Goal: Task Accomplishment & Management: Use online tool/utility

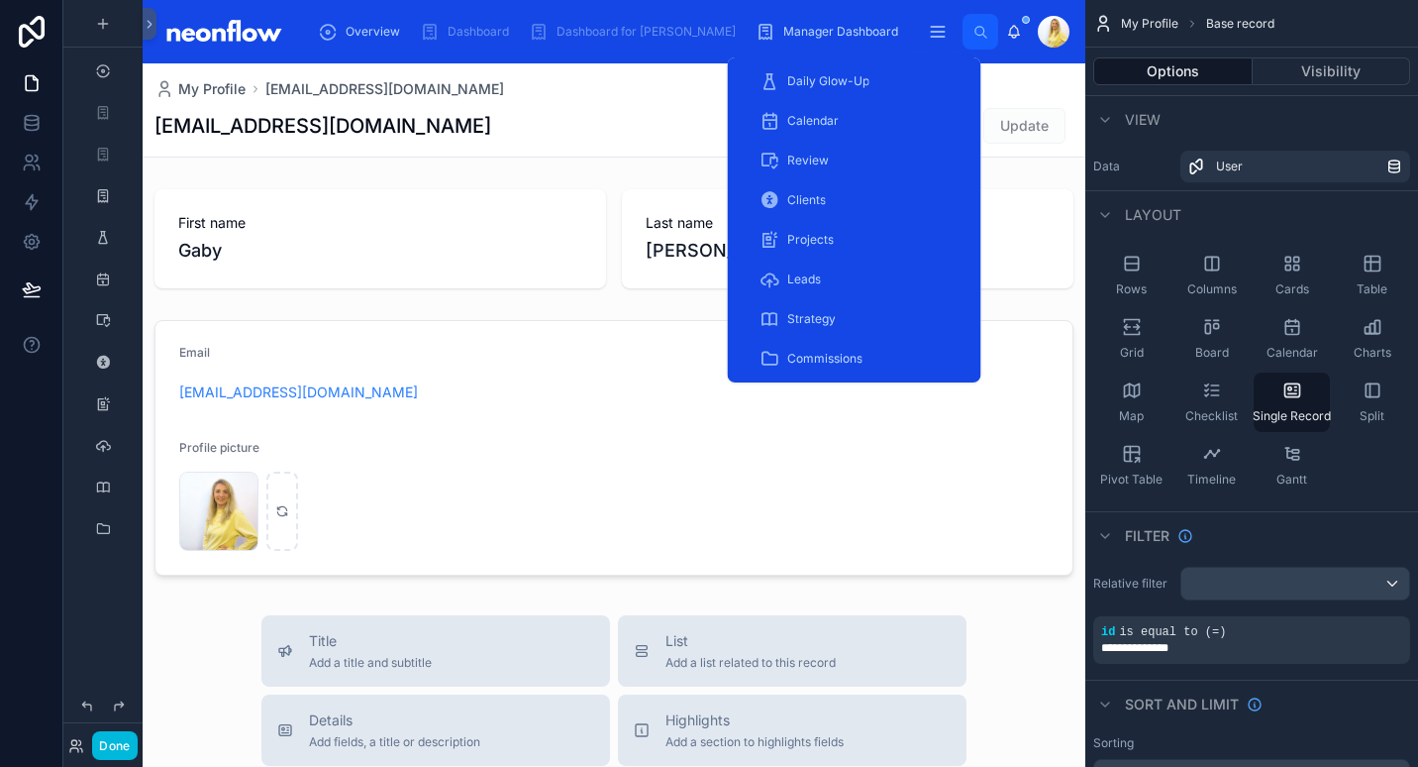
click at [877, 195] on div "Clients" at bounding box center [855, 200] width 190 height 32
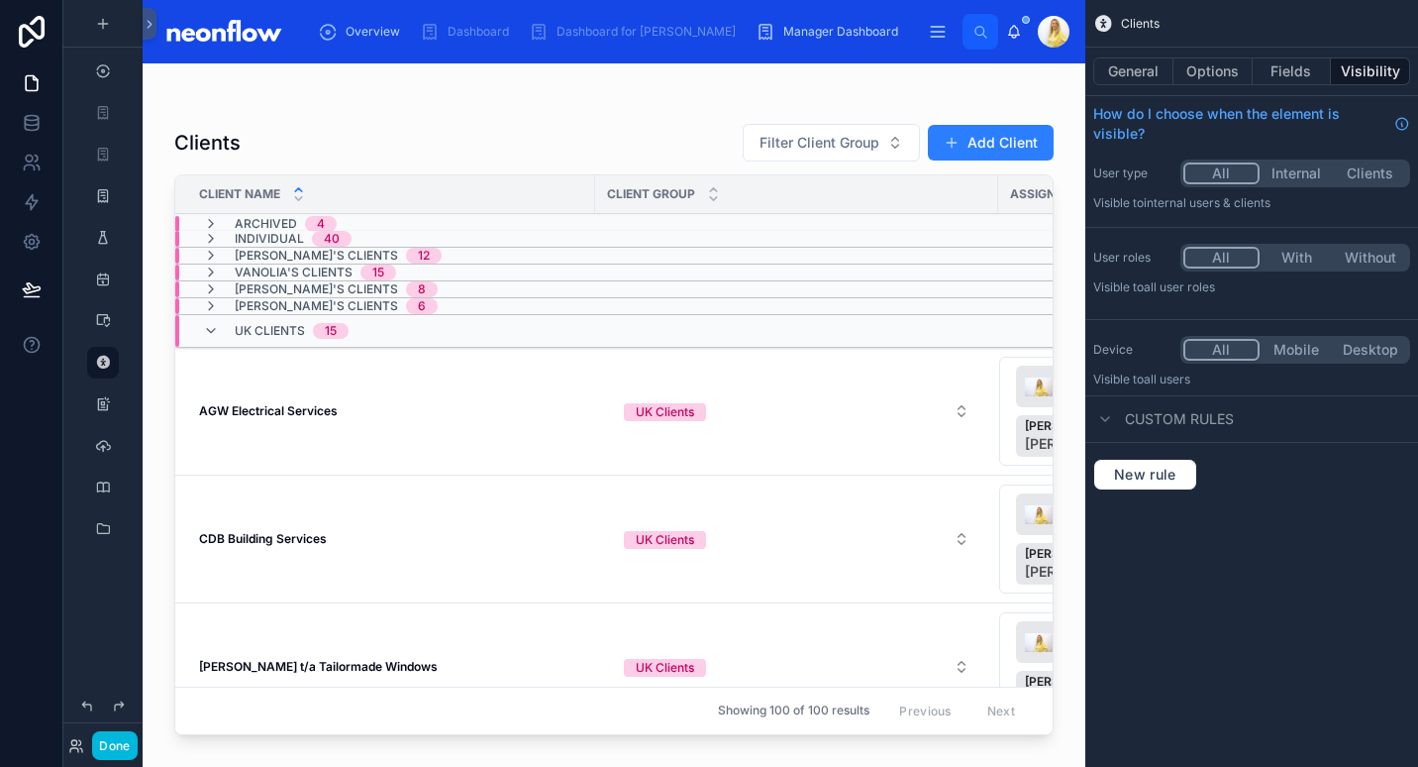
click at [308, 391] on div at bounding box center [614, 402] width 943 height 679
click at [306, 416] on strong "AGW Electrical Services" at bounding box center [268, 410] width 139 height 15
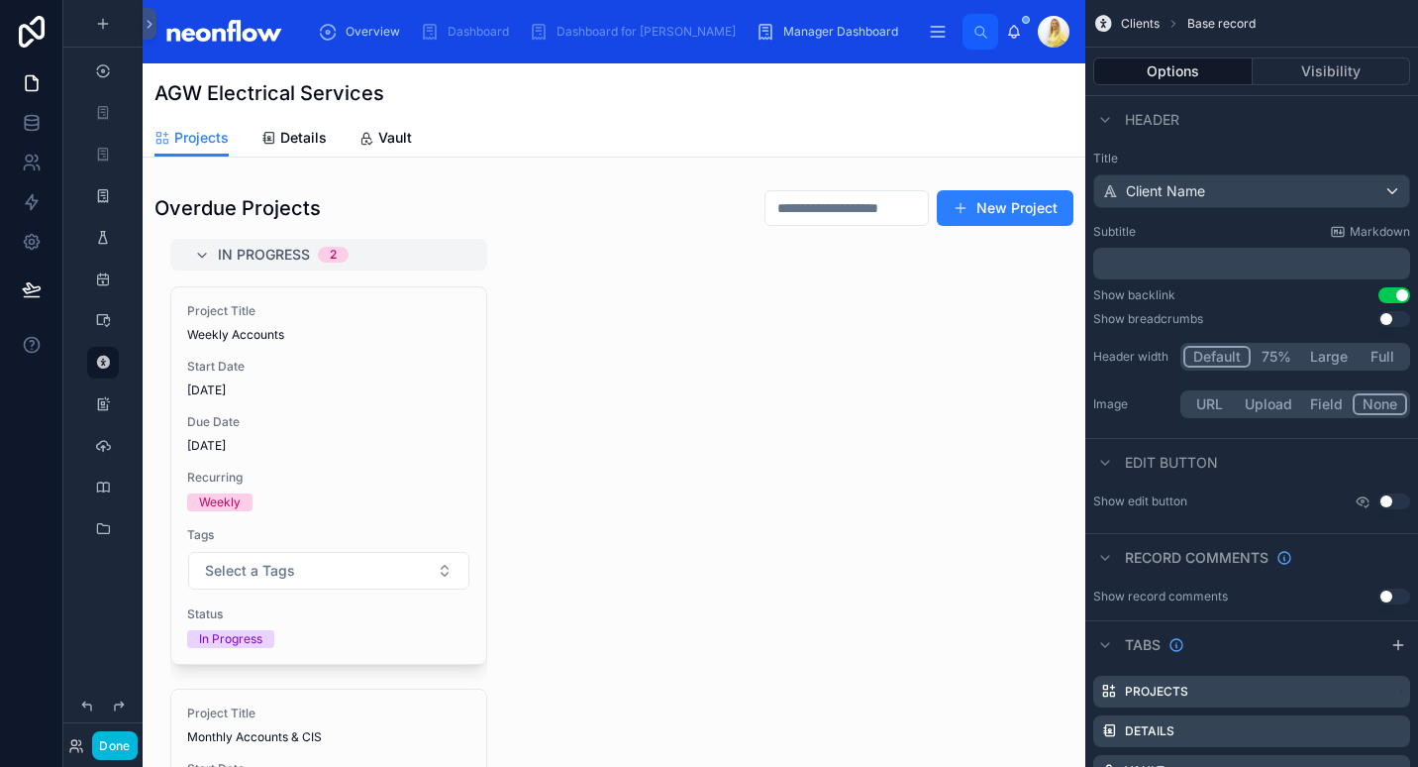
click at [1015, 214] on div at bounding box center [614, 501] width 943 height 641
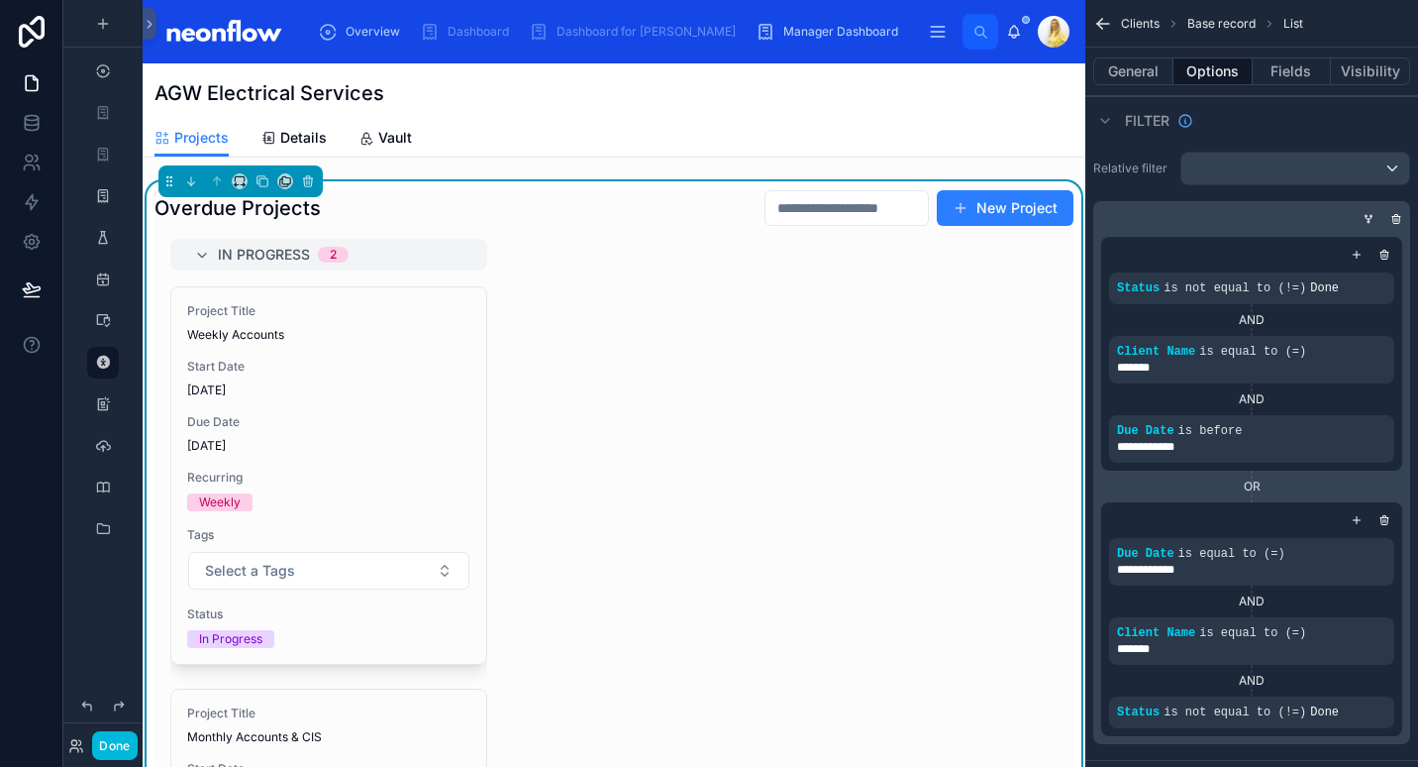
click at [985, 206] on button "New Project" at bounding box center [1005, 208] width 137 height 36
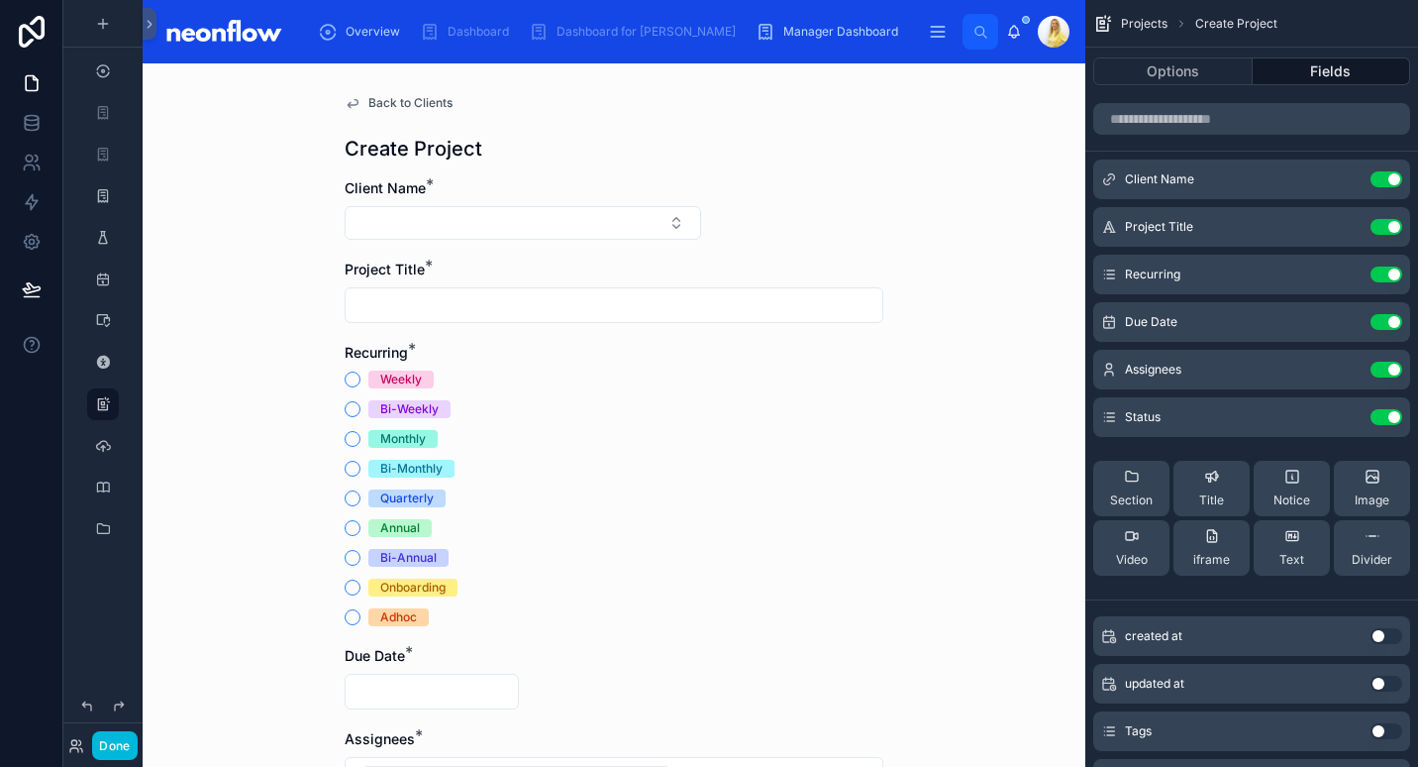
click at [395, 95] on span "Back to Clients" at bounding box center [410, 103] width 84 height 16
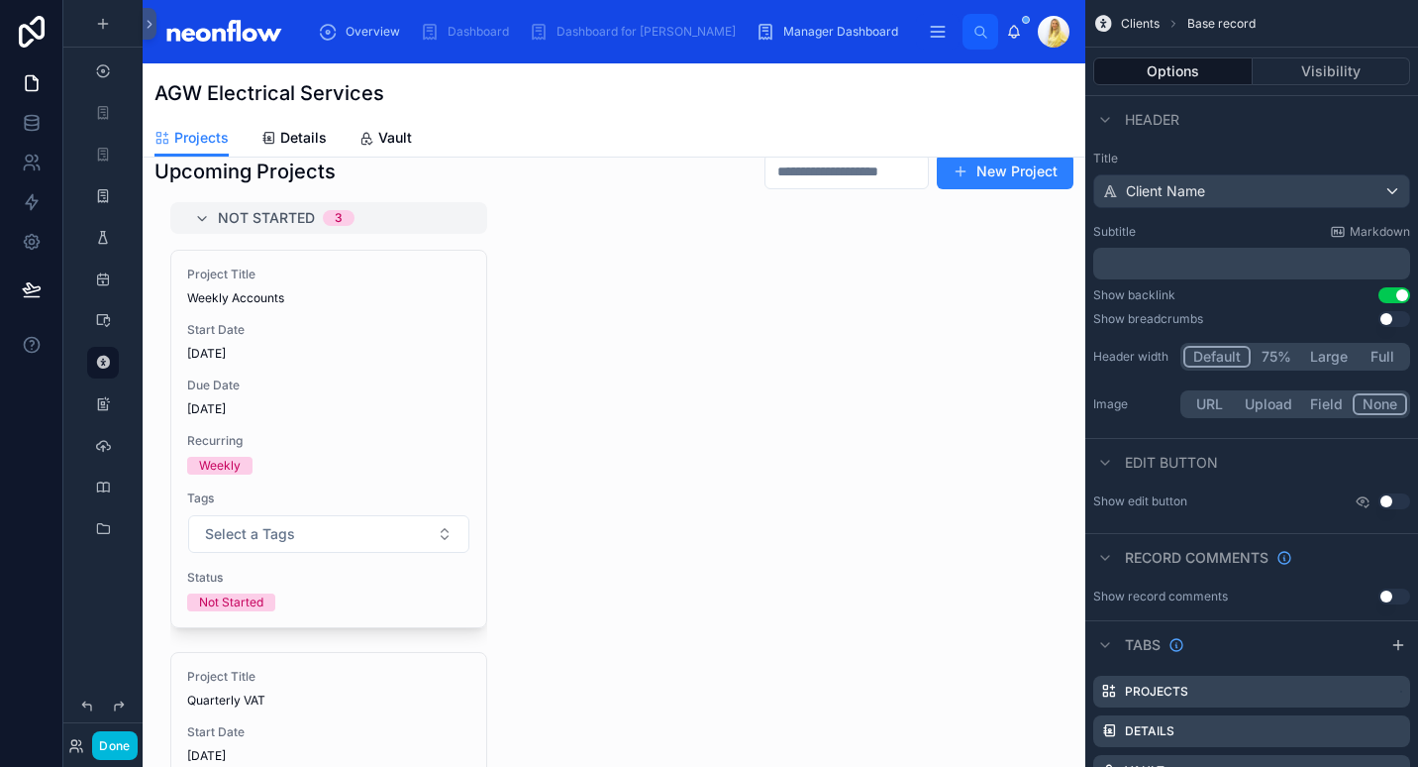
scroll to position [462, 0]
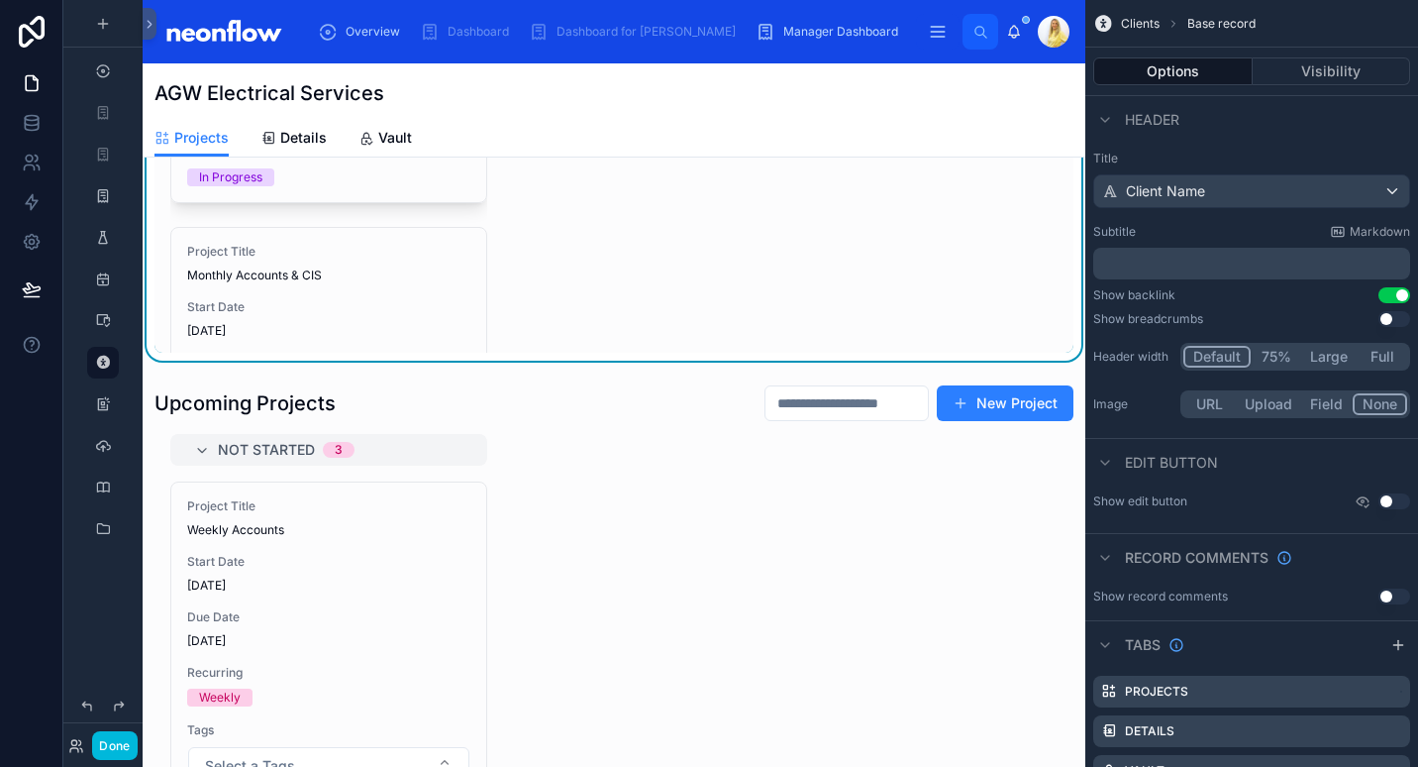
click at [303, 624] on div at bounding box center [614, 696] width 943 height 641
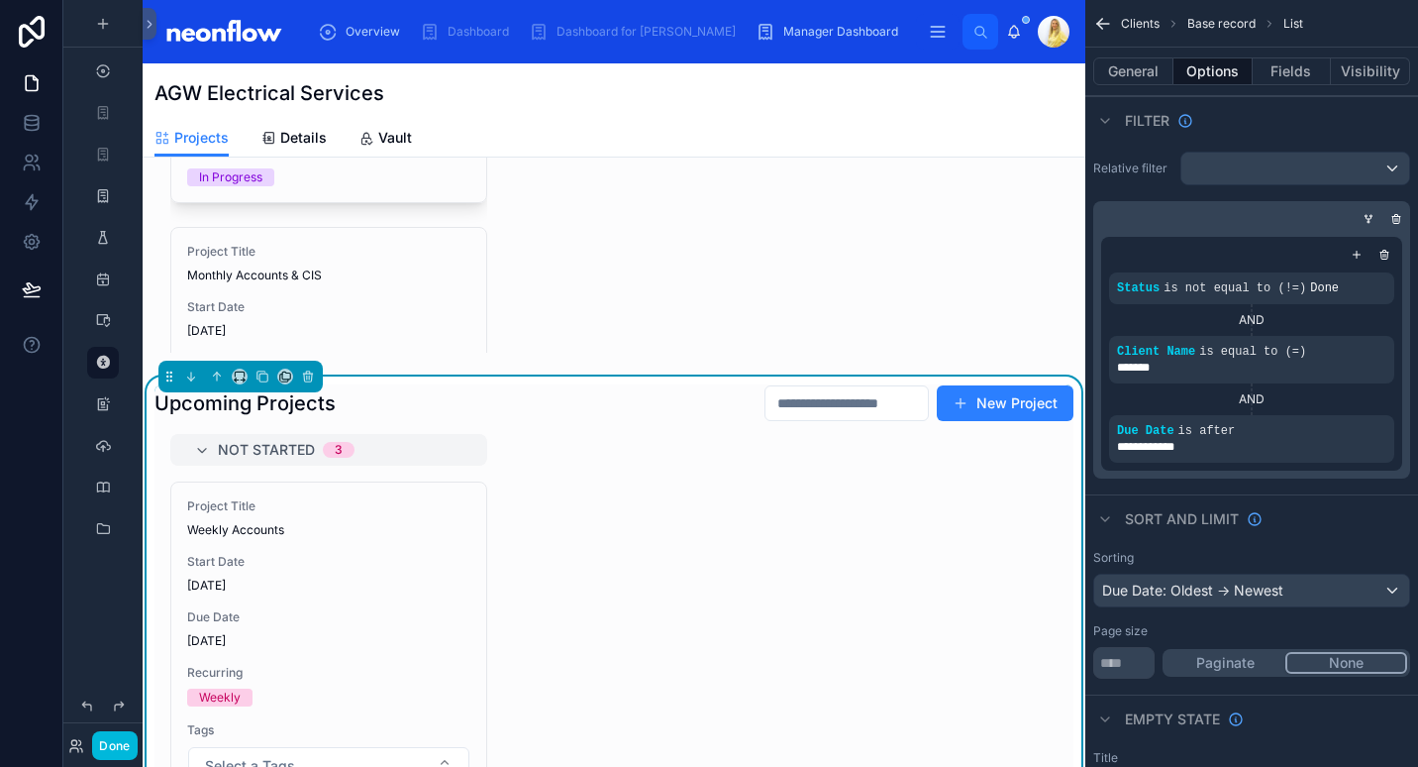
click at [358, 579] on span "[DATE]" at bounding box center [328, 585] width 283 height 16
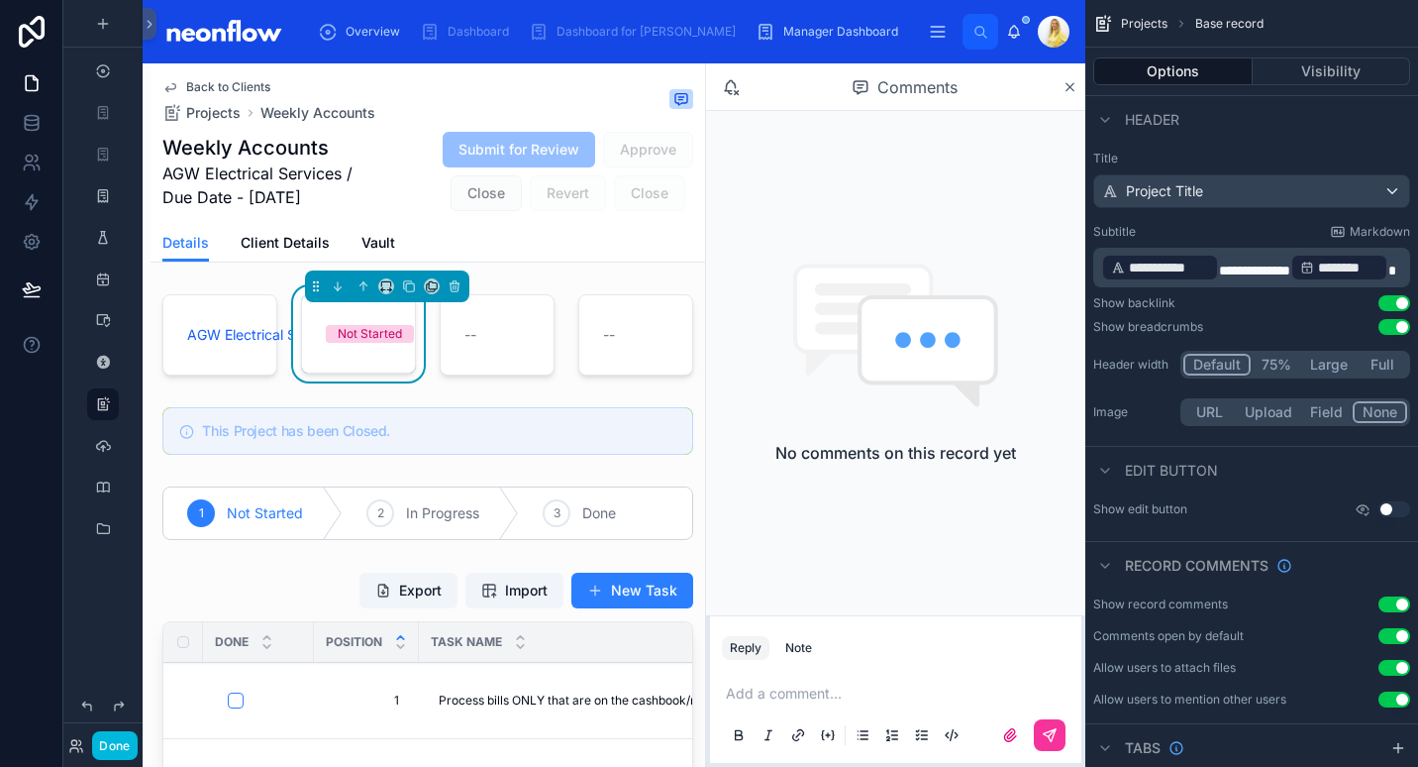
click at [125, 747] on button "Done" at bounding box center [114, 745] width 45 height 29
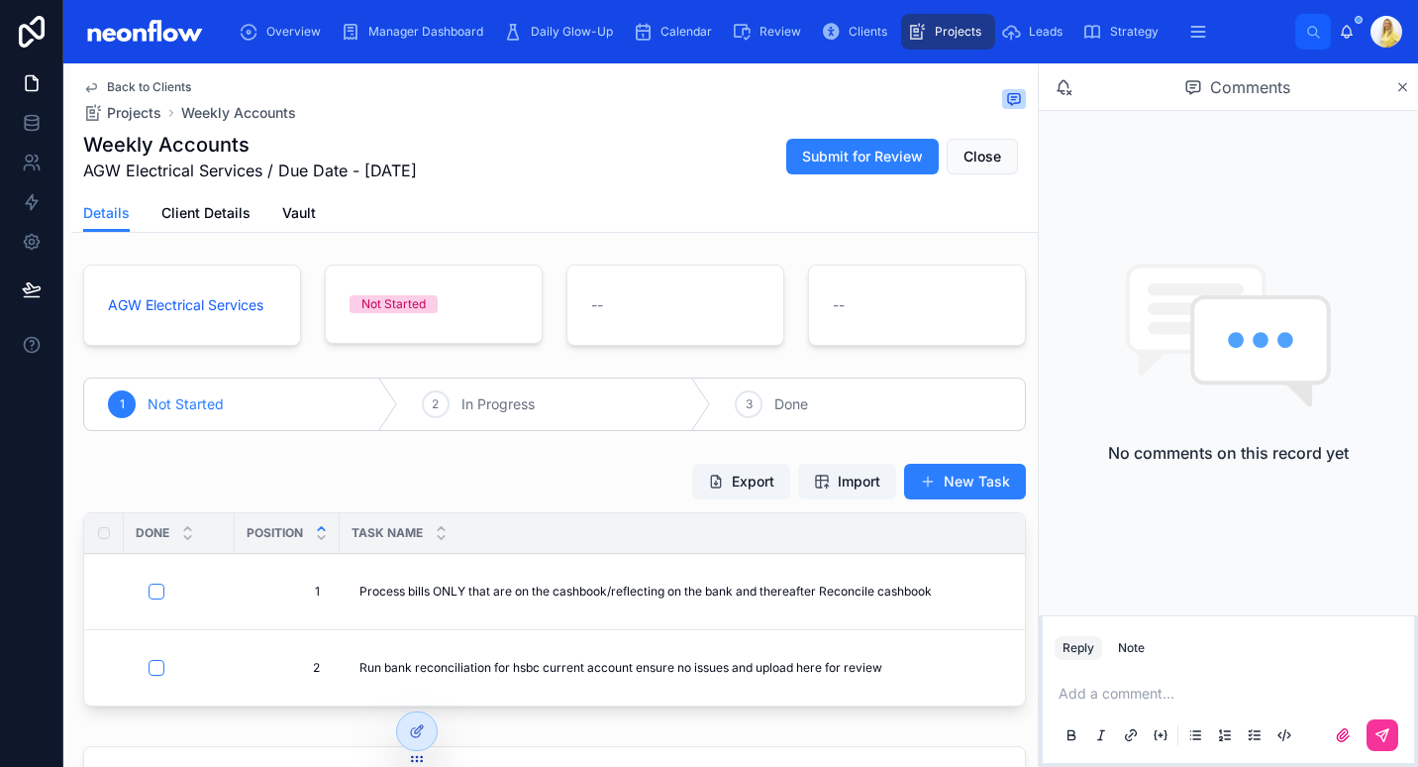
click at [974, 487] on button "New Task" at bounding box center [965, 482] width 122 height 36
click at [821, 478] on span "Import" at bounding box center [847, 481] width 66 height 20
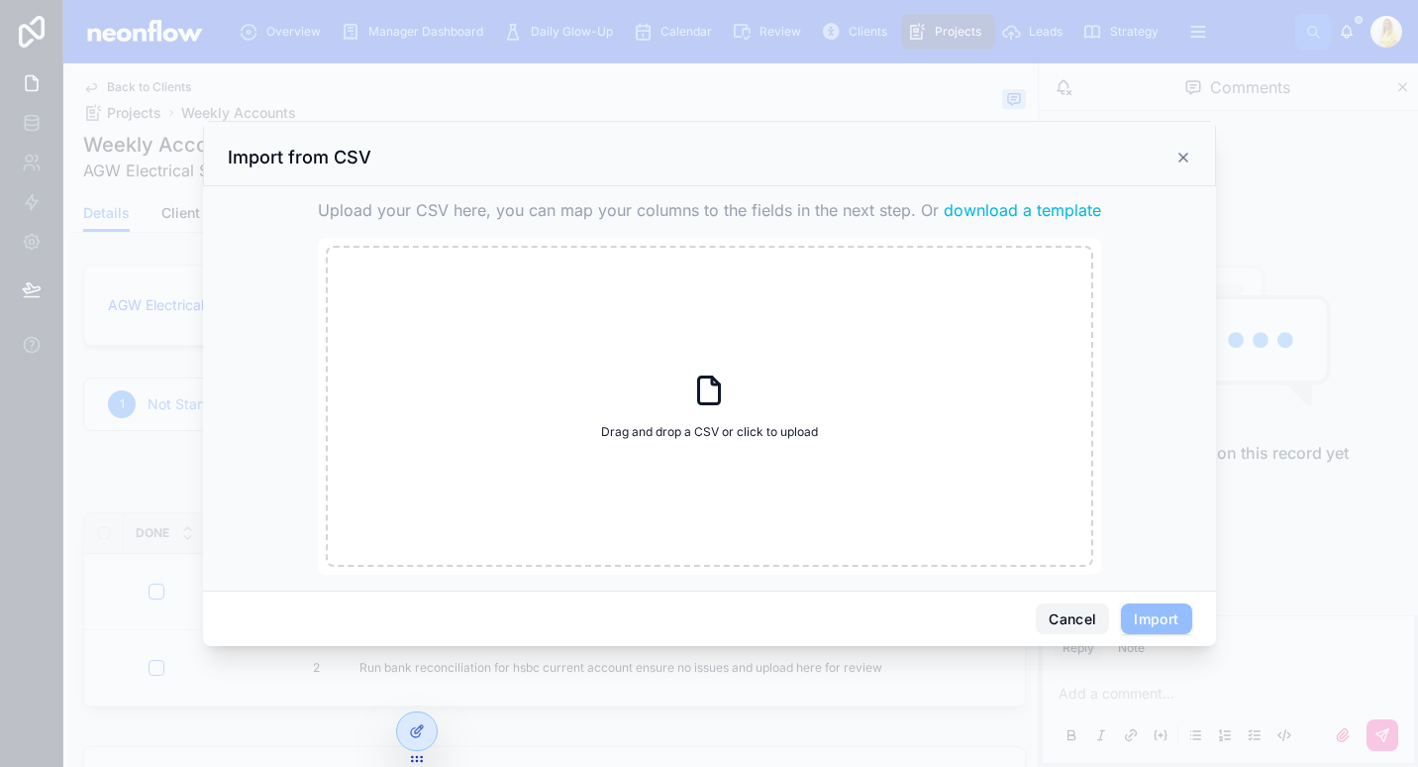
click at [1065, 610] on button "Cancel" at bounding box center [1072, 619] width 73 height 32
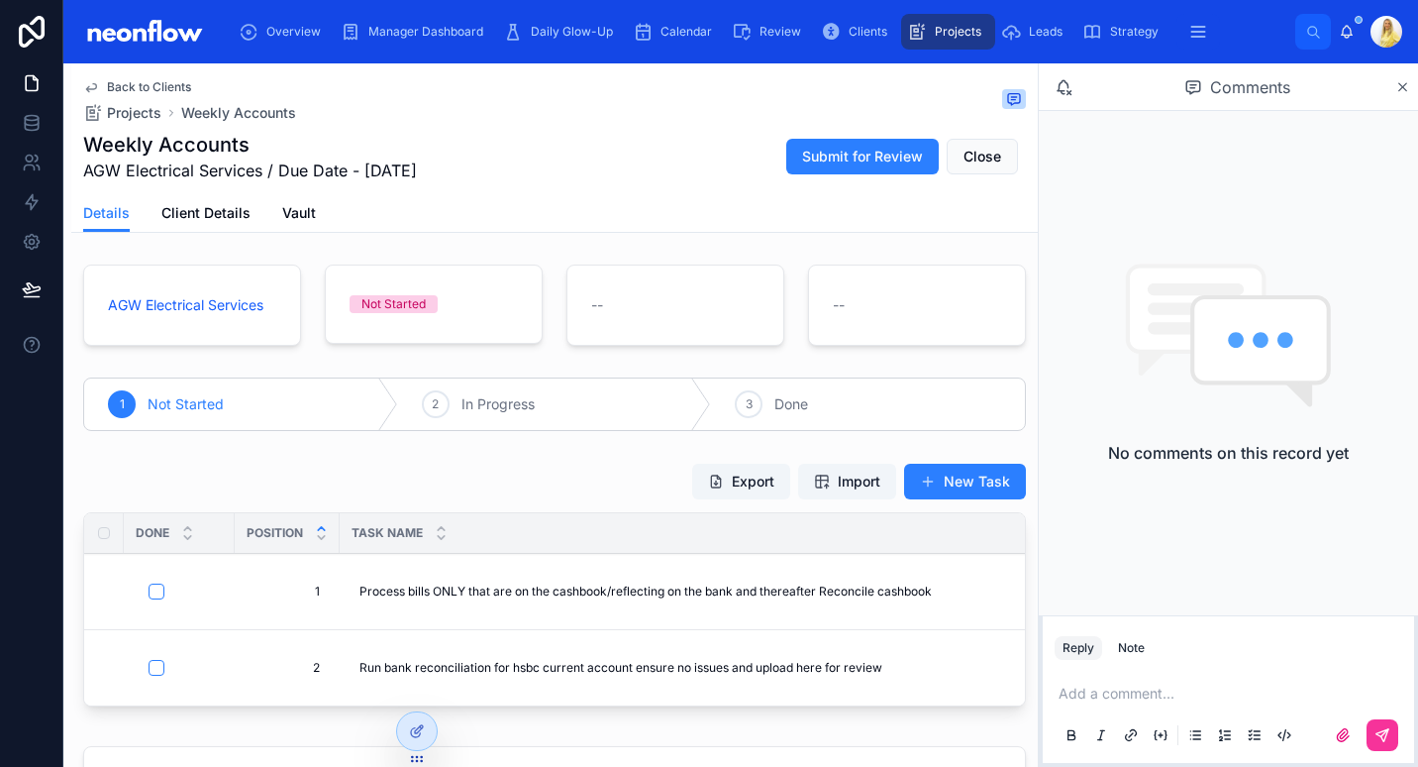
click at [732, 476] on button "Export" at bounding box center [741, 482] width 98 height 36
click at [36, 107] on link at bounding box center [31, 123] width 62 height 40
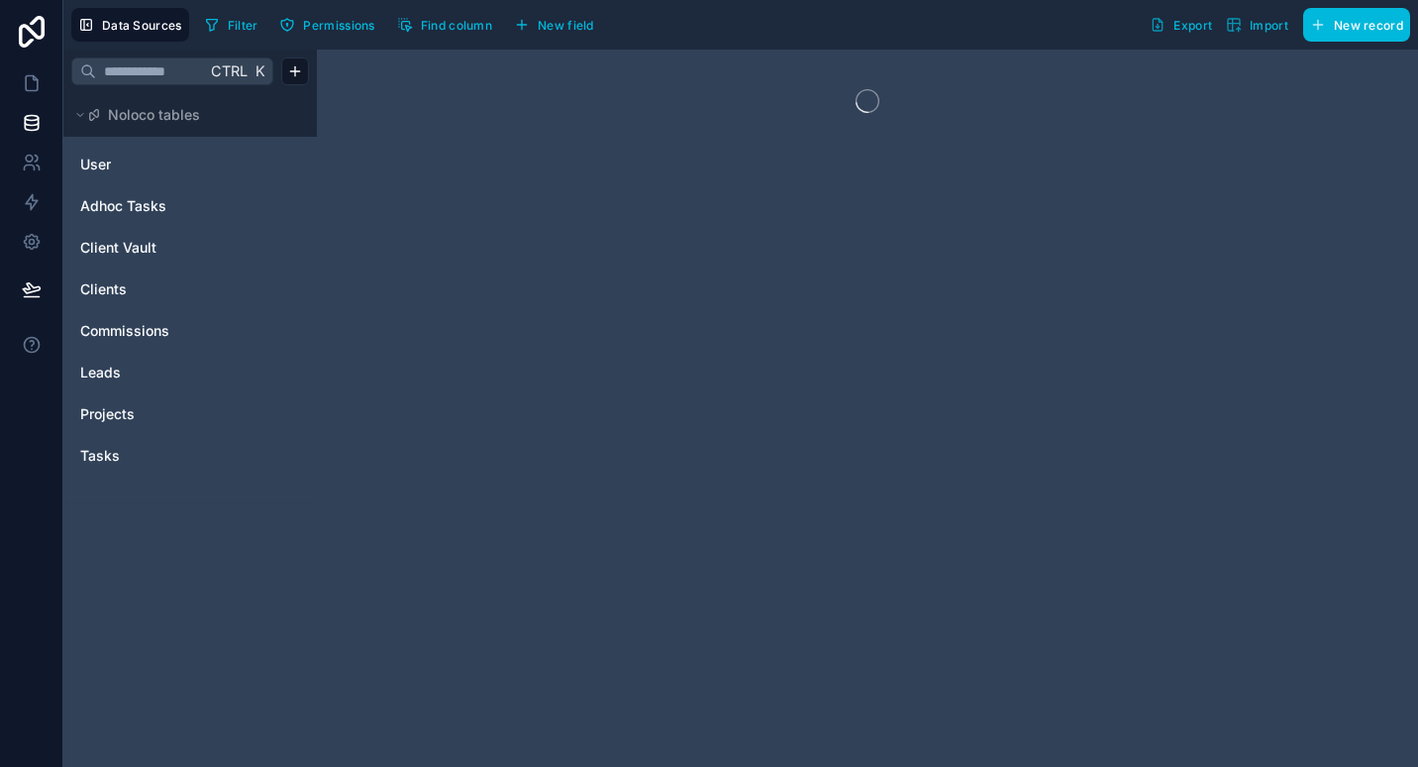
click at [92, 162] on span "User" at bounding box center [95, 165] width 31 height 20
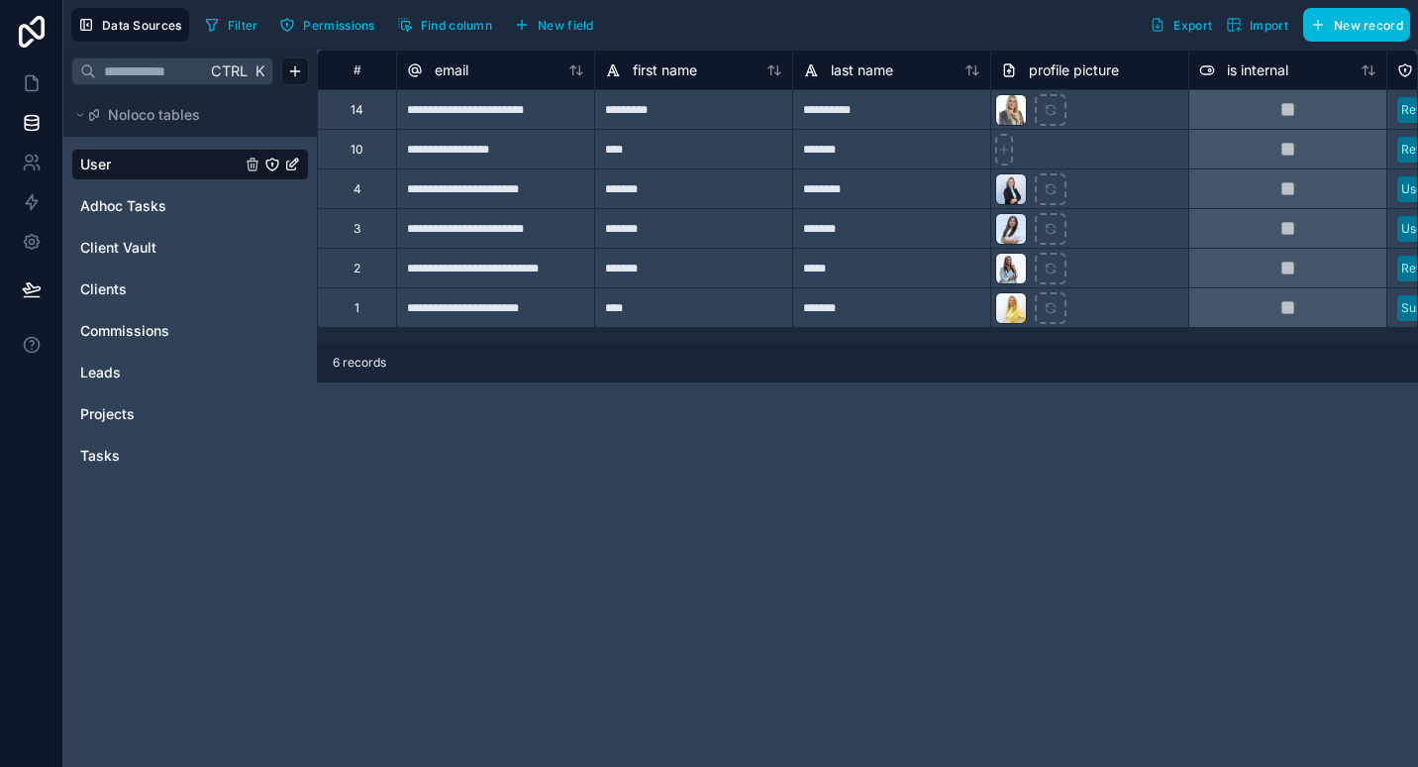
click at [355, 230] on div "3" at bounding box center [357, 229] width 7 height 16
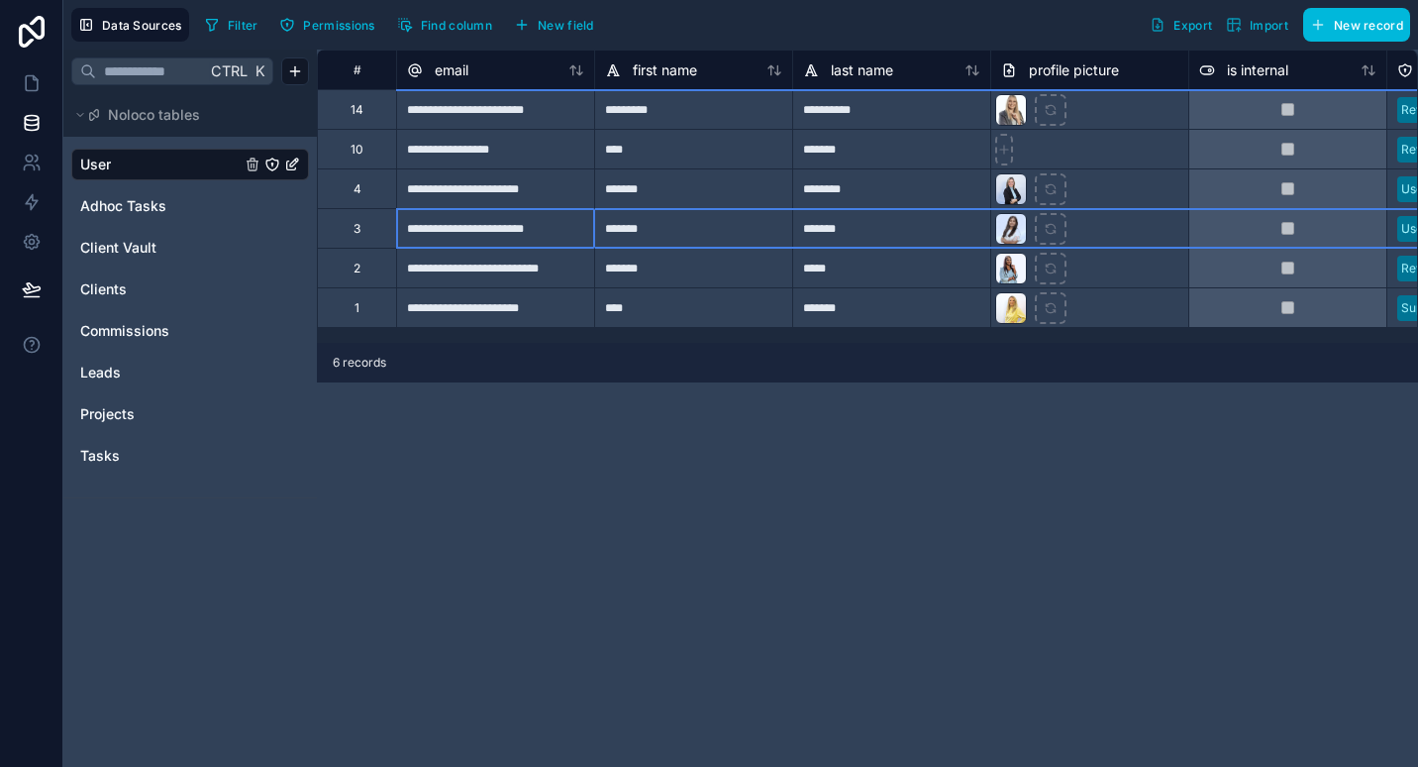
click at [112, 468] on div "Tasks" at bounding box center [190, 456] width 238 height 32
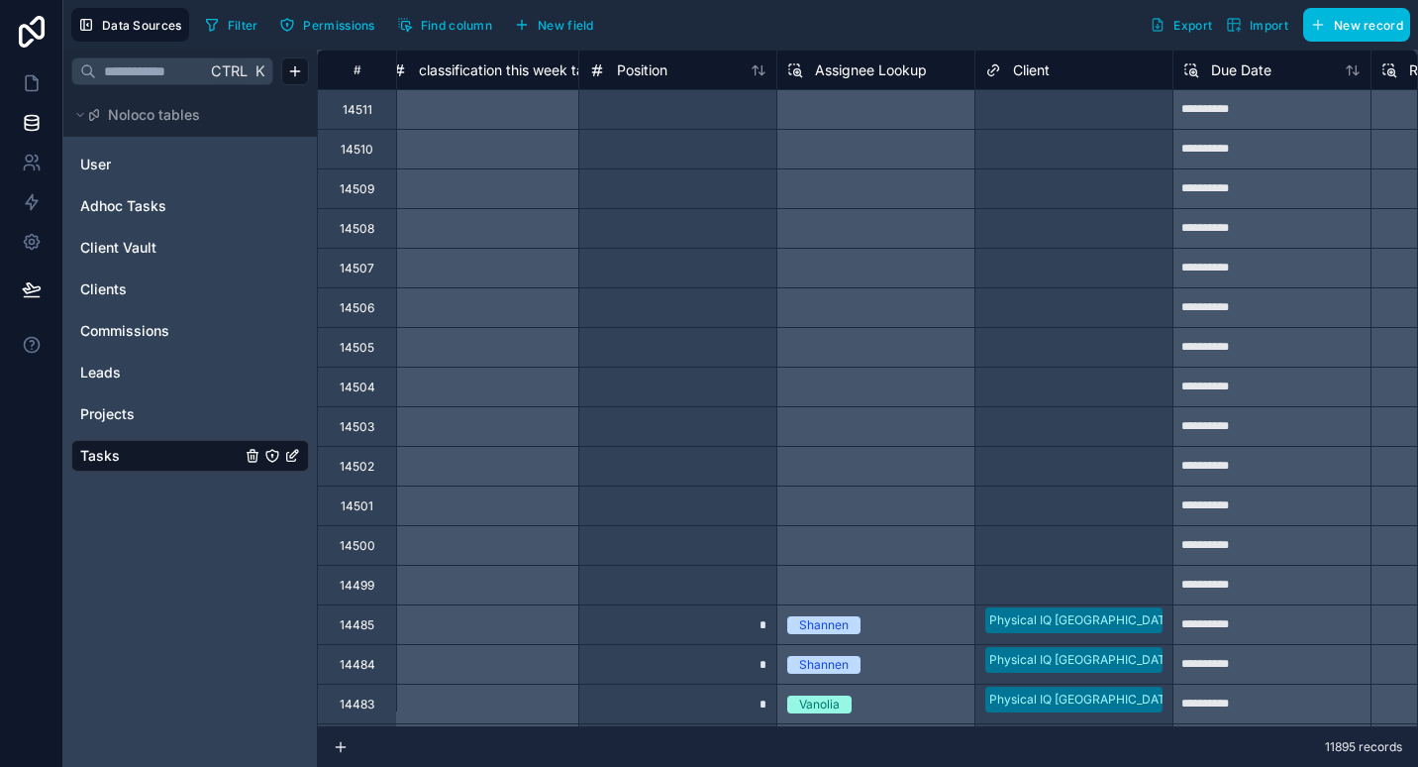
scroll to position [0, 2521]
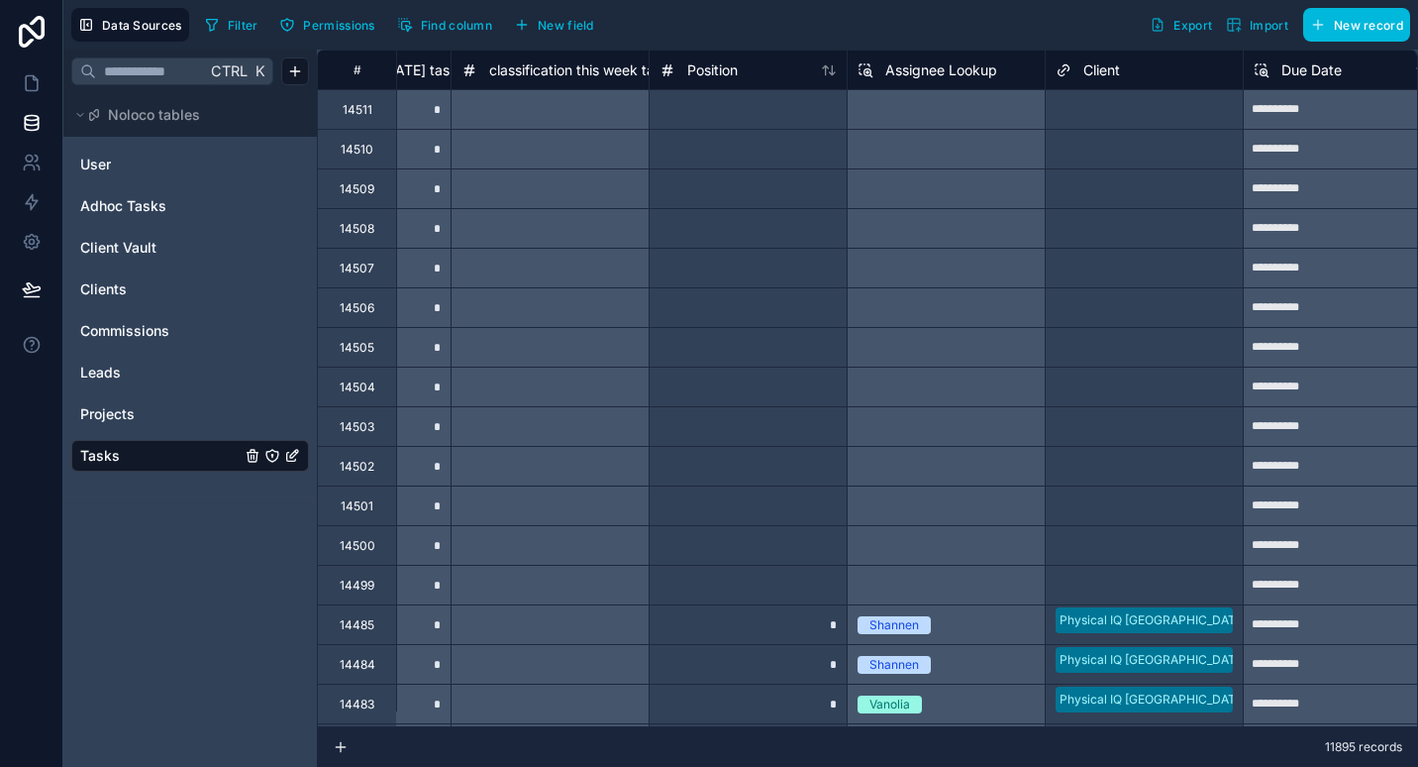
click at [715, 77] on span "Position" at bounding box center [712, 70] width 51 height 20
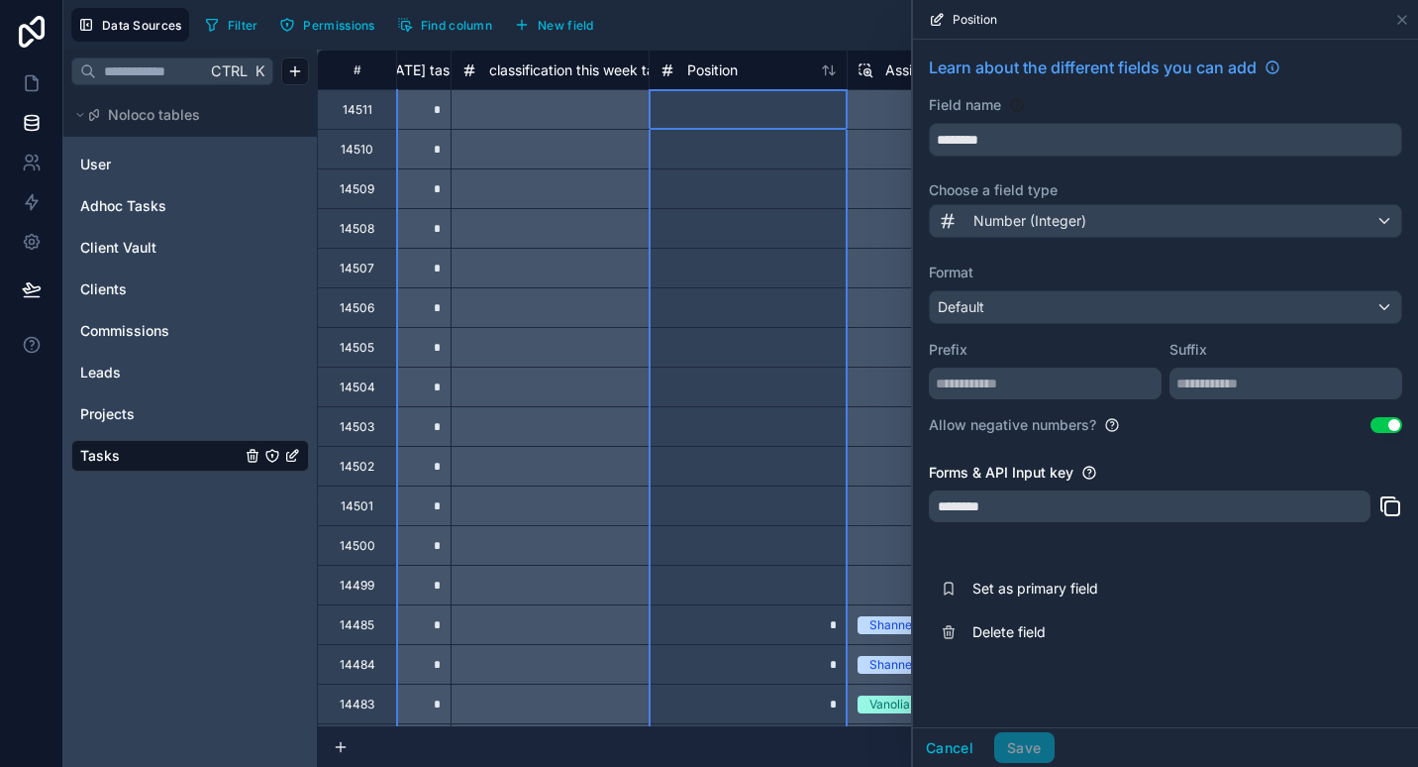
click at [1383, 425] on button "Use setting" at bounding box center [1387, 425] width 32 height 16
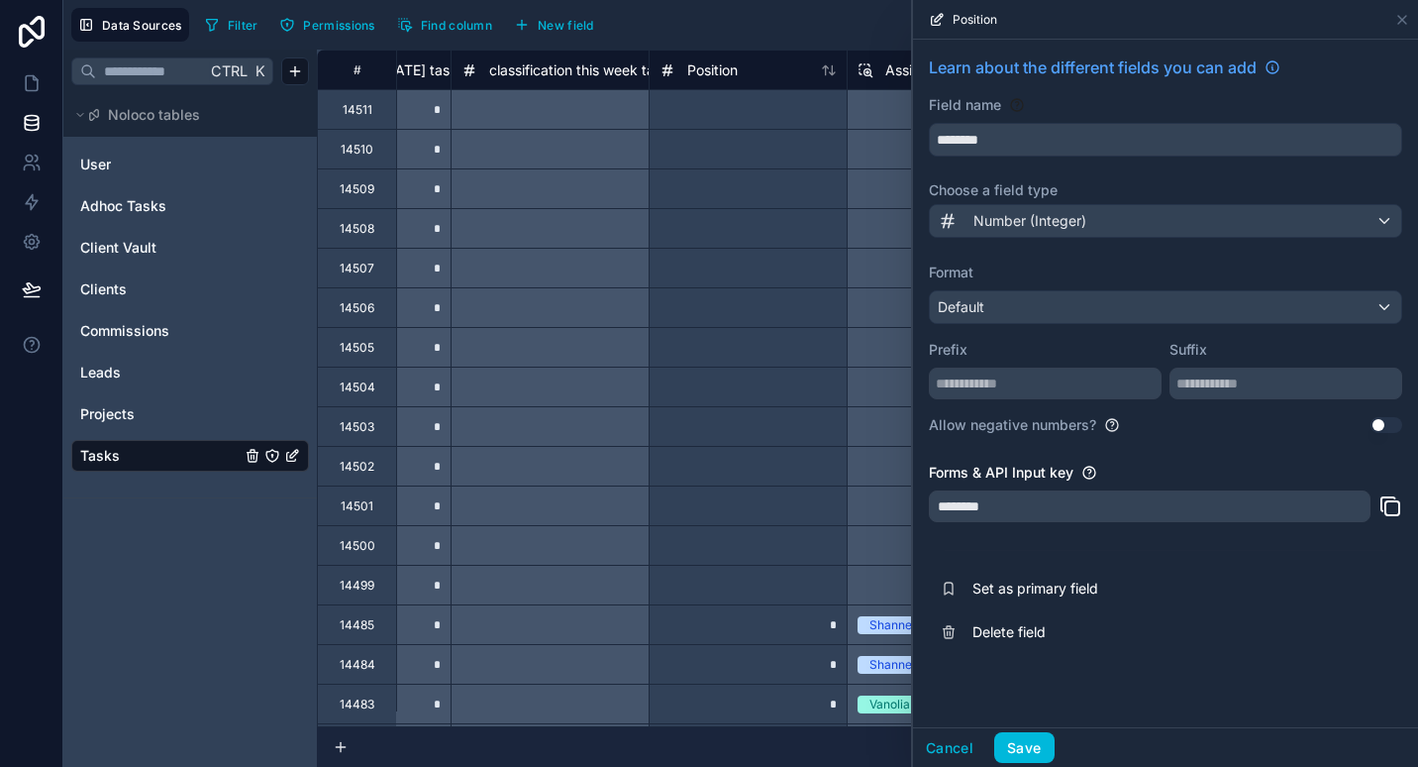
click at [1023, 740] on button "Save" at bounding box center [1023, 748] width 59 height 32
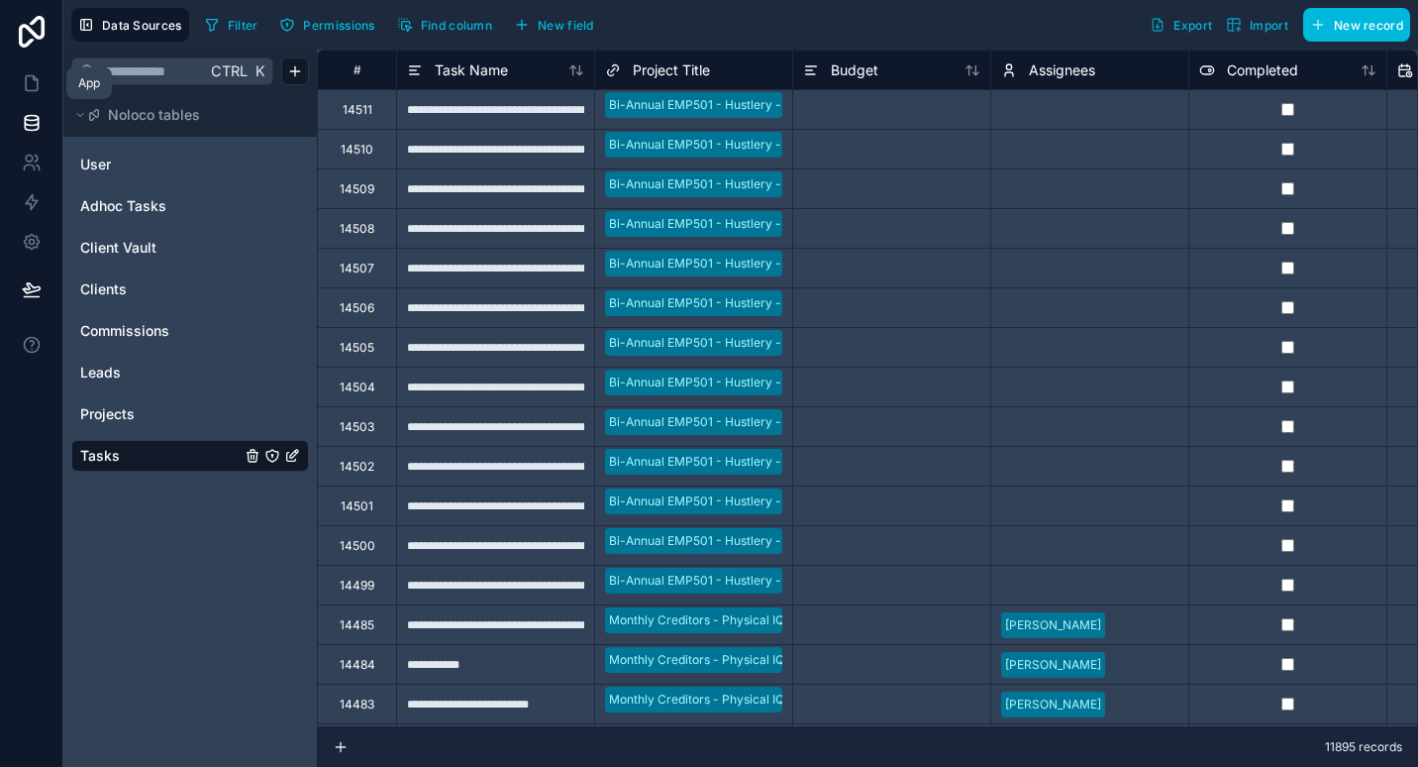
click at [33, 90] on icon at bounding box center [32, 83] width 12 height 15
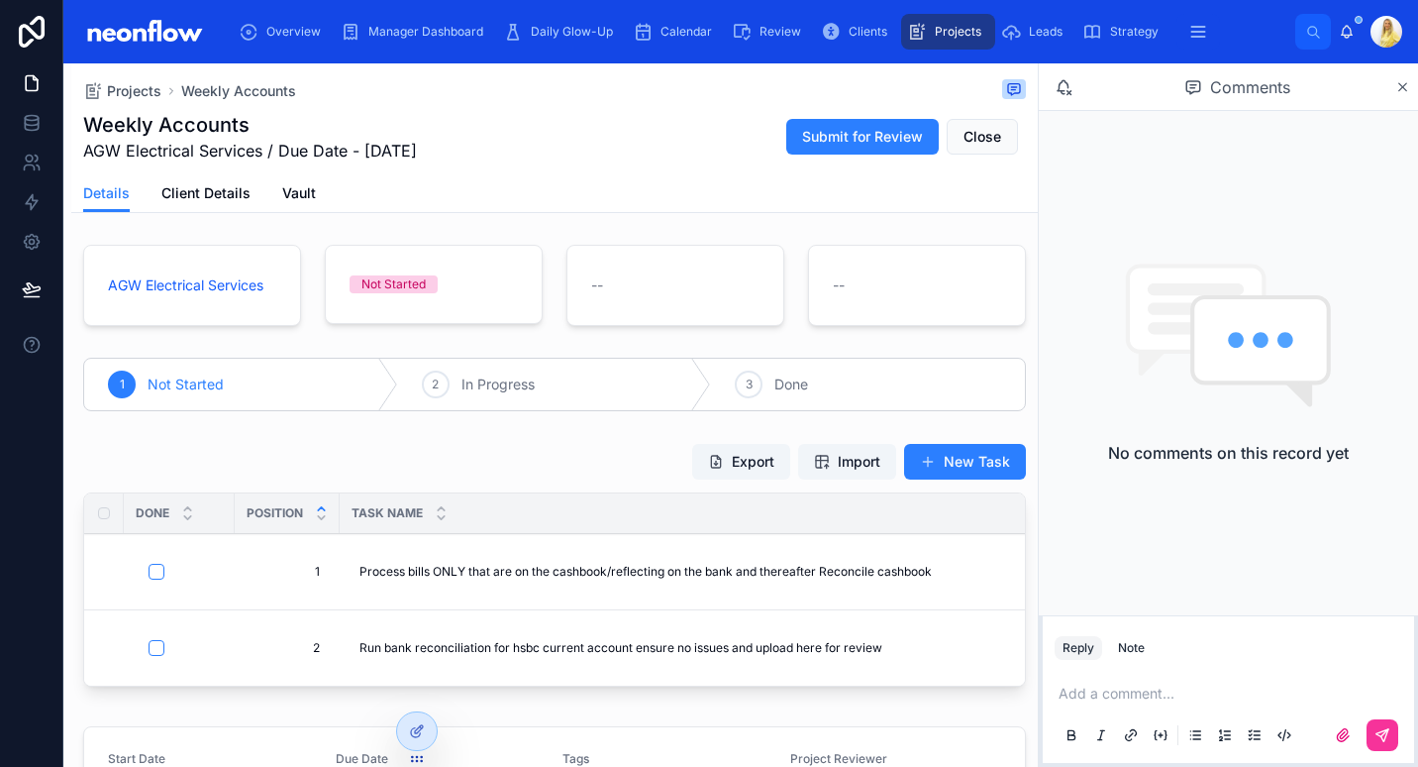
click at [814, 465] on span "Import" at bounding box center [847, 462] width 66 height 20
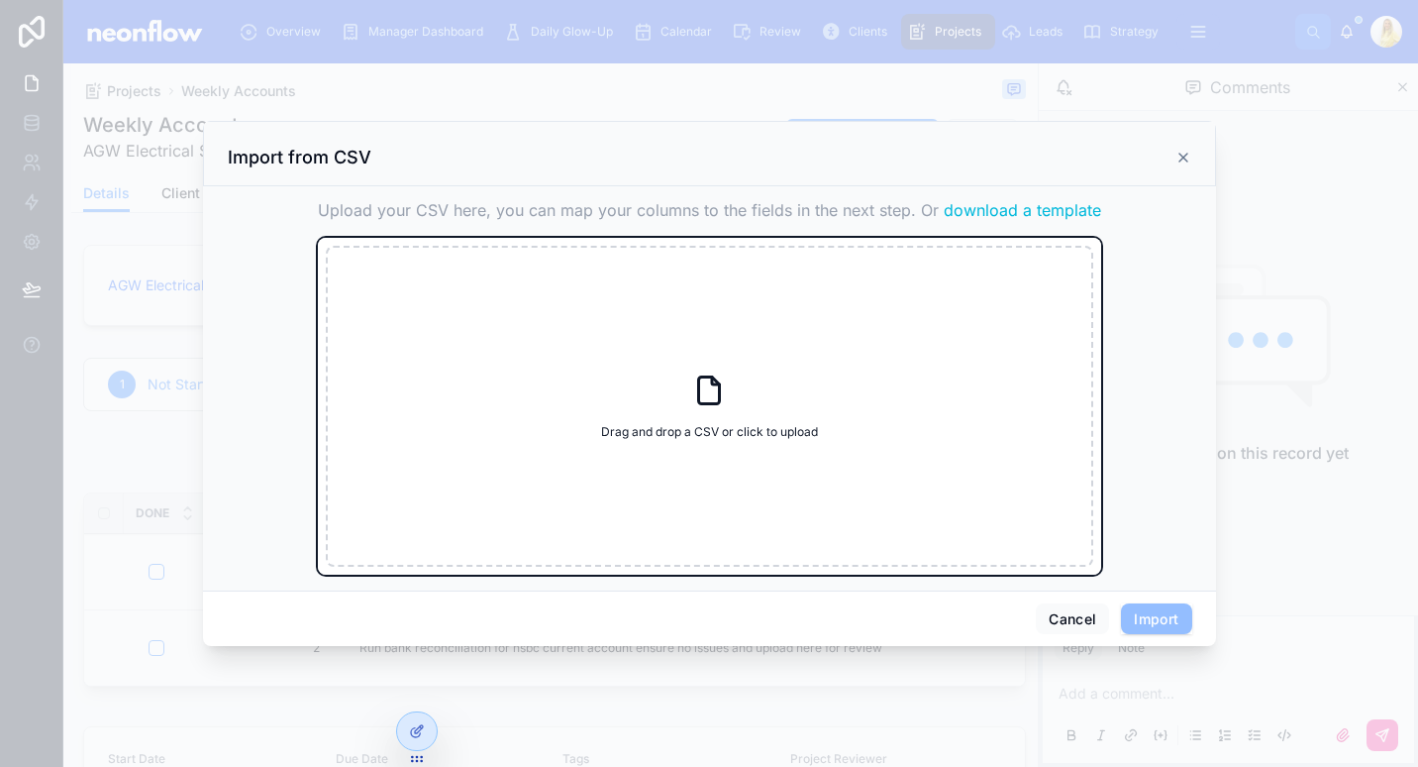
click at [990, 304] on div "Drag and drop a CSV or click to upload Drag and drop a CSV or click to upload" at bounding box center [710, 406] width 768 height 321
type input "**********"
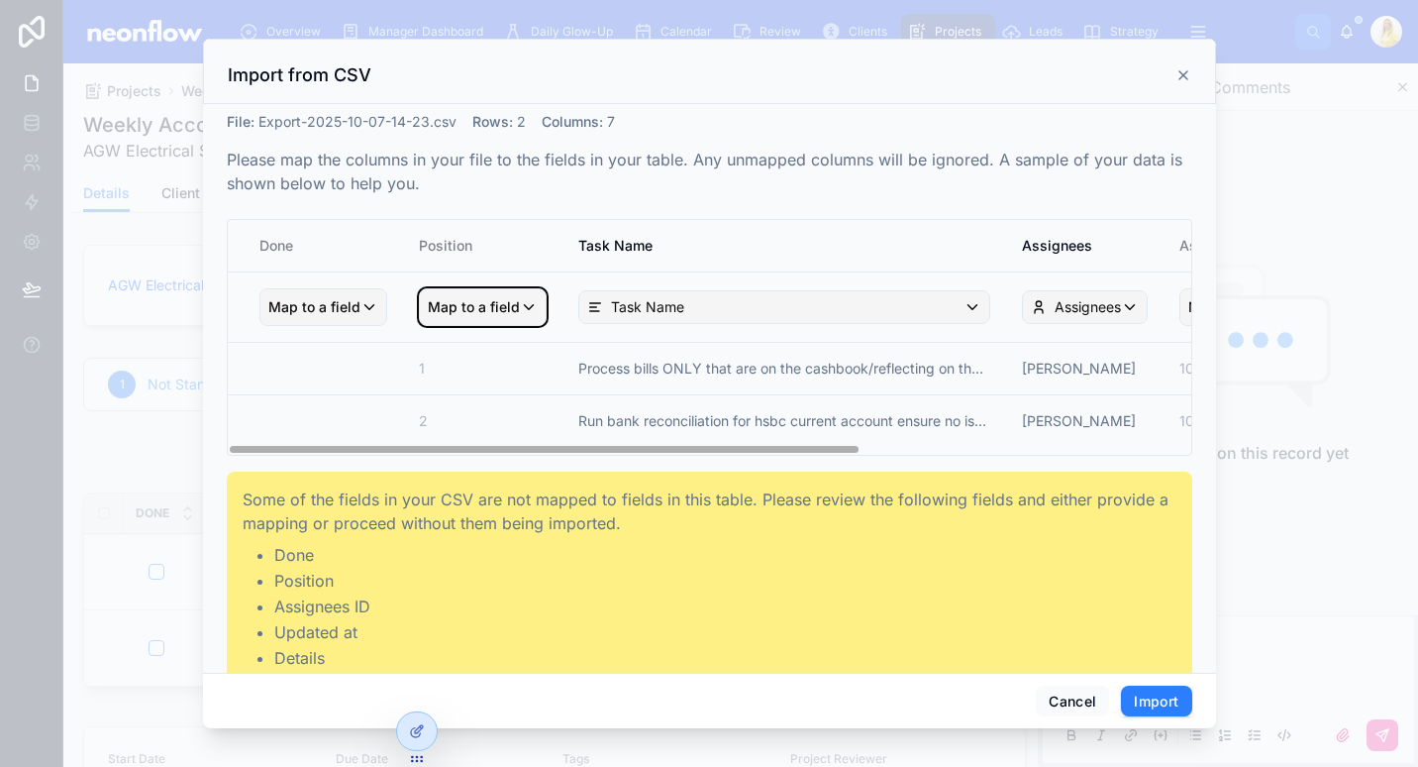
click at [479, 302] on span "Map to a field" at bounding box center [474, 307] width 92 height 36
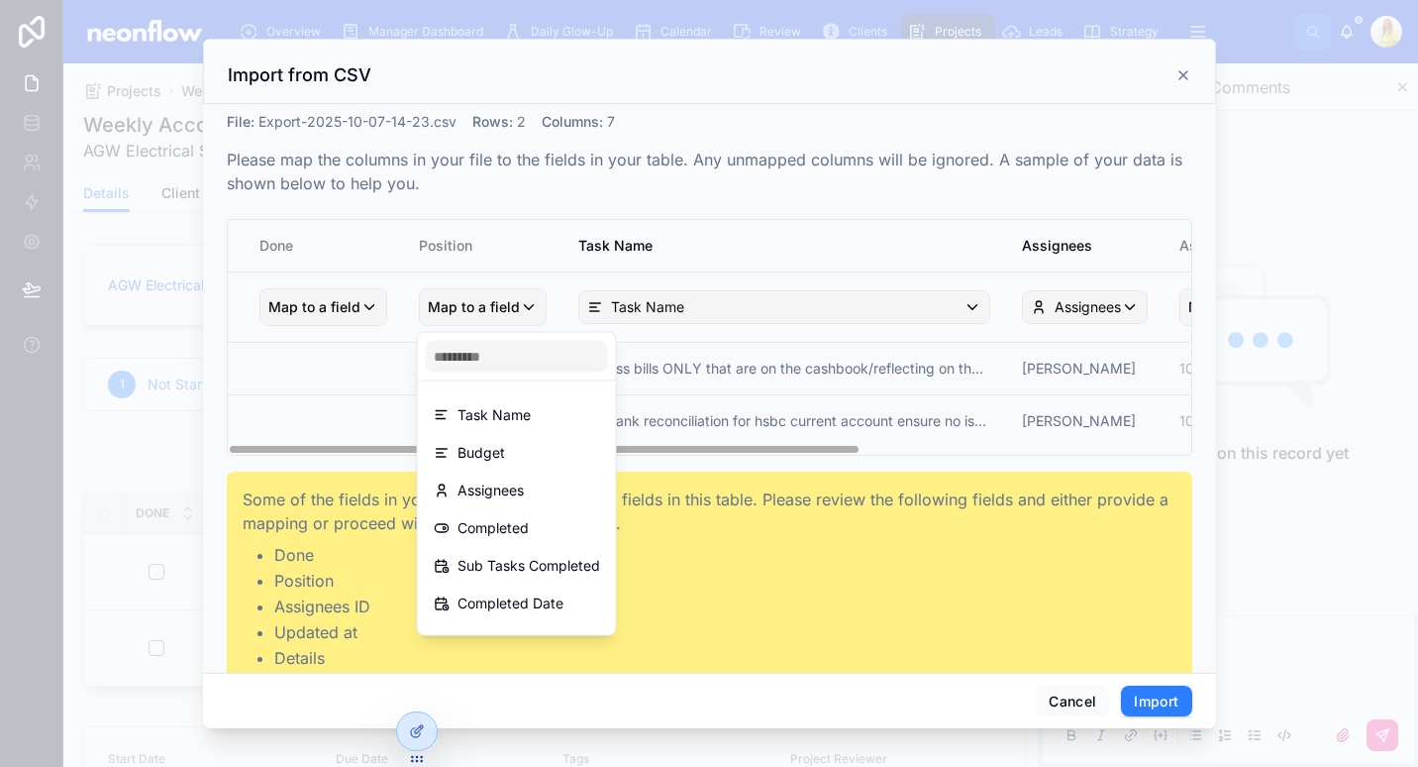
click at [590, 222] on div "scrollable content" at bounding box center [709, 383] width 1418 height 767
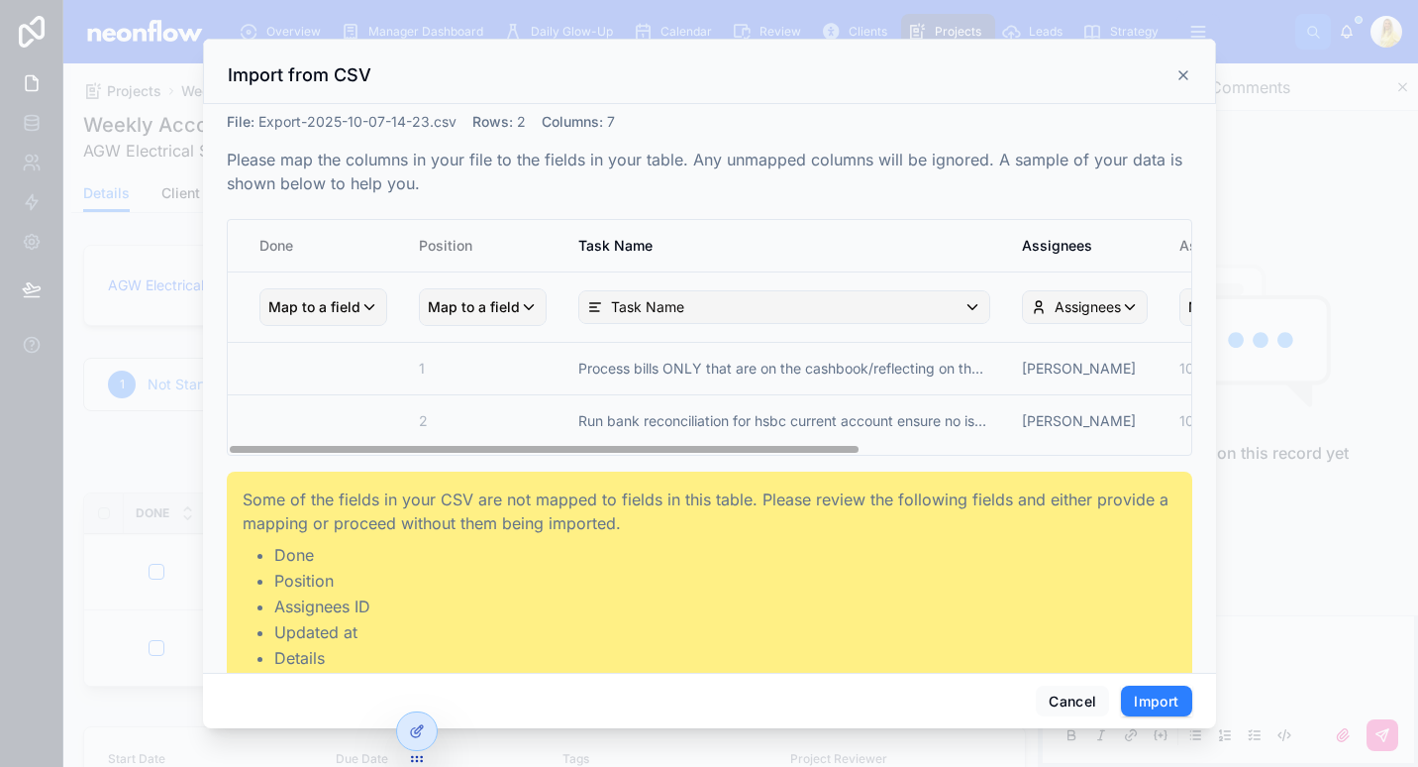
drag, startPoint x: 566, startPoint y: 446, endPoint x: 554, endPoint y: 451, distance: 12.9
click at [554, 451] on div "Done Position Task Name Assignees Assignees ID Updated at Details Map to a fiel…" at bounding box center [710, 337] width 964 height 235
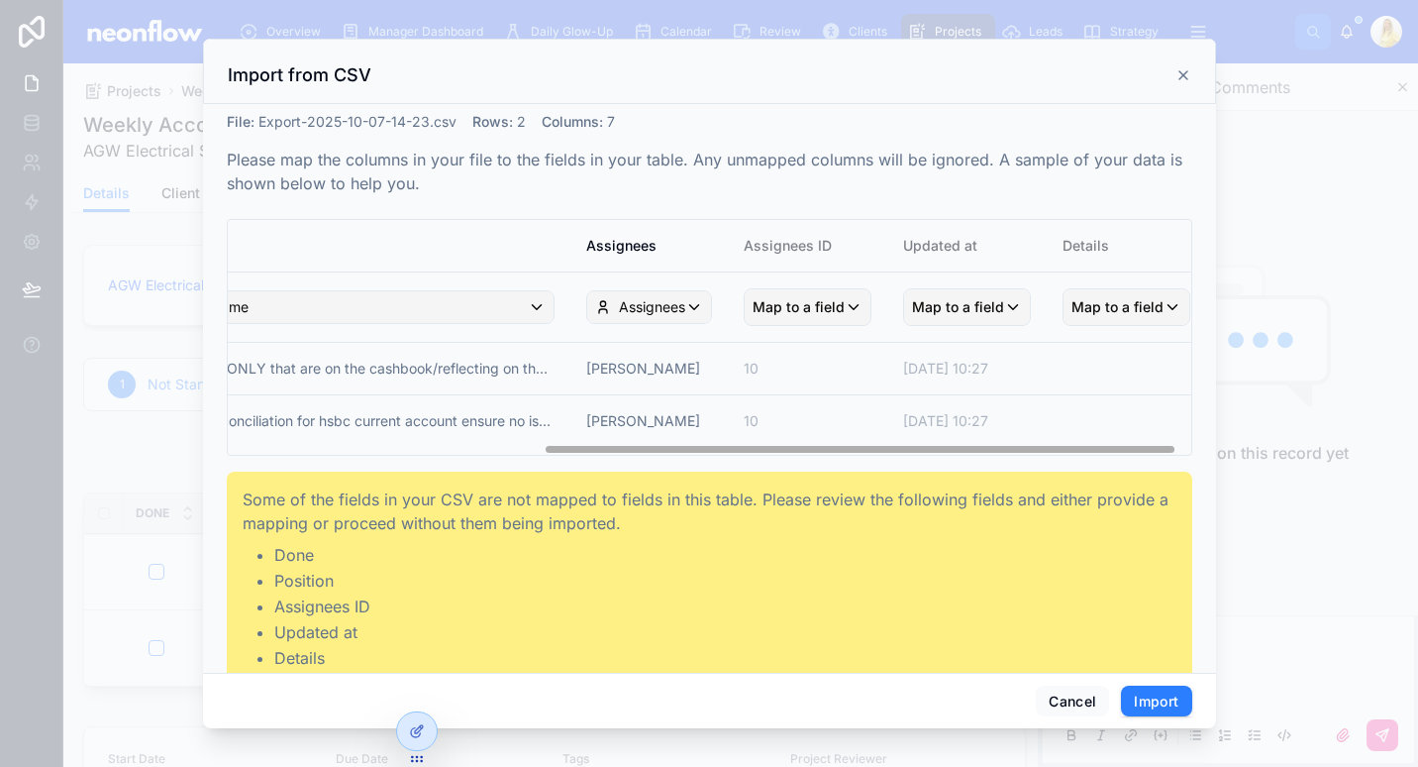
scroll to position [0, 472]
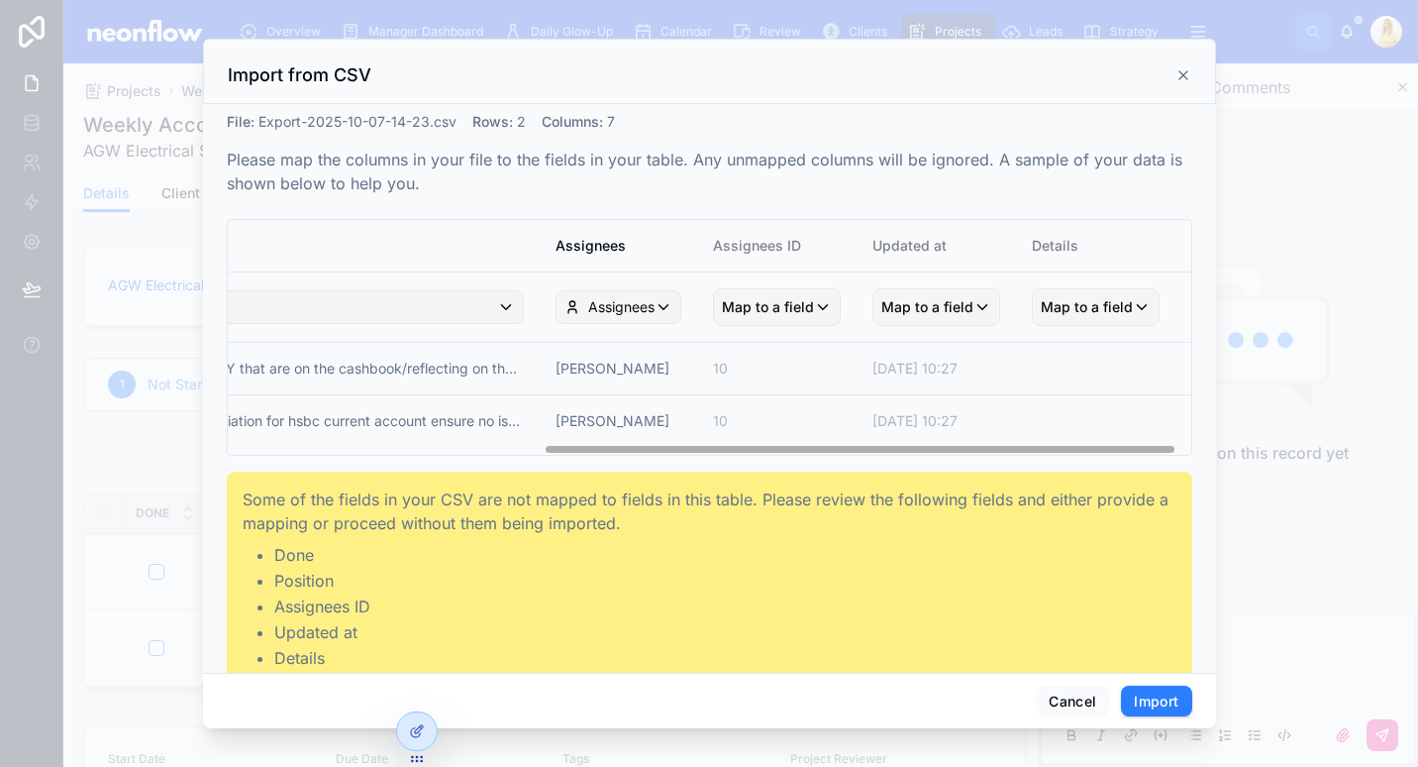
click at [574, 445] on tr "2 Run bank reconciliation for hsbc current account ensure no issues and upload …" at bounding box center [476, 424] width 1430 height 60
drag, startPoint x: 639, startPoint y: 453, endPoint x: 582, endPoint y: 459, distance: 56.8
click at [582, 459] on div "File : Export-2025-10-07-14-23.csv Rows : 2 Columns : 7 Please map the columns …" at bounding box center [710, 398] width 966 height 573
drag, startPoint x: 727, startPoint y: 445, endPoint x: 558, endPoint y: 447, distance: 169.4
click at [558, 447] on tr "2 Run bank reconciliation for hsbc current account ensure no issues and upload …" at bounding box center [476, 424] width 1430 height 60
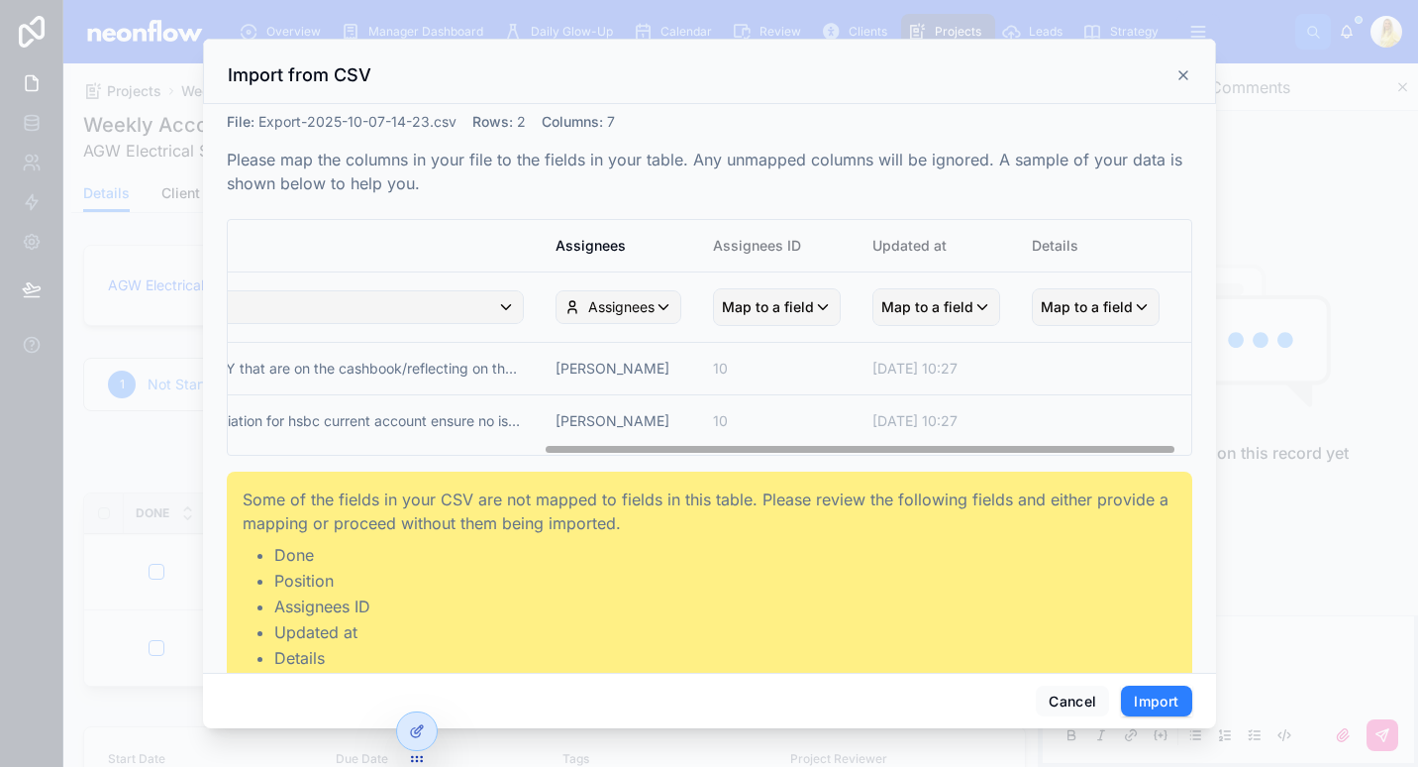
scroll to position [0, 383]
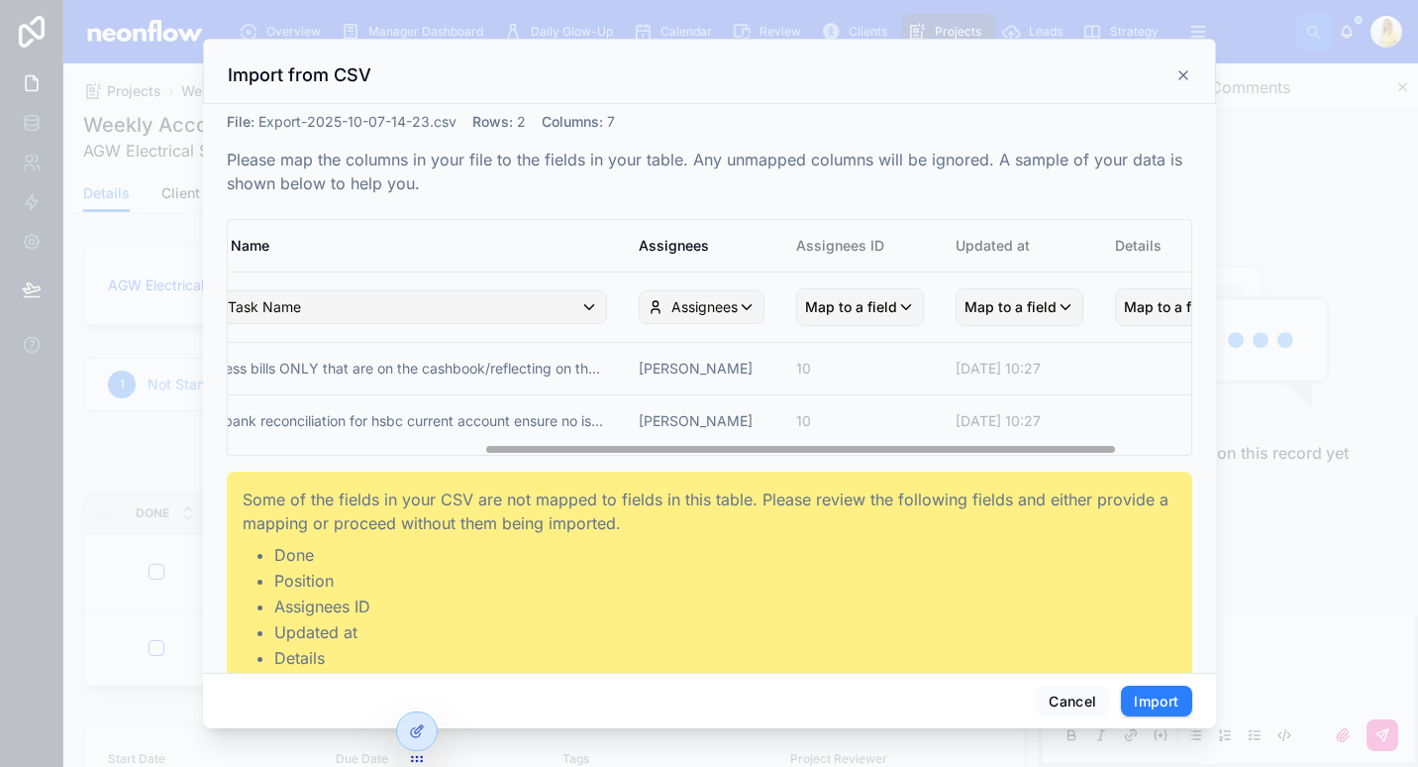
drag, startPoint x: 590, startPoint y: 446, endPoint x: 531, endPoint y: 446, distance: 59.4
click at [531, 446] on div "Done Position Task Name Assignees Assignees ID Updated at Details Map to a fiel…" at bounding box center [710, 337] width 964 height 235
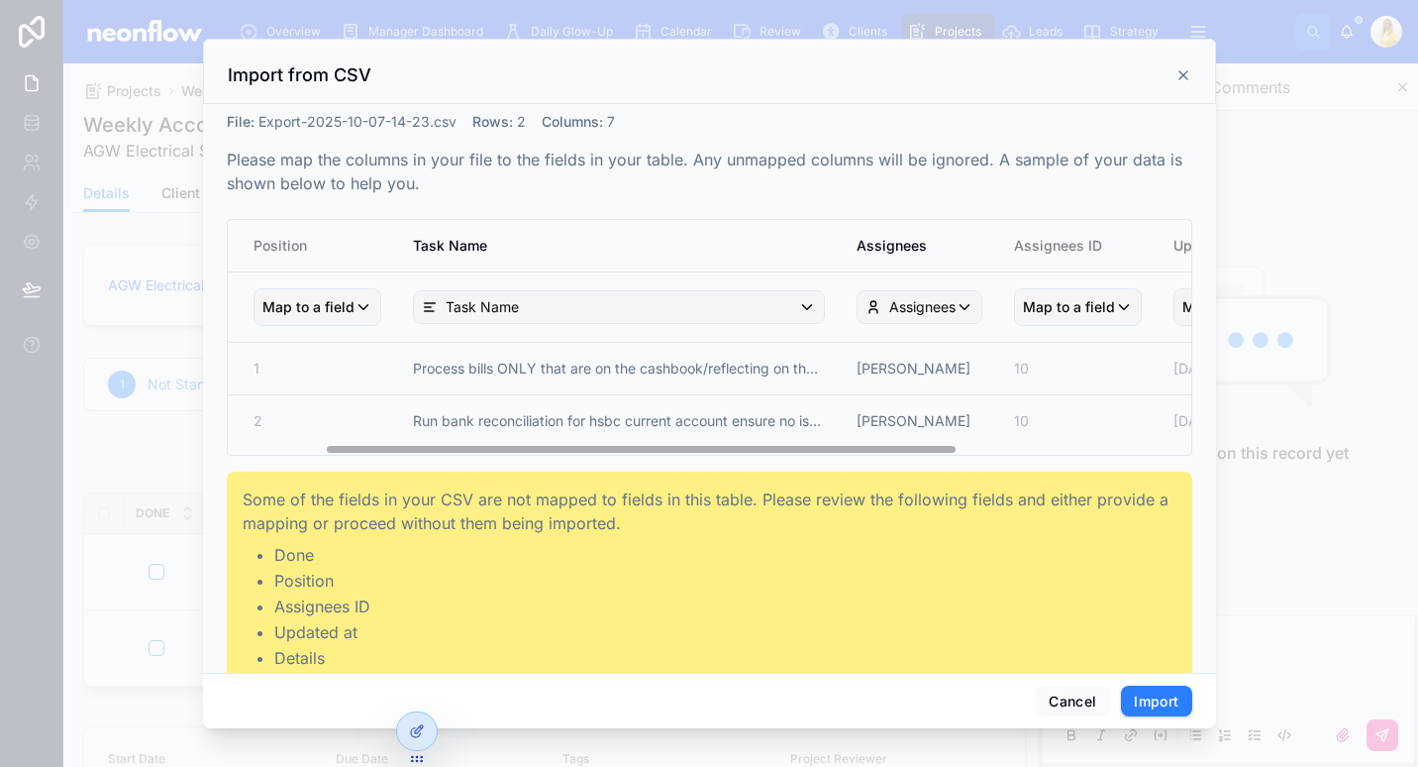
scroll to position [0, 167]
drag, startPoint x: 531, startPoint y: 446, endPoint x: 386, endPoint y: 437, distance: 144.9
click at [386, 437] on div "Done Position Task Name Assignees Assignees ID Updated at Details Map to a fiel…" at bounding box center [710, 337] width 964 height 235
click at [1069, 288] on button "Map to a field" at bounding box center [1076, 307] width 128 height 38
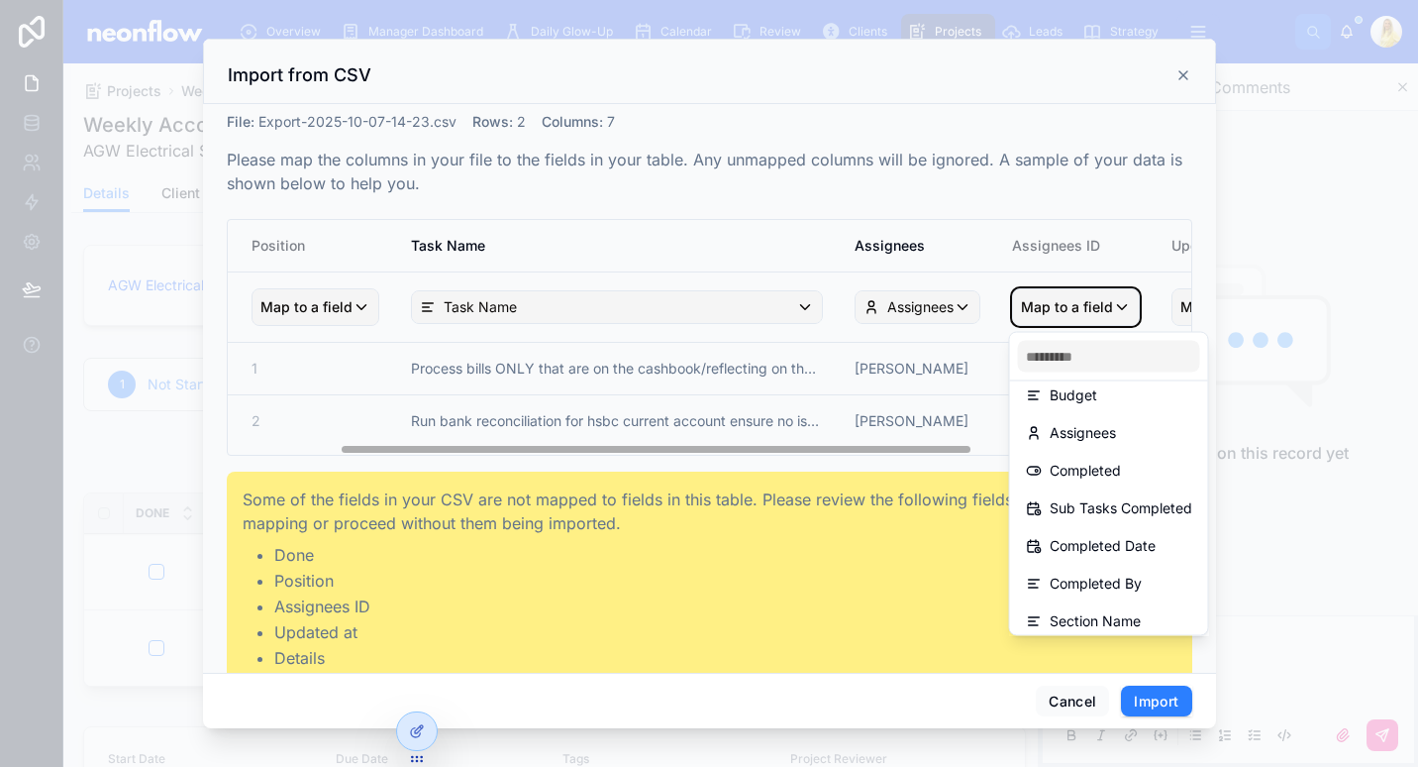
scroll to position [65, 0]
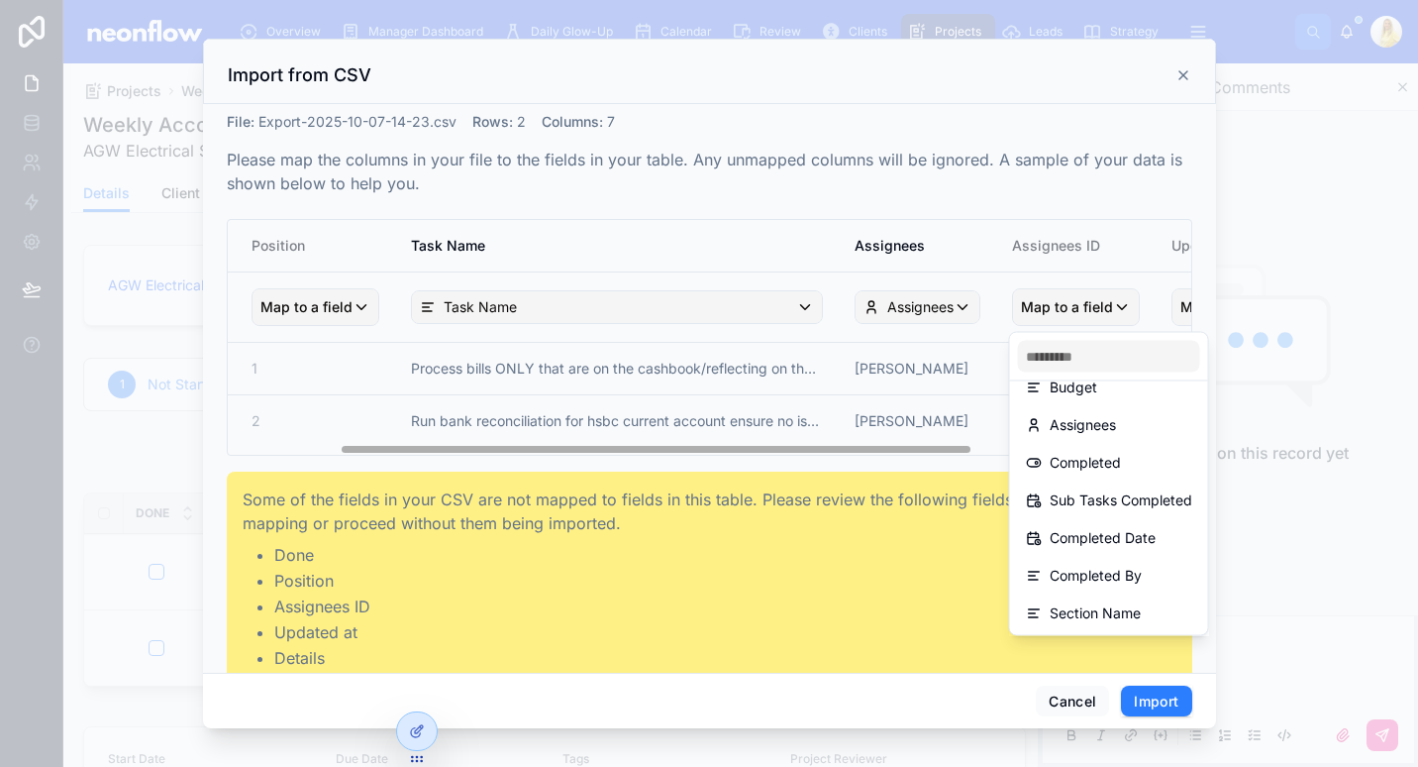
click at [798, 468] on div "scrollable content" at bounding box center [709, 383] width 1418 height 767
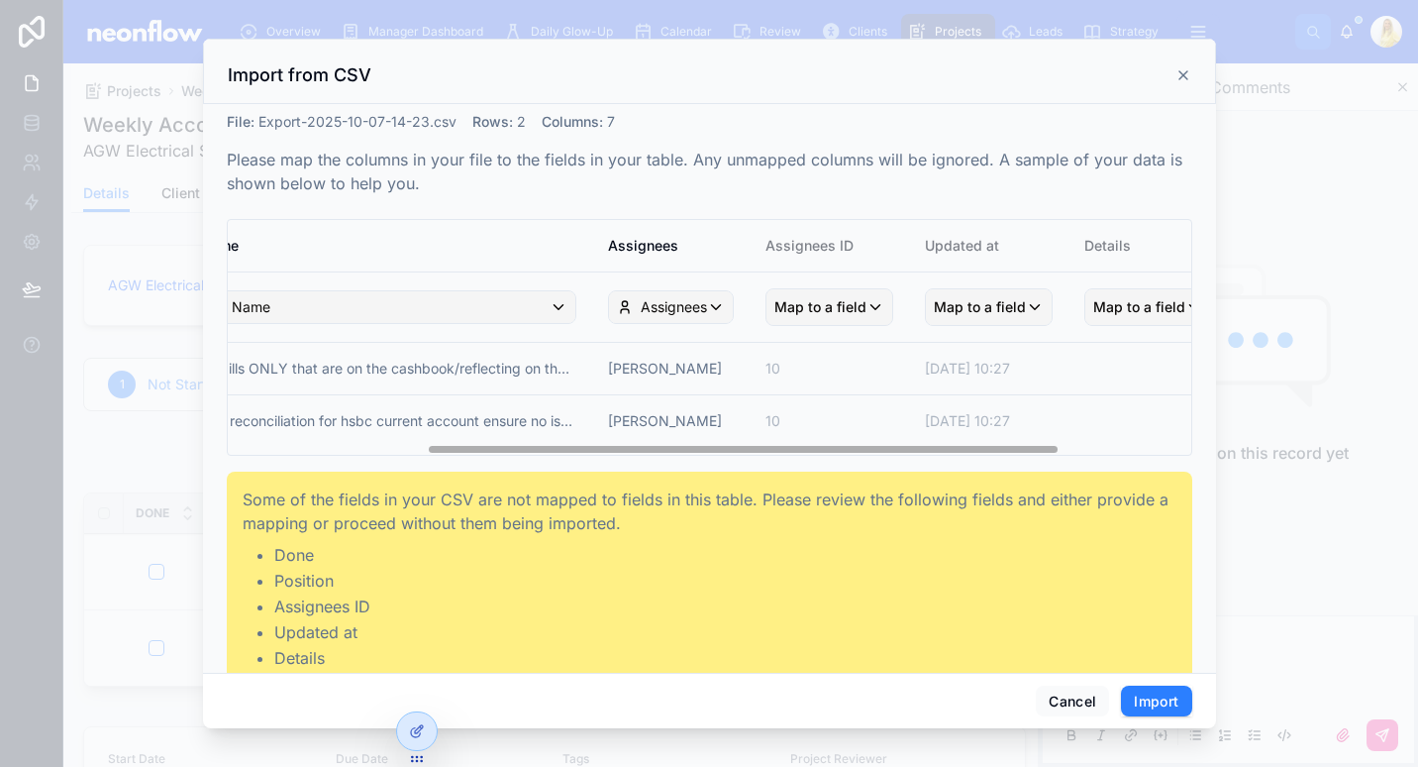
scroll to position [0, 472]
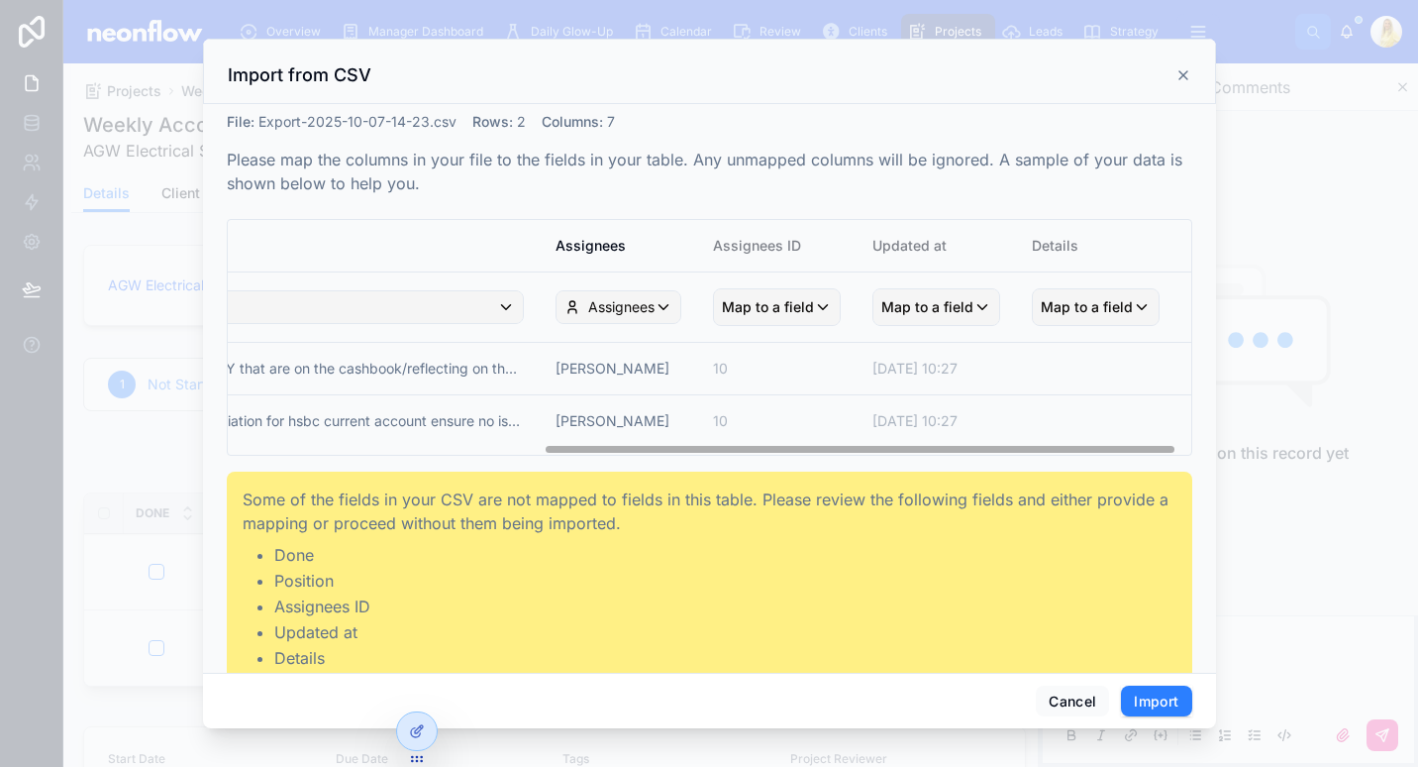
drag, startPoint x: 846, startPoint y: 449, endPoint x: 1178, endPoint y: 444, distance: 331.8
click at [1178, 444] on div "File : Export-2025-10-07-14-23.csv Rows : 2 Columns : 7 Please map the columns …" at bounding box center [709, 388] width 1013 height 569
click at [624, 310] on span "Assignees" at bounding box center [621, 307] width 66 height 20
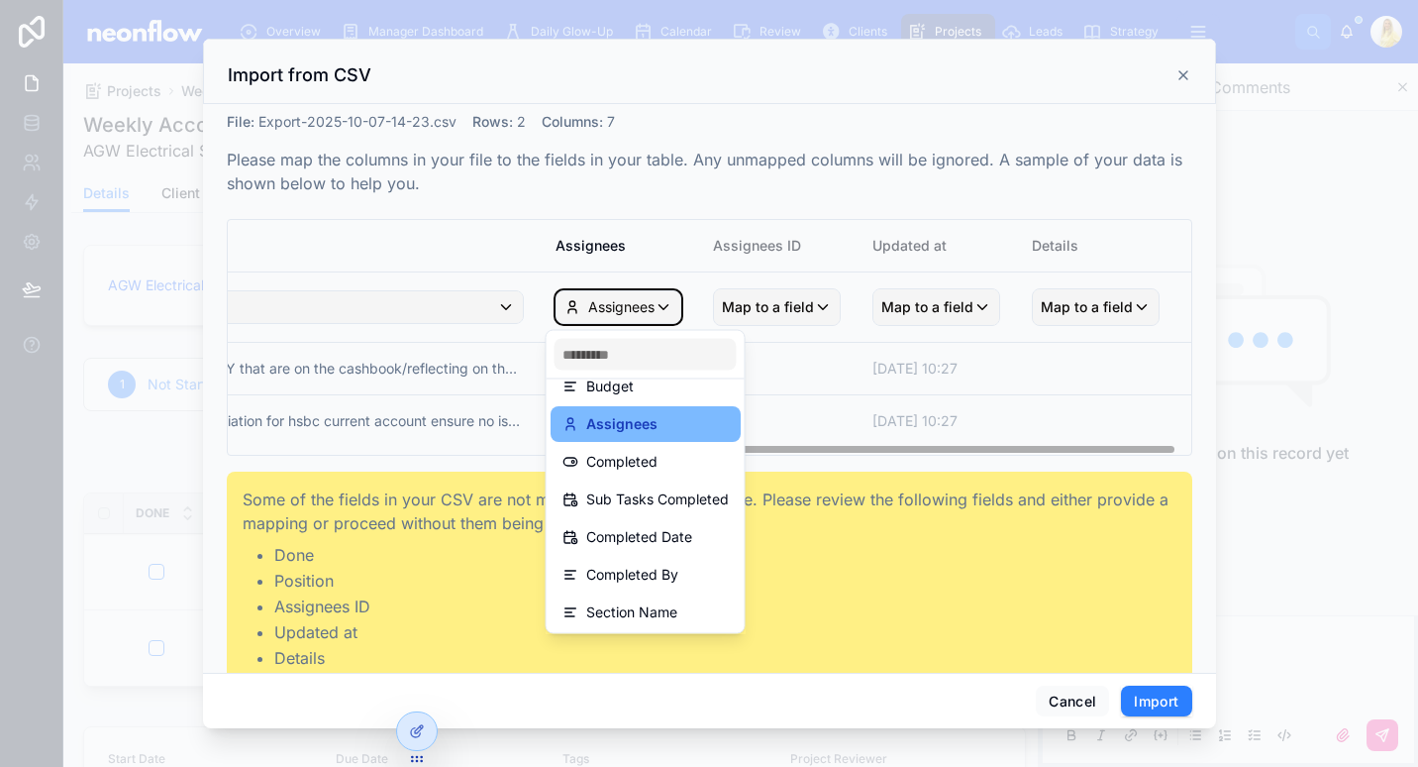
scroll to position [103, 0]
click at [690, 243] on div "scrollable content" at bounding box center [709, 383] width 1418 height 767
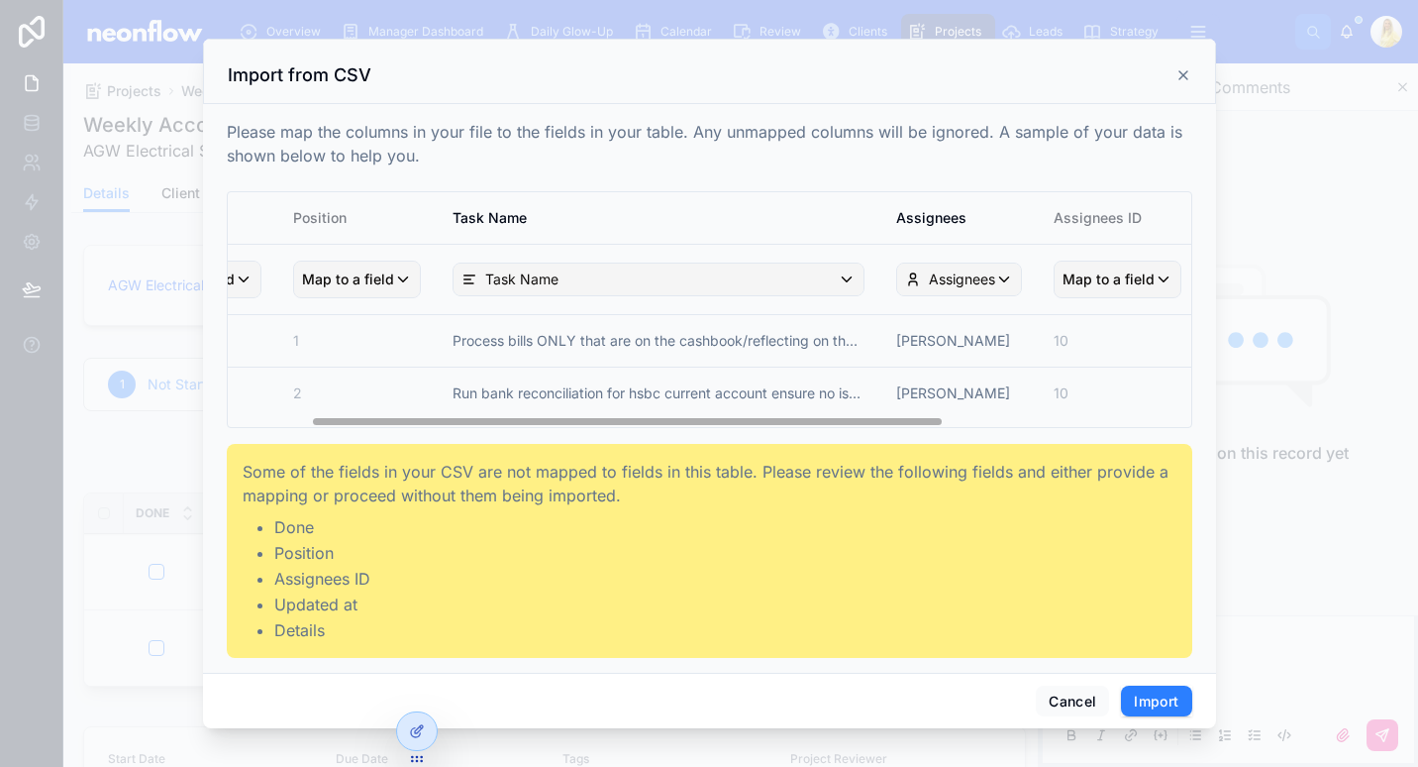
scroll to position [0, 0]
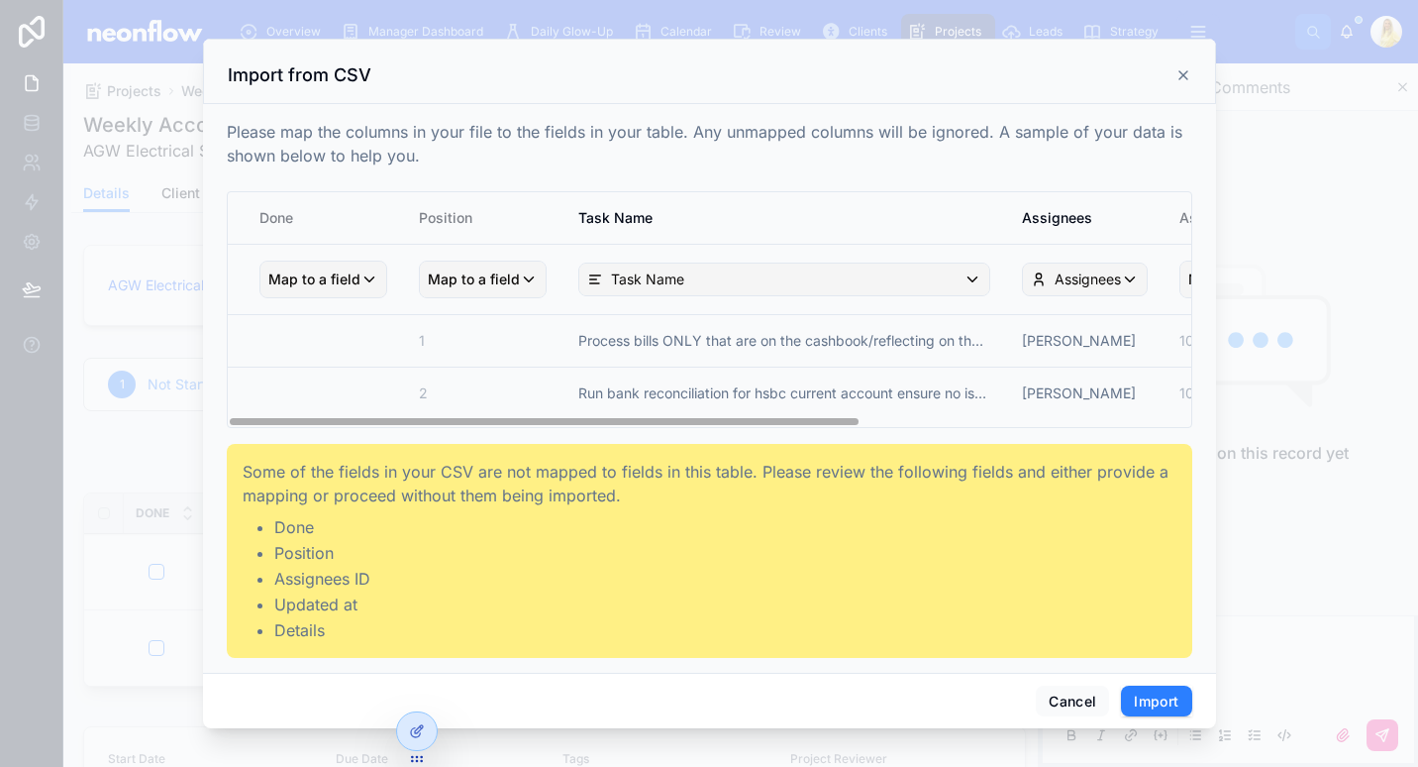
drag, startPoint x: 619, startPoint y: 422, endPoint x: 33, endPoint y: 376, distance: 588.1
click at [33, 378] on div "Import from CSV File : Export-2025-10-07-14-23.csv Rows : 2 Columns : 7 Please …" at bounding box center [709, 383] width 1418 height 767
click at [481, 290] on span "Map to a field" at bounding box center [474, 279] width 92 height 36
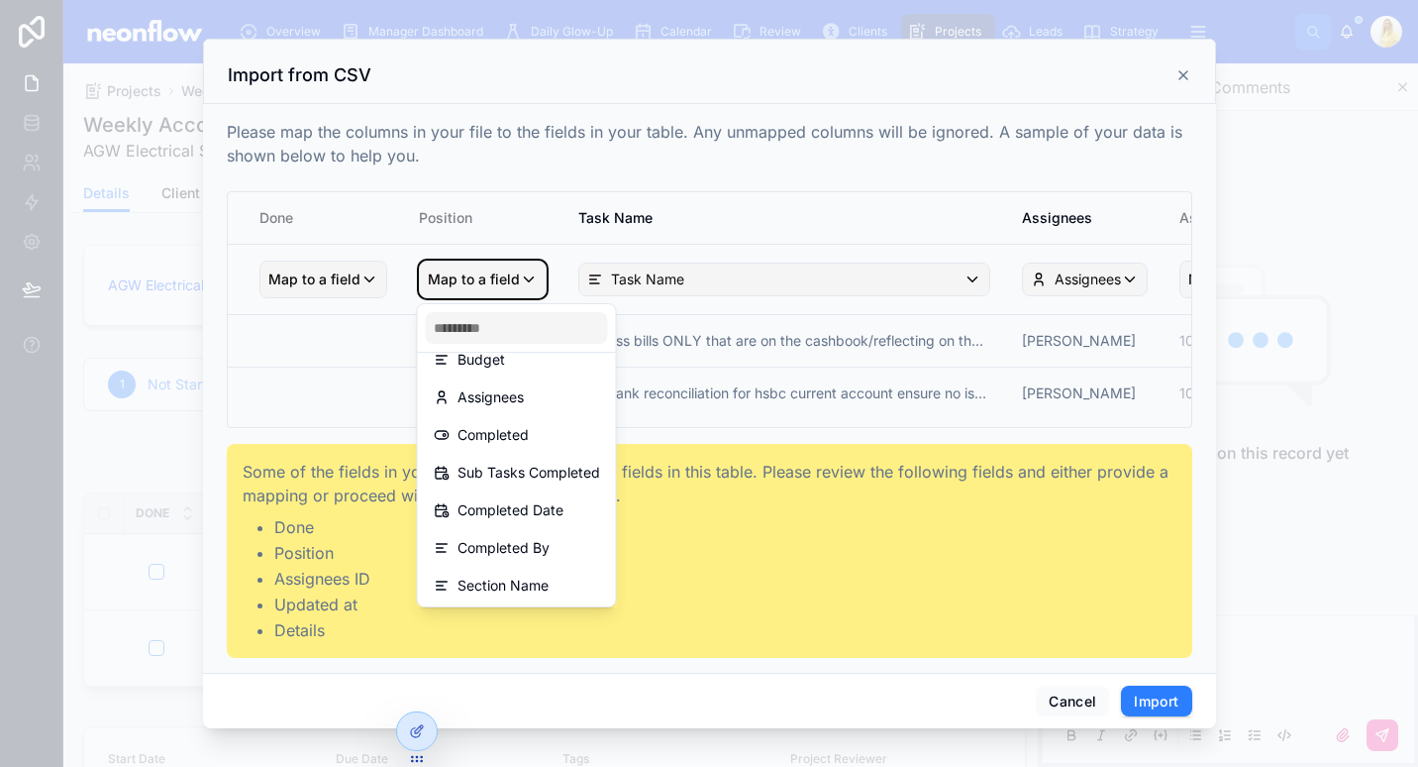
scroll to position [65, 0]
click at [319, 277] on div "scrollable content" at bounding box center [709, 383] width 1418 height 767
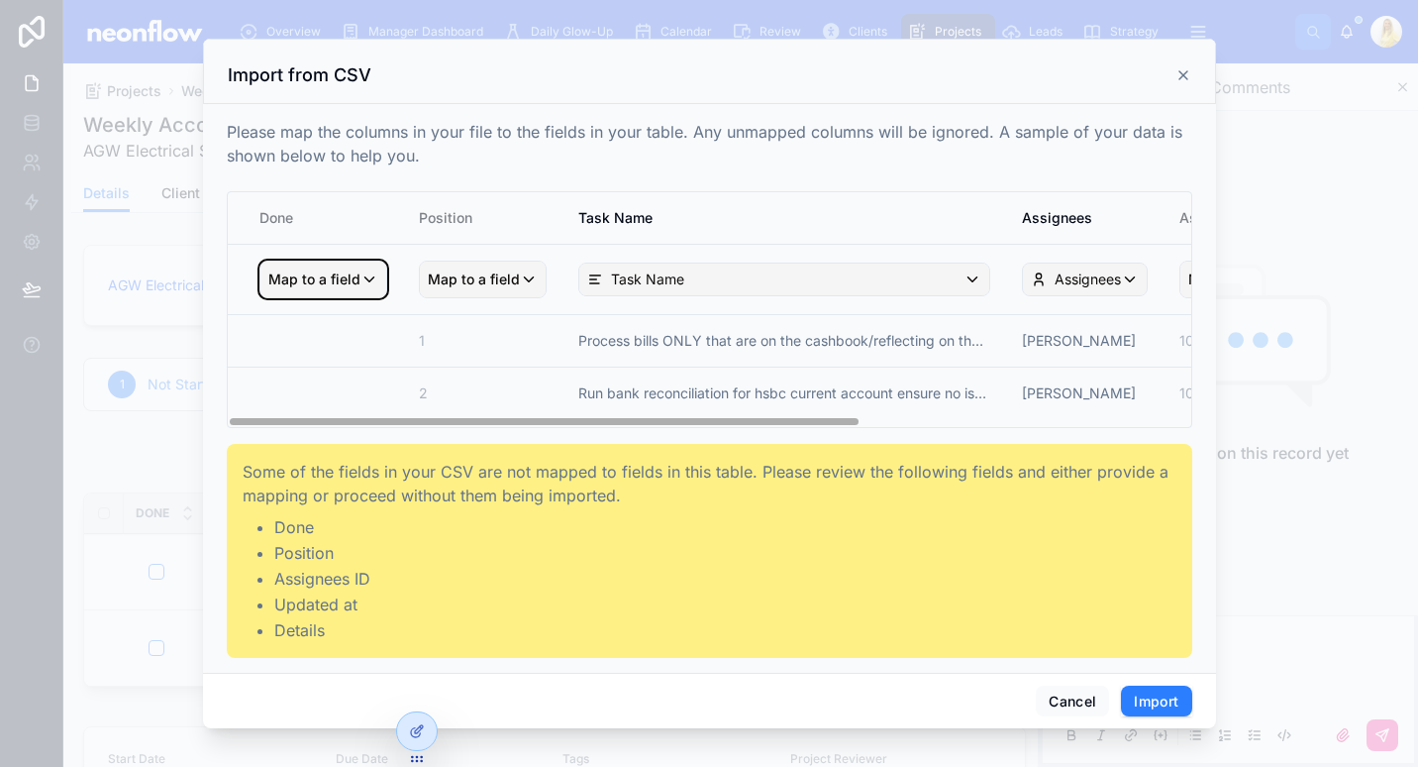
click at [318, 278] on span "Map to a field" at bounding box center [314, 279] width 92 height 36
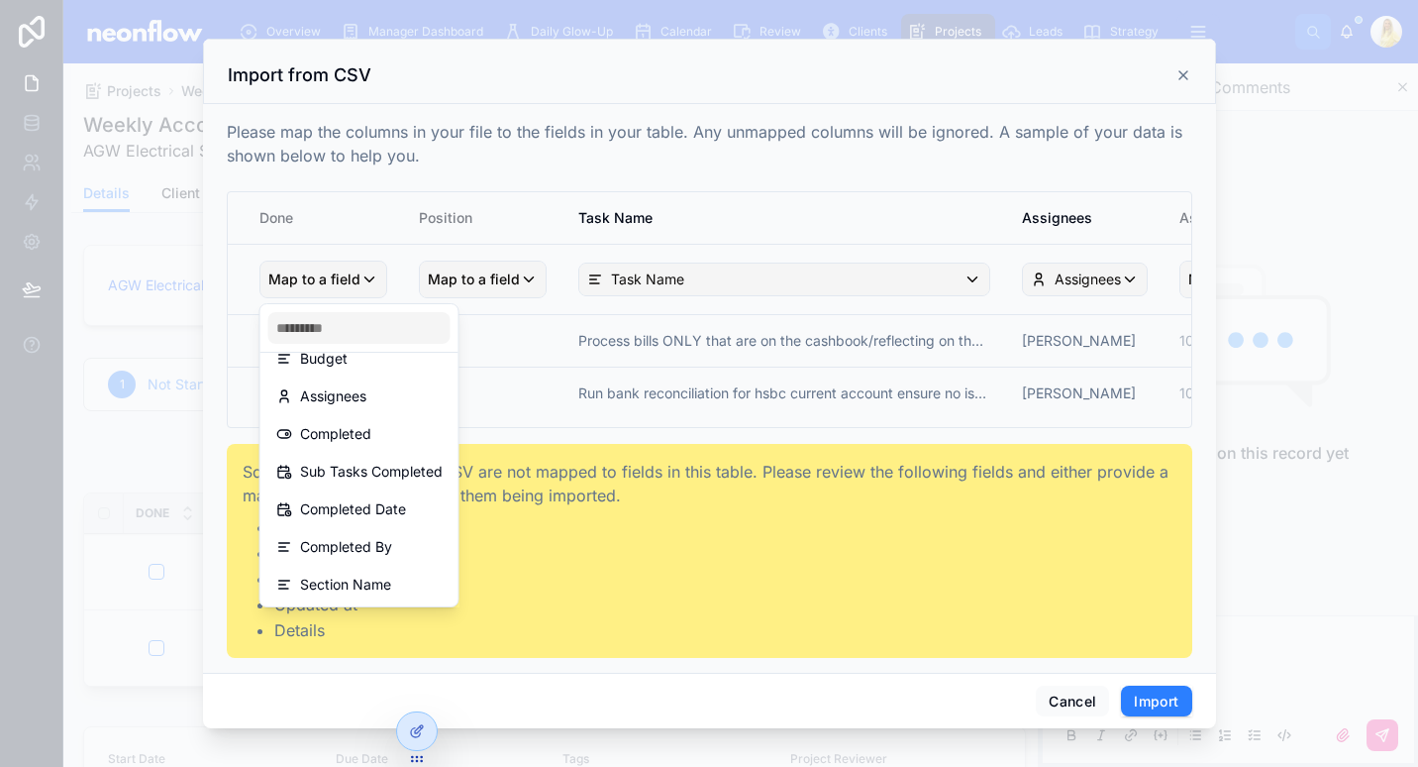
click at [1179, 74] on div "scrollable content" at bounding box center [709, 383] width 1418 height 767
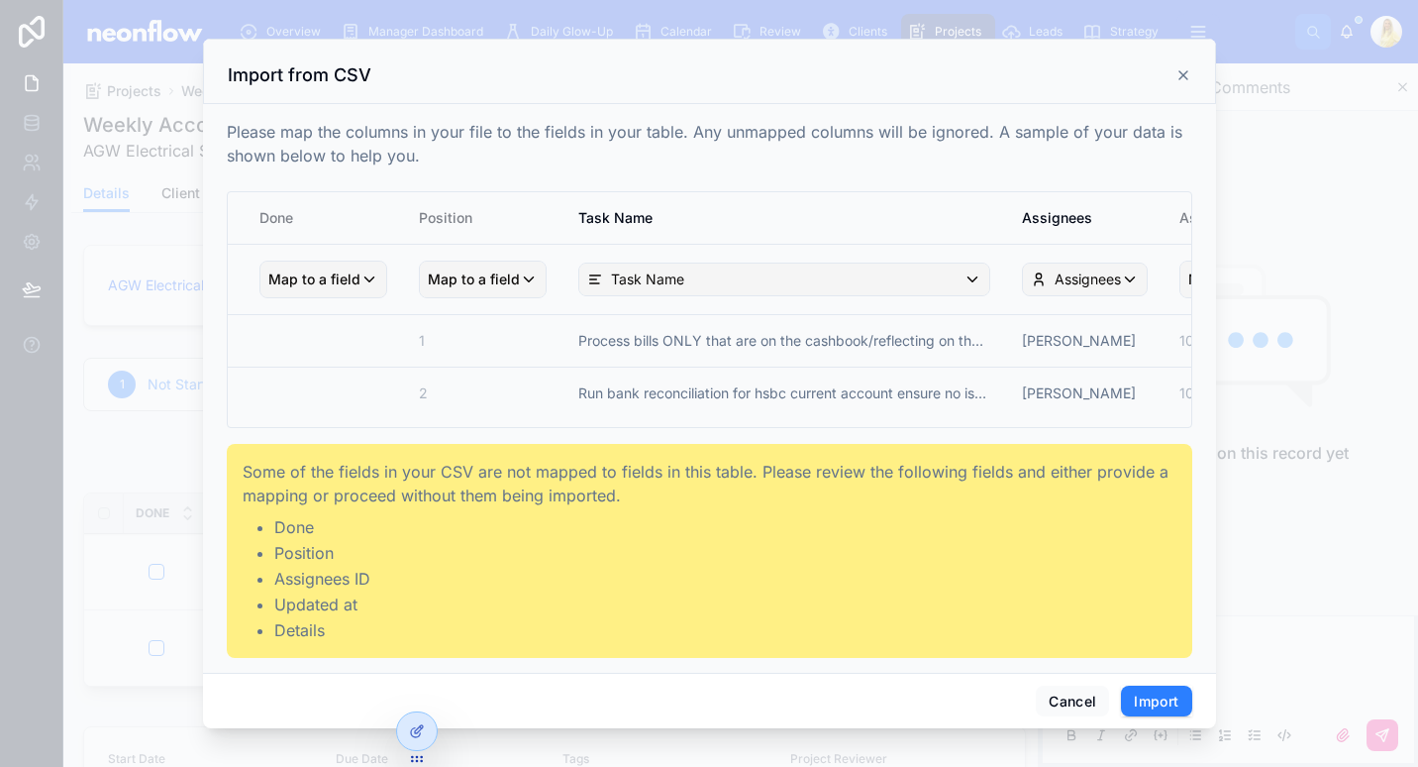
click at [1184, 76] on icon at bounding box center [1184, 75] width 16 height 16
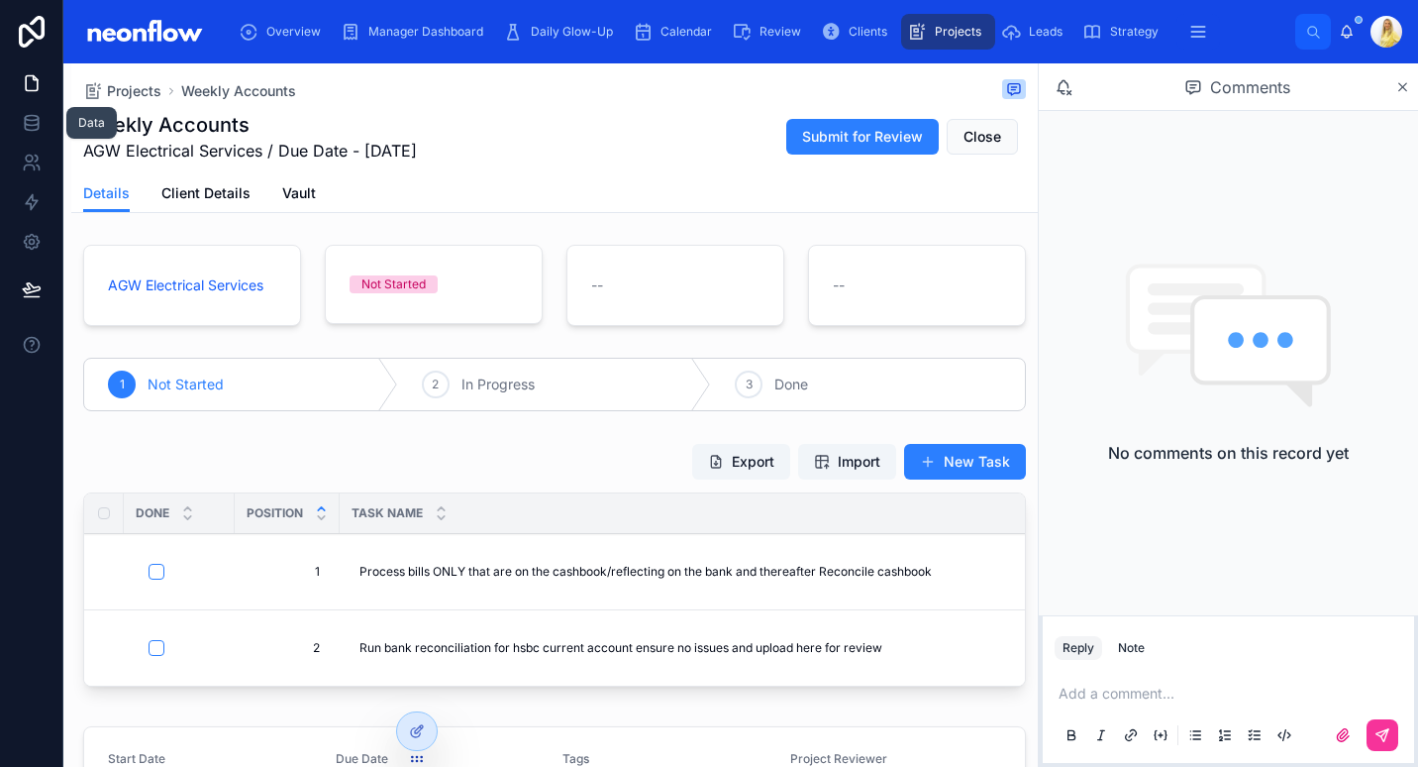
click at [47, 125] on link at bounding box center [31, 123] width 62 height 40
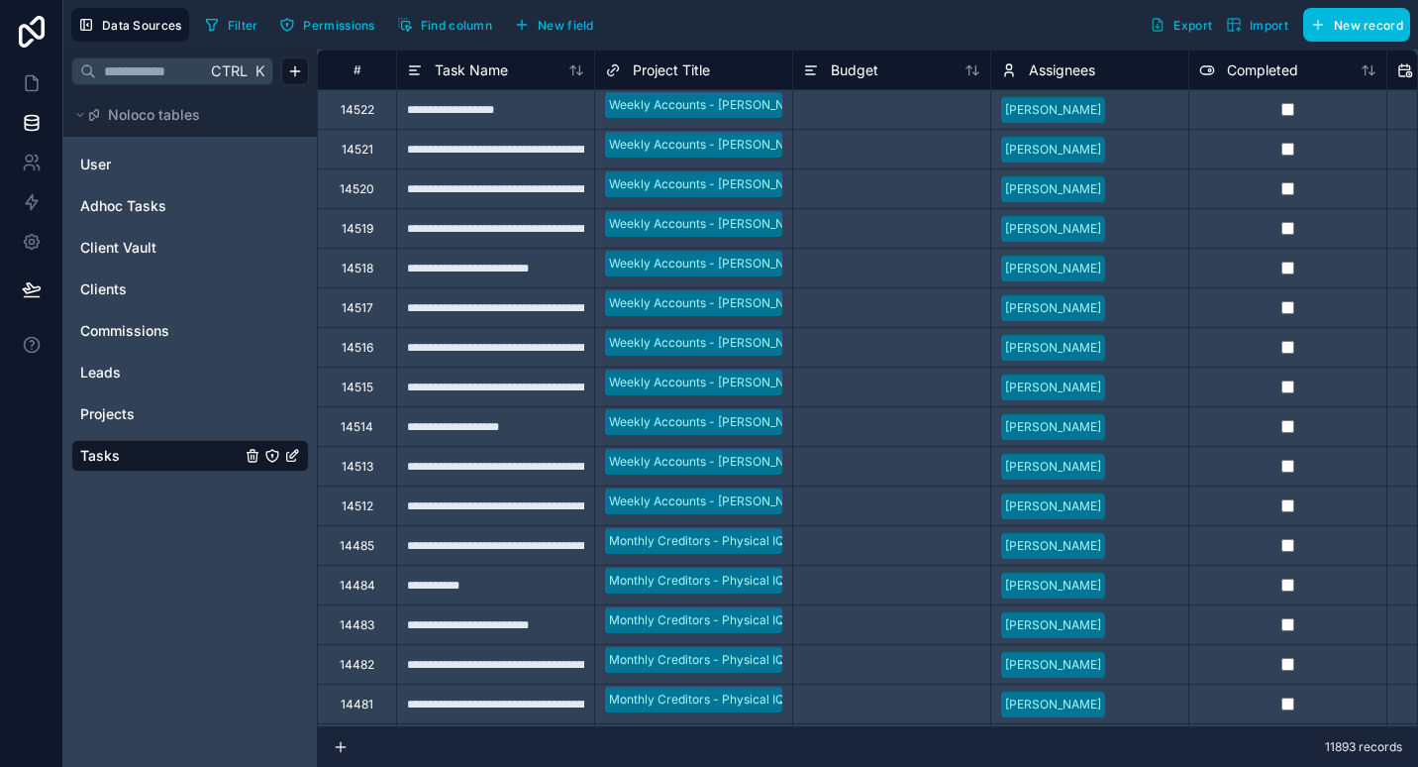
click at [448, 22] on span "Find column" at bounding box center [456, 25] width 71 height 15
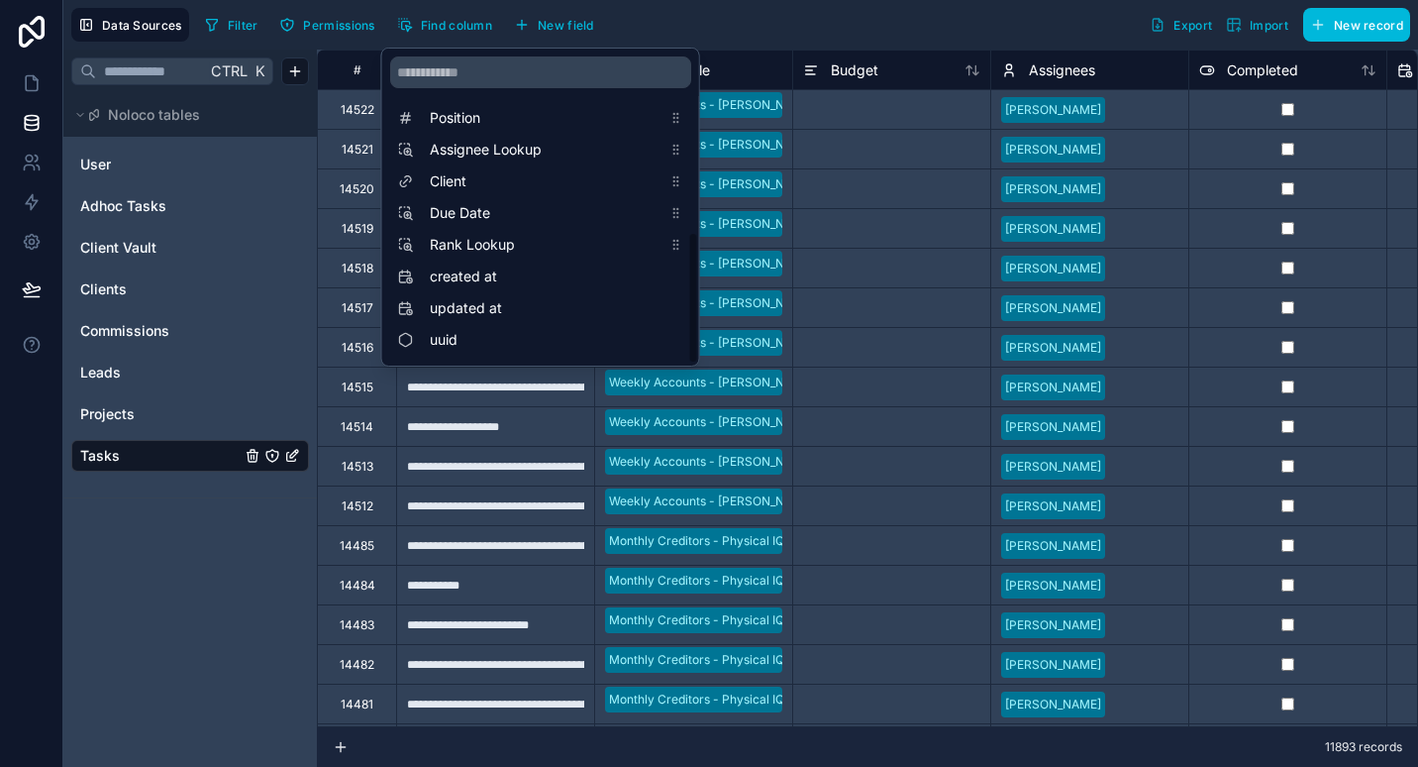
scroll to position [212, 0]
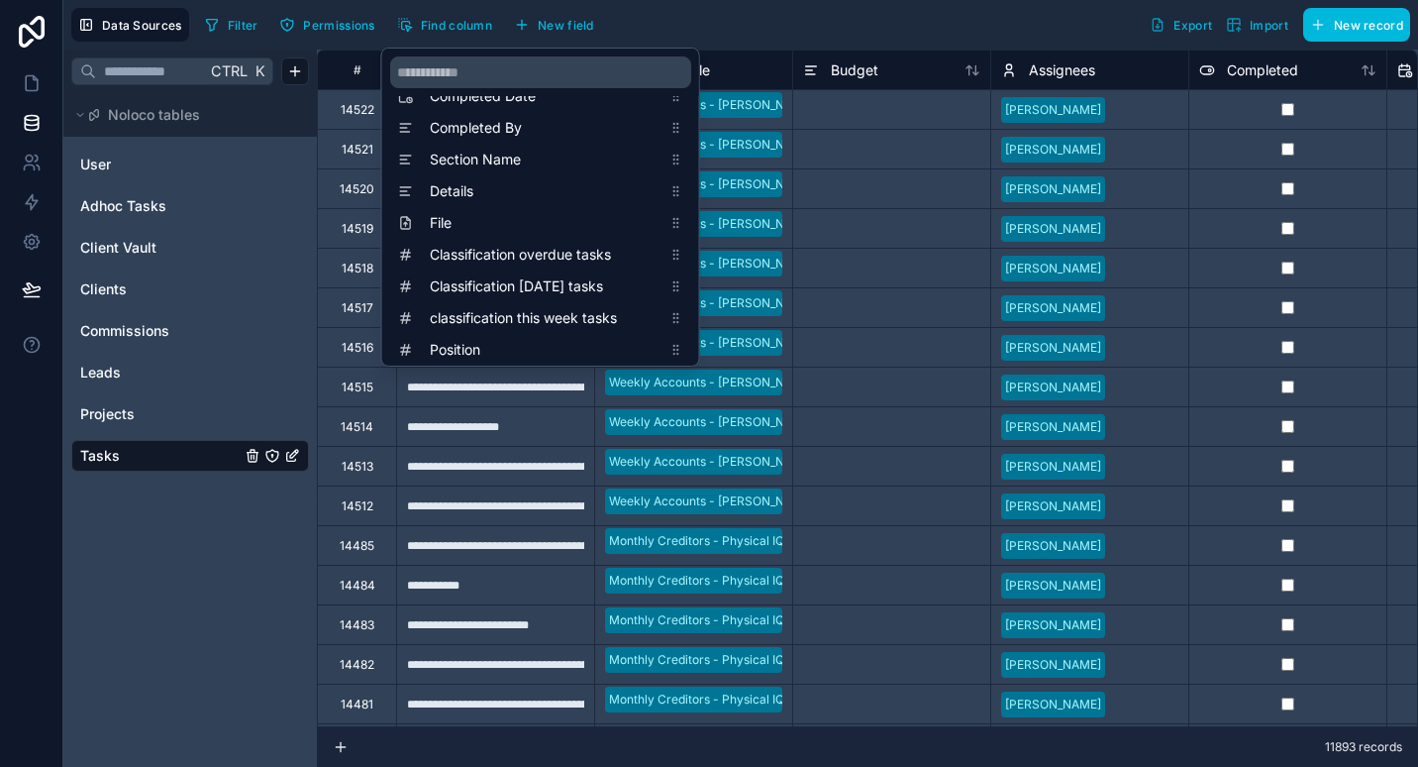
click at [530, 345] on span "Position" at bounding box center [546, 350] width 232 height 20
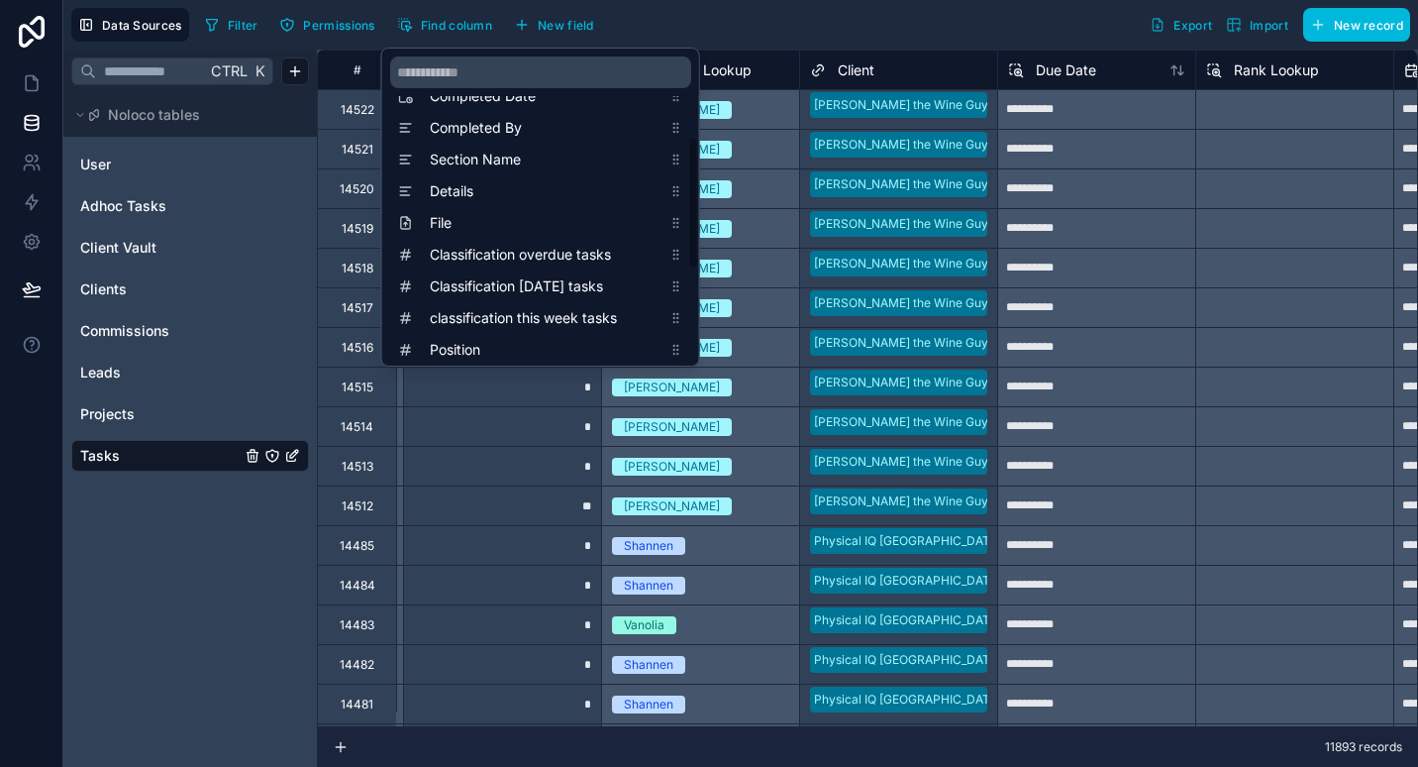
scroll to position [0, 2773]
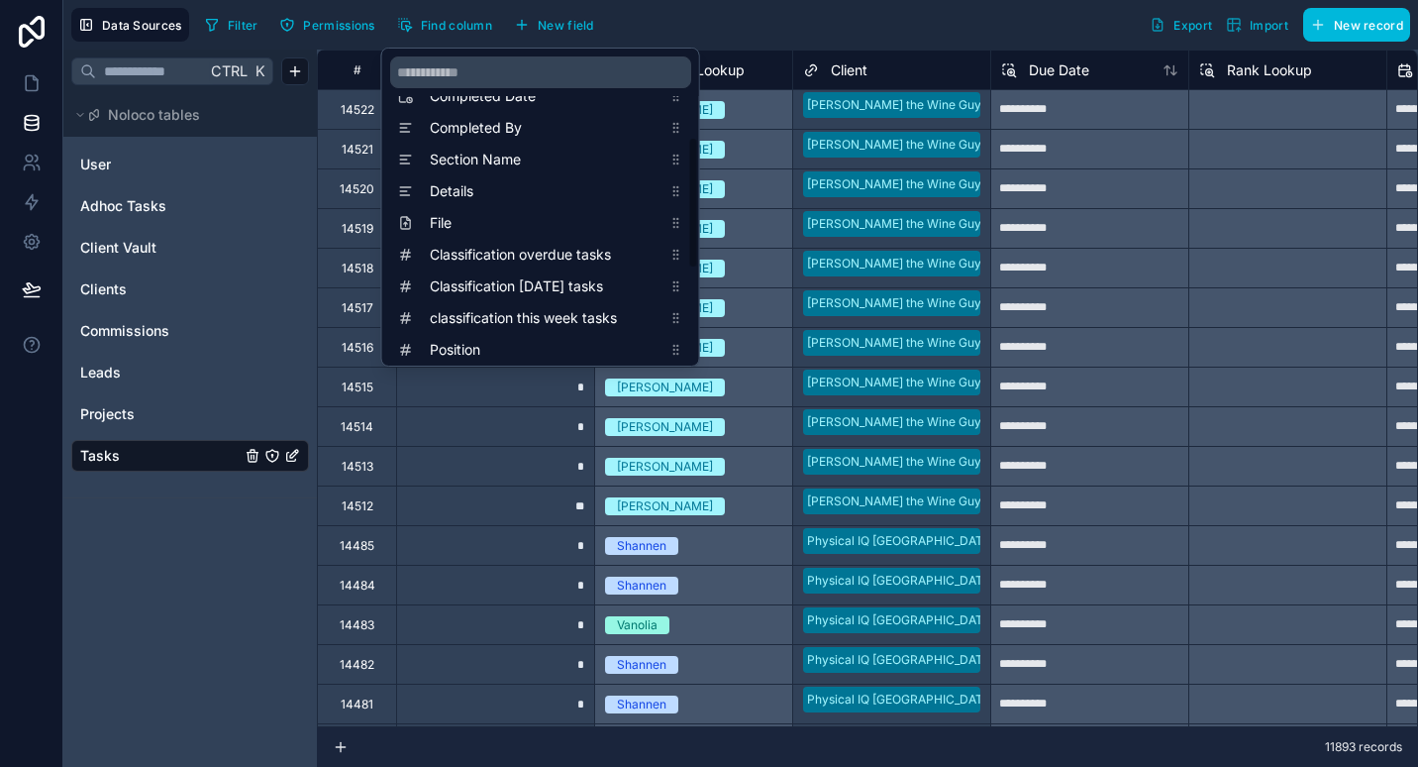
drag, startPoint x: 764, startPoint y: 7, endPoint x: 718, endPoint y: 4, distance: 45.7
click at [765, 6] on div "Data Sources Filter Permissions Find column New field Export Import New record" at bounding box center [740, 25] width 1355 height 50
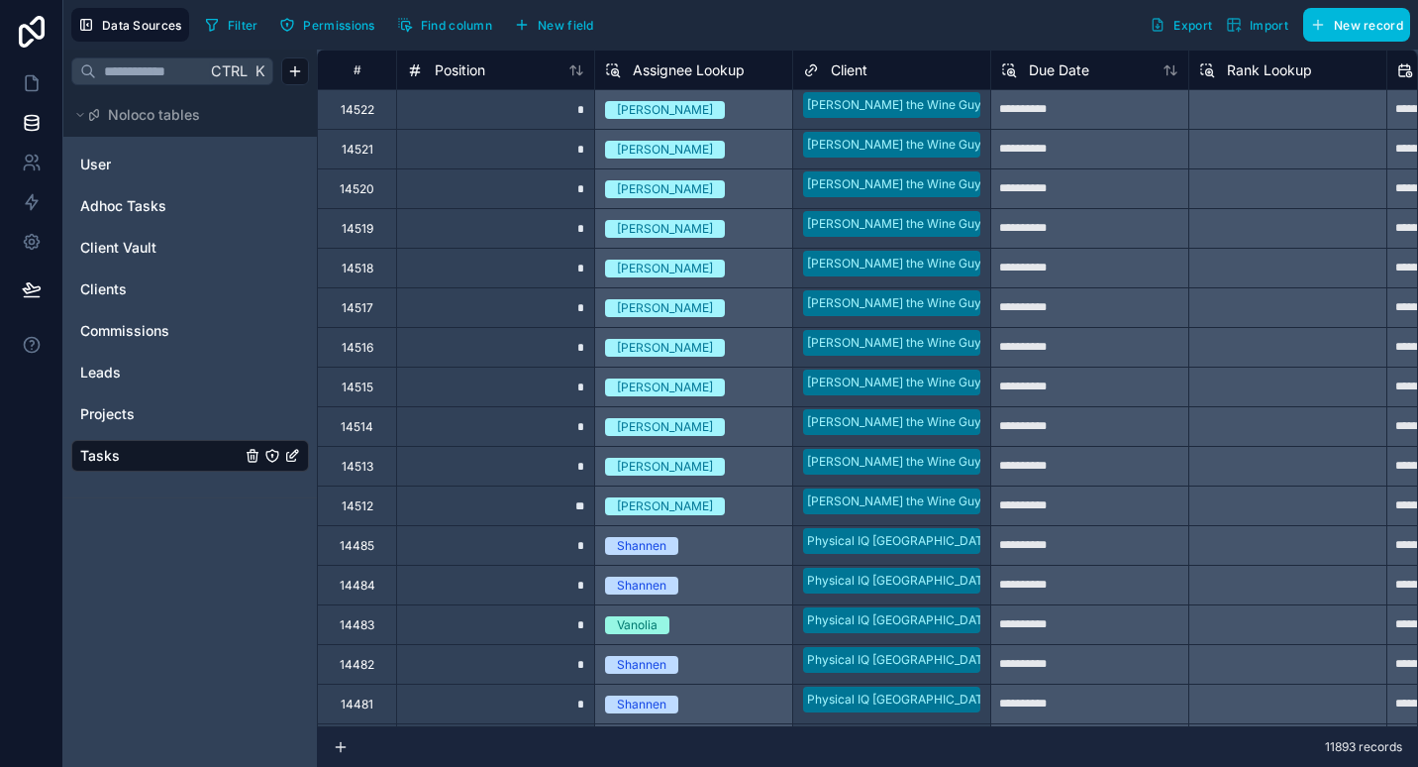
click at [450, 8] on div "Filter Permissions Find column New field" at bounding box center [403, 25] width 412 height 34
click at [472, 63] on span "Position" at bounding box center [460, 70] width 51 height 20
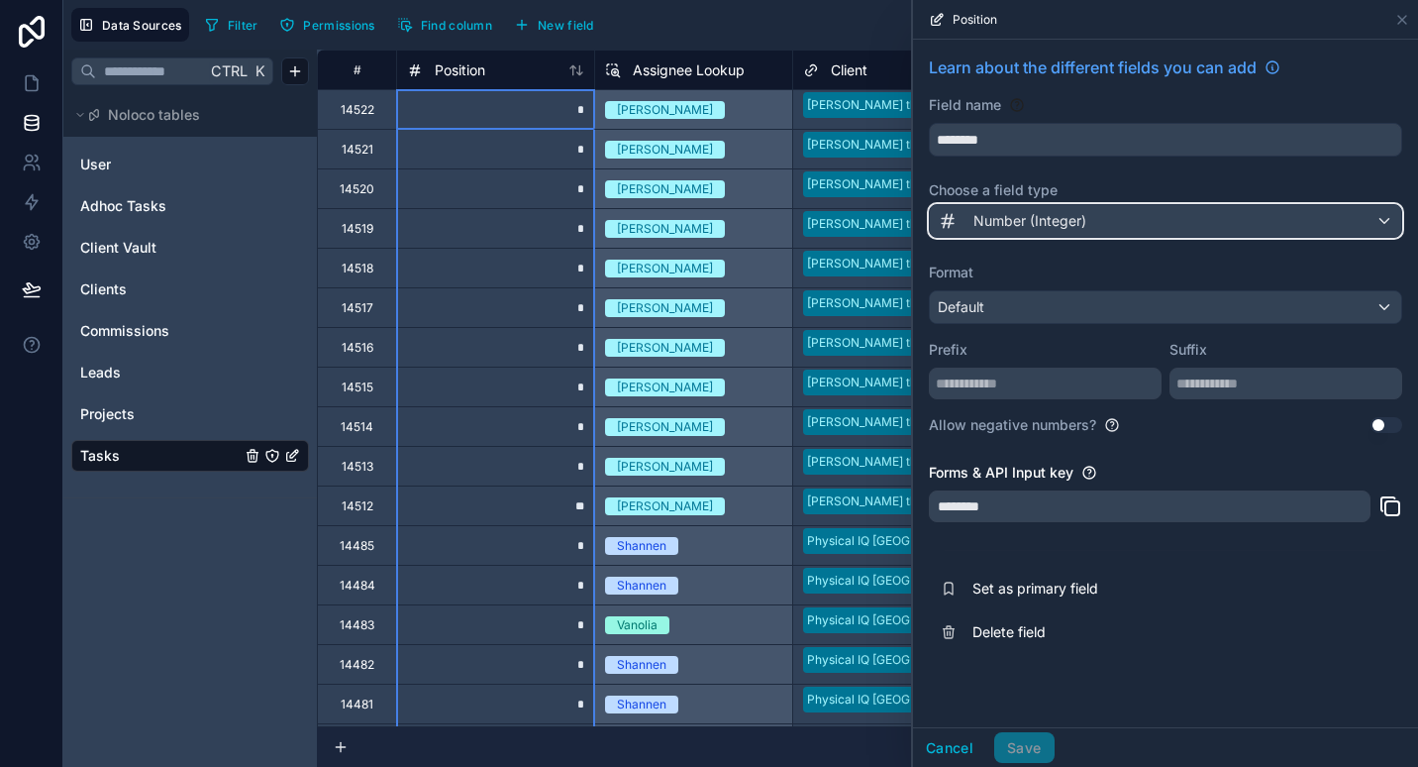
click at [1014, 223] on span "Number (Integer)" at bounding box center [1030, 221] width 113 height 20
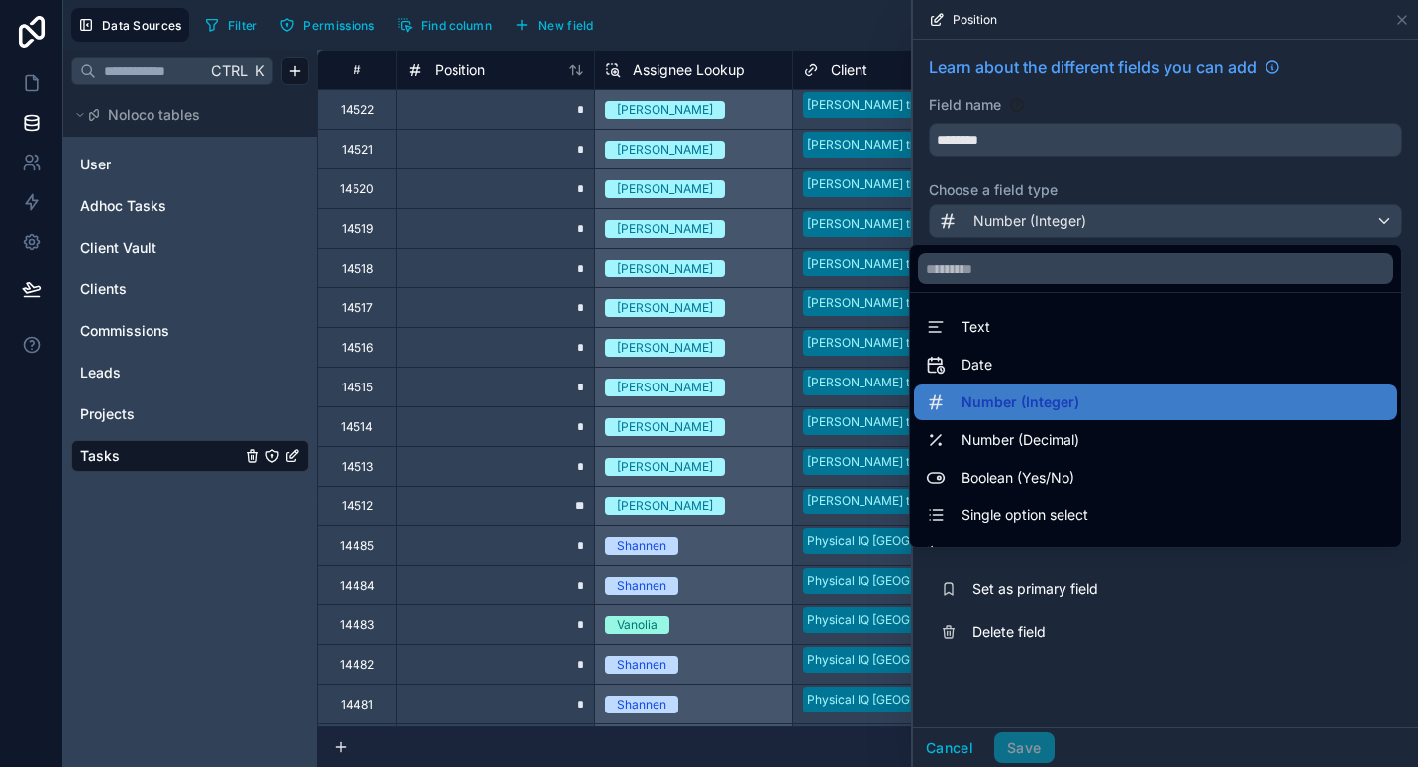
click at [1006, 344] on div "Text" at bounding box center [1155, 327] width 483 height 36
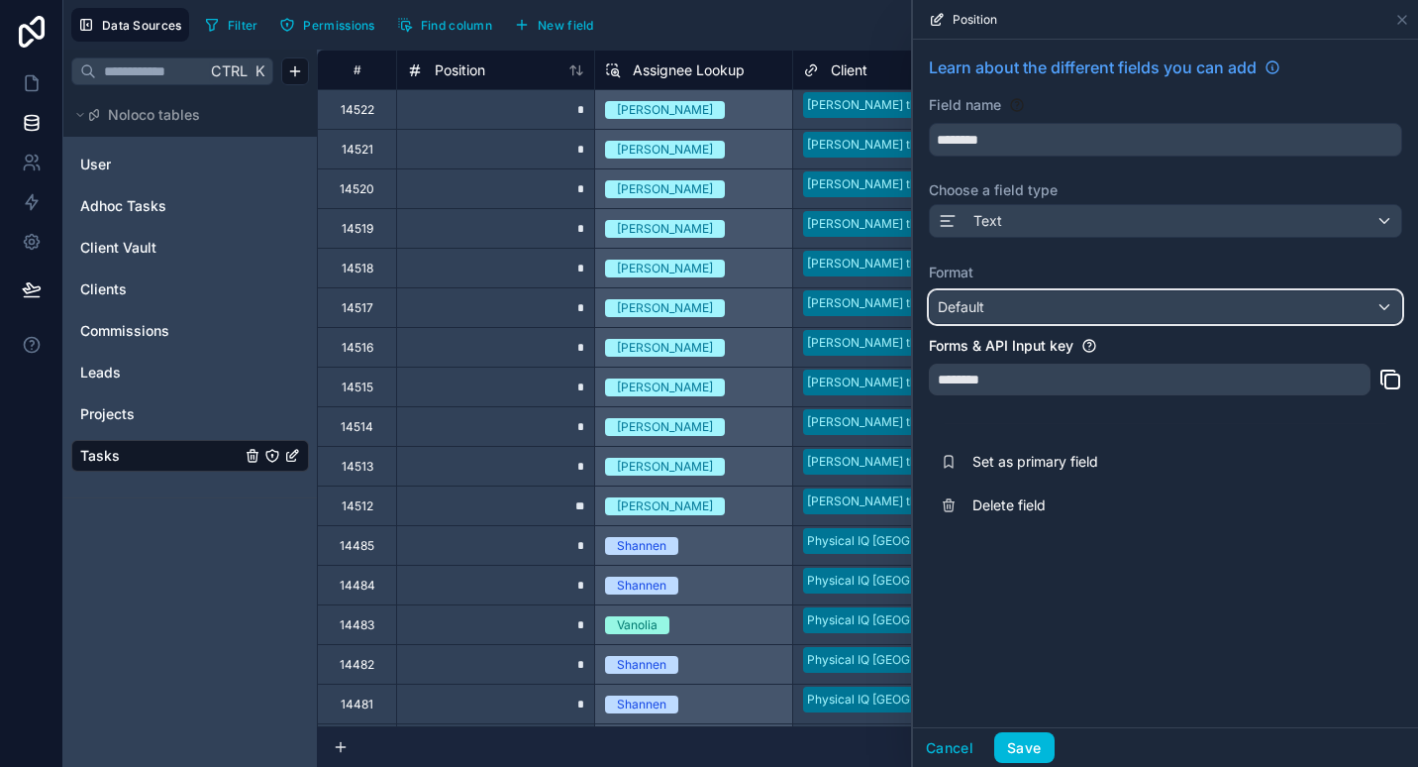
click at [1121, 307] on div "Default" at bounding box center [1165, 307] width 471 height 32
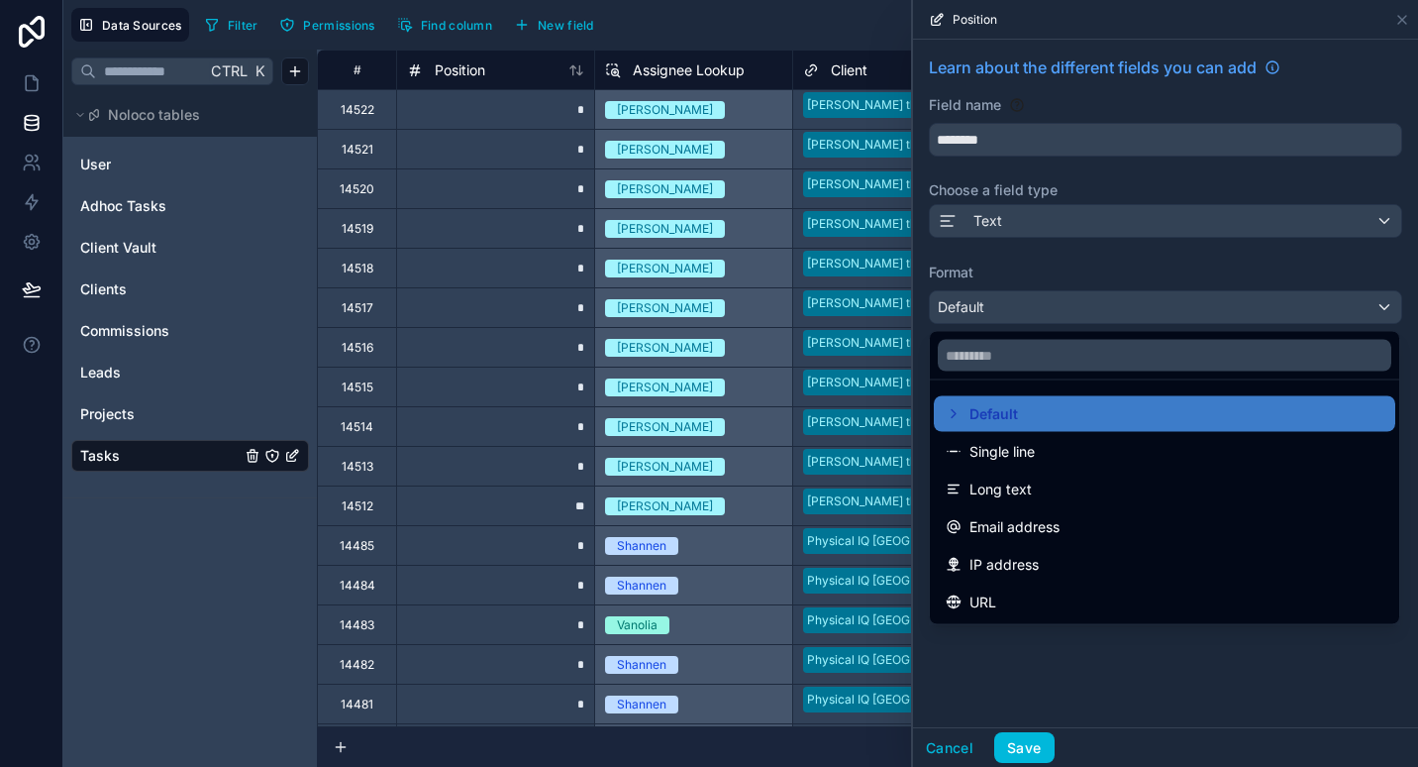
click at [1133, 256] on div at bounding box center [1165, 383] width 505 height 767
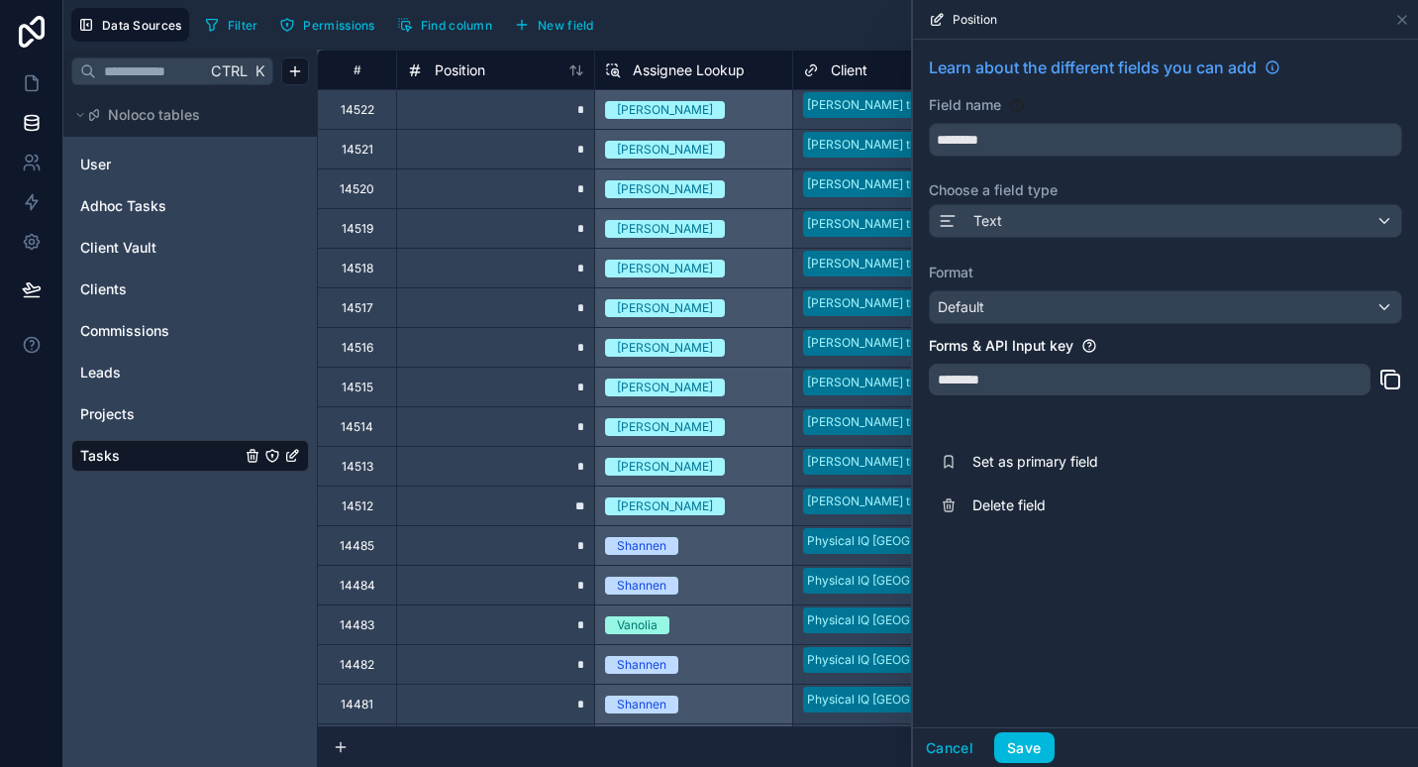
click at [1030, 733] on button "Save" at bounding box center [1023, 748] width 59 height 32
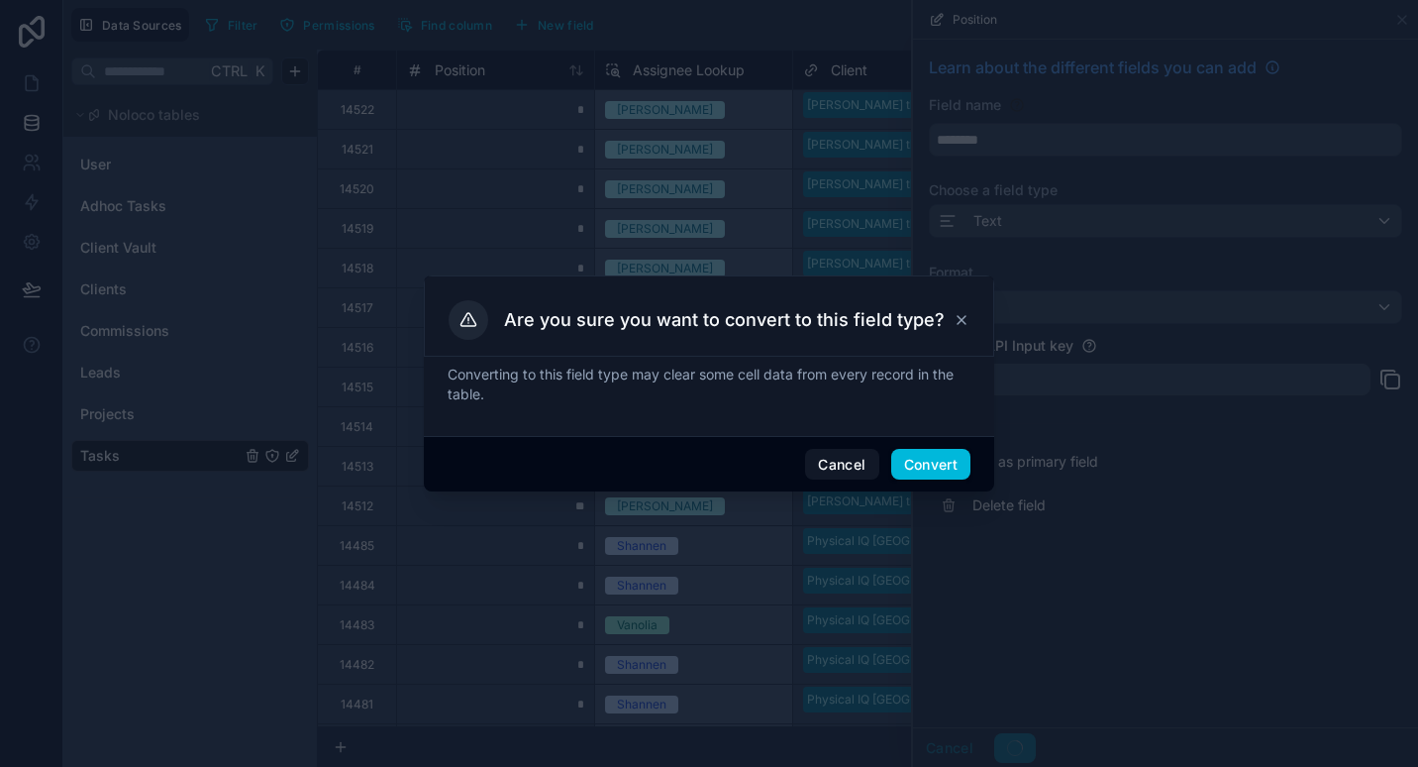
click at [947, 466] on button "Convert" at bounding box center [930, 465] width 79 height 32
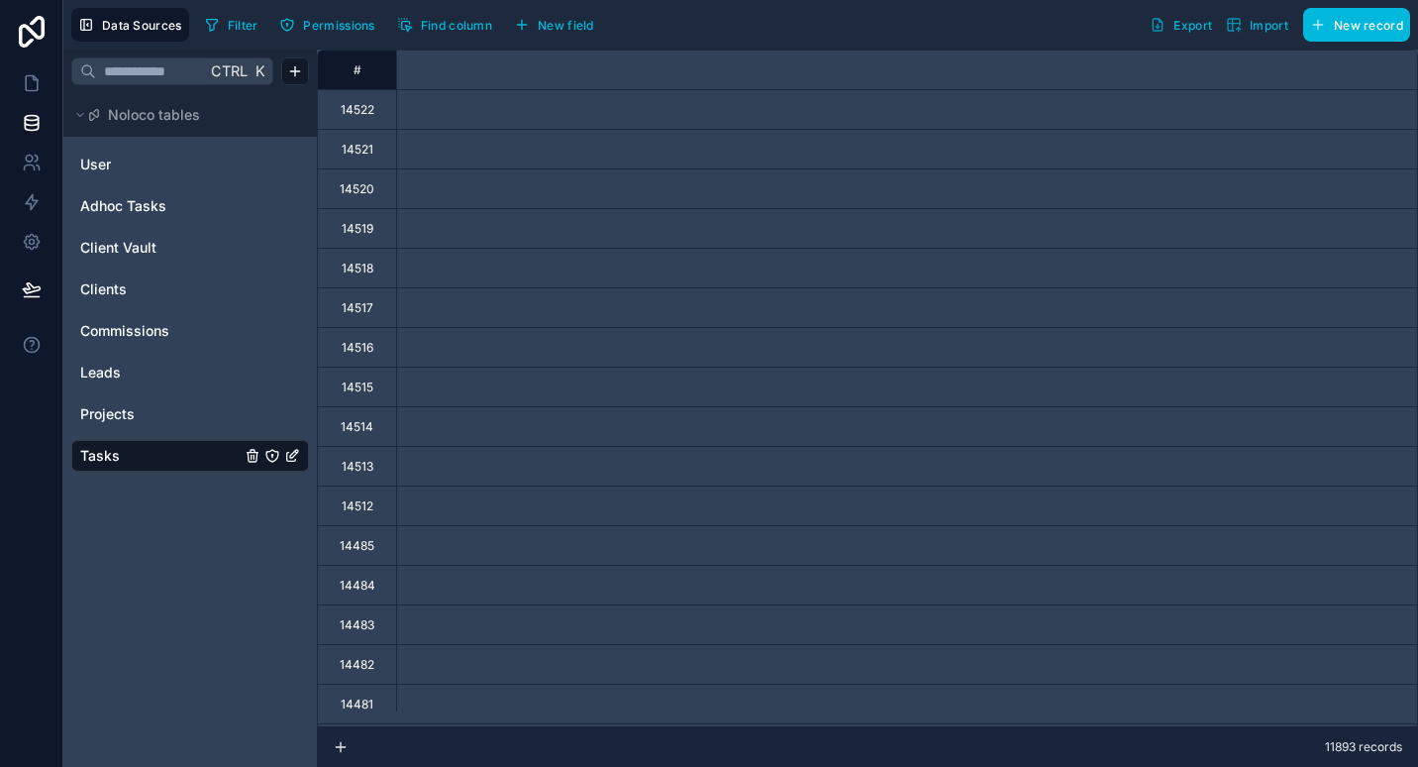
scroll to position [0, 2506]
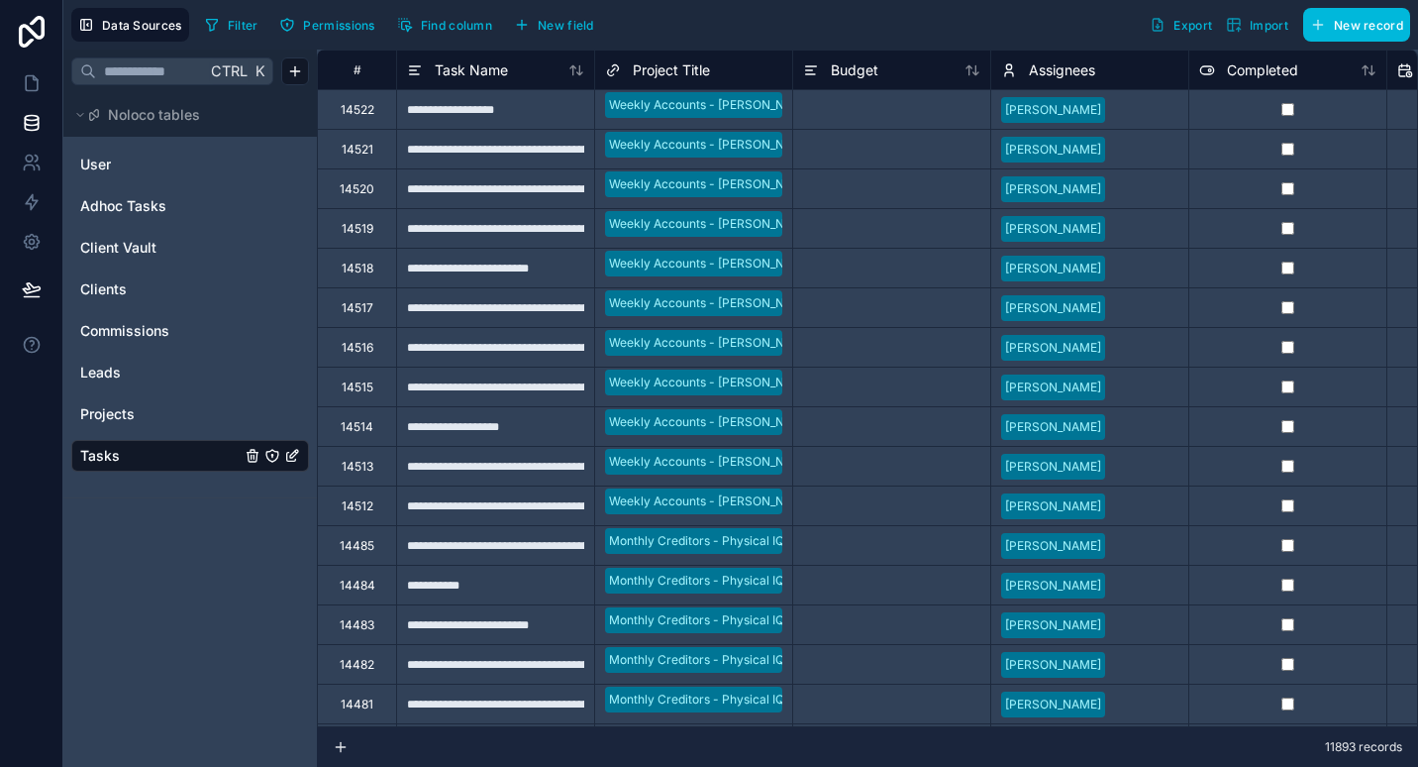
click at [442, 29] on span "Find column" at bounding box center [456, 25] width 71 height 15
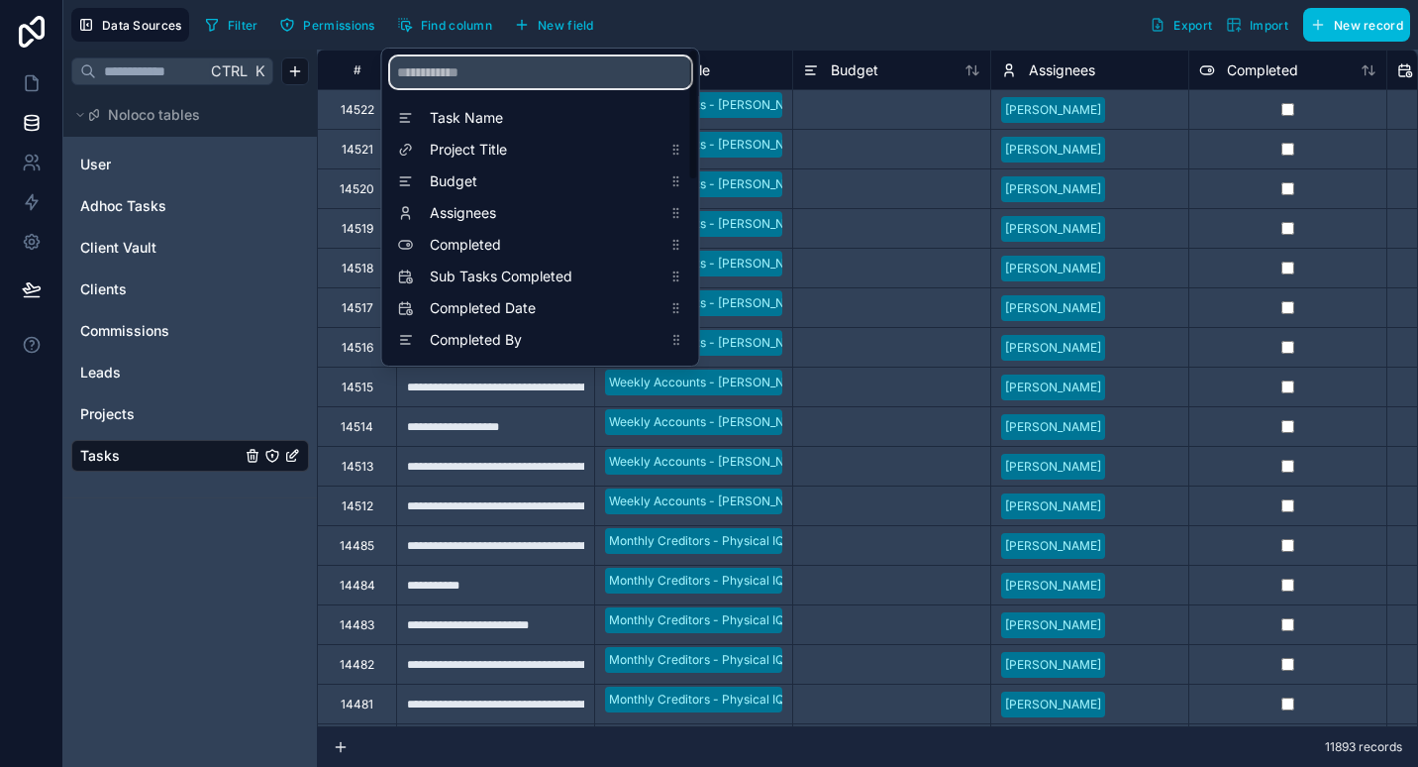
click at [449, 86] on input "scrollable content" at bounding box center [540, 72] width 301 height 32
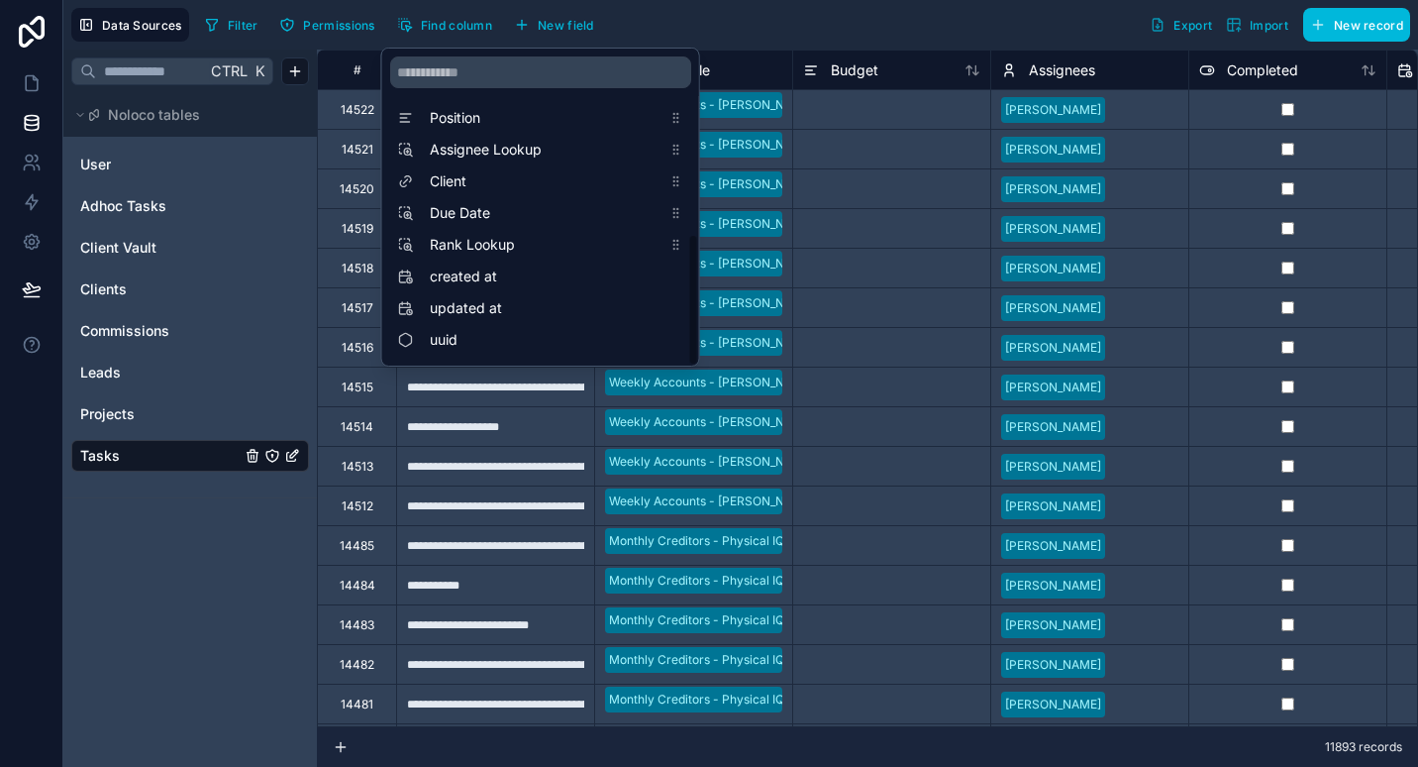
click at [542, 130] on div "Position" at bounding box center [540, 118] width 301 height 28
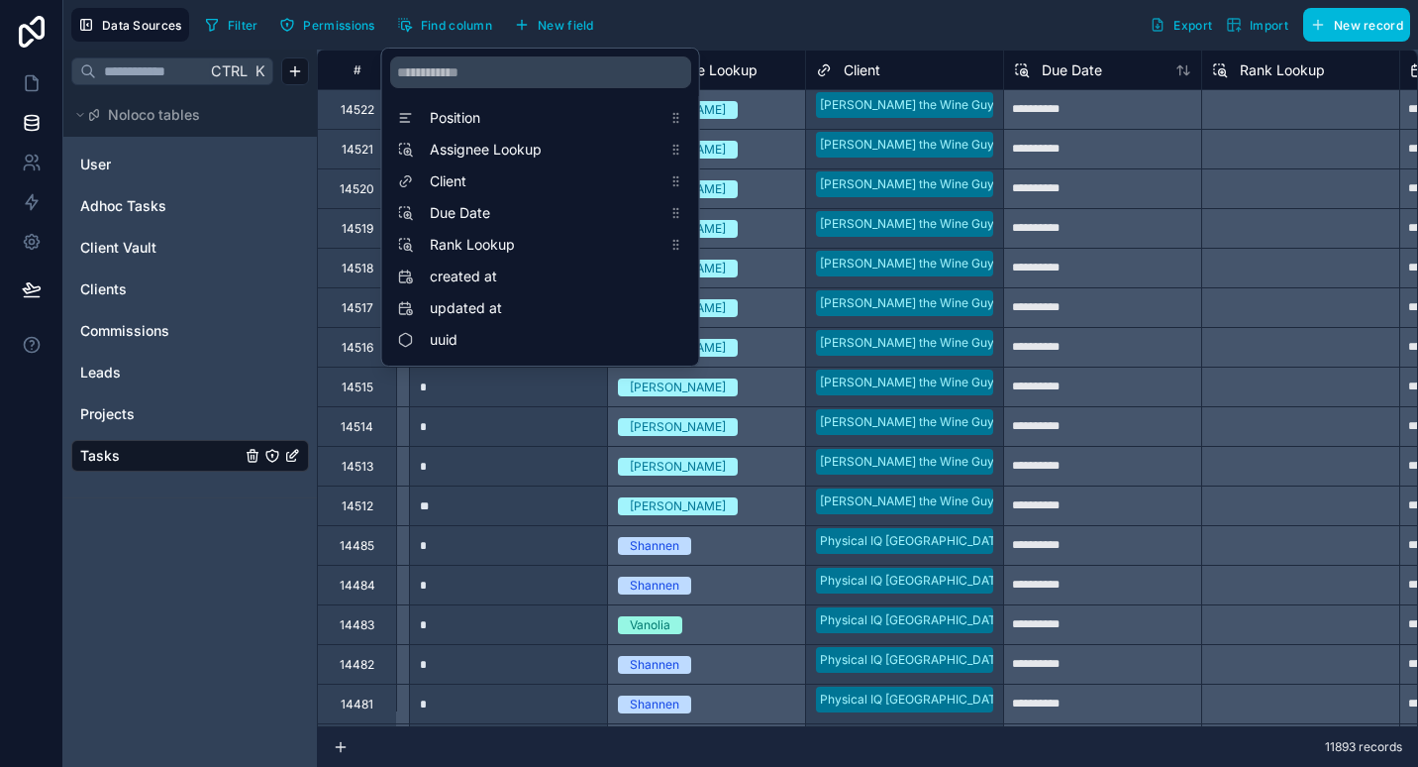
scroll to position [0, 2773]
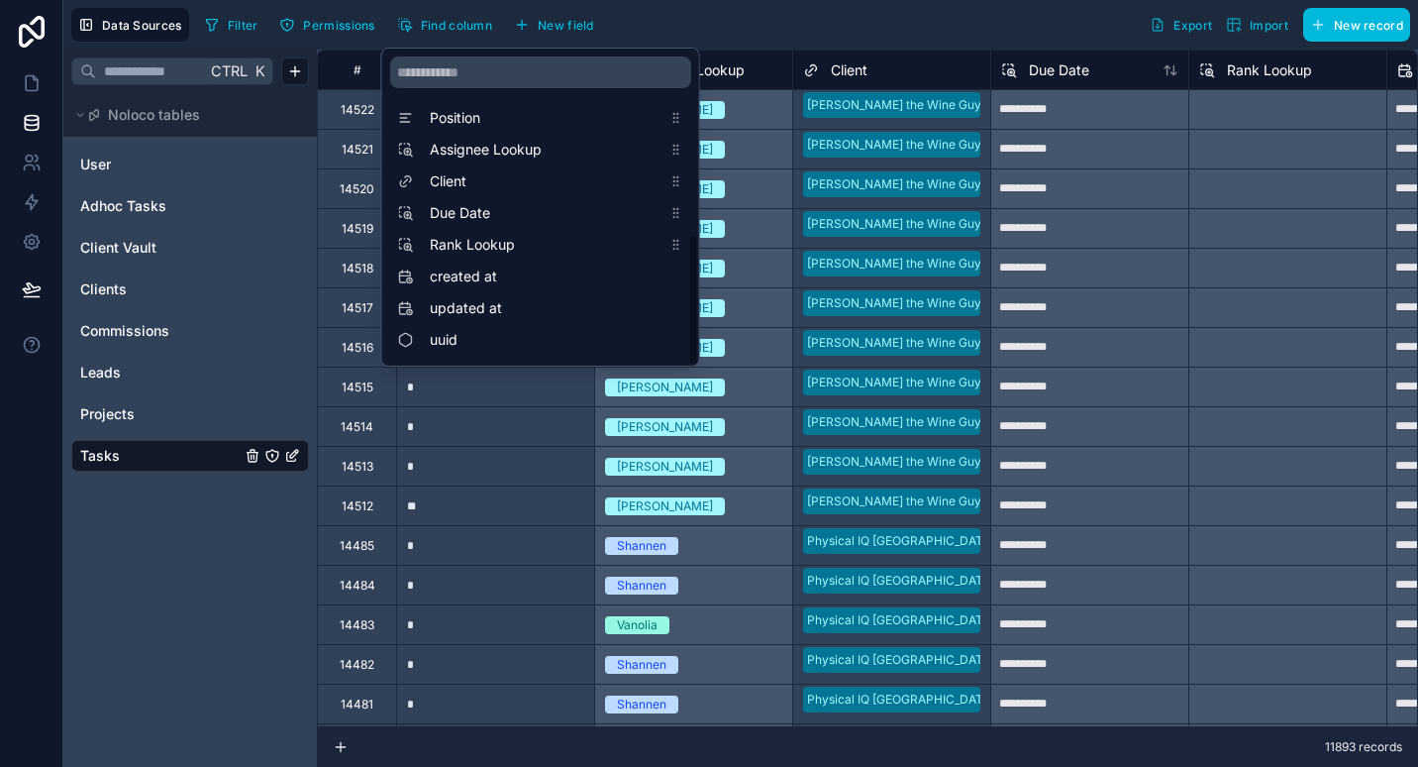
click at [735, 35] on div "Filter Permissions Find column New field Export Import New record" at bounding box center [803, 25] width 1213 height 34
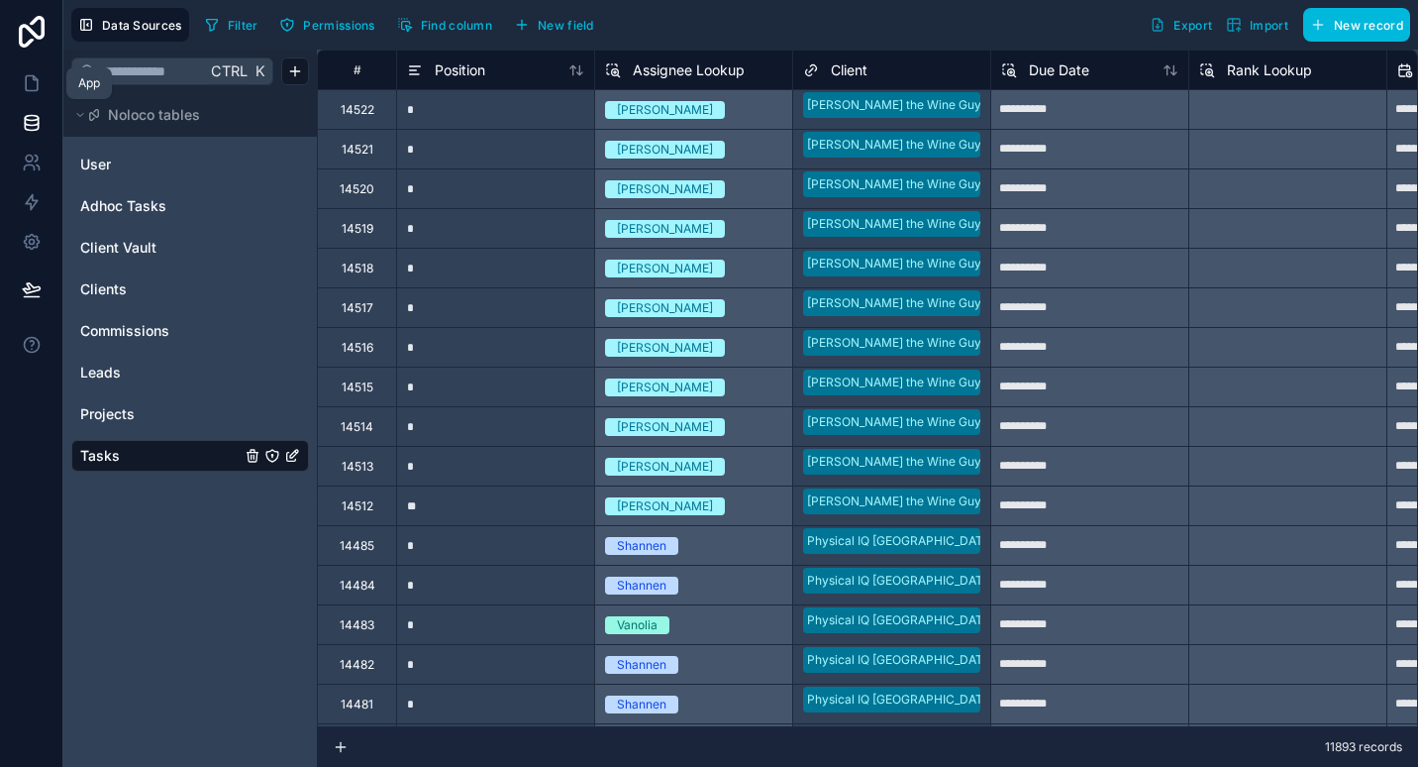
click at [51, 94] on link at bounding box center [31, 83] width 62 height 40
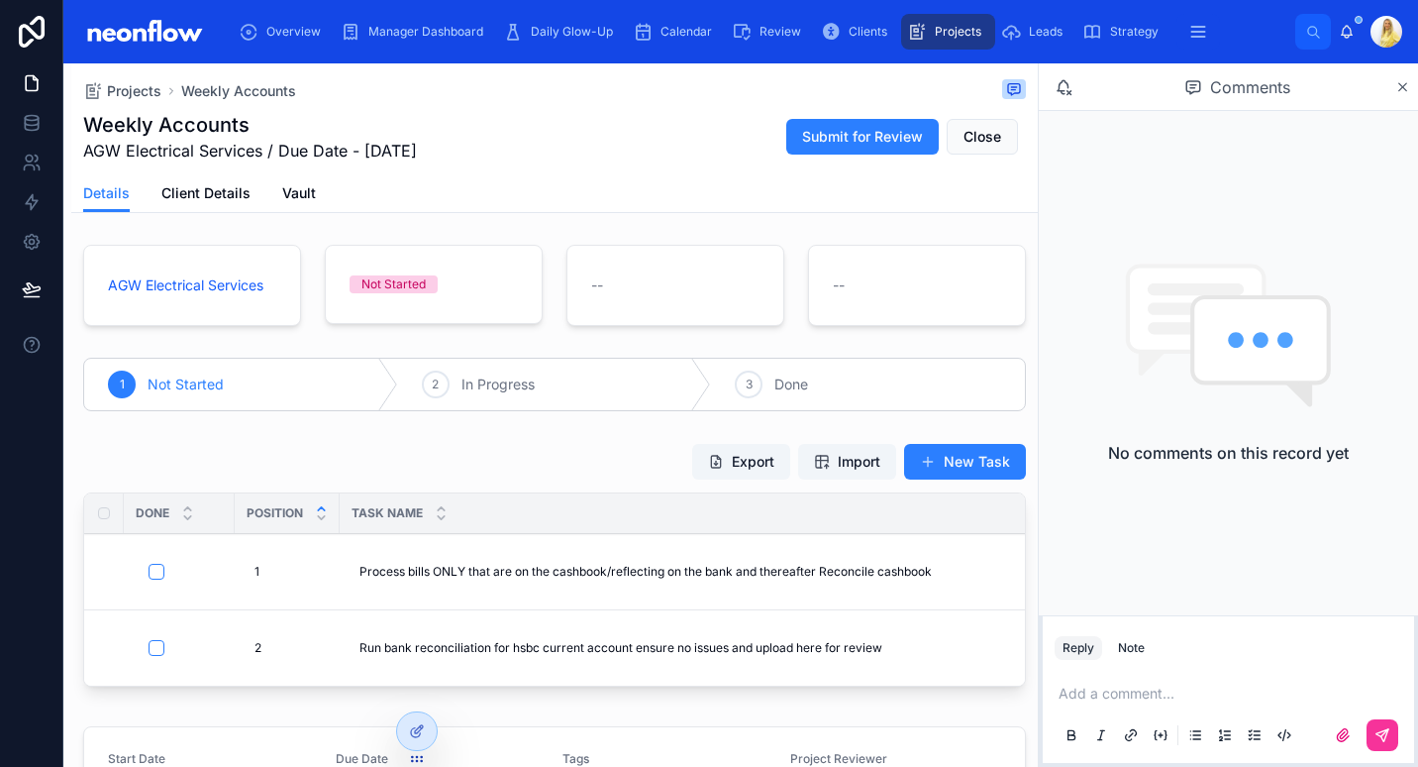
click at [846, 459] on span "Import" at bounding box center [859, 462] width 43 height 20
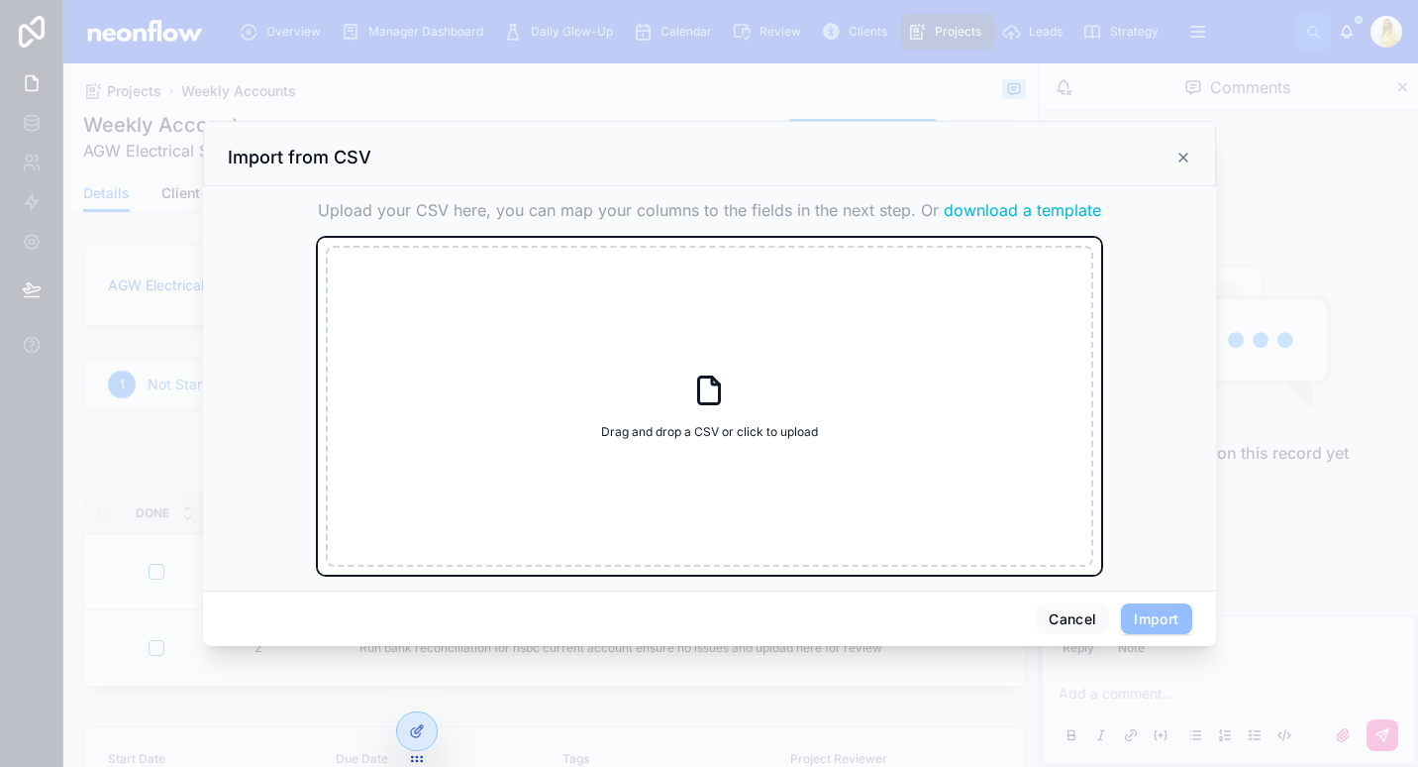
click at [791, 462] on div "Drag and drop a CSV or click to upload Drag and drop a CSV or click to upload" at bounding box center [710, 406] width 768 height 321
type input "**********"
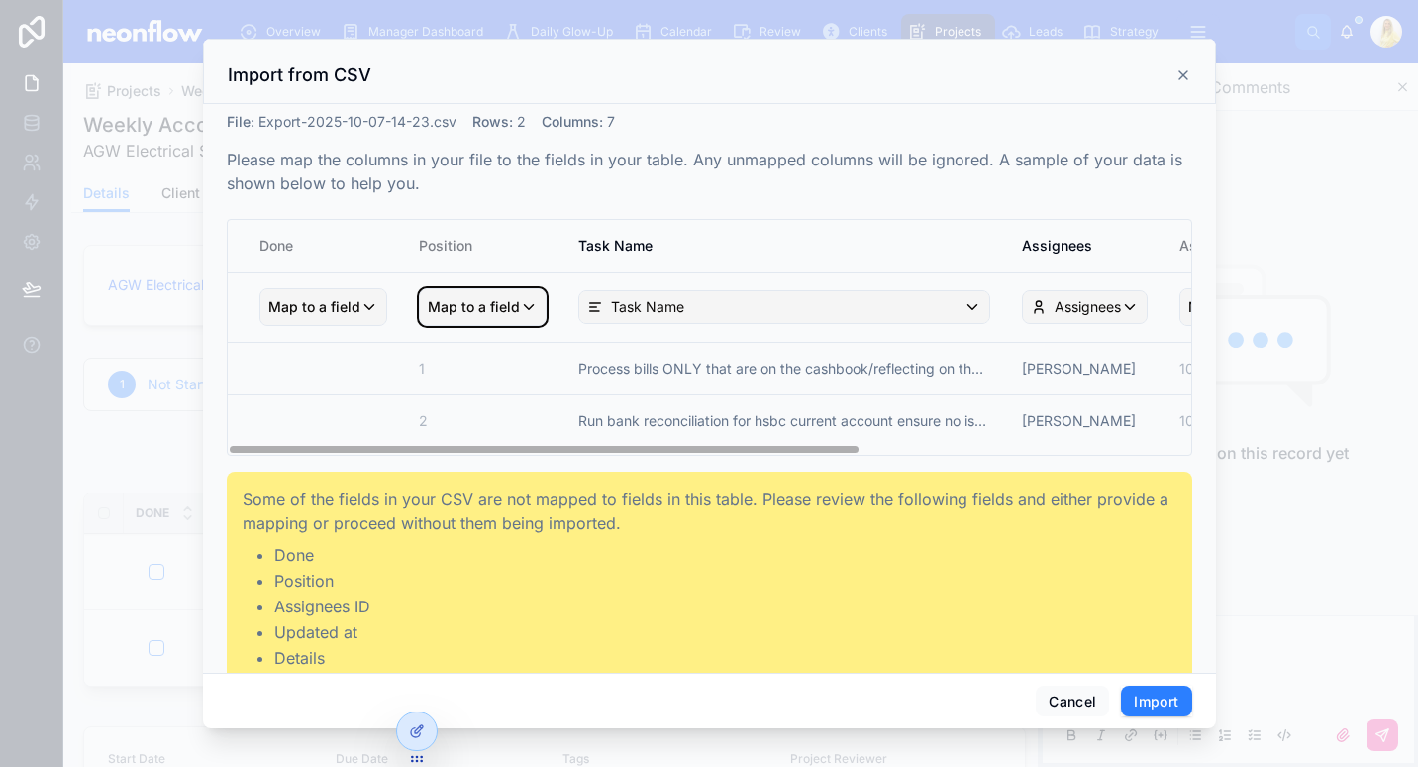
click at [478, 310] on span "Map to a field" at bounding box center [474, 307] width 92 height 36
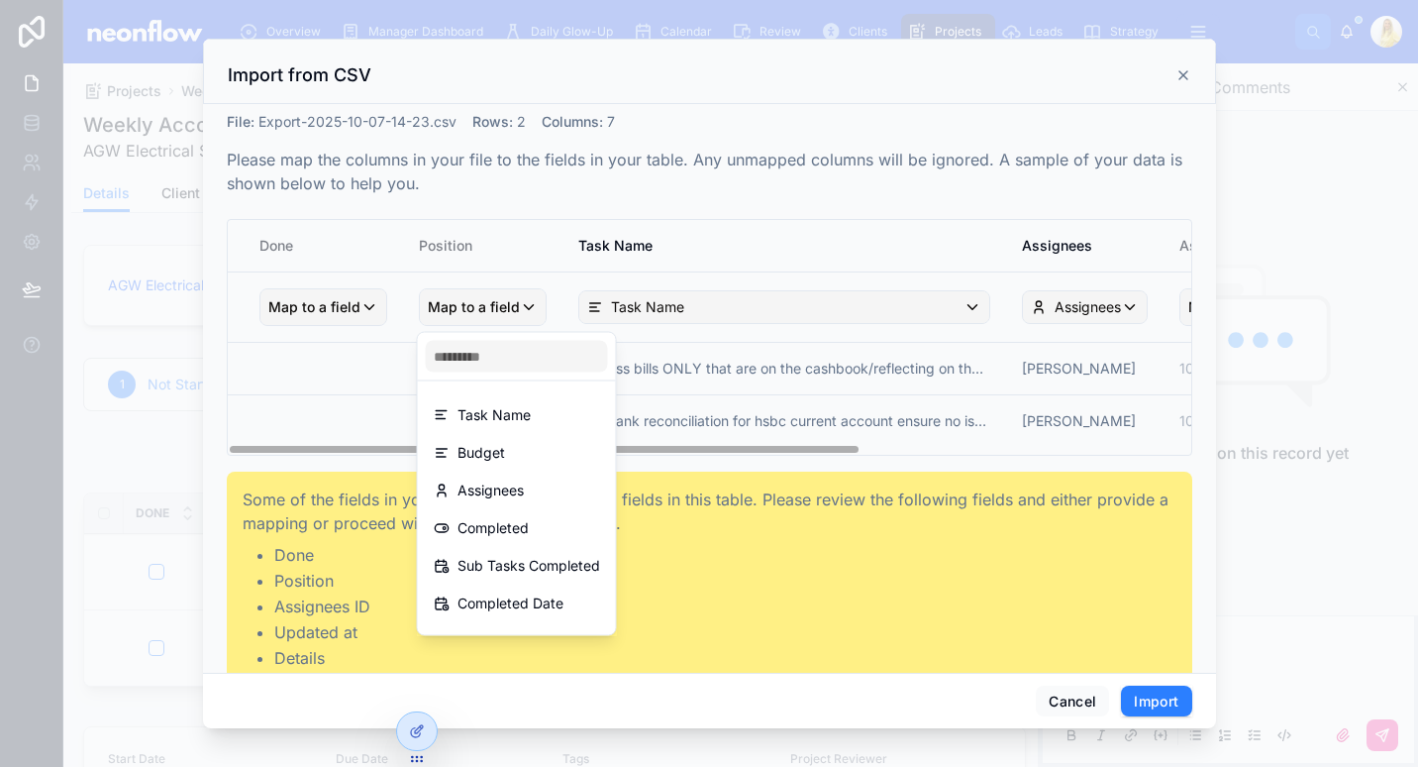
click at [611, 231] on div "scrollable content" at bounding box center [709, 383] width 1418 height 767
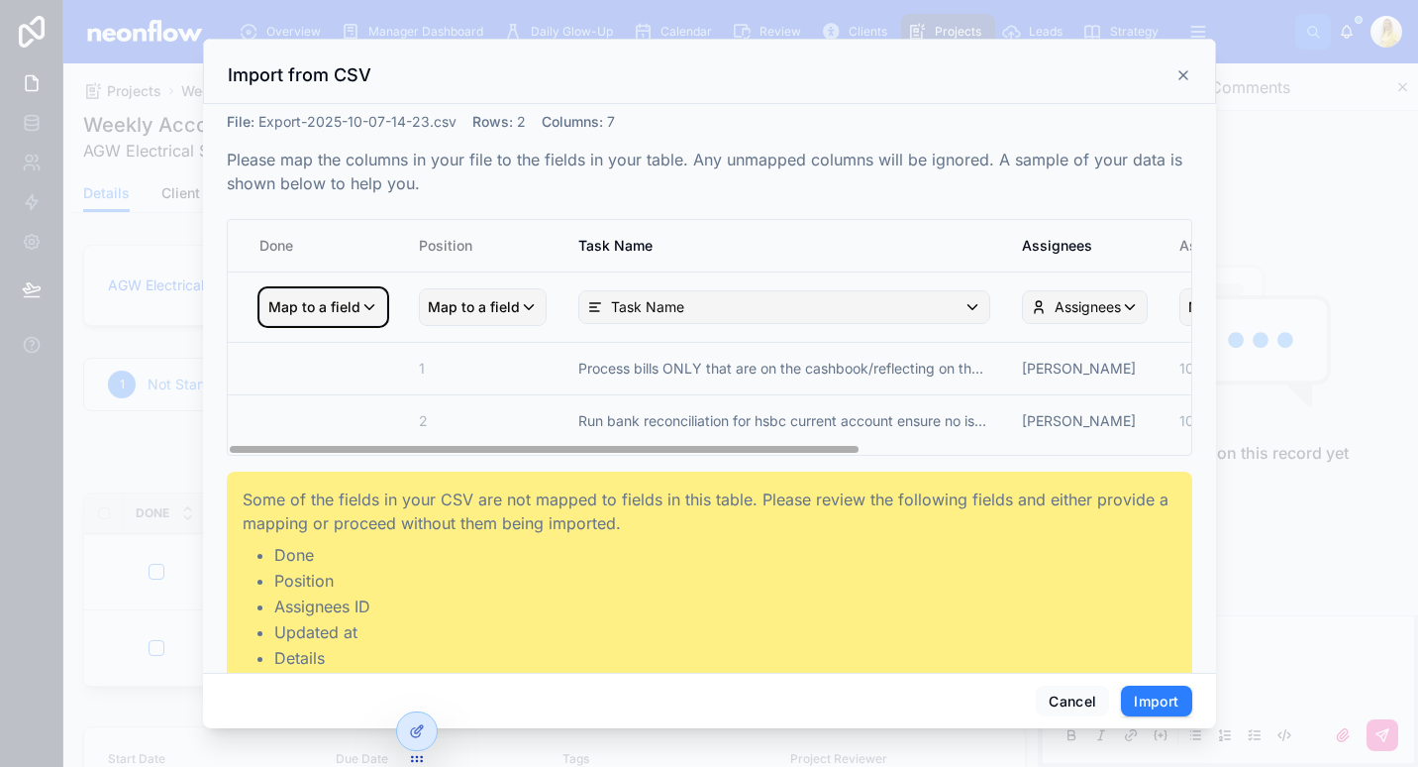
click at [359, 318] on div "Map to a field" at bounding box center [323, 307] width 126 height 36
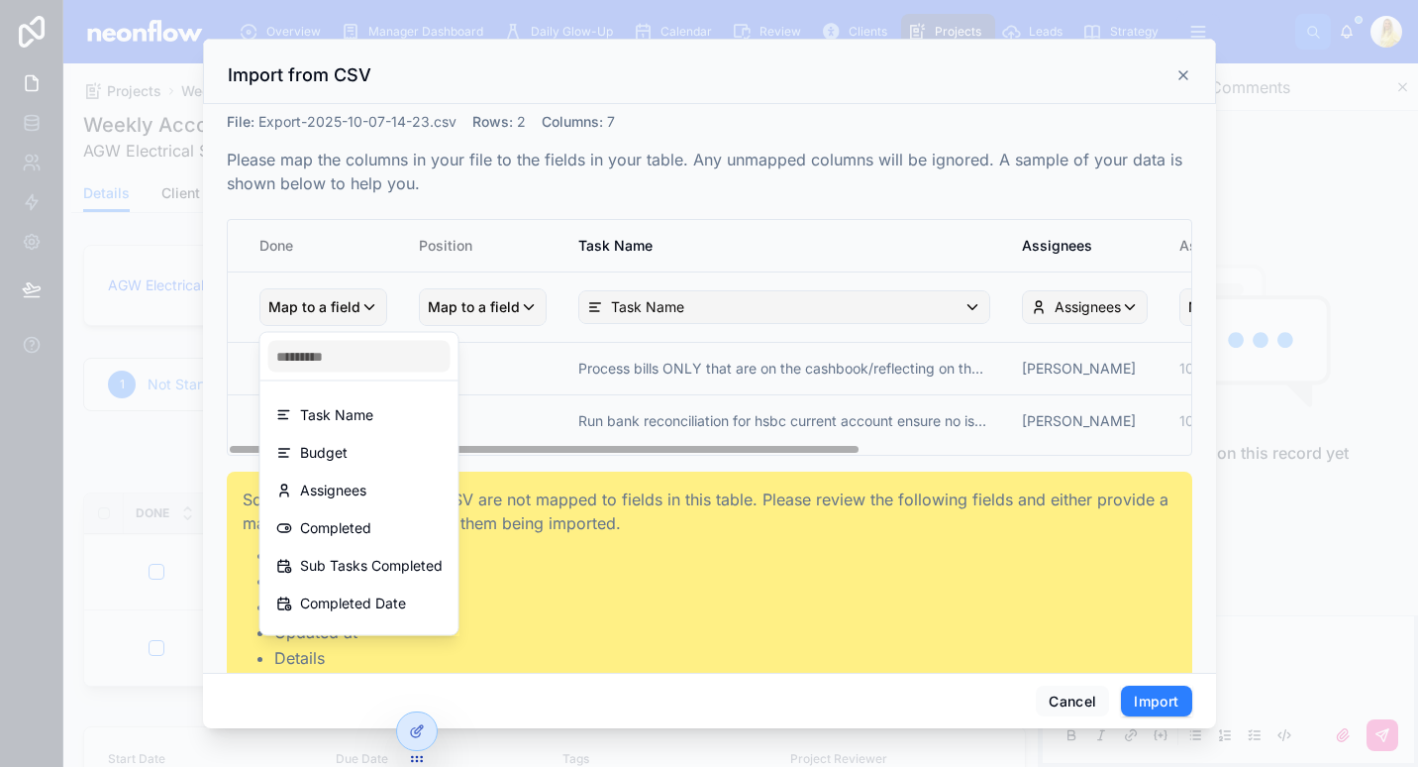
click at [585, 207] on div "scrollable content" at bounding box center [709, 383] width 1418 height 767
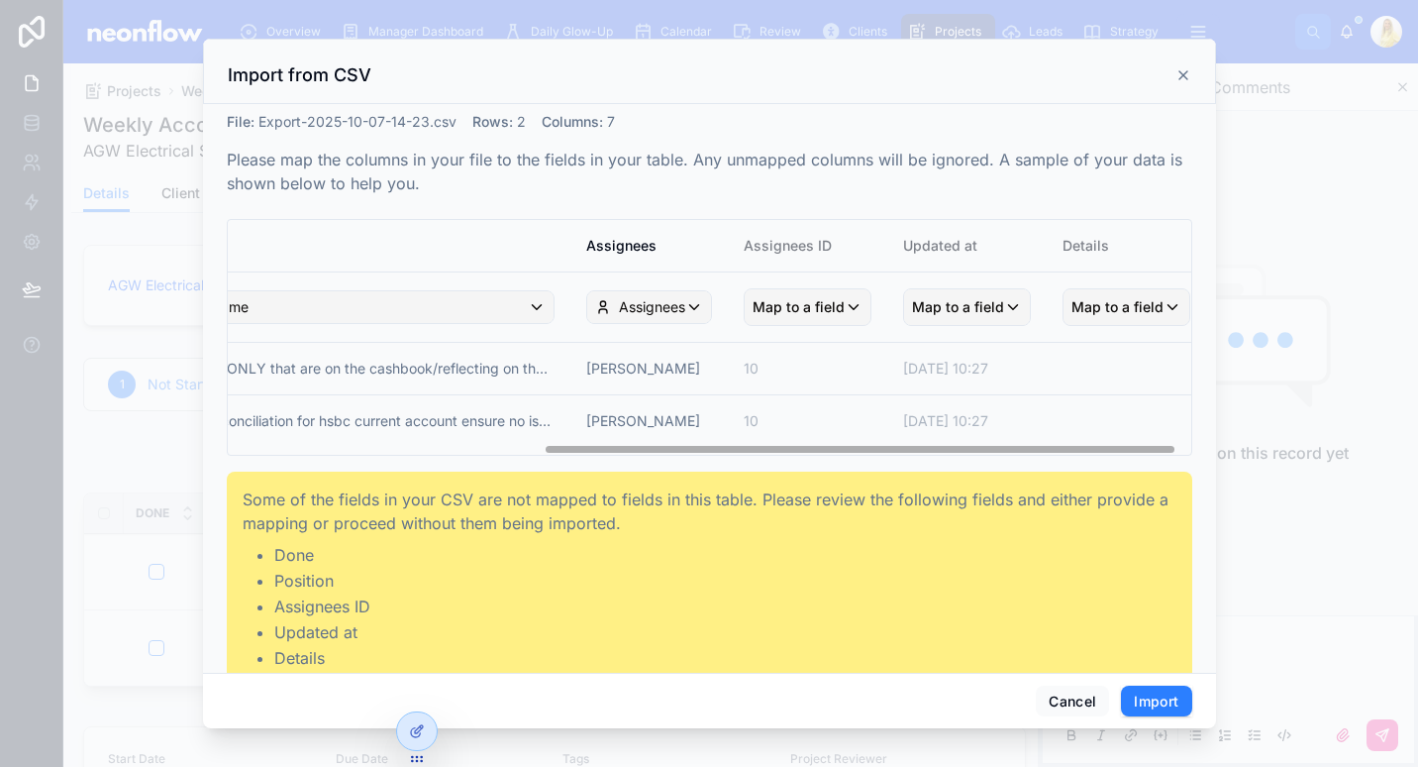
scroll to position [0, 472]
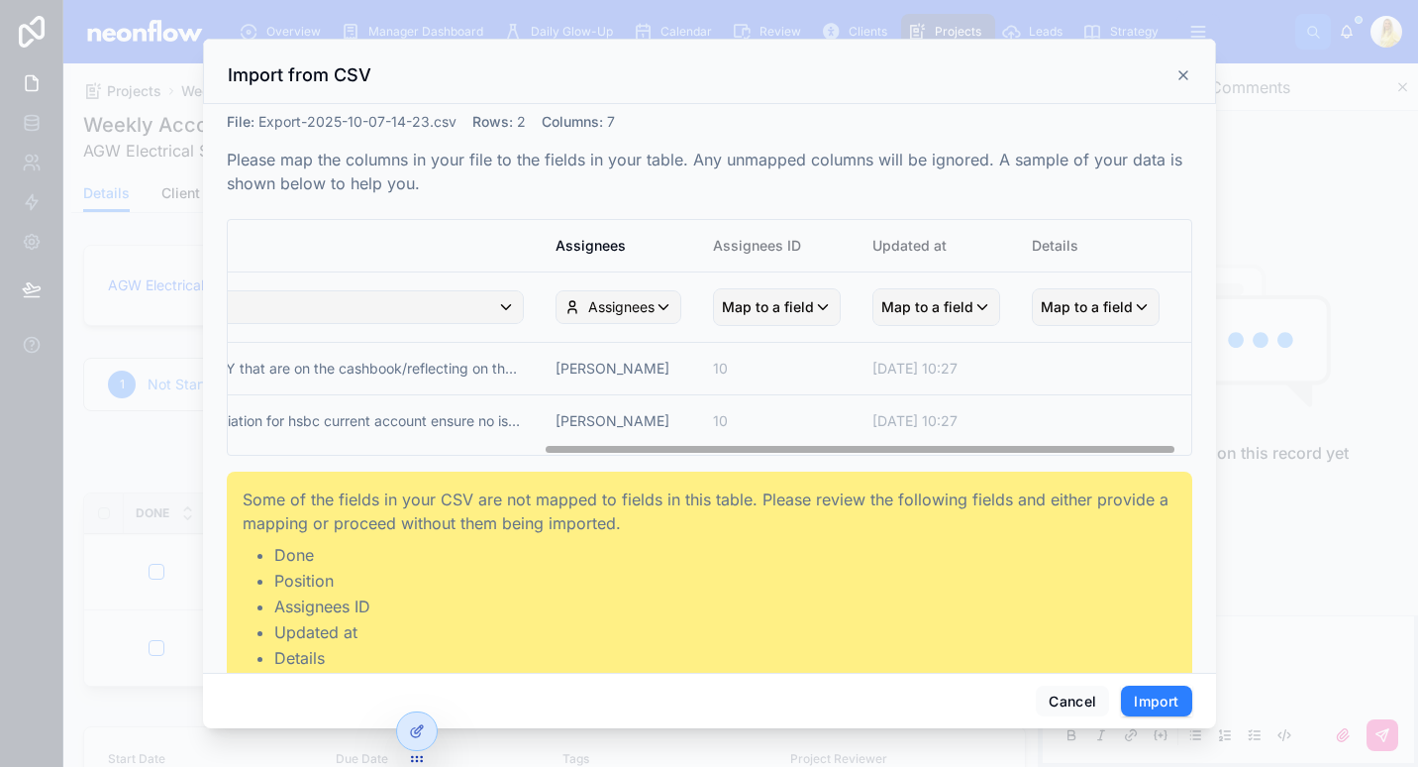
drag, startPoint x: 691, startPoint y: 444, endPoint x: 1088, endPoint y: 448, distance: 397.2
click at [1088, 448] on tr "2 Run bank reconciliation for hsbc current account ensure no issues and upload …" at bounding box center [476, 424] width 1430 height 60
drag, startPoint x: 1037, startPoint y: 441, endPoint x: 910, endPoint y: 435, distance: 126.9
click at [910, 435] on tr "2 Run bank reconciliation for hsbc current account ensure no issues and upload …" at bounding box center [476, 424] width 1430 height 60
drag, startPoint x: 910, startPoint y: 435, endPoint x: 719, endPoint y: 449, distance: 191.7
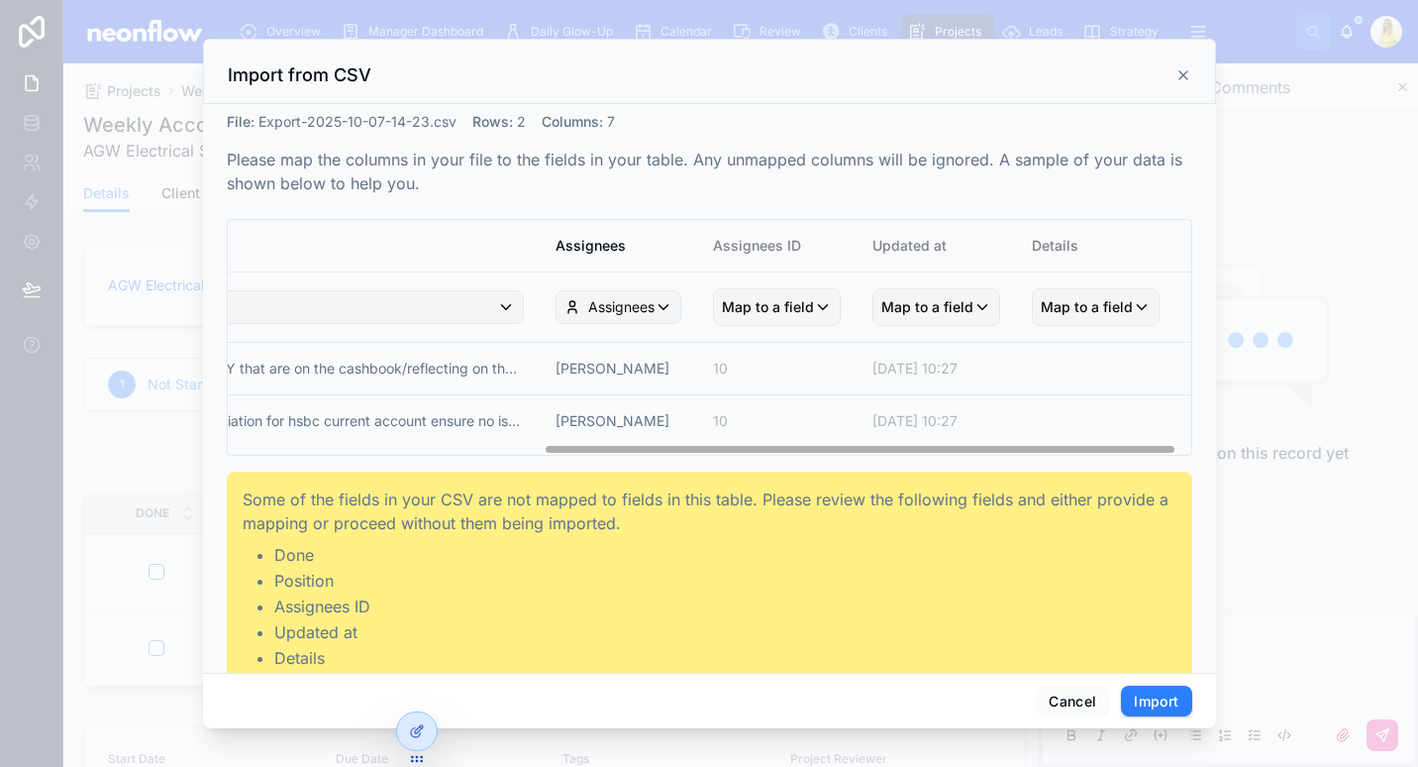
click at [719, 449] on td "10" at bounding box center [776, 424] width 159 height 60
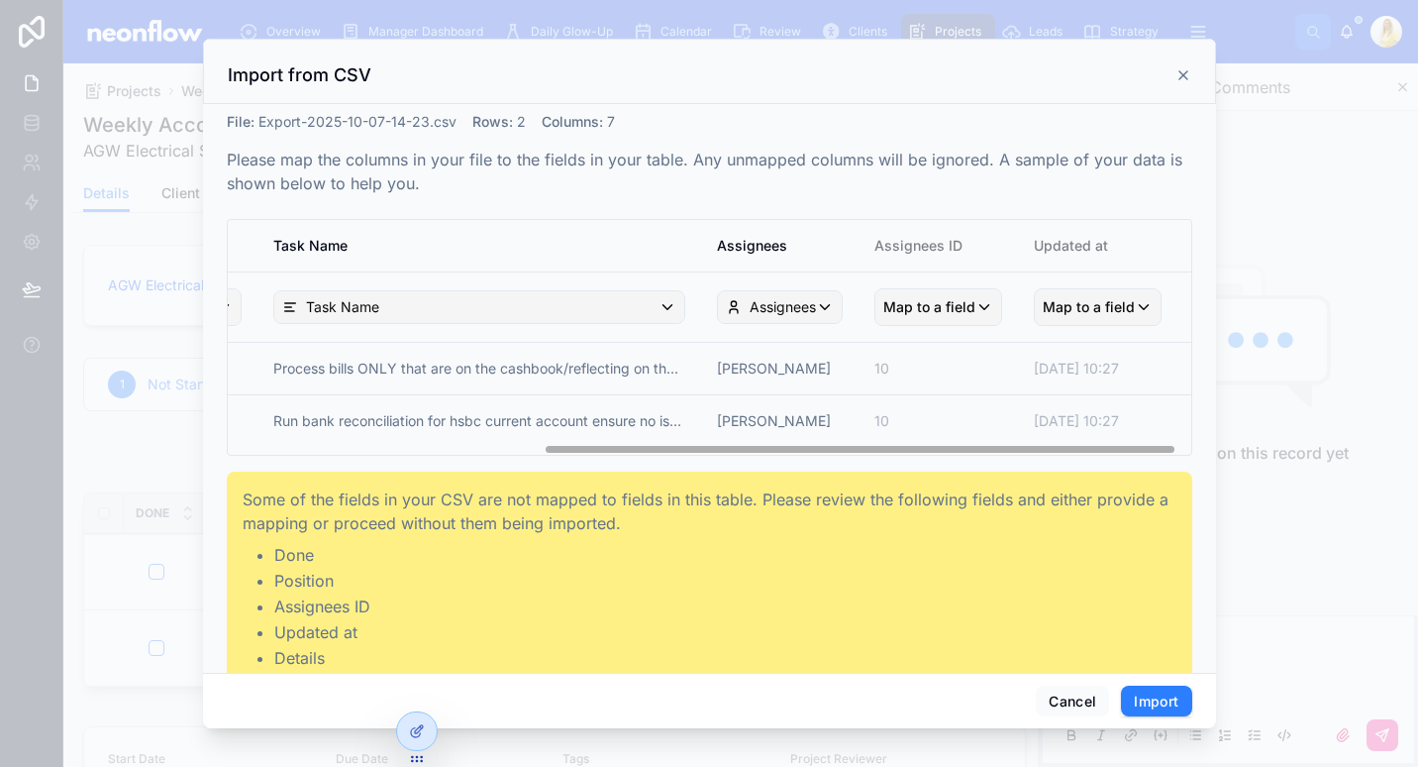
scroll to position [0, 0]
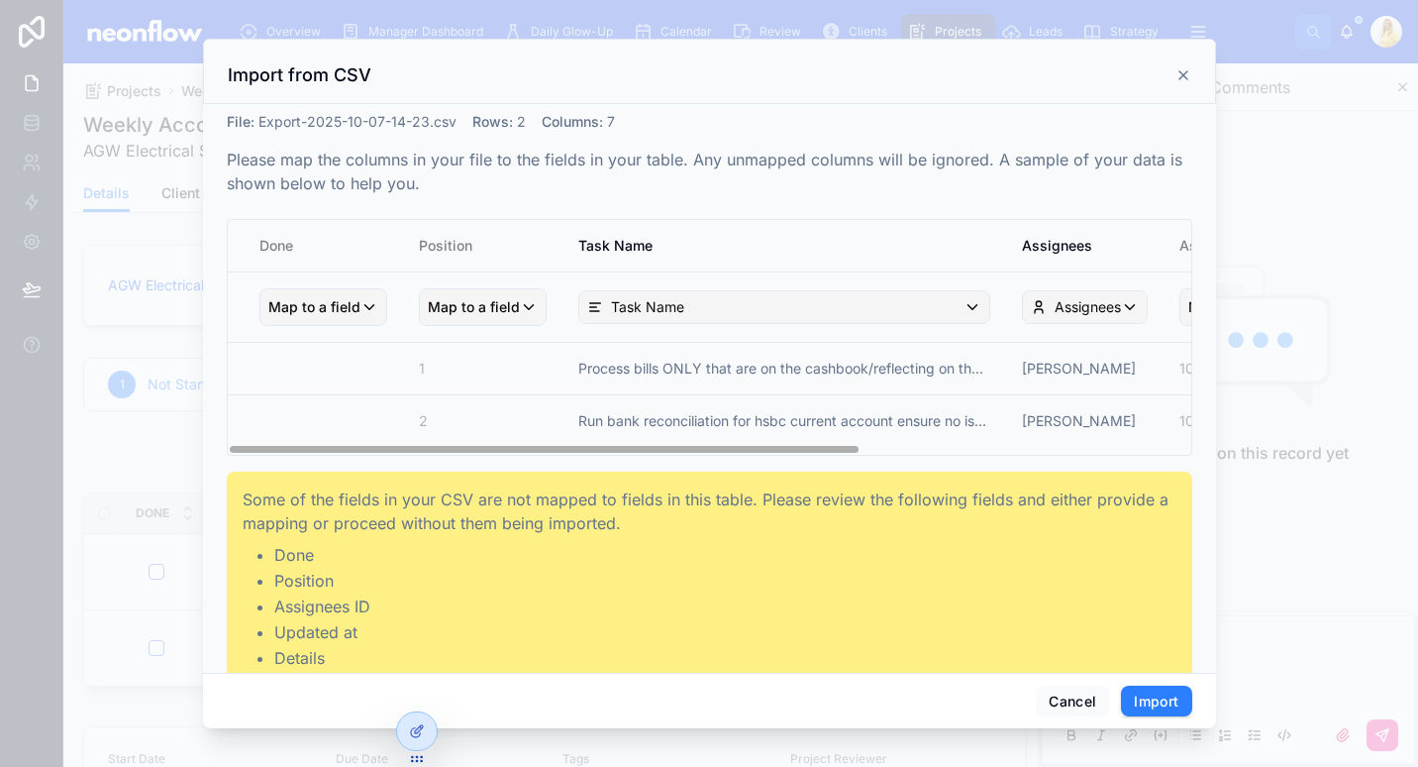
drag, startPoint x: 747, startPoint y: 449, endPoint x: -4, endPoint y: 385, distance: 753.4
click at [0, 385] on html "Overview Manager Dashboard Daily Glow-Up Calendar Review Clients Projects Leads…" at bounding box center [709, 383] width 1418 height 767
click at [501, 310] on span "Map to a field" at bounding box center [474, 307] width 92 height 36
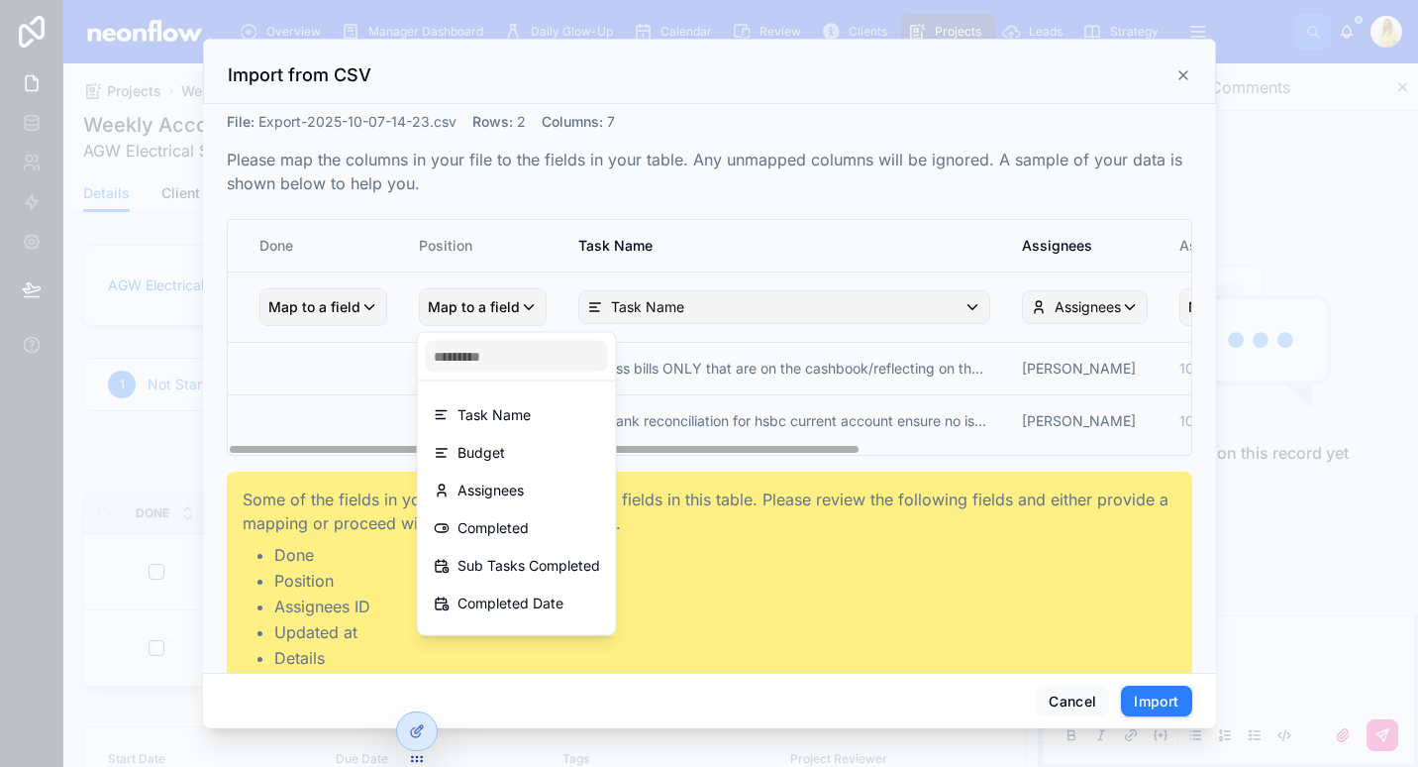
click at [583, 373] on div at bounding box center [517, 357] width 198 height 48
click at [590, 361] on input "text" at bounding box center [517, 357] width 182 height 32
click at [285, 619] on div "scrollable content" at bounding box center [709, 383] width 1418 height 767
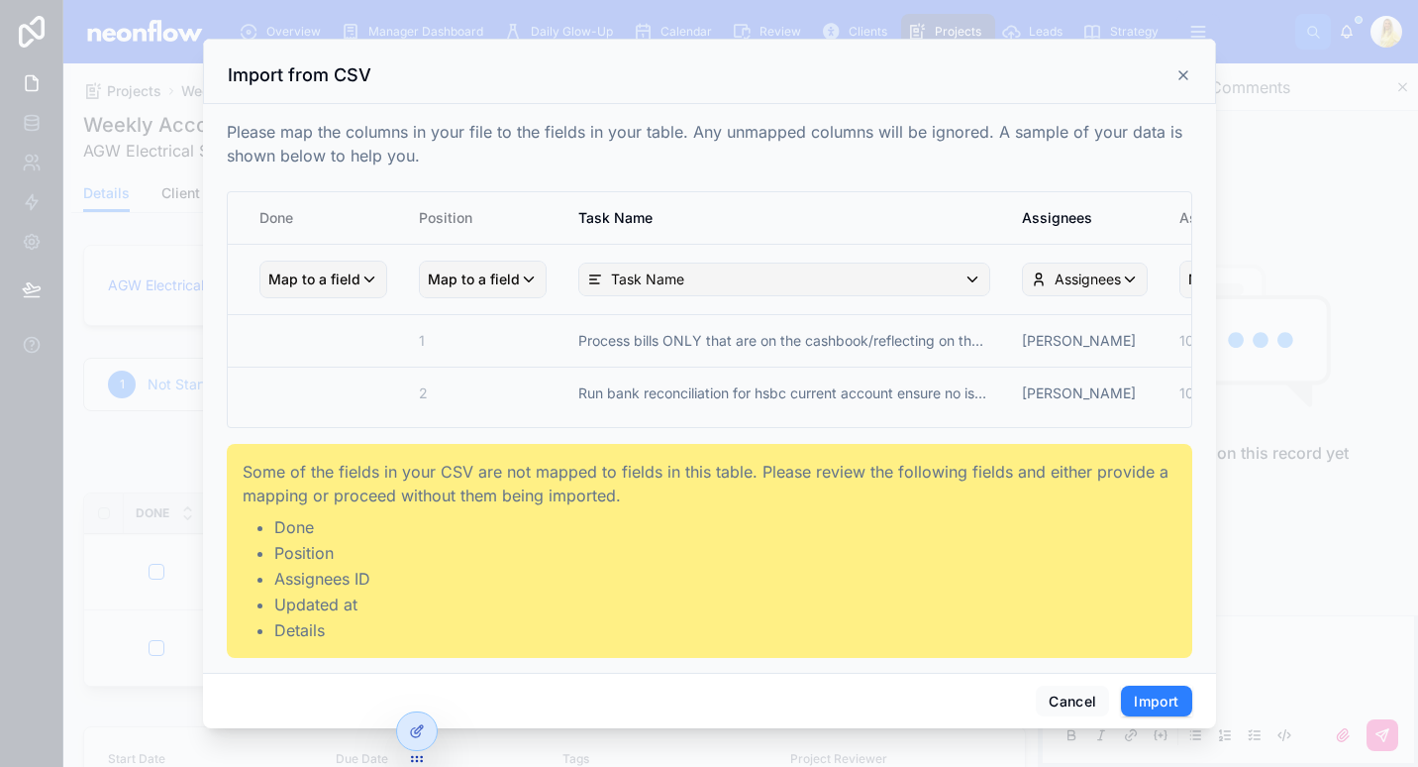
scroll to position [28, 0]
click at [1093, 713] on button "Cancel" at bounding box center [1072, 701] width 73 height 32
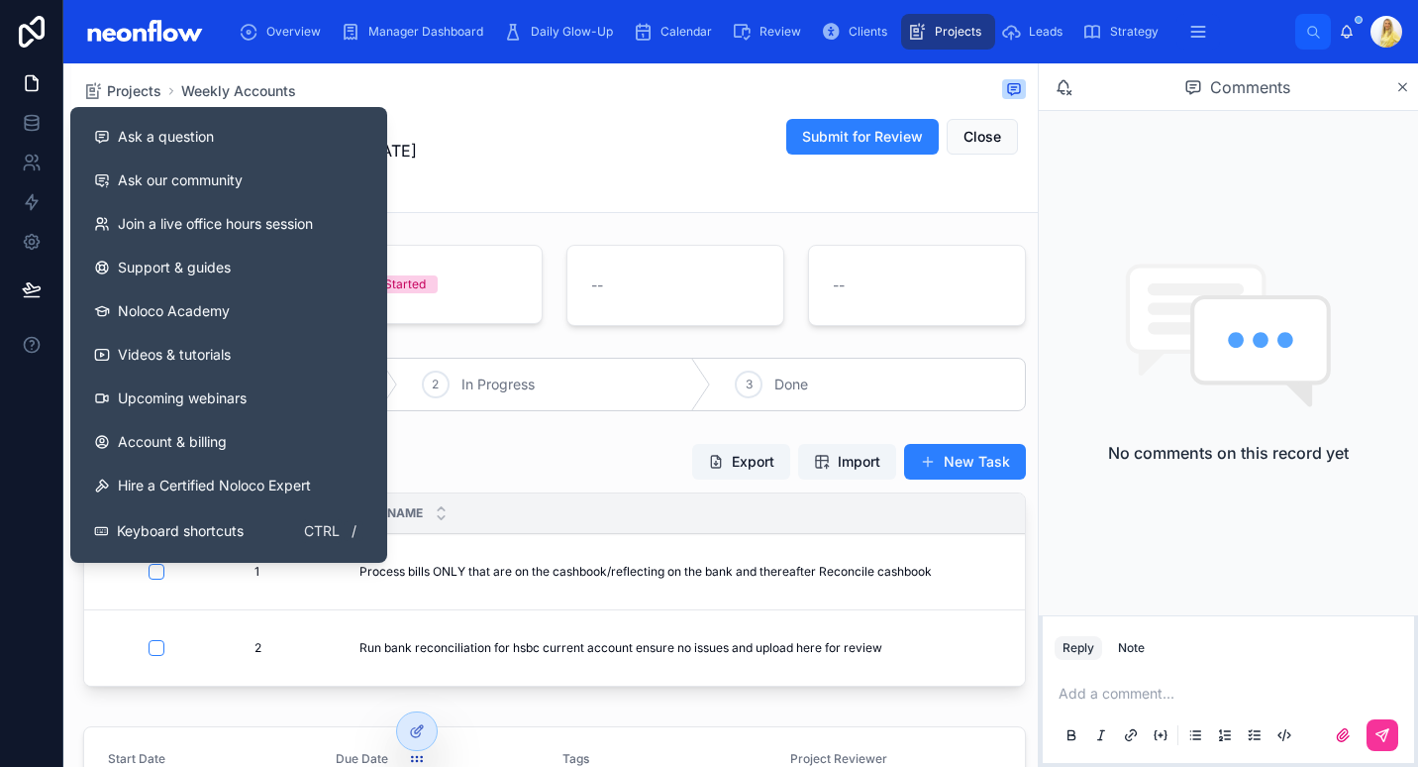
click at [72, 389] on div "Ask a question Ask our community Join a live office hours session Support & gui…" at bounding box center [709, 383] width 1418 height 767
click at [201, 126] on button "Ask a question" at bounding box center [228, 137] width 301 height 44
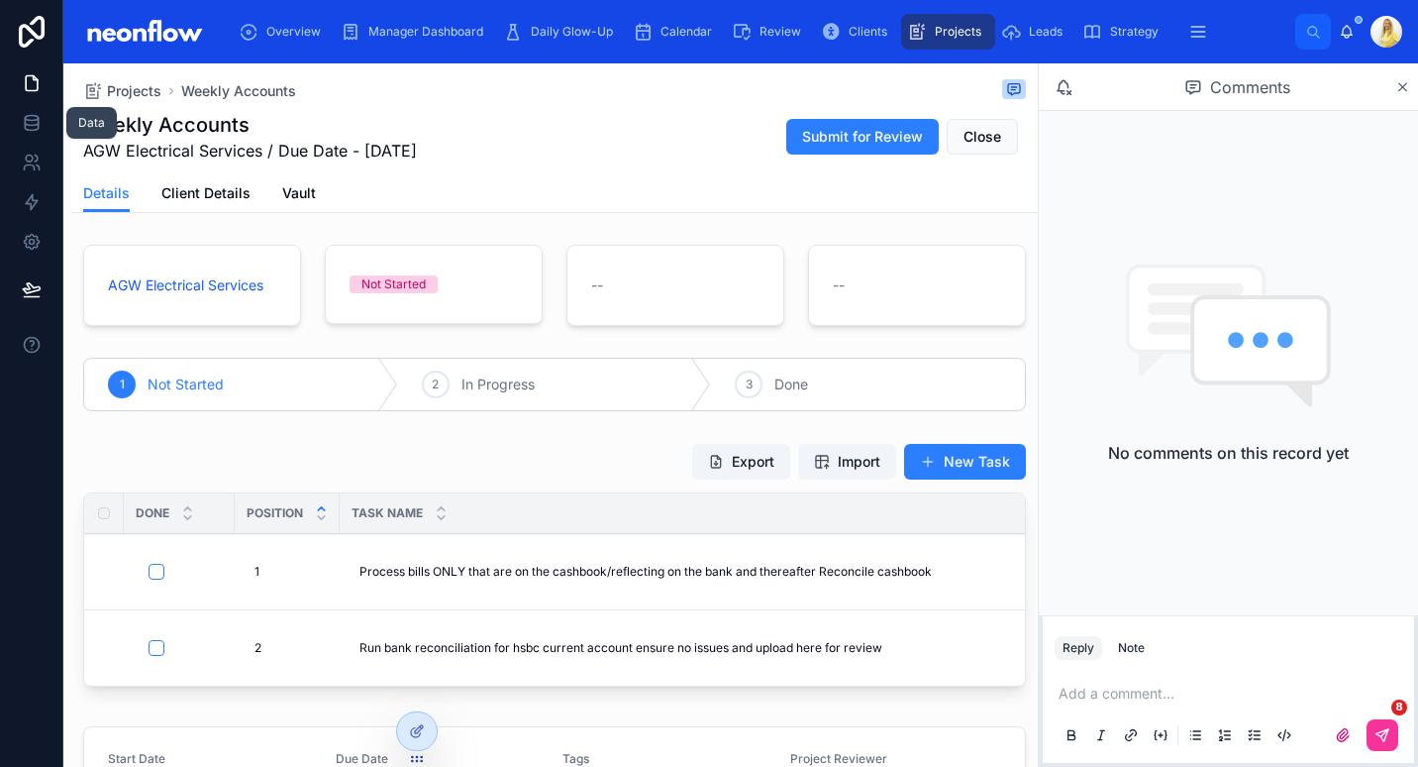
click at [39, 116] on icon at bounding box center [32, 123] width 20 height 20
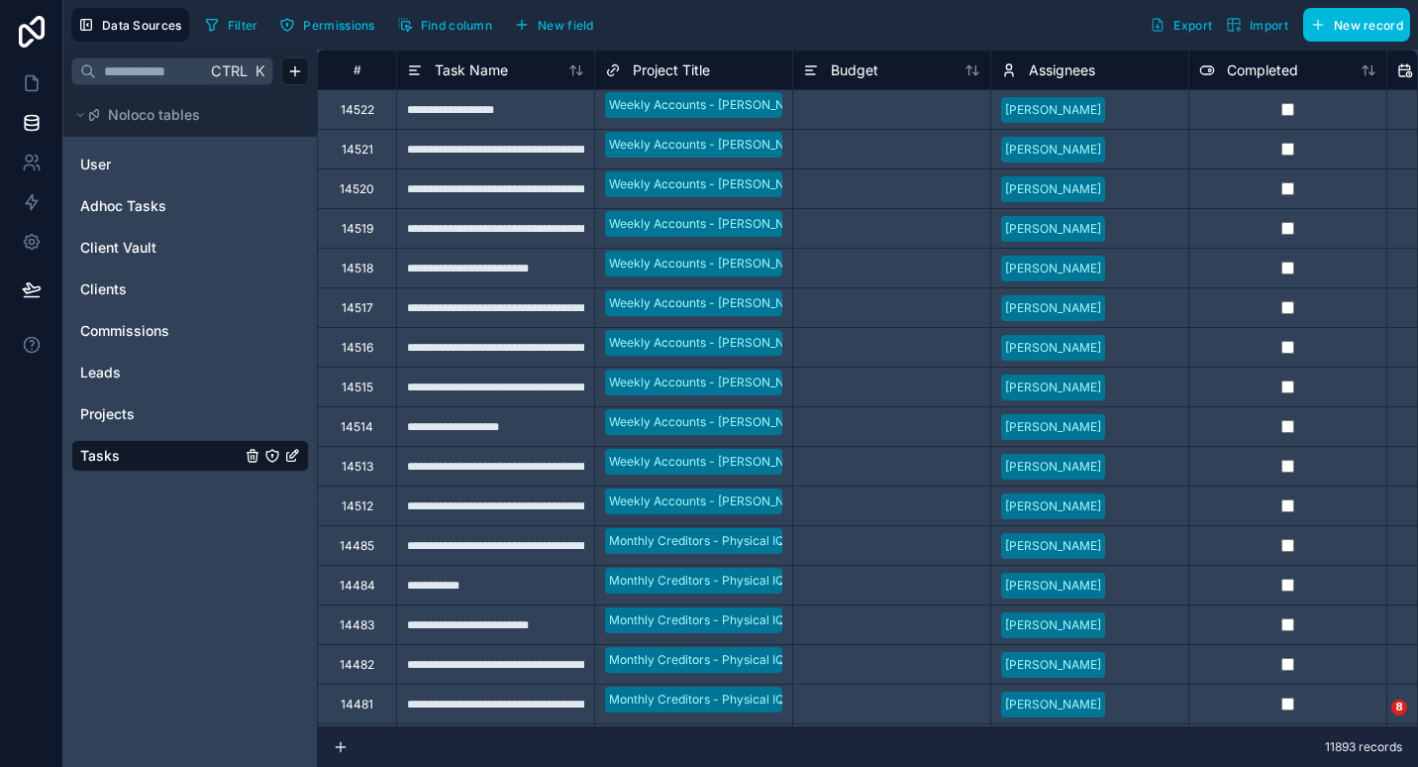
click at [466, 15] on button "Find column" at bounding box center [444, 25] width 109 height 30
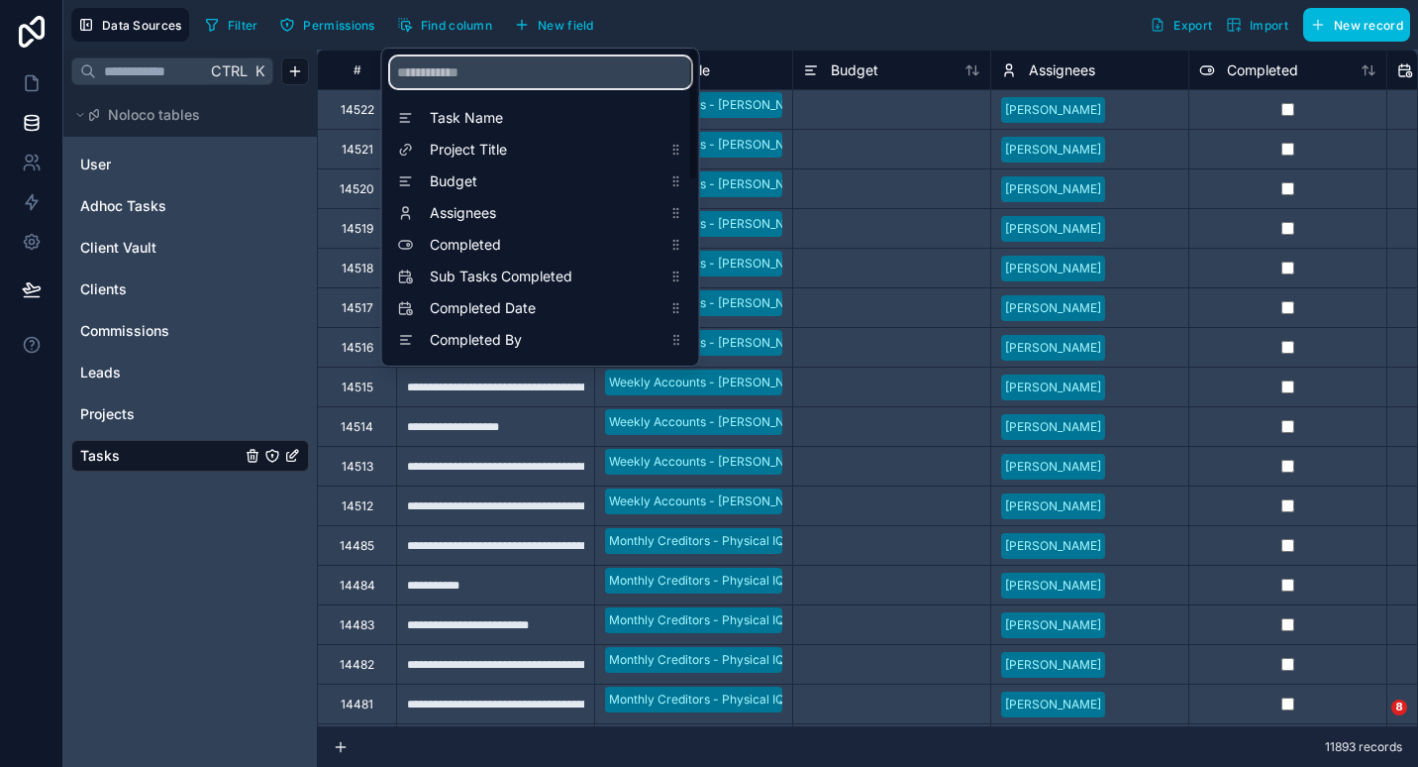
click at [503, 82] on input "scrollable content" at bounding box center [540, 72] width 301 height 32
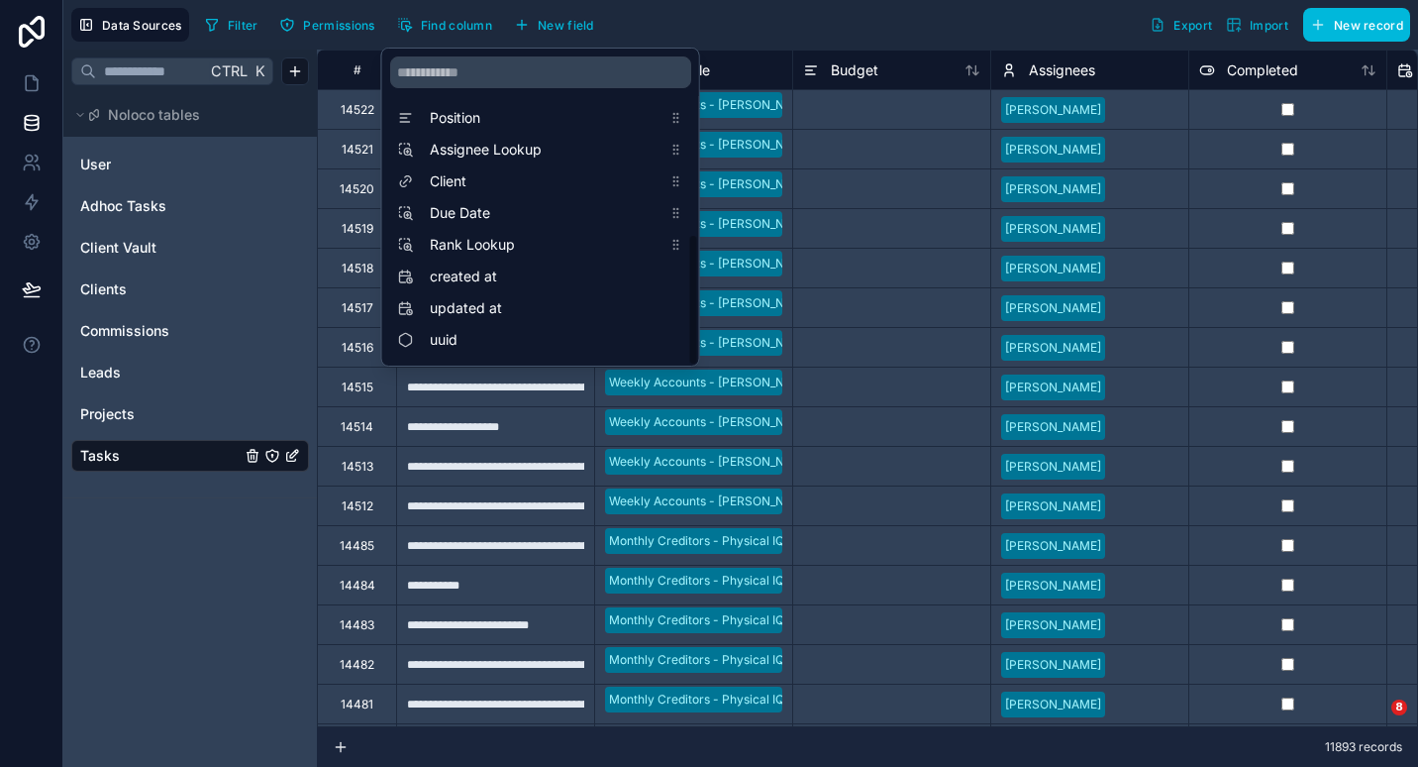
click at [503, 120] on span "Position" at bounding box center [546, 118] width 232 height 20
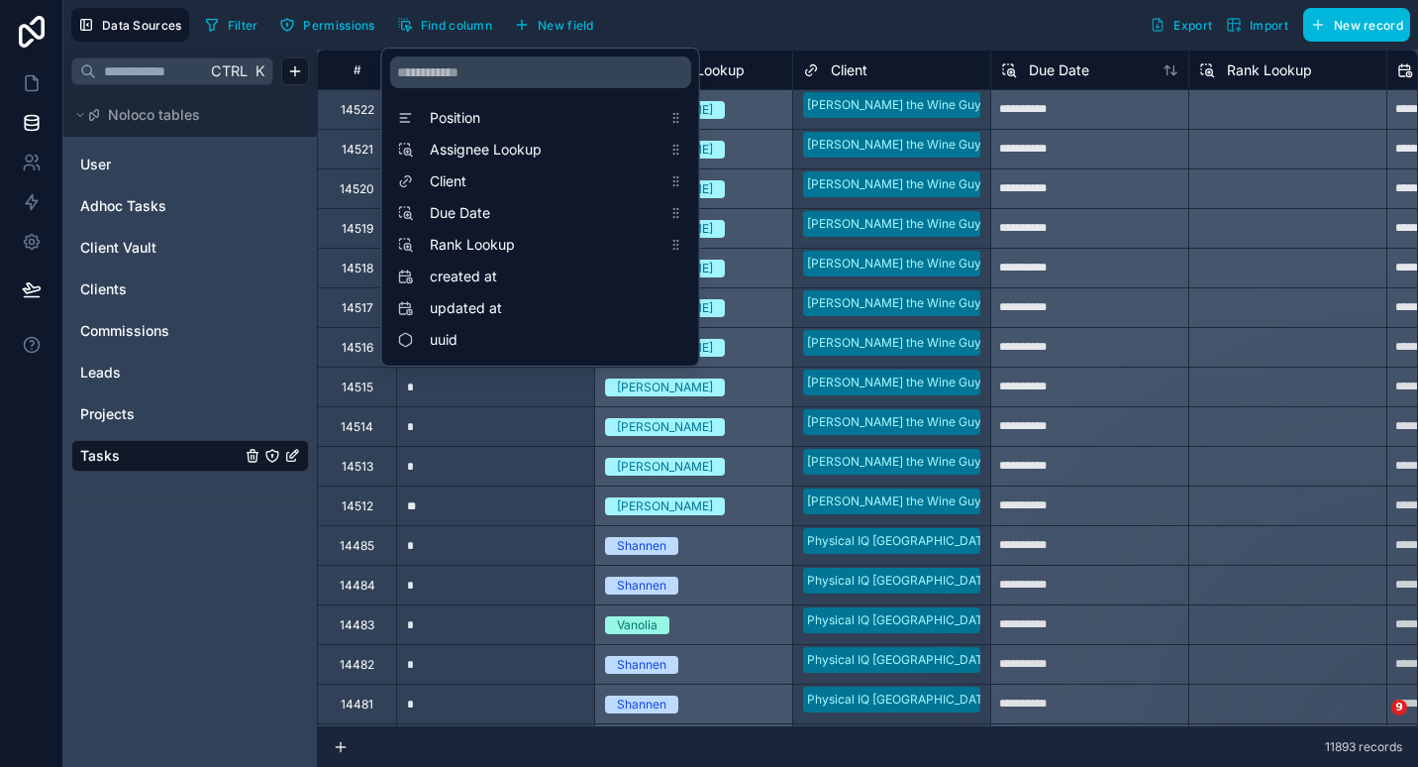
click at [564, 112] on span "Position" at bounding box center [546, 118] width 232 height 20
click at [537, 121] on span "Position" at bounding box center [546, 118] width 232 height 20
click at [759, 29] on div "Filter Permissions Find column New field Export Import New record" at bounding box center [803, 25] width 1213 height 34
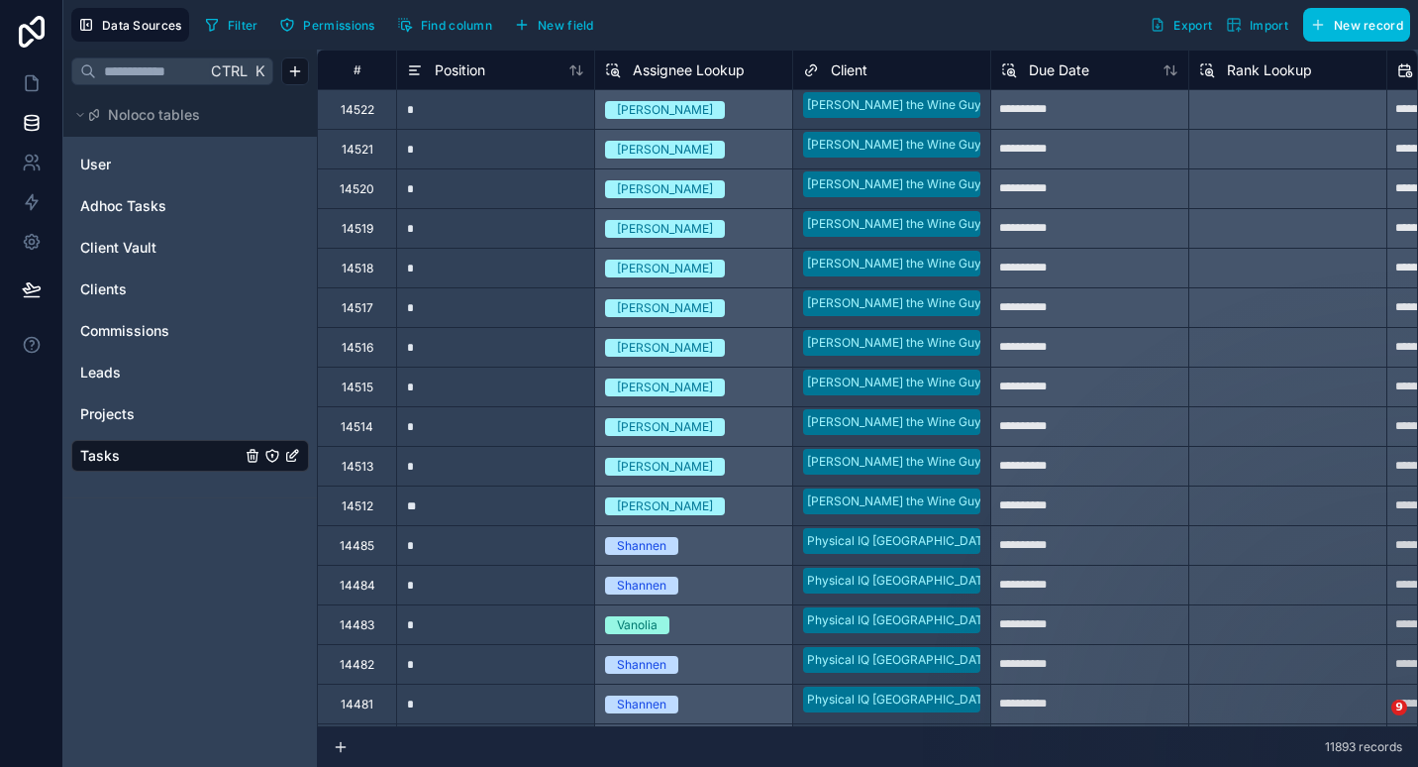
click at [467, 74] on span "Position" at bounding box center [460, 70] width 51 height 20
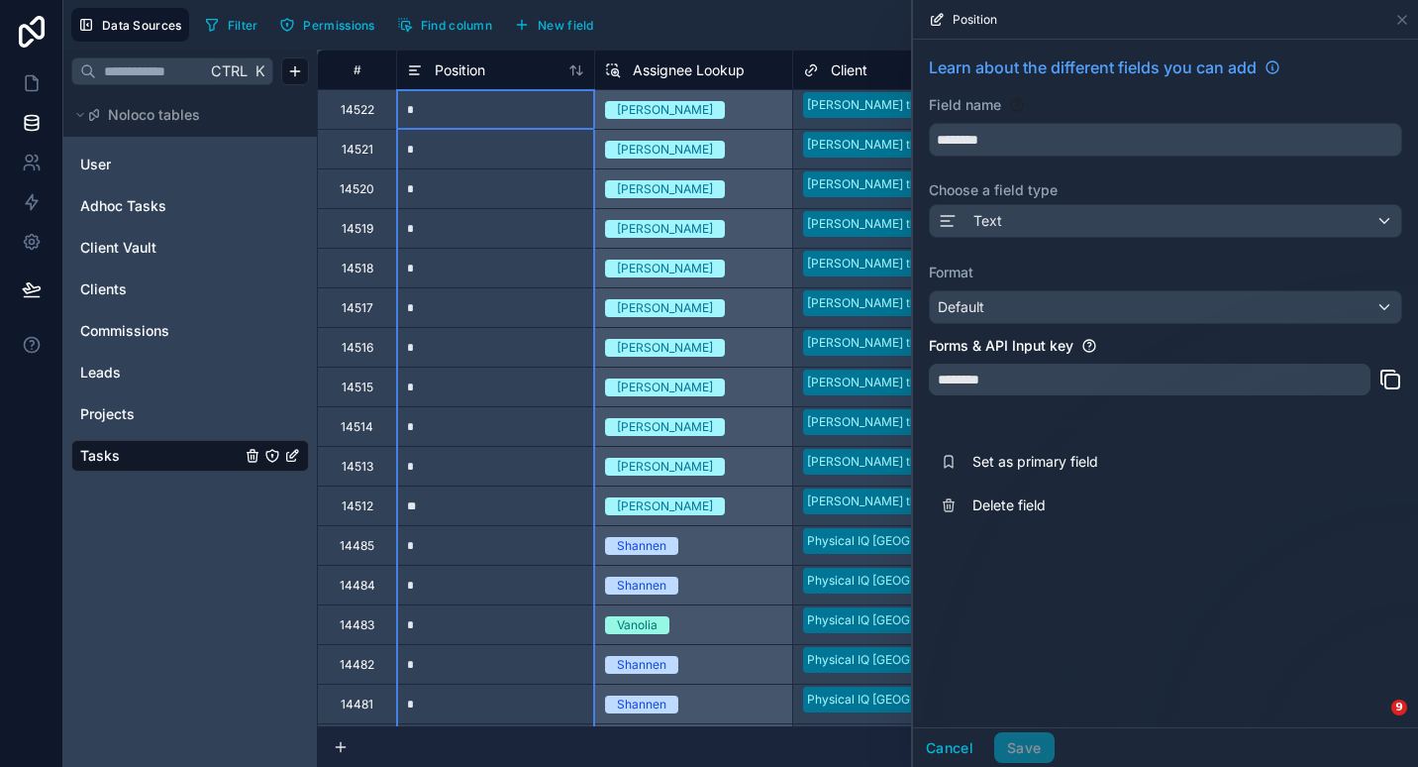
click at [1397, 87] on div "Learn about the different fields you can add" at bounding box center [1165, 75] width 473 height 40
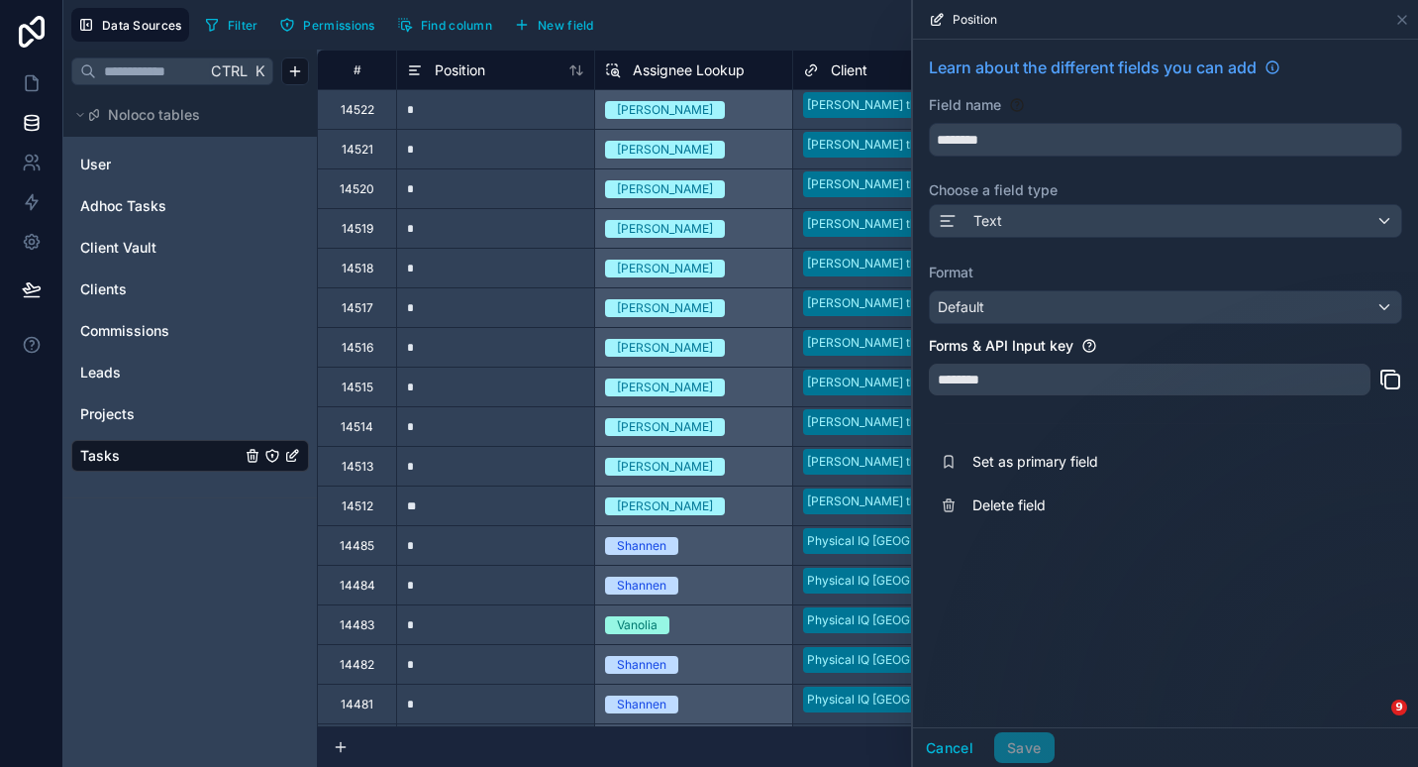
click at [1401, 94] on div "Learn about the different fields you can add" at bounding box center [1165, 75] width 473 height 40
click at [1395, 96] on div "Field name" at bounding box center [1165, 105] width 473 height 20
click at [790, 98] on div "[PERSON_NAME]" at bounding box center [693, 109] width 198 height 40
click at [46, 155] on link at bounding box center [31, 163] width 62 height 40
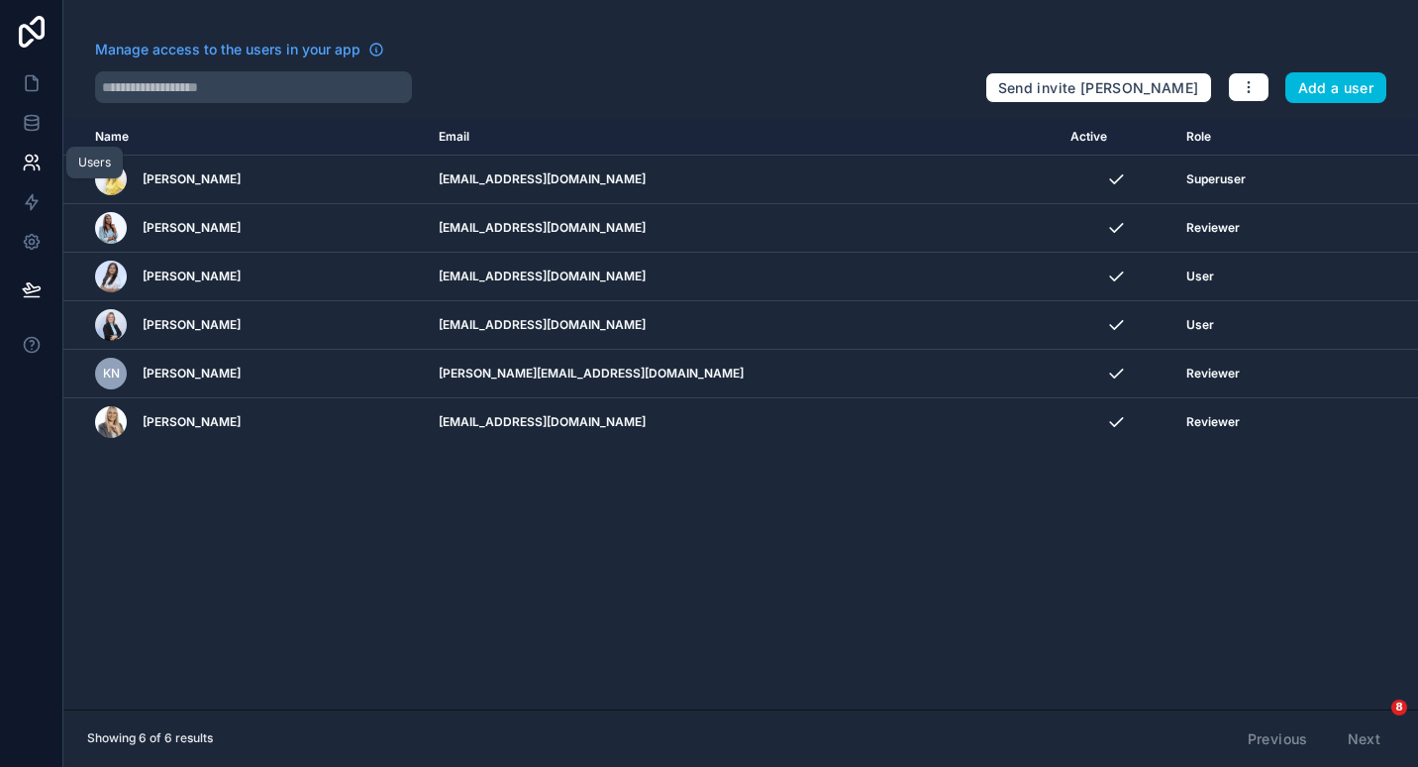
click at [43, 146] on link at bounding box center [31, 163] width 62 height 40
click at [25, 155] on icon at bounding box center [32, 163] width 20 height 20
click at [31, 138] on link at bounding box center [31, 123] width 62 height 40
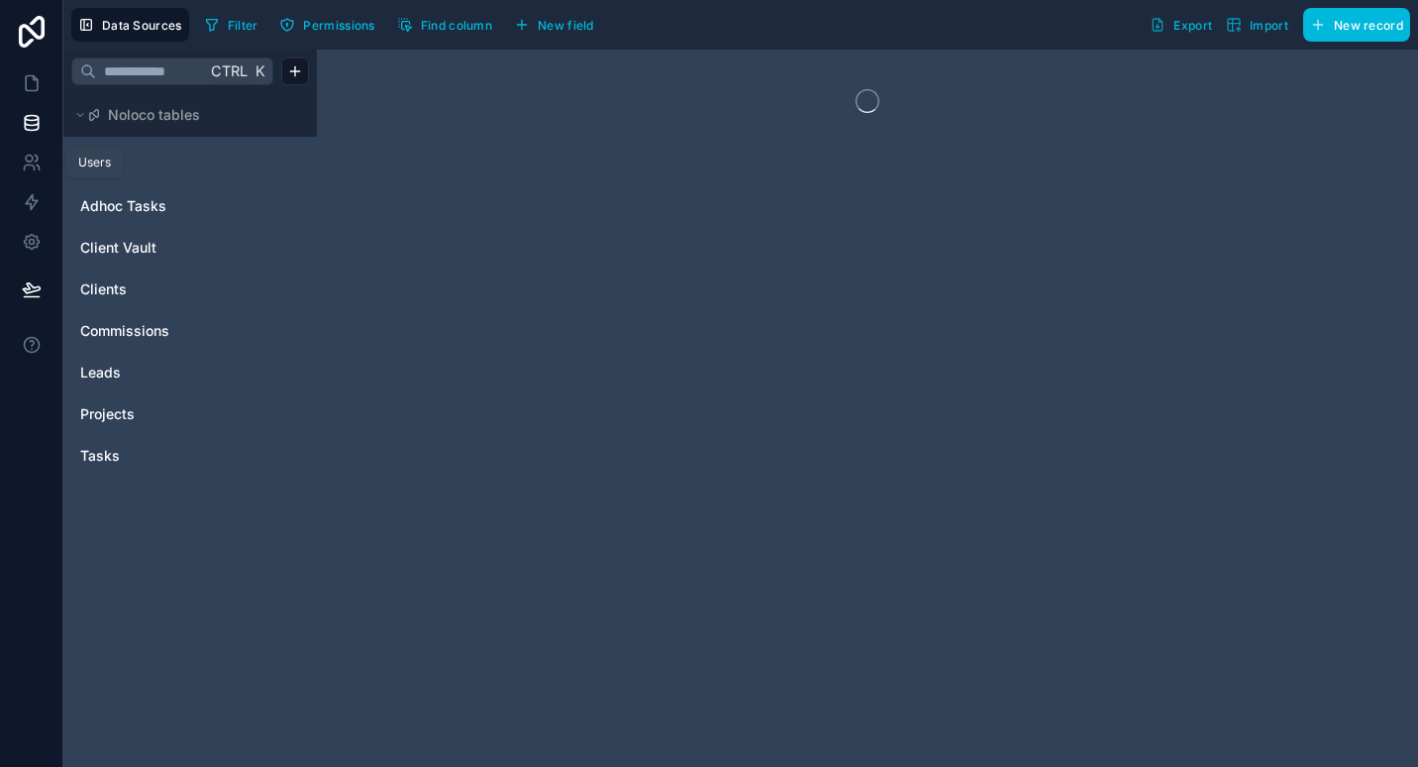
click at [35, 144] on link at bounding box center [31, 163] width 62 height 40
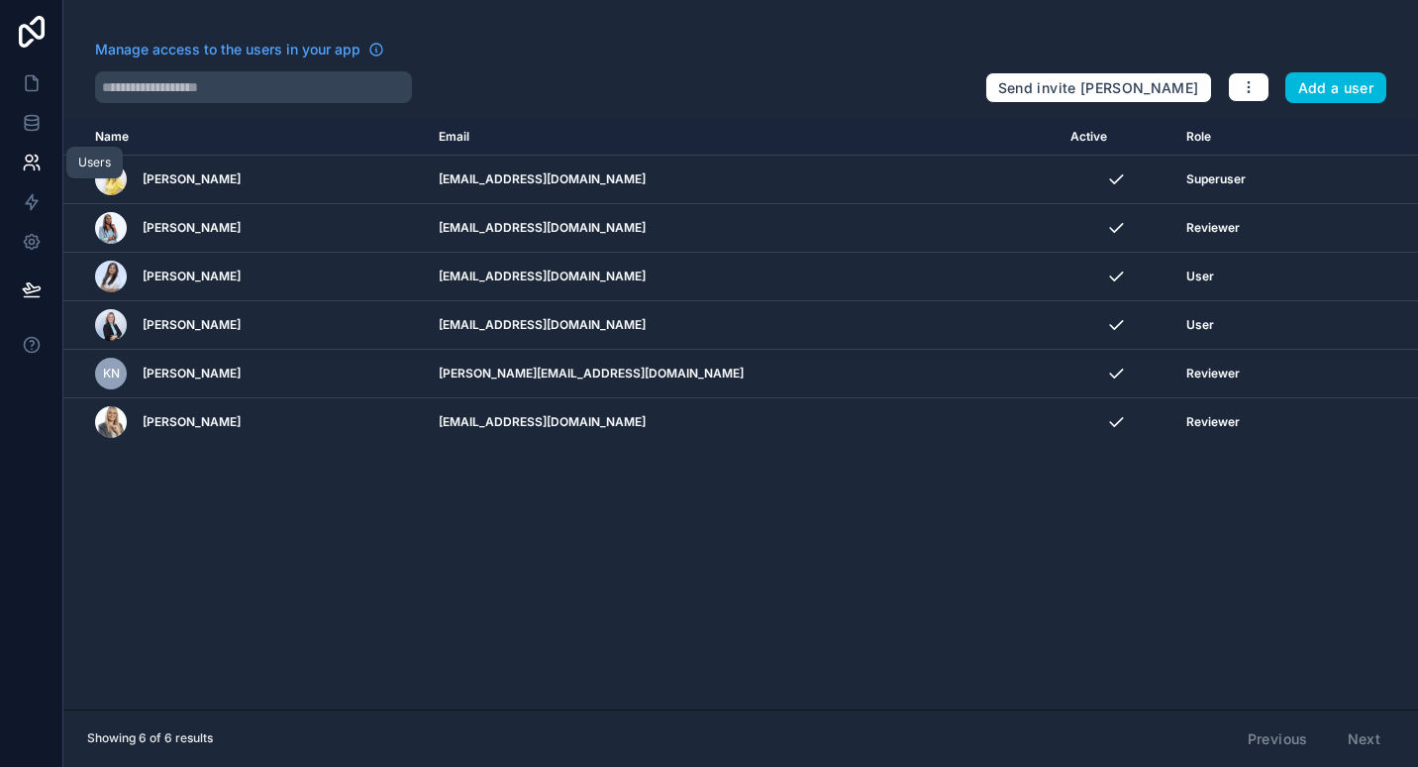
click at [35, 163] on icon at bounding box center [32, 163] width 20 height 20
click at [34, 153] on icon at bounding box center [32, 163] width 20 height 20
click at [39, 92] on icon at bounding box center [32, 83] width 20 height 20
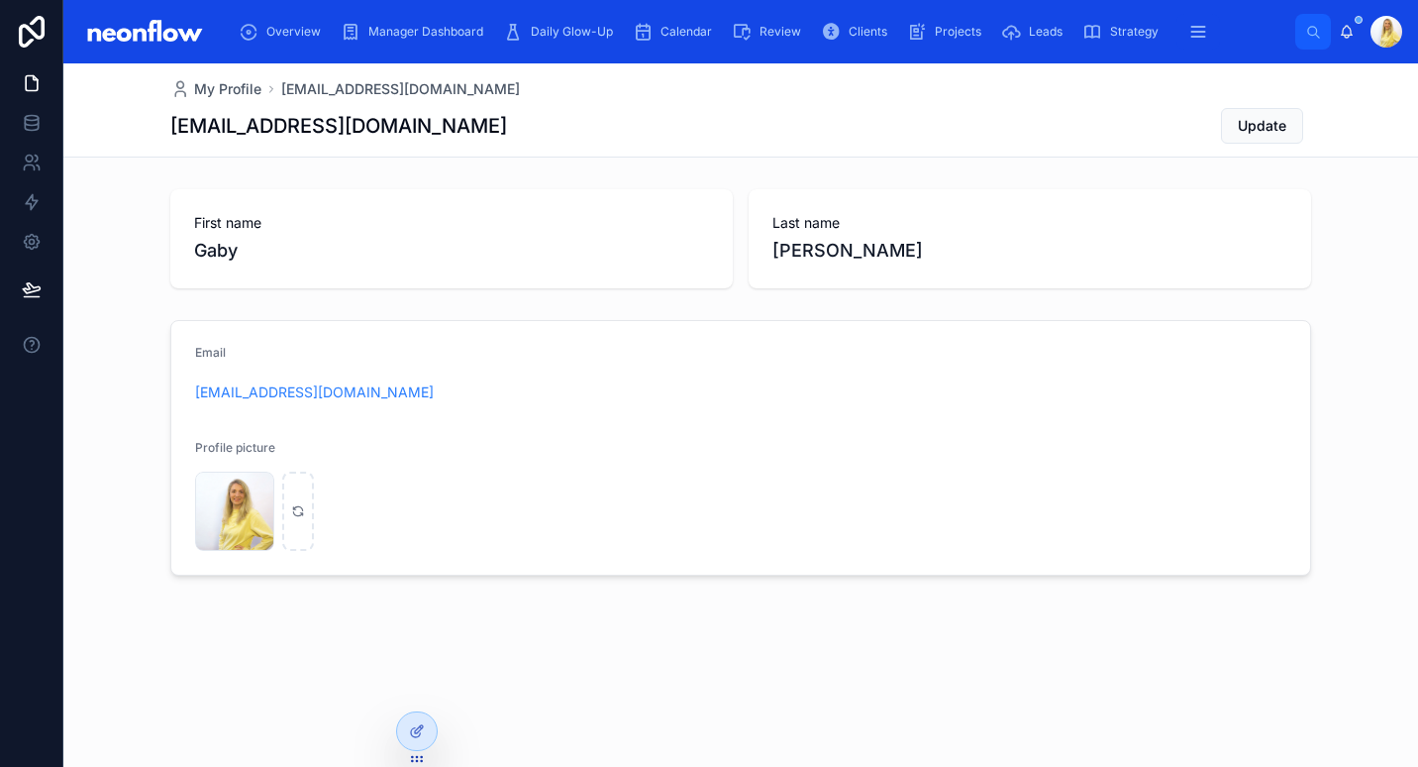
click at [380, 43] on div "Manager Dashboard" at bounding box center [416, 32] width 151 height 32
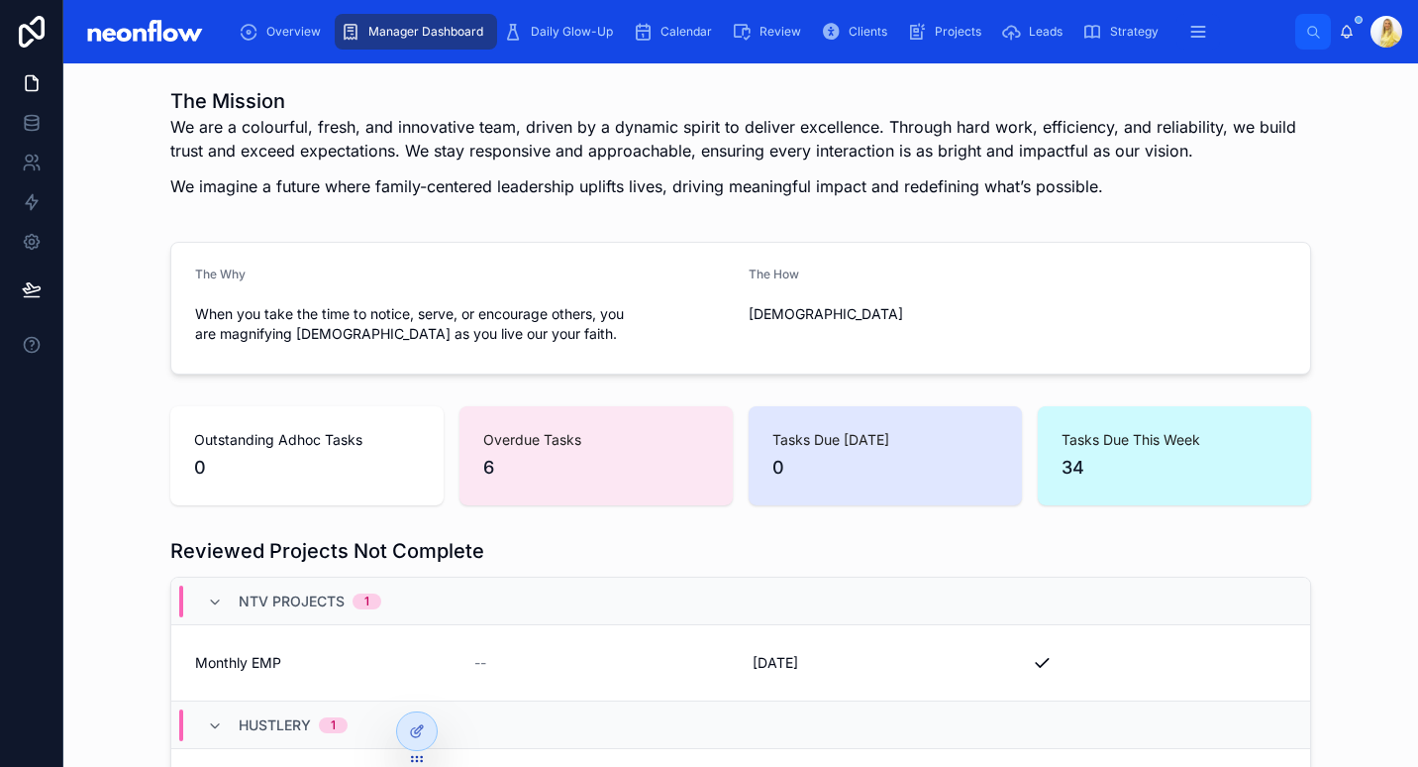
click at [493, 647] on link "Monthly EMP -- 04/10/2025 Close" at bounding box center [740, 663] width 1139 height 76
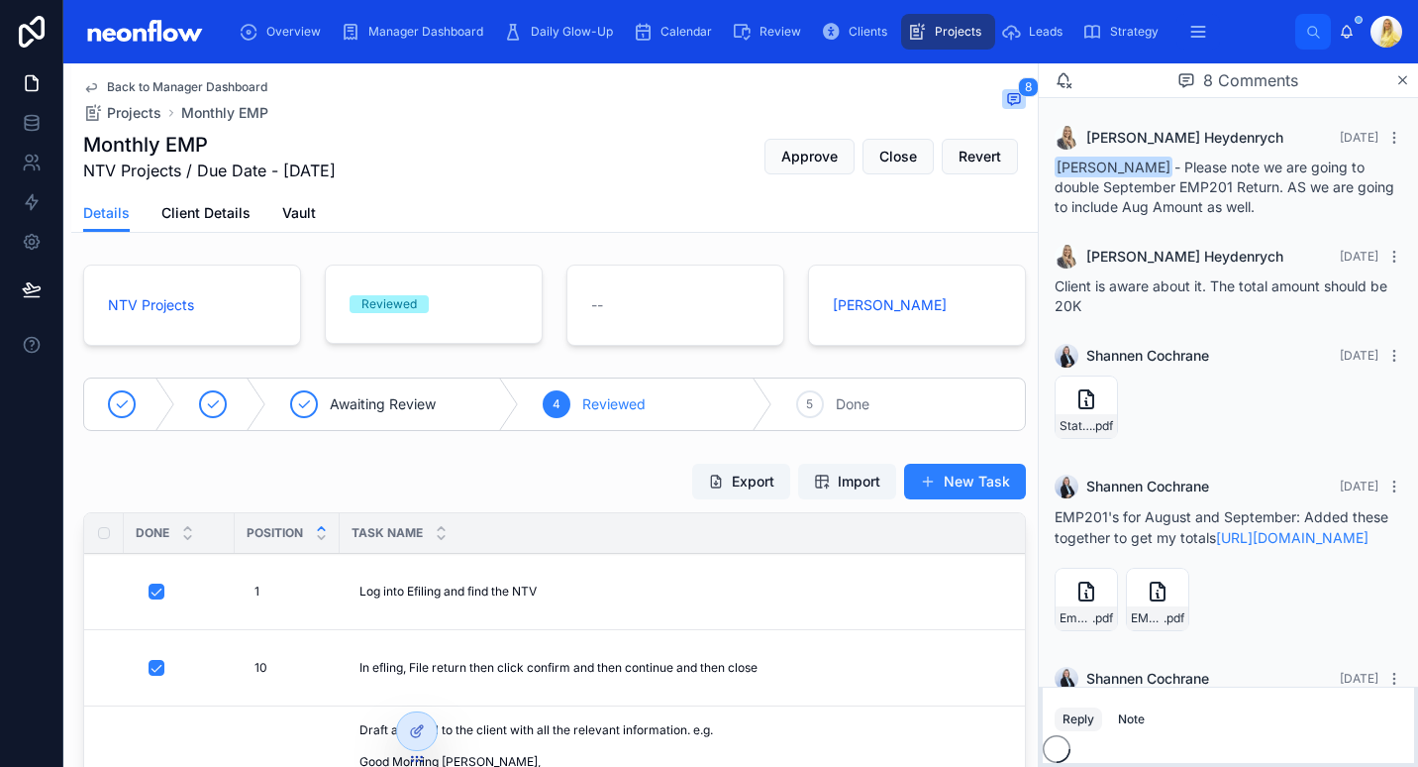
scroll to position [458, 0]
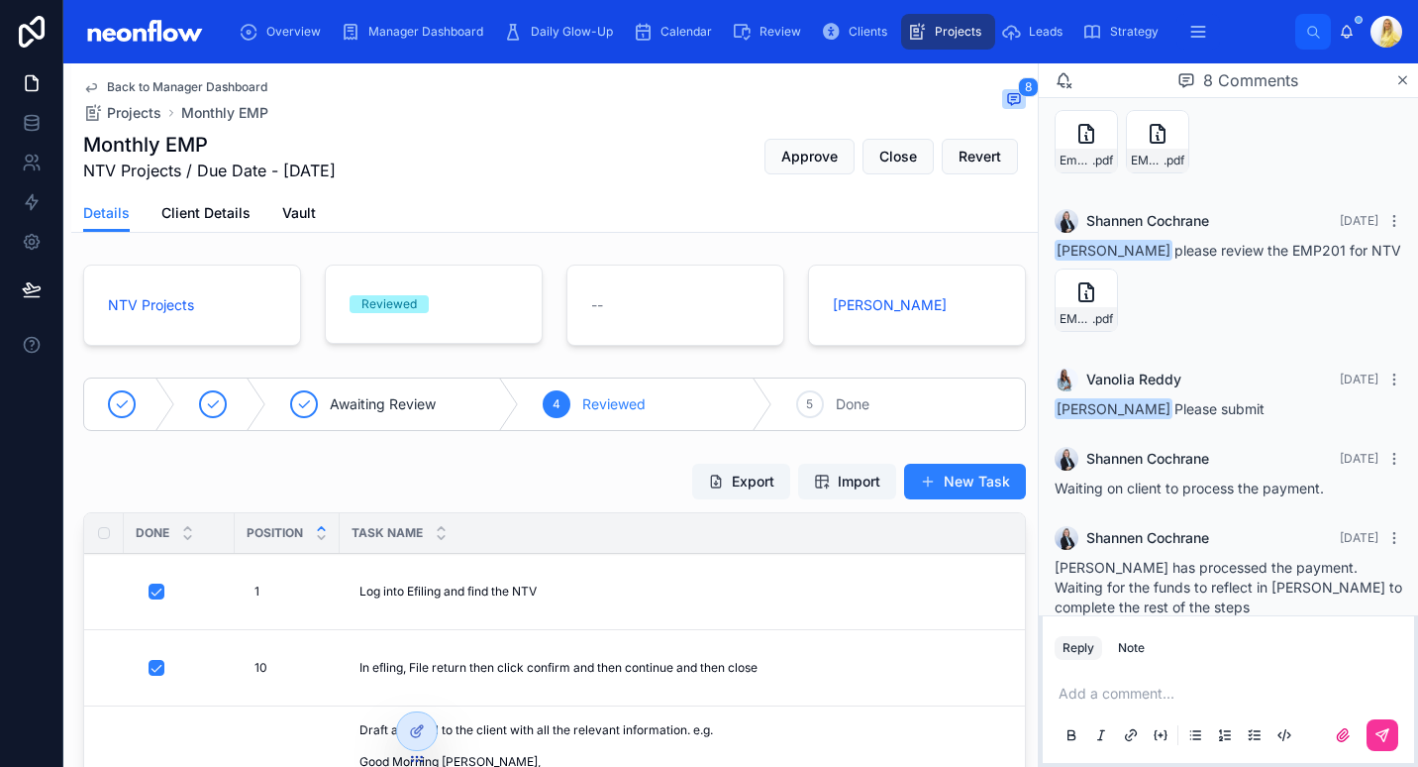
click at [730, 479] on button "Export" at bounding box center [741, 482] width 98 height 36
click at [814, 473] on span "Import" at bounding box center [847, 481] width 66 height 20
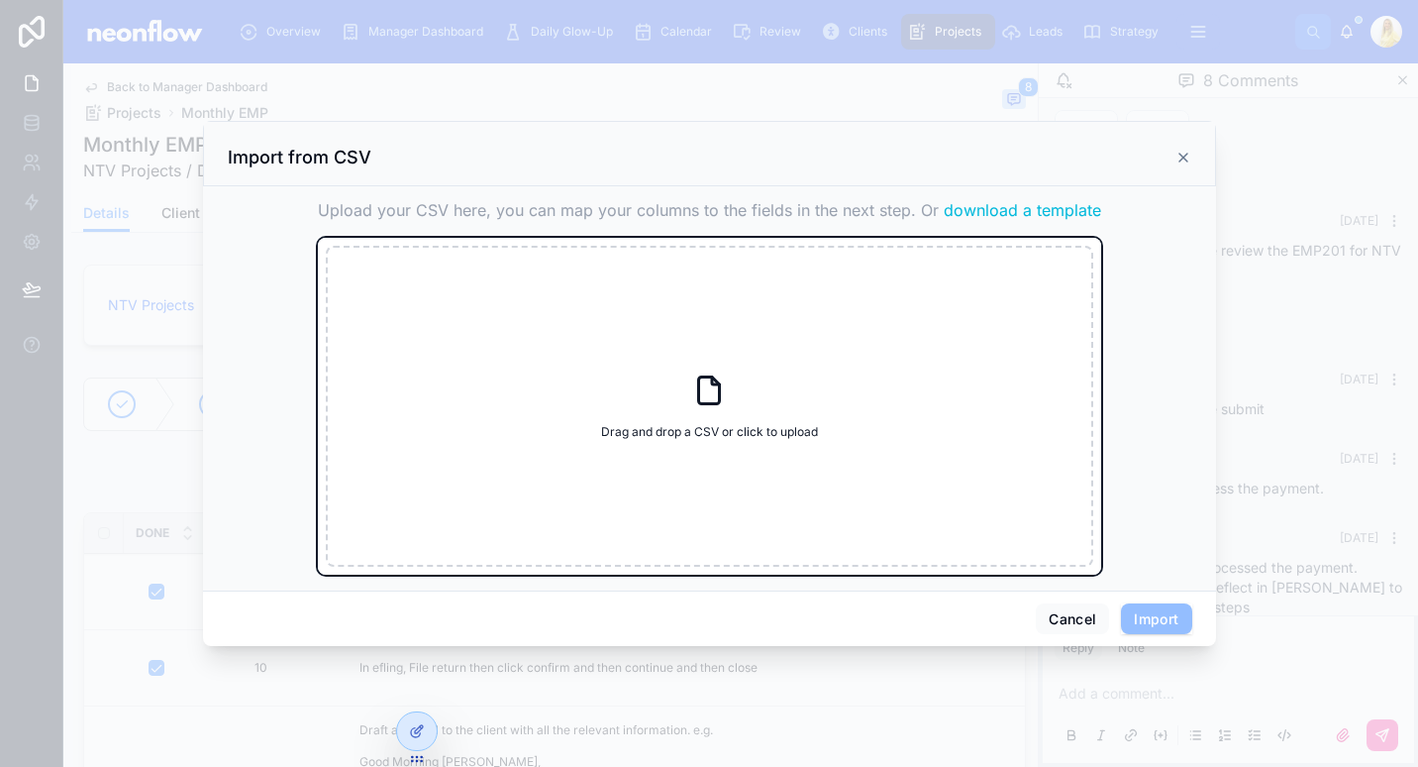
click at [622, 350] on div "Drag and drop a CSV or click to upload Drag and drop a CSV or click to upload" at bounding box center [710, 406] width 768 height 321
type input "**********"
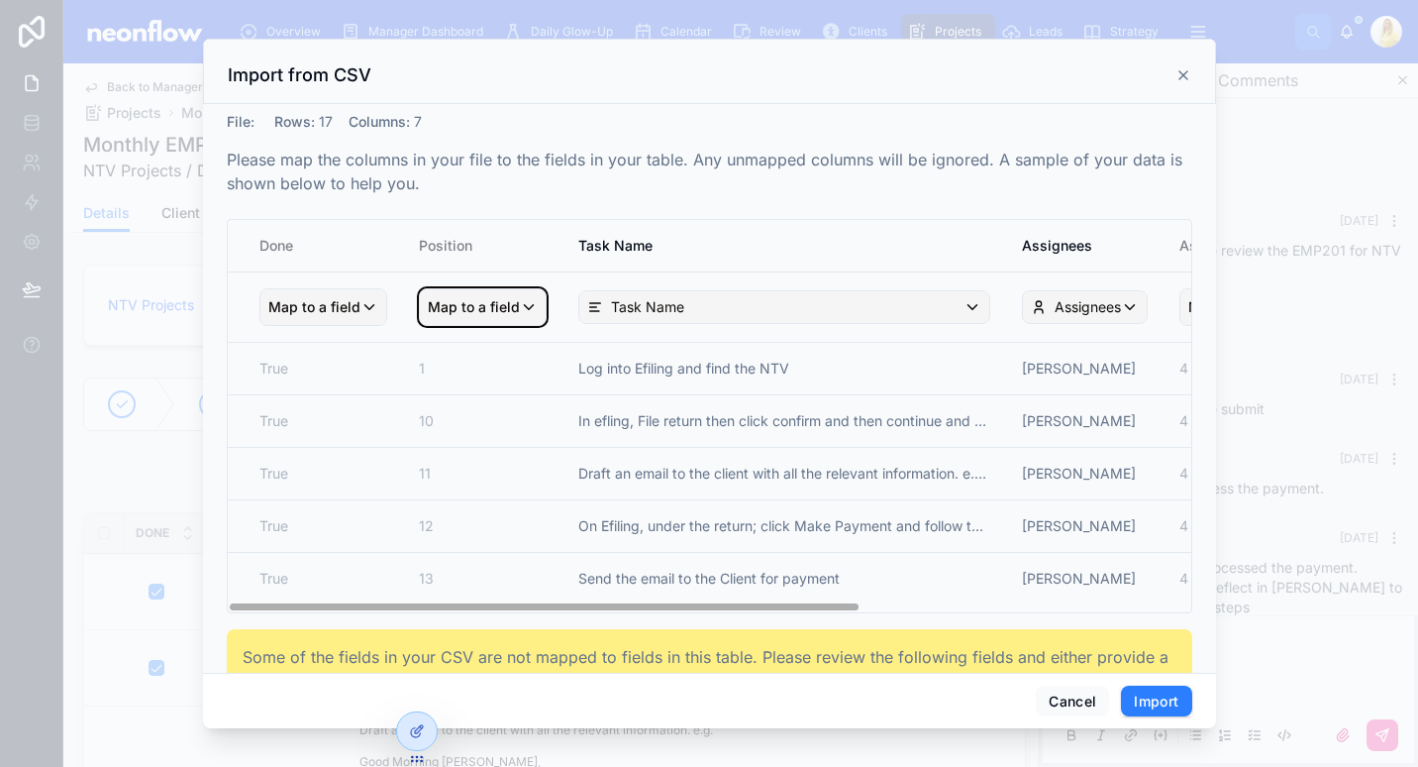
click at [460, 302] on span "Map to a field" at bounding box center [474, 307] width 92 height 36
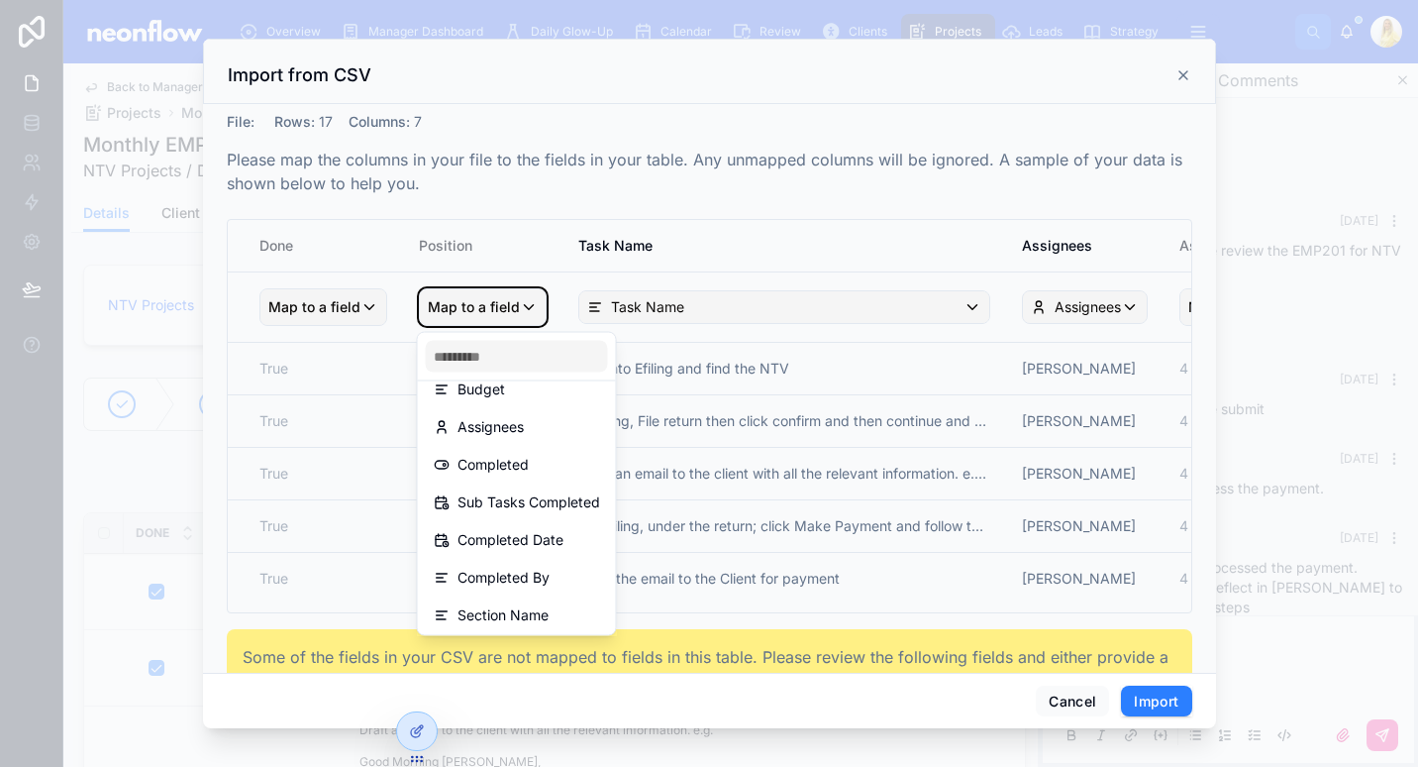
scroll to position [65, 0]
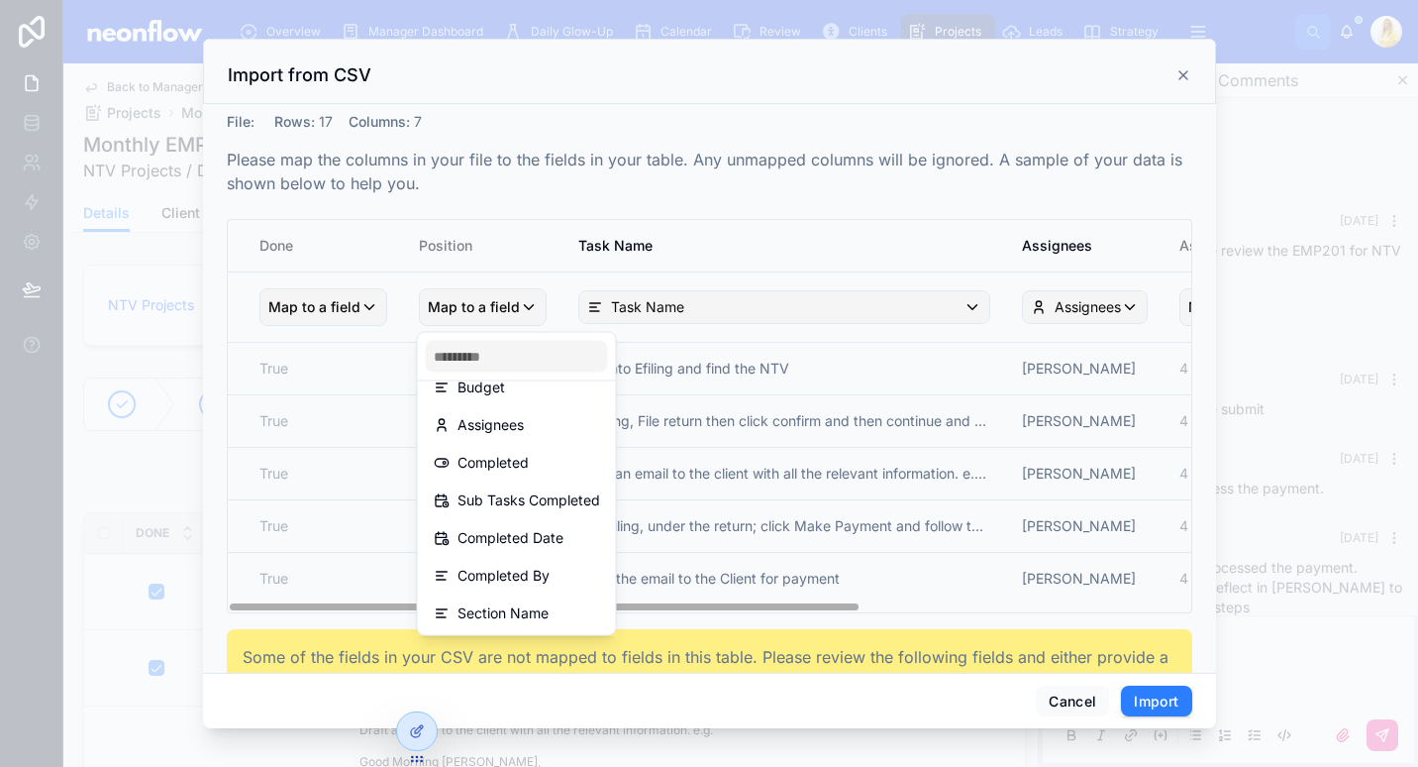
click at [728, 204] on div "scrollable content" at bounding box center [709, 383] width 1418 height 767
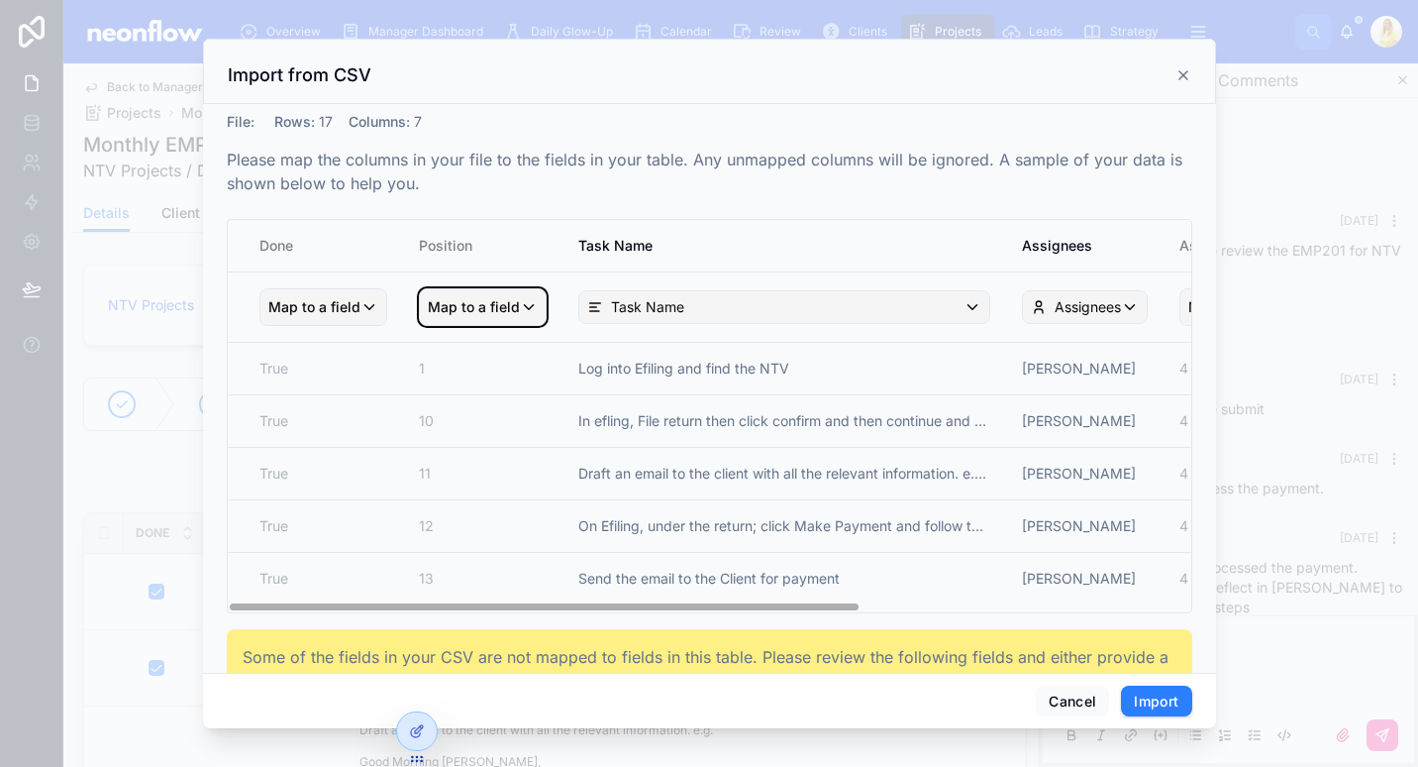
click at [501, 302] on span "Map to a field" at bounding box center [474, 307] width 92 height 36
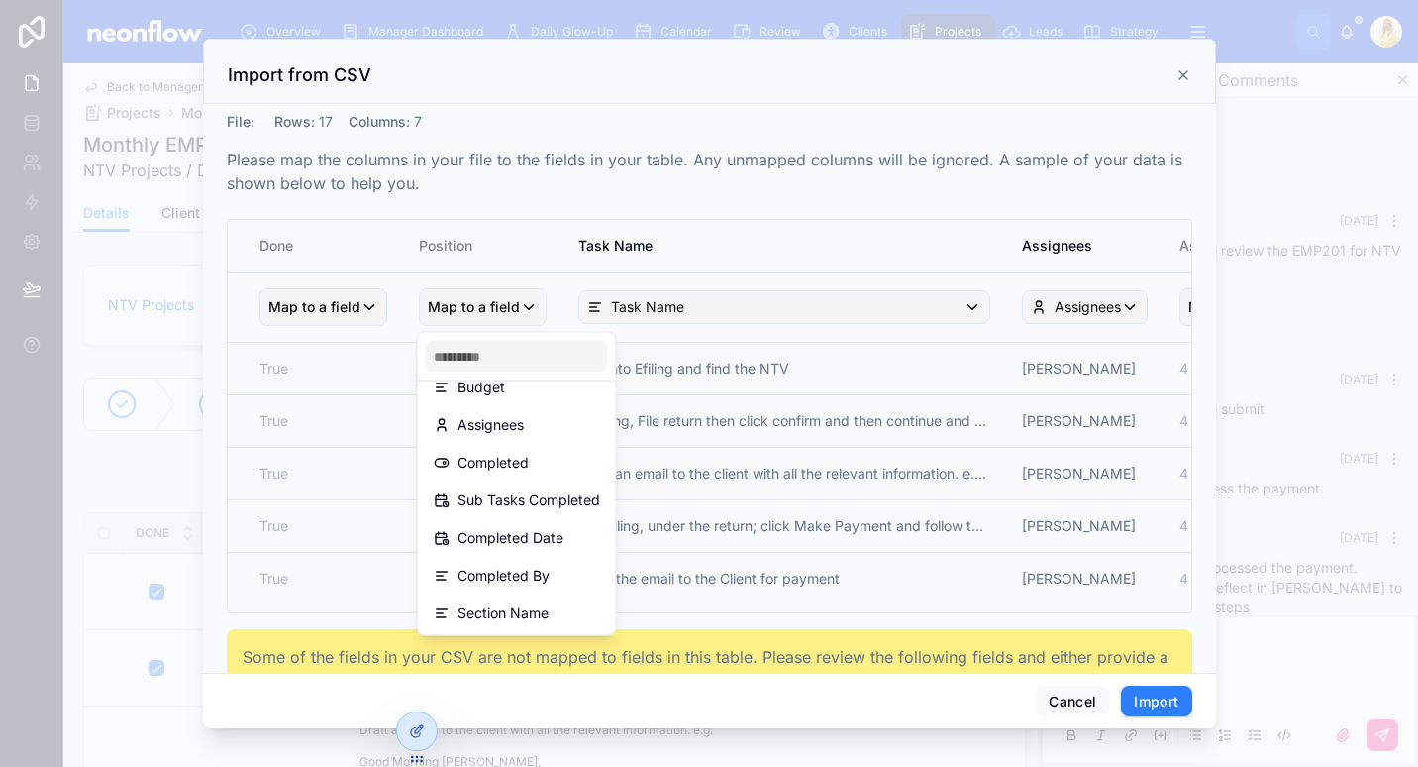
click at [647, 264] on div "scrollable content" at bounding box center [709, 383] width 1418 height 767
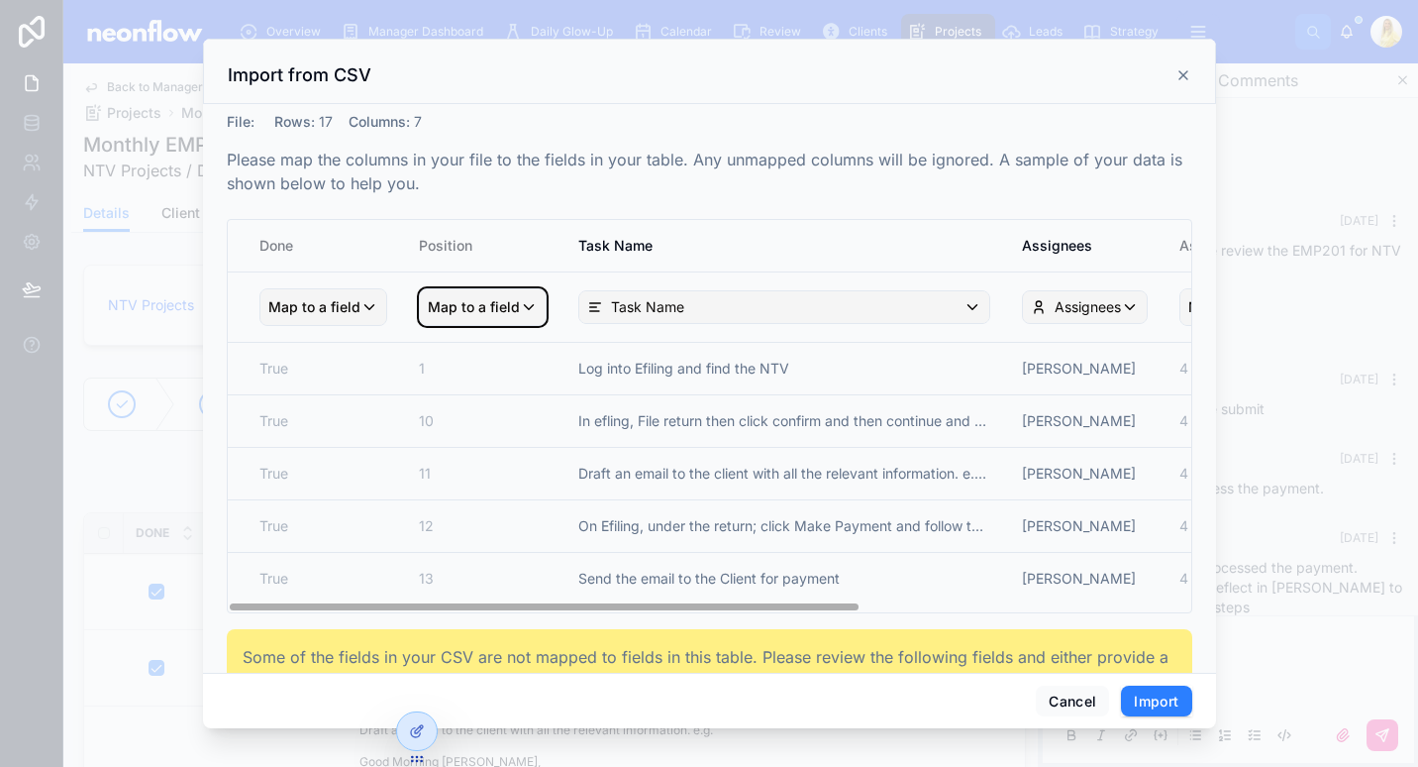
click at [511, 319] on span "Map to a field" at bounding box center [474, 307] width 92 height 36
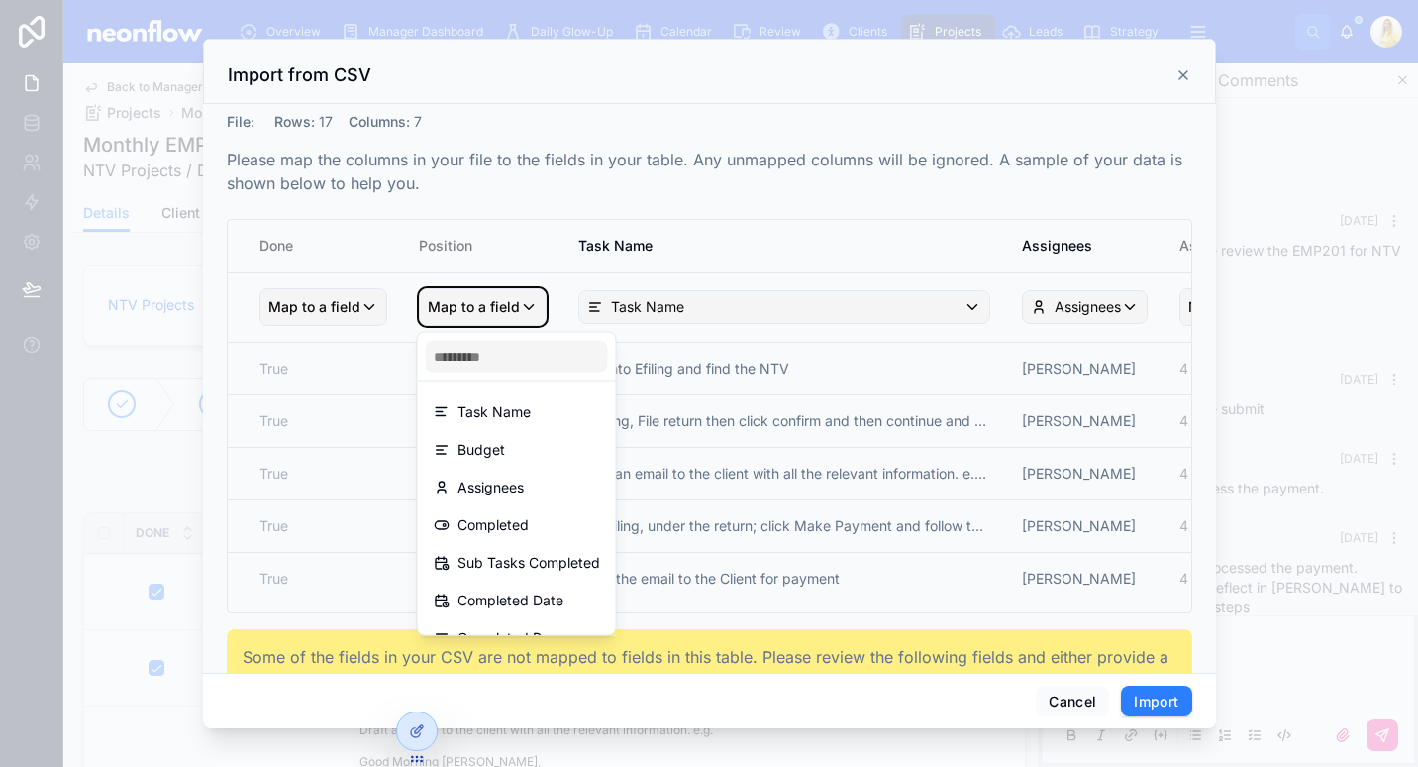
scroll to position [0, 0]
click at [554, 412] on div "Task Name" at bounding box center [517, 415] width 166 height 24
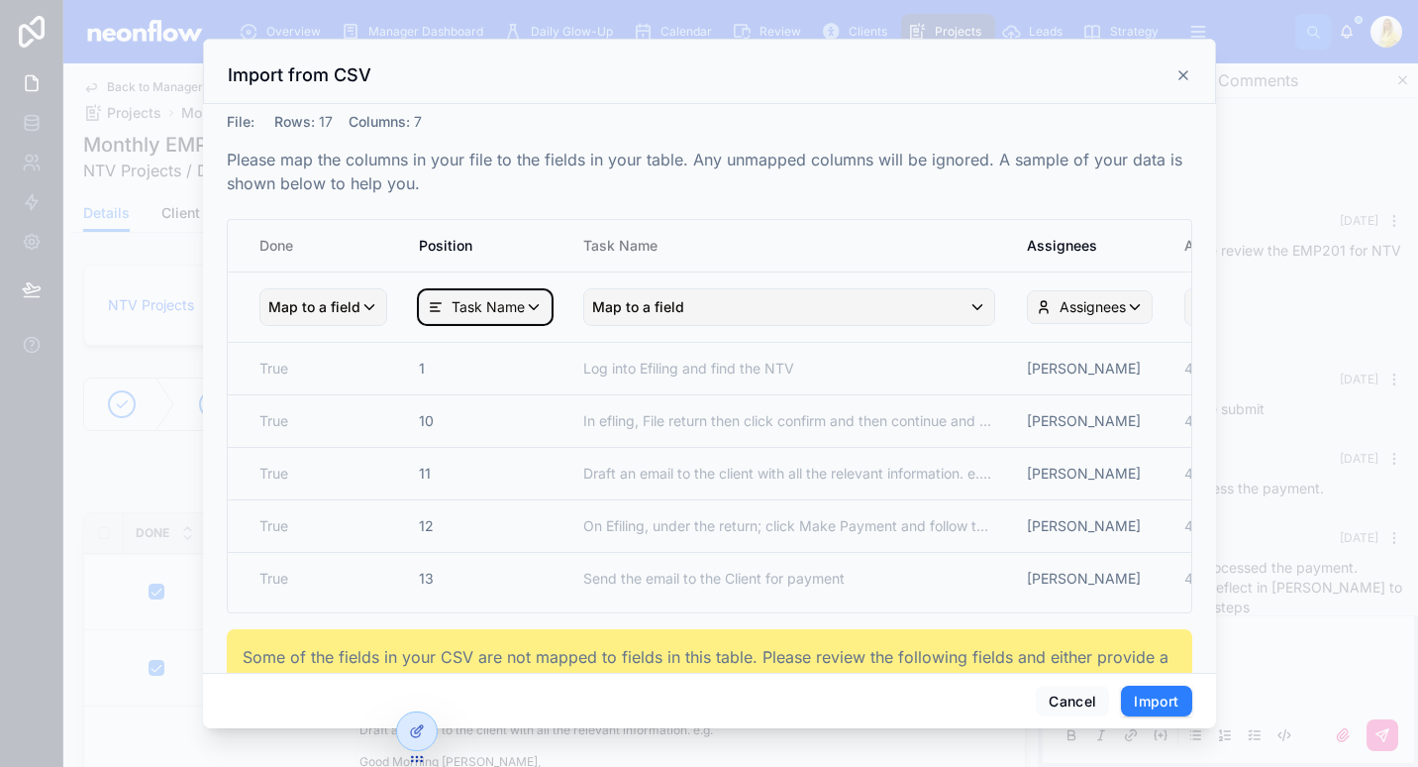
click at [488, 299] on span "Task Name" at bounding box center [488, 307] width 73 height 20
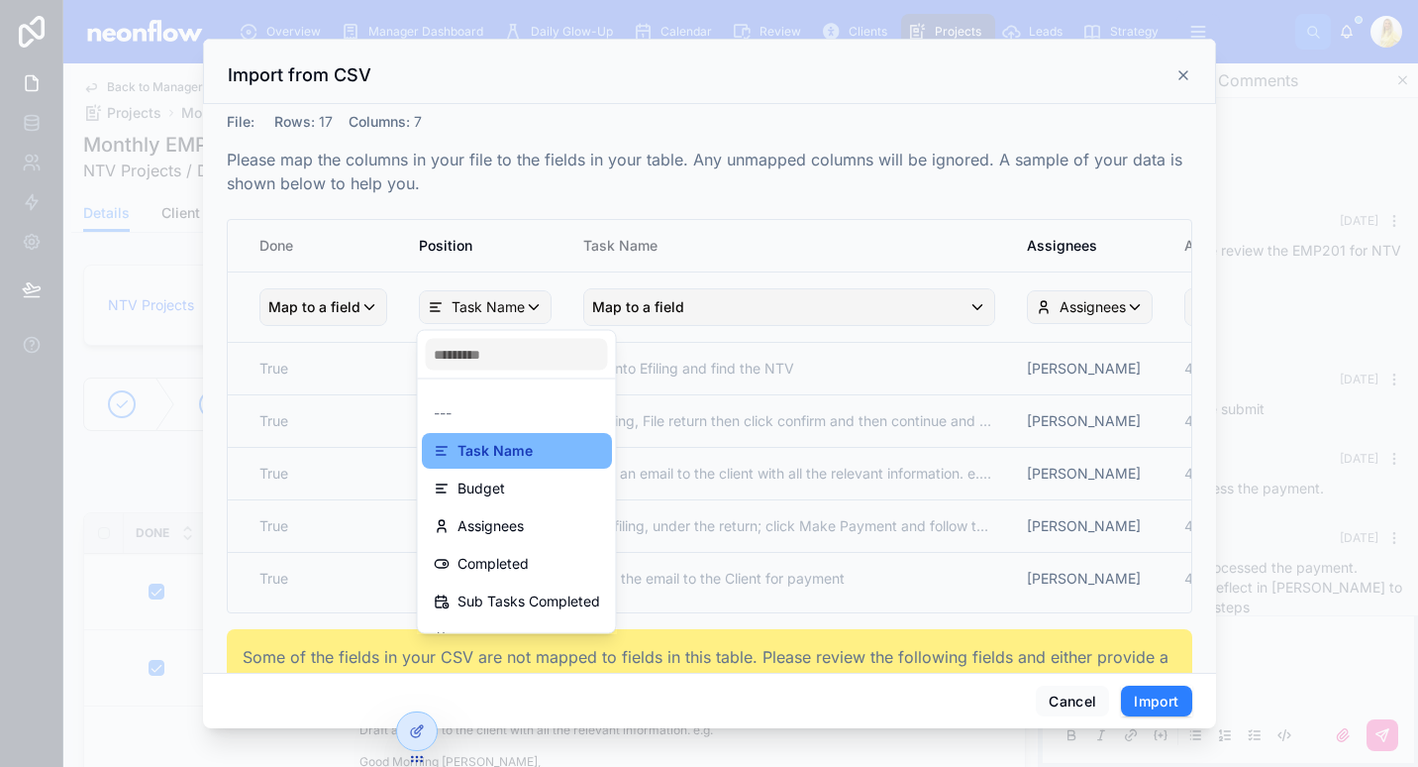
click at [538, 416] on div "---" at bounding box center [517, 413] width 166 height 24
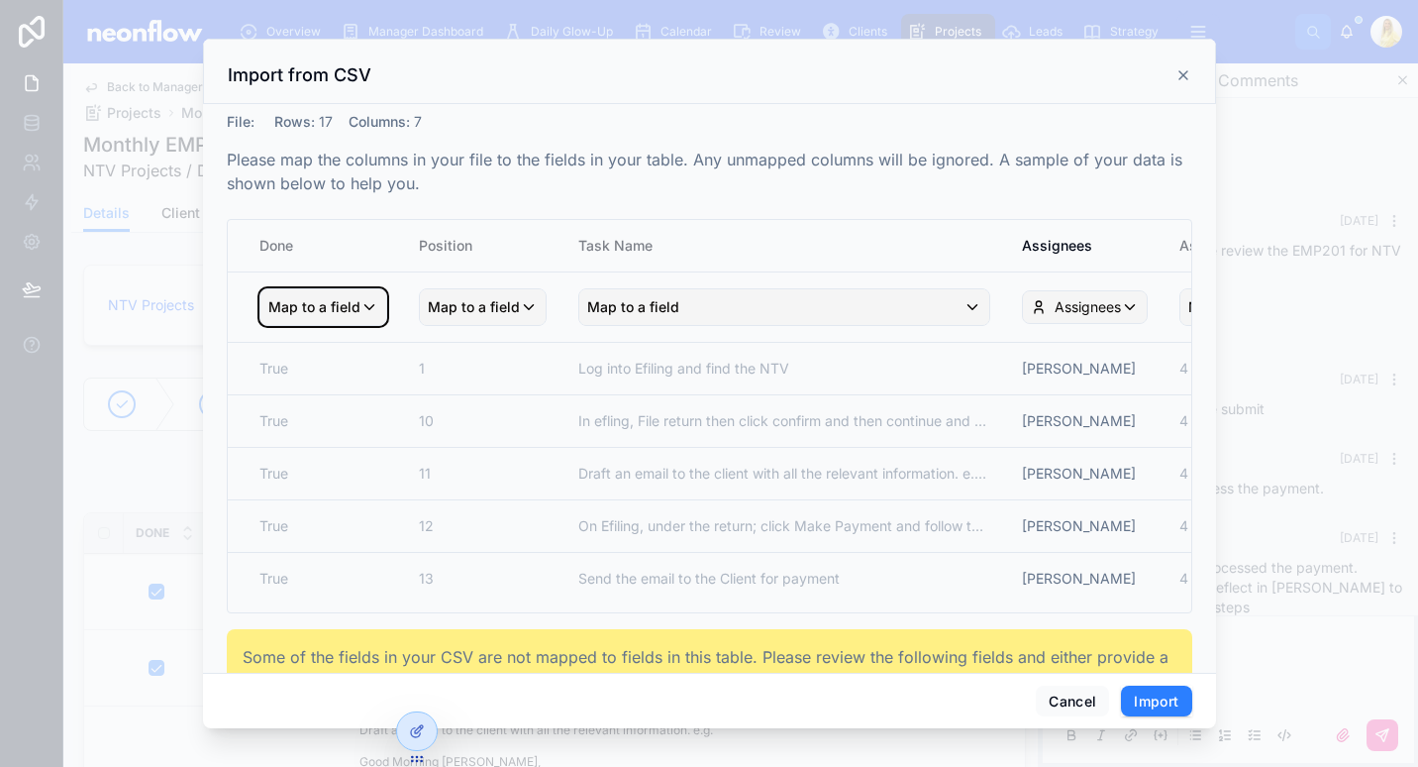
click at [334, 305] on span "Map to a field" at bounding box center [314, 307] width 92 height 36
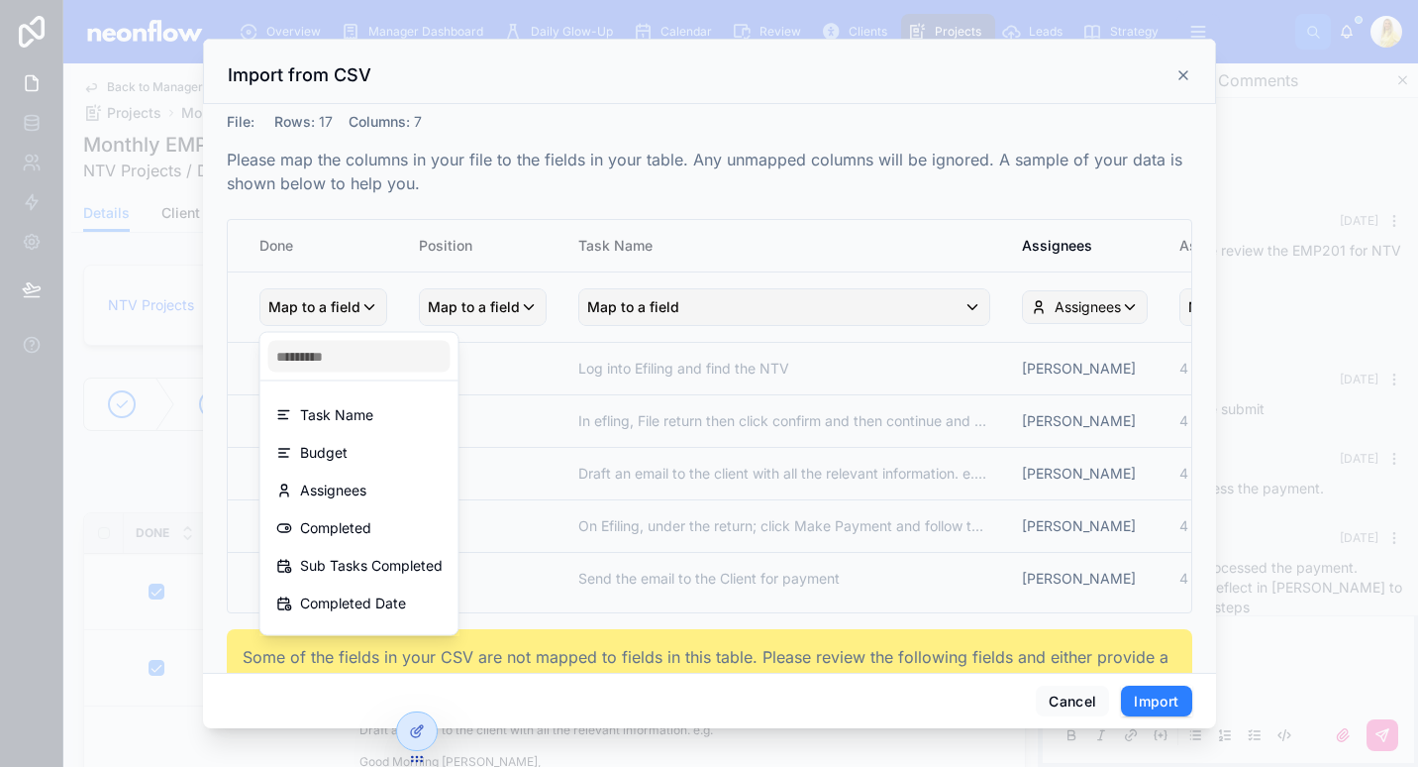
click at [480, 320] on div "scrollable content" at bounding box center [709, 383] width 1418 height 767
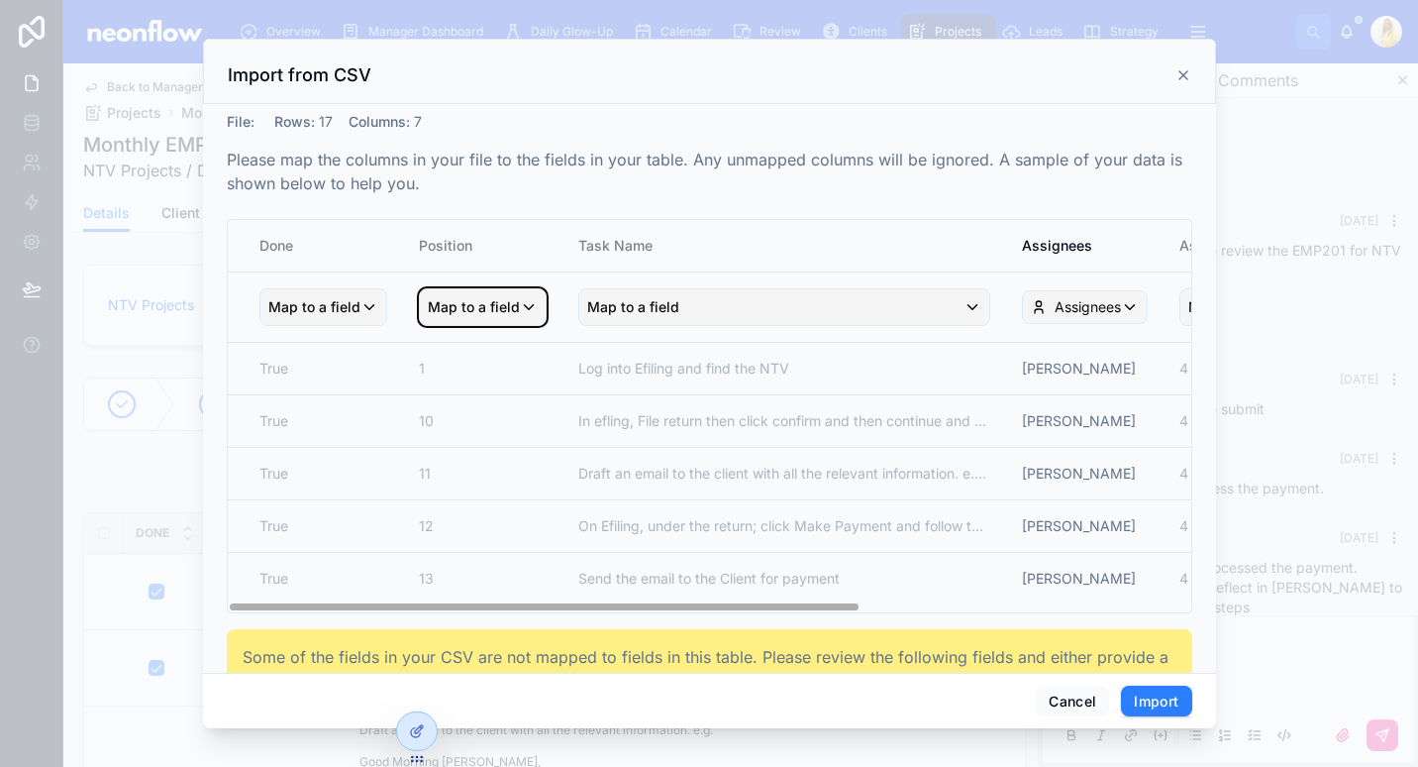
click at [506, 310] on span "Map to a field" at bounding box center [474, 307] width 92 height 36
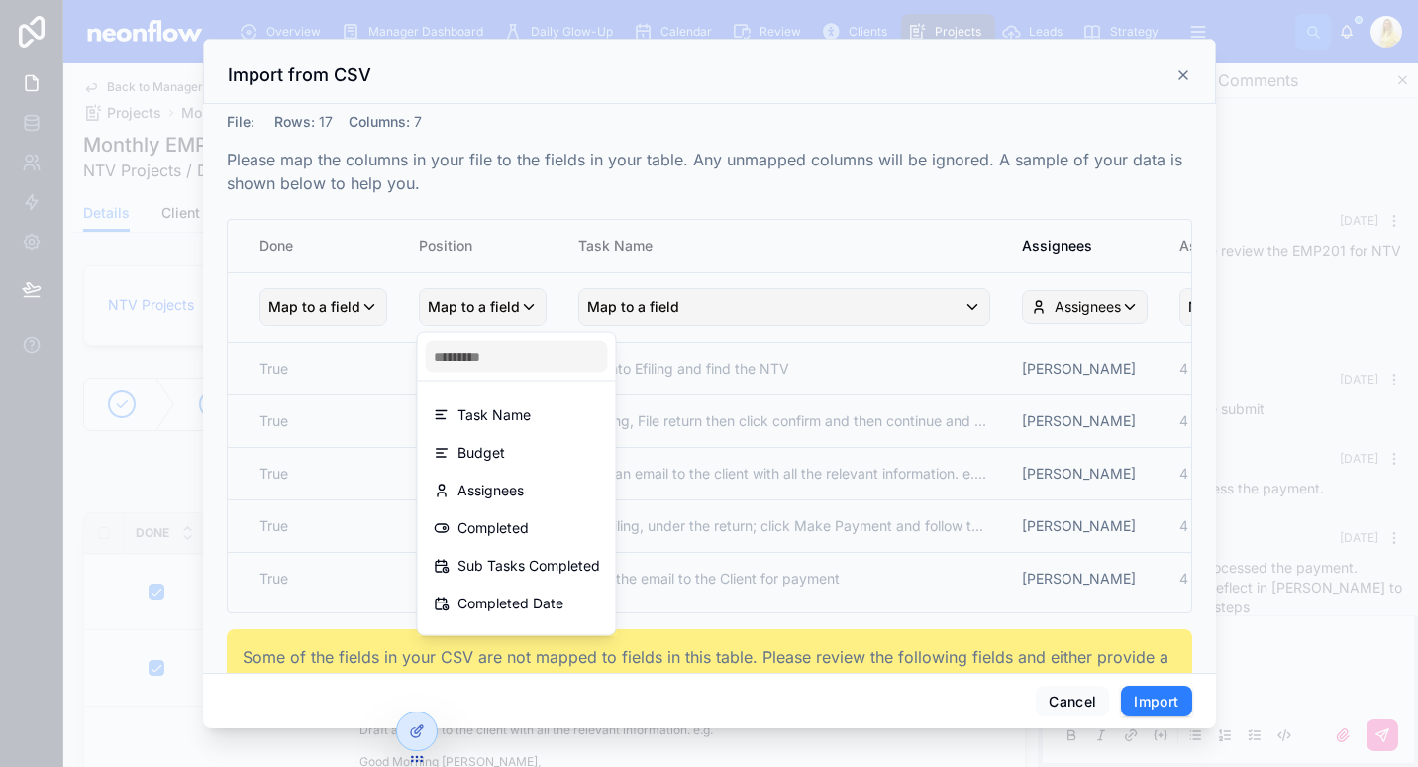
click at [565, 418] on div "Task Name" at bounding box center [517, 415] width 166 height 24
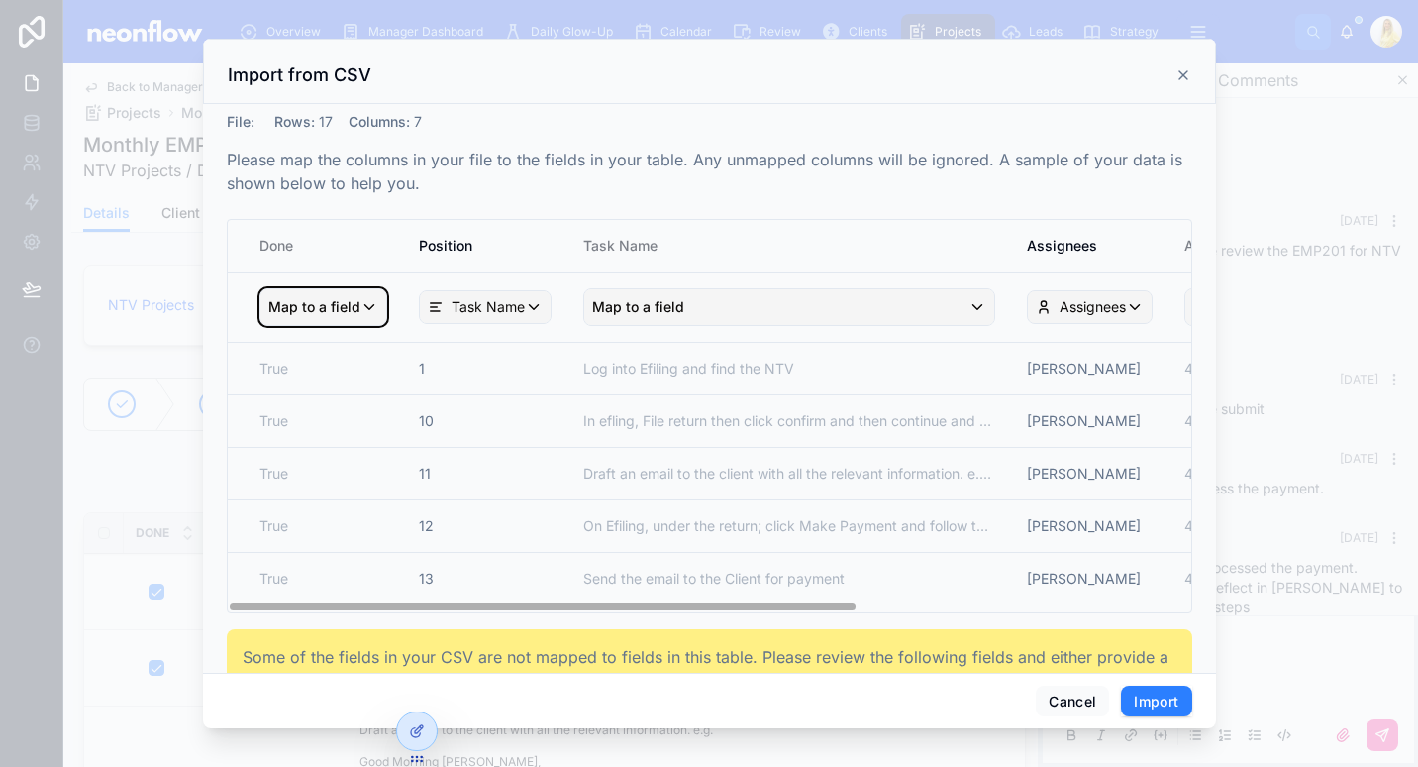
click at [302, 298] on span "Map to a field" at bounding box center [314, 307] width 92 height 36
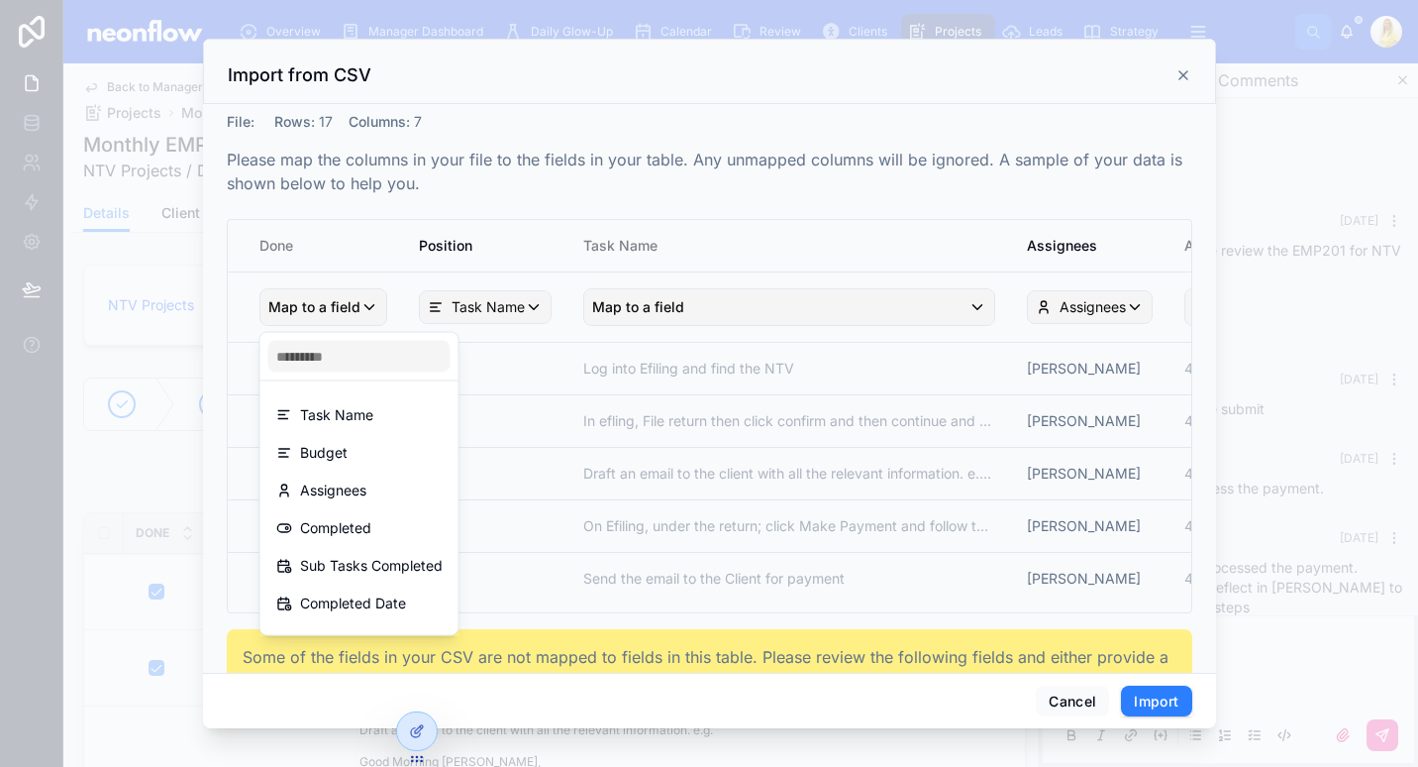
click at [513, 302] on div "scrollable content" at bounding box center [709, 383] width 1418 height 767
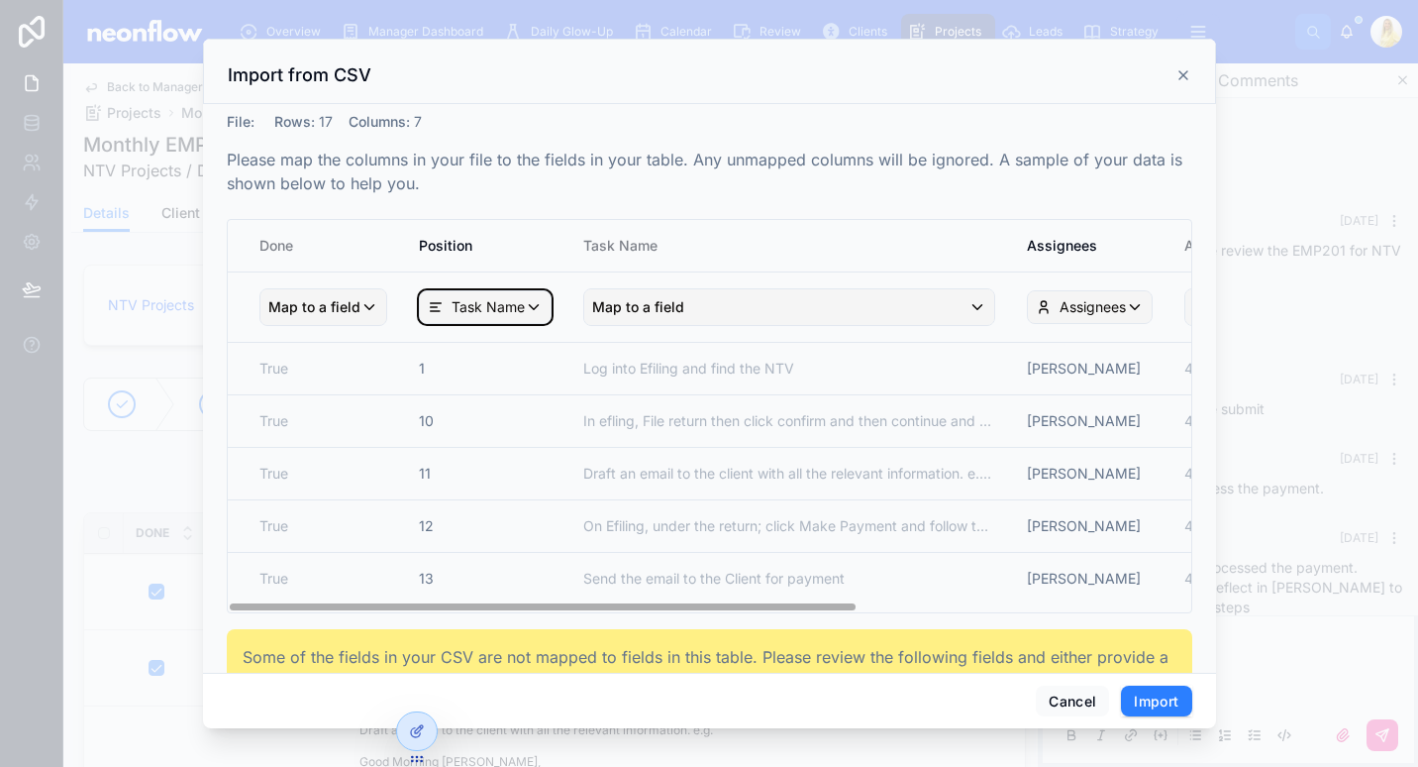
click at [516, 319] on div "Task Name" at bounding box center [485, 307] width 131 height 32
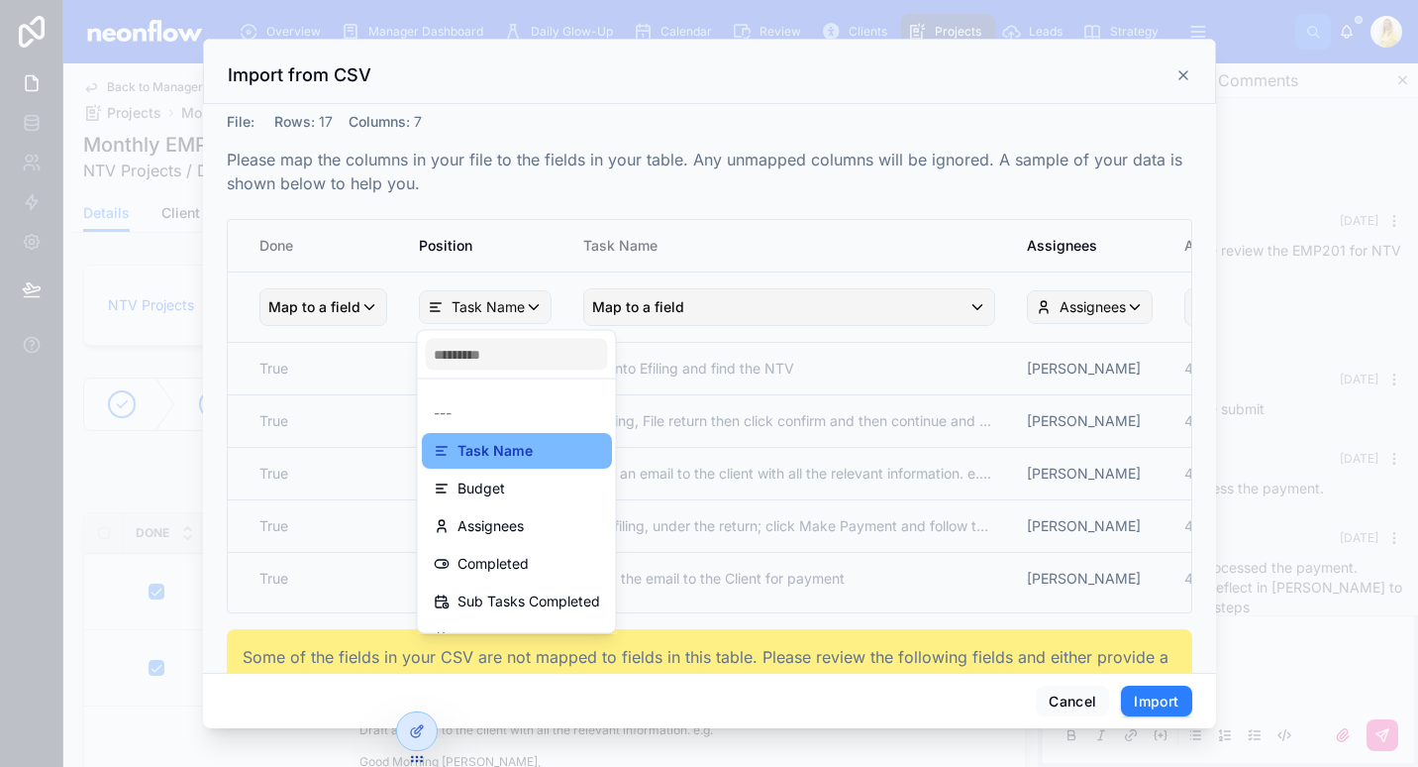
click at [517, 405] on div "---" at bounding box center [517, 413] width 166 height 24
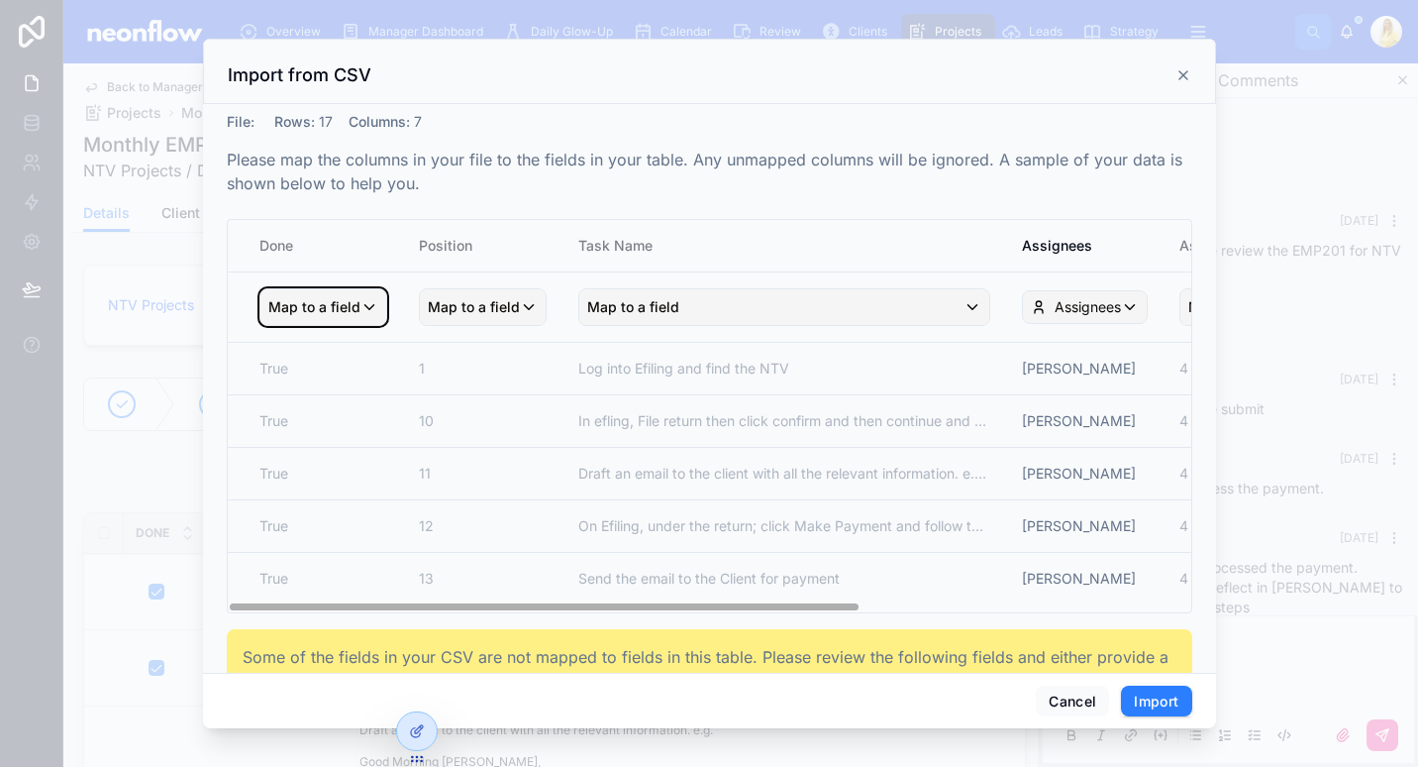
click at [374, 299] on div "Map to a field" at bounding box center [323, 307] width 126 height 36
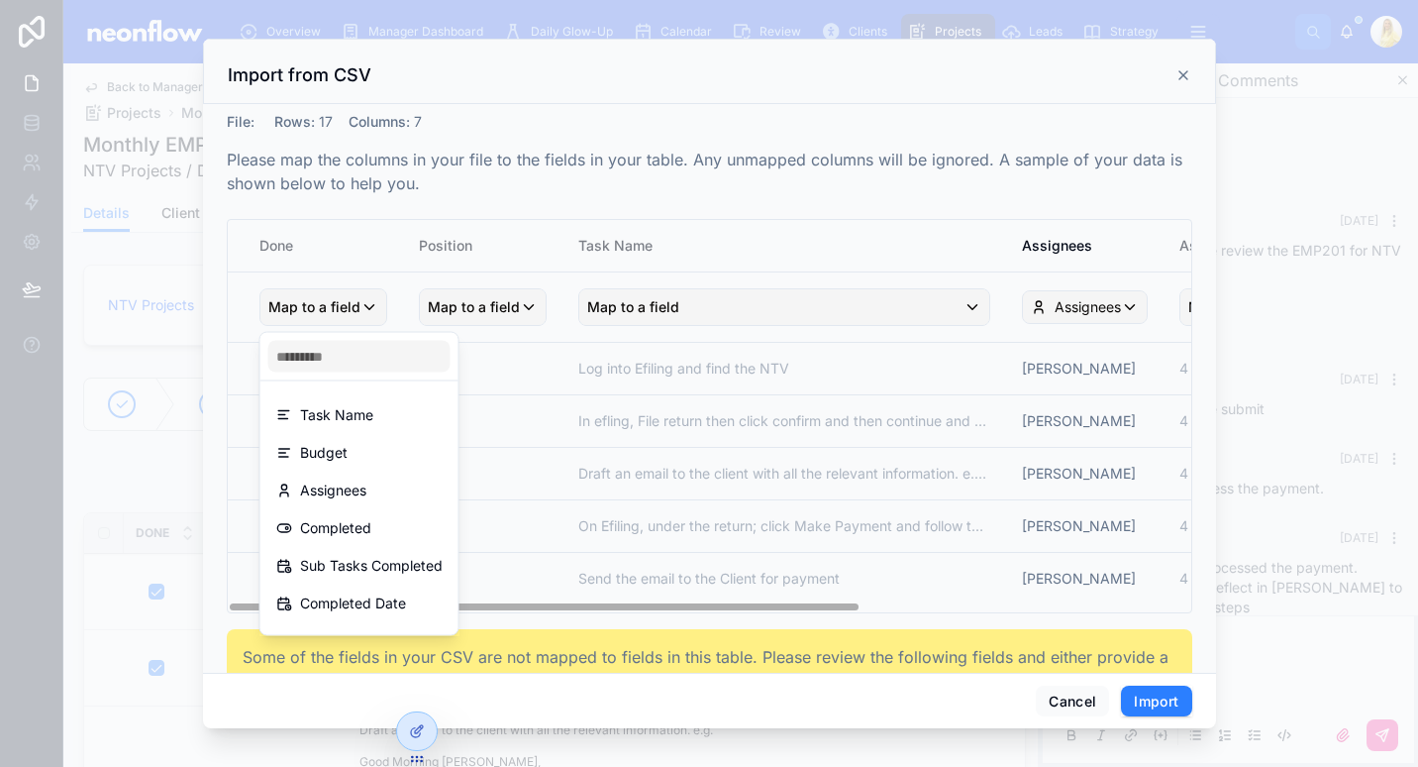
click at [464, 295] on div "scrollable content" at bounding box center [709, 383] width 1418 height 767
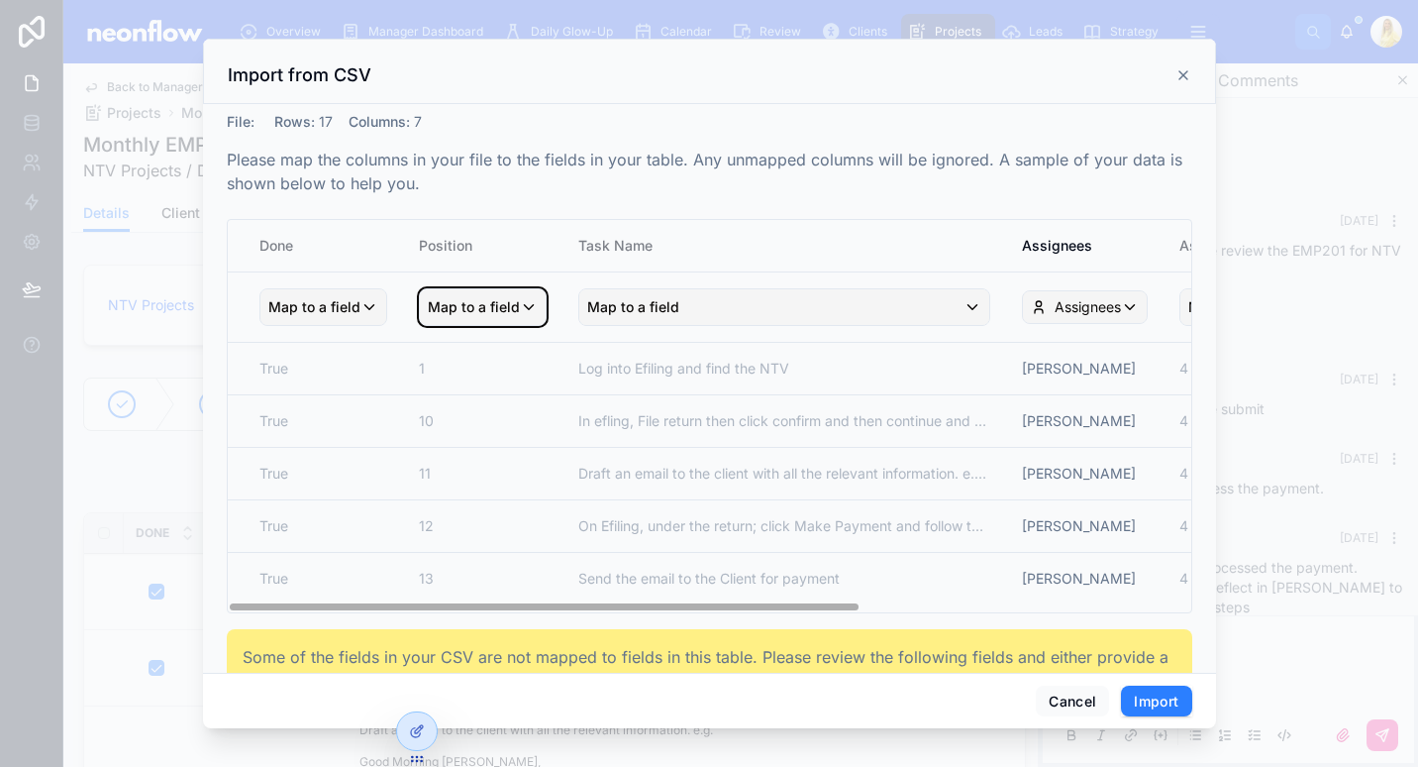
click at [464, 303] on span "Map to a field" at bounding box center [474, 307] width 92 height 36
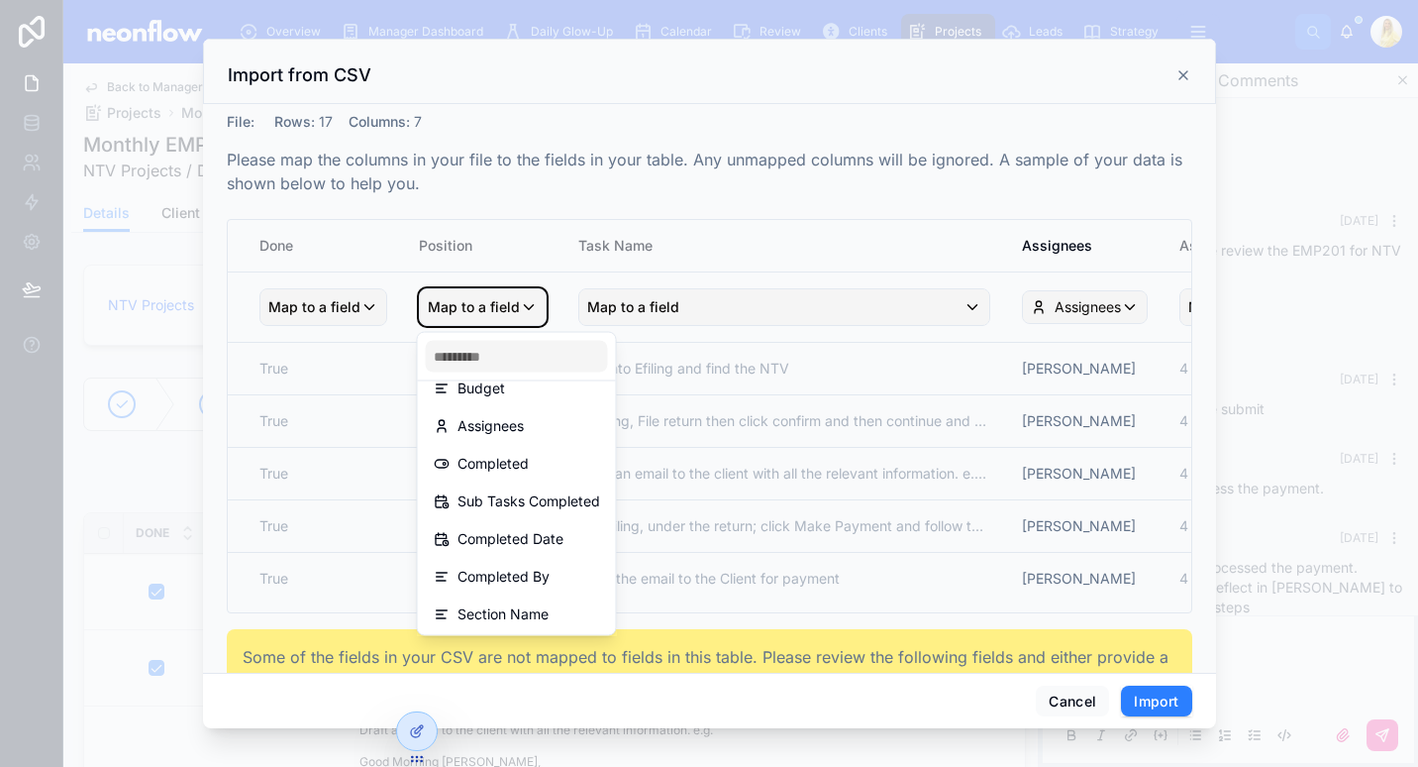
scroll to position [65, 0]
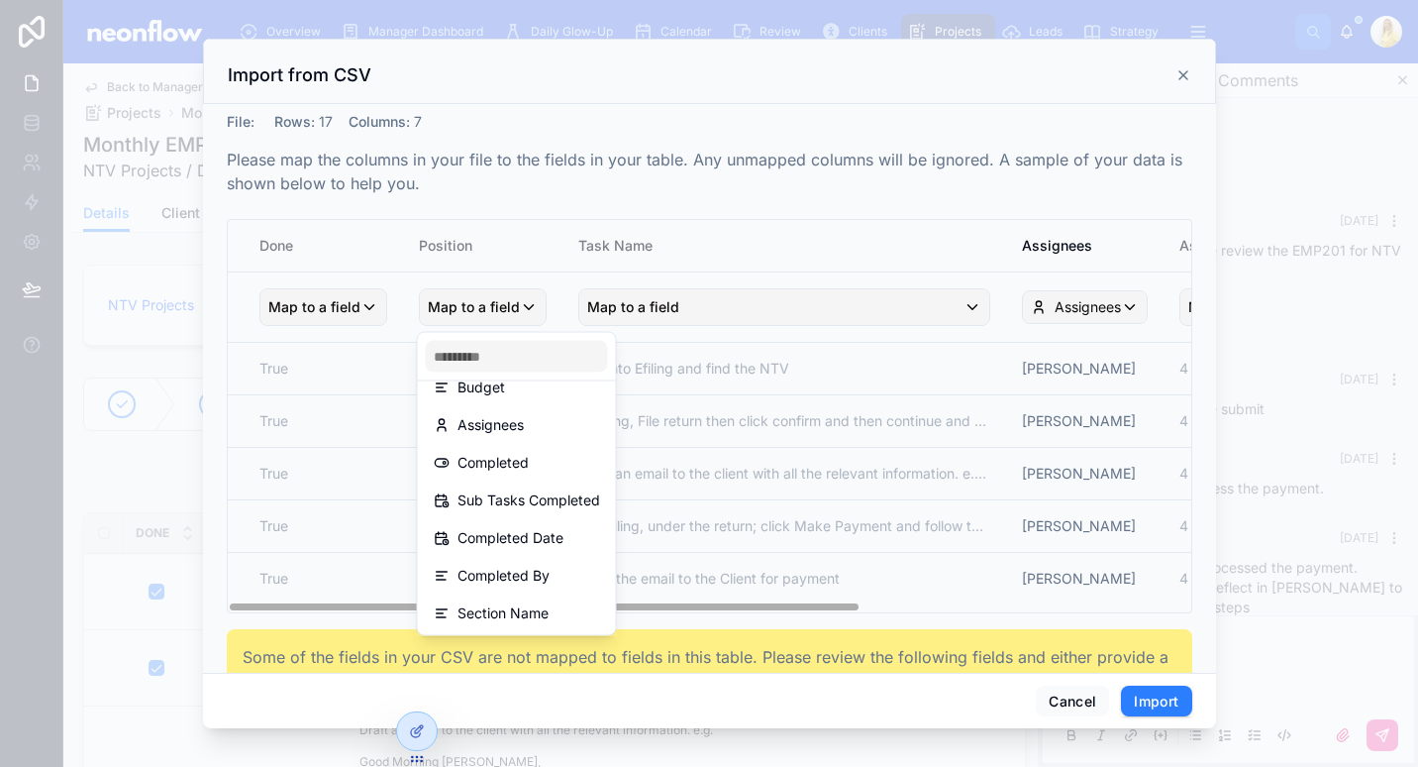
click at [848, 233] on div "scrollable content" at bounding box center [709, 383] width 1418 height 767
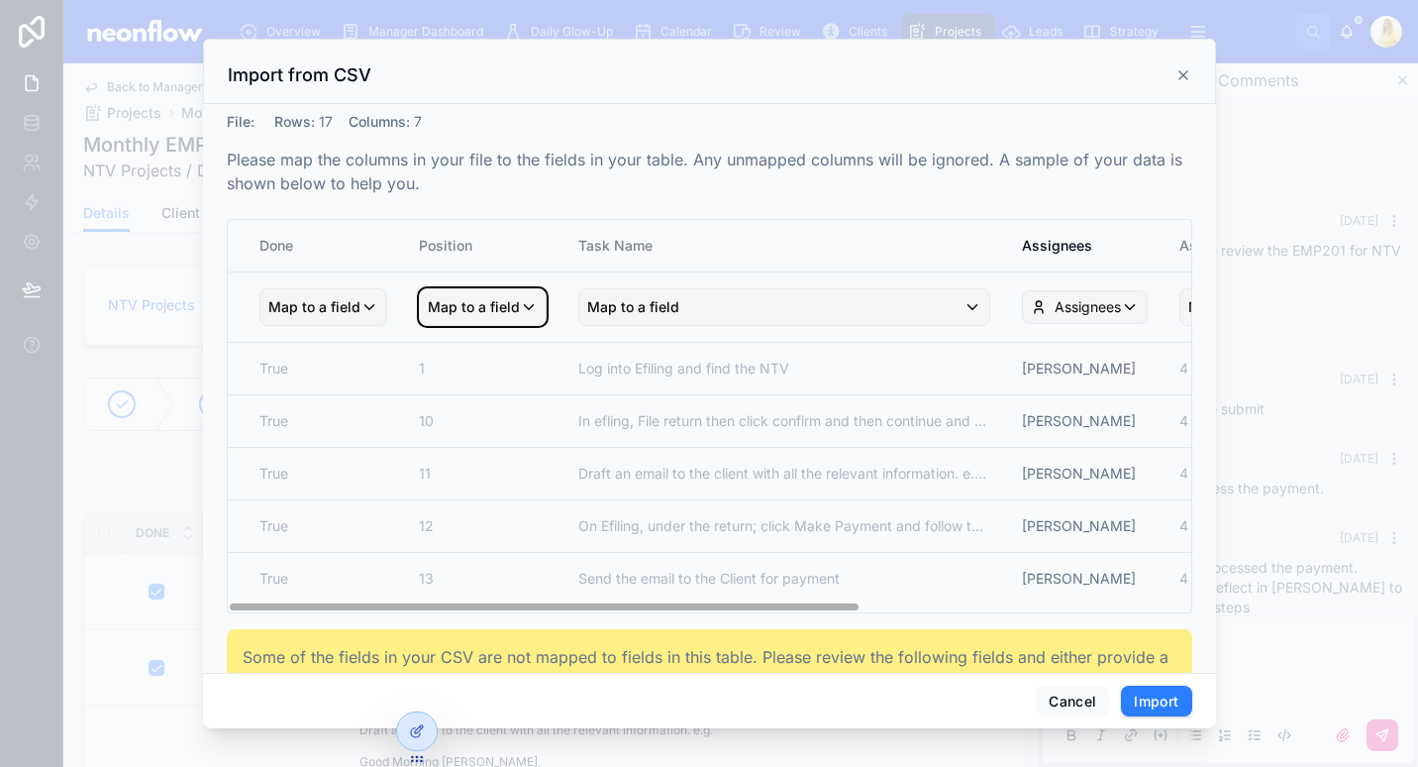
click at [450, 314] on span "Map to a field" at bounding box center [474, 307] width 92 height 36
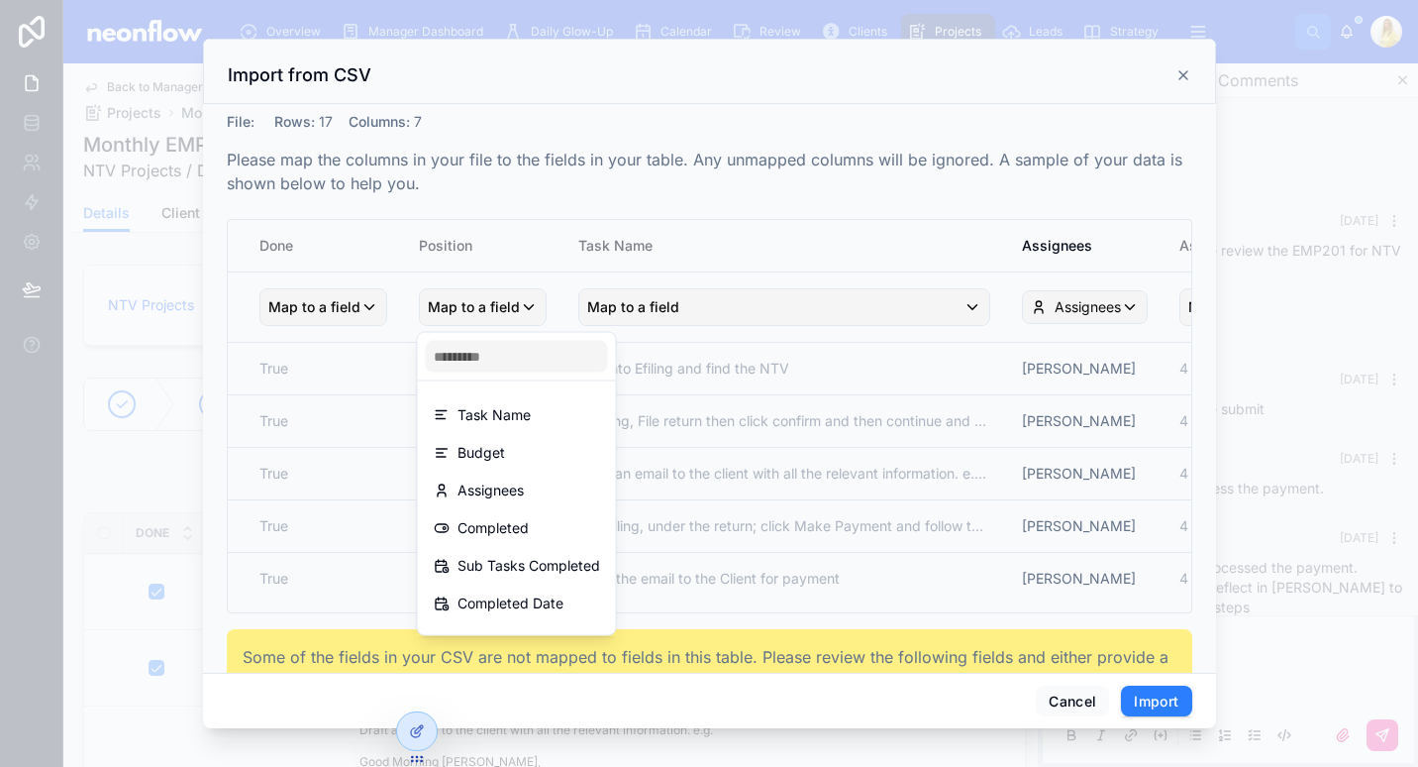
click at [324, 317] on div "scrollable content" at bounding box center [709, 383] width 1418 height 767
click at [324, 317] on span "Map to a field" at bounding box center [314, 307] width 92 height 36
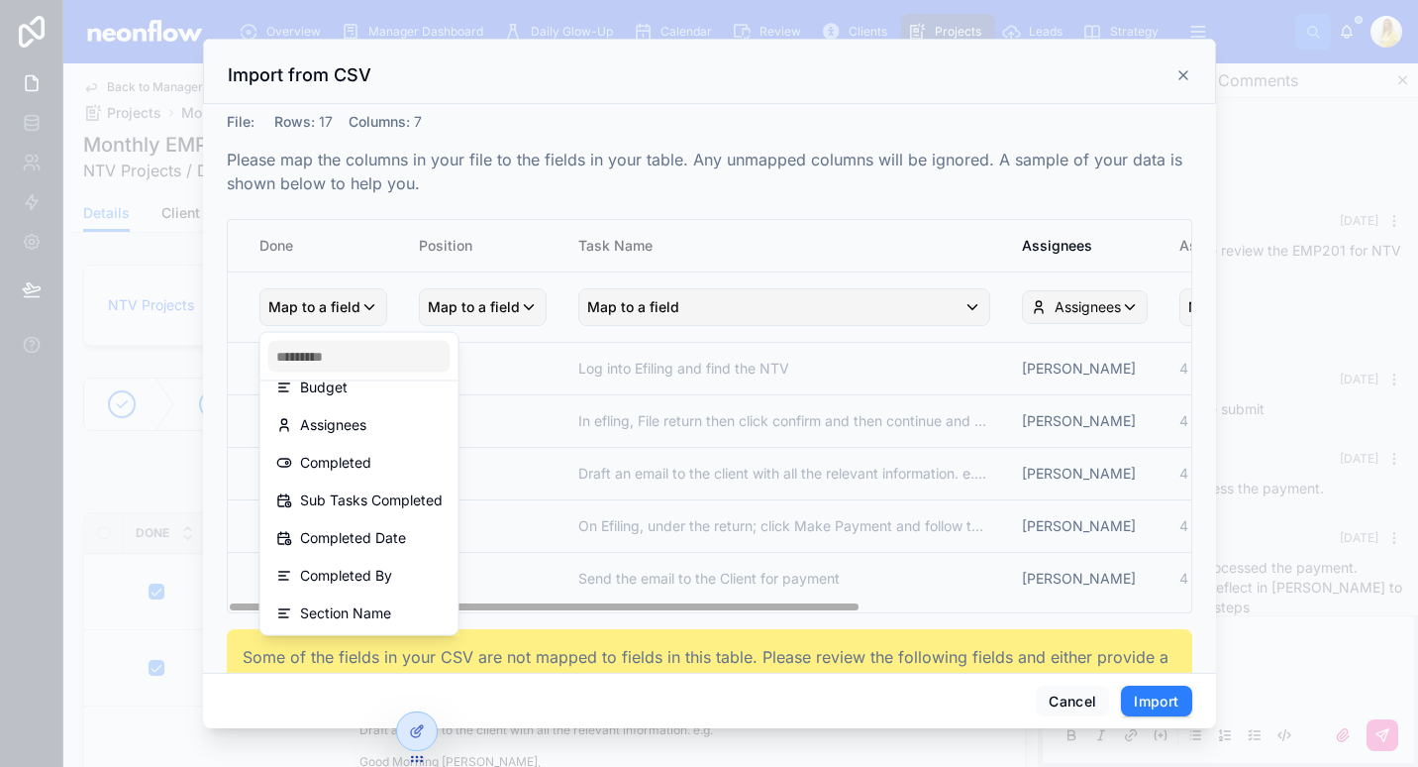
click at [553, 312] on div "scrollable content" at bounding box center [709, 383] width 1418 height 767
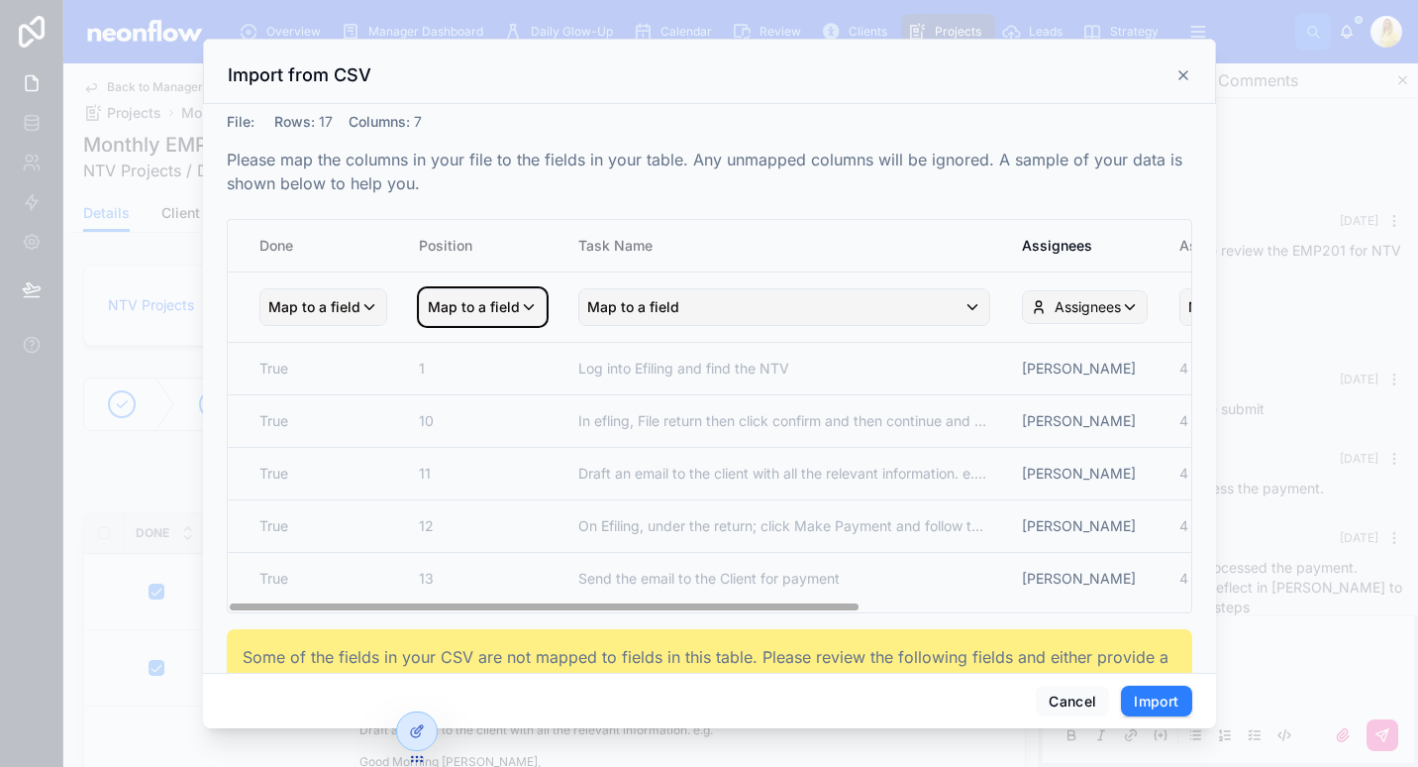
click at [494, 293] on span "Map to a field" at bounding box center [474, 307] width 92 height 36
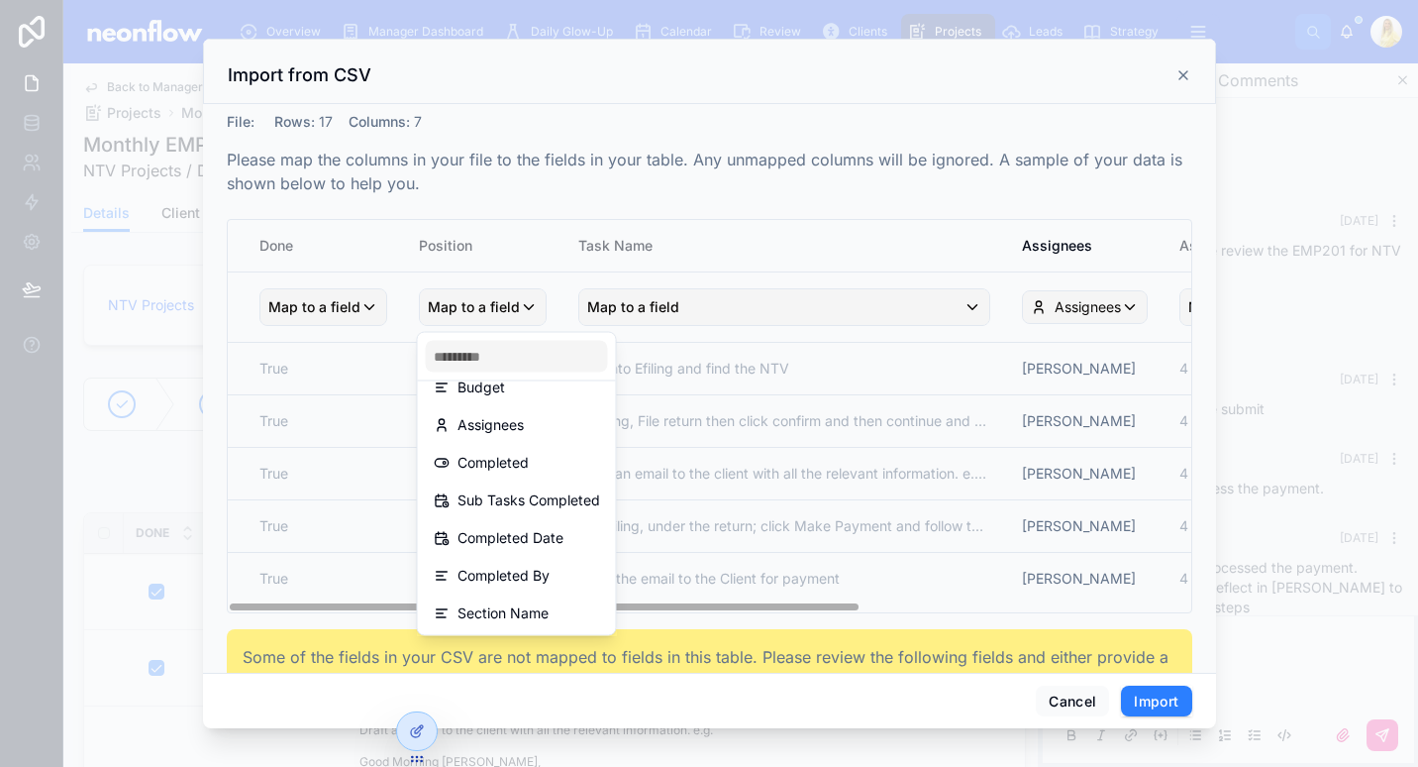
click at [556, 200] on div "scrollable content" at bounding box center [709, 383] width 1418 height 767
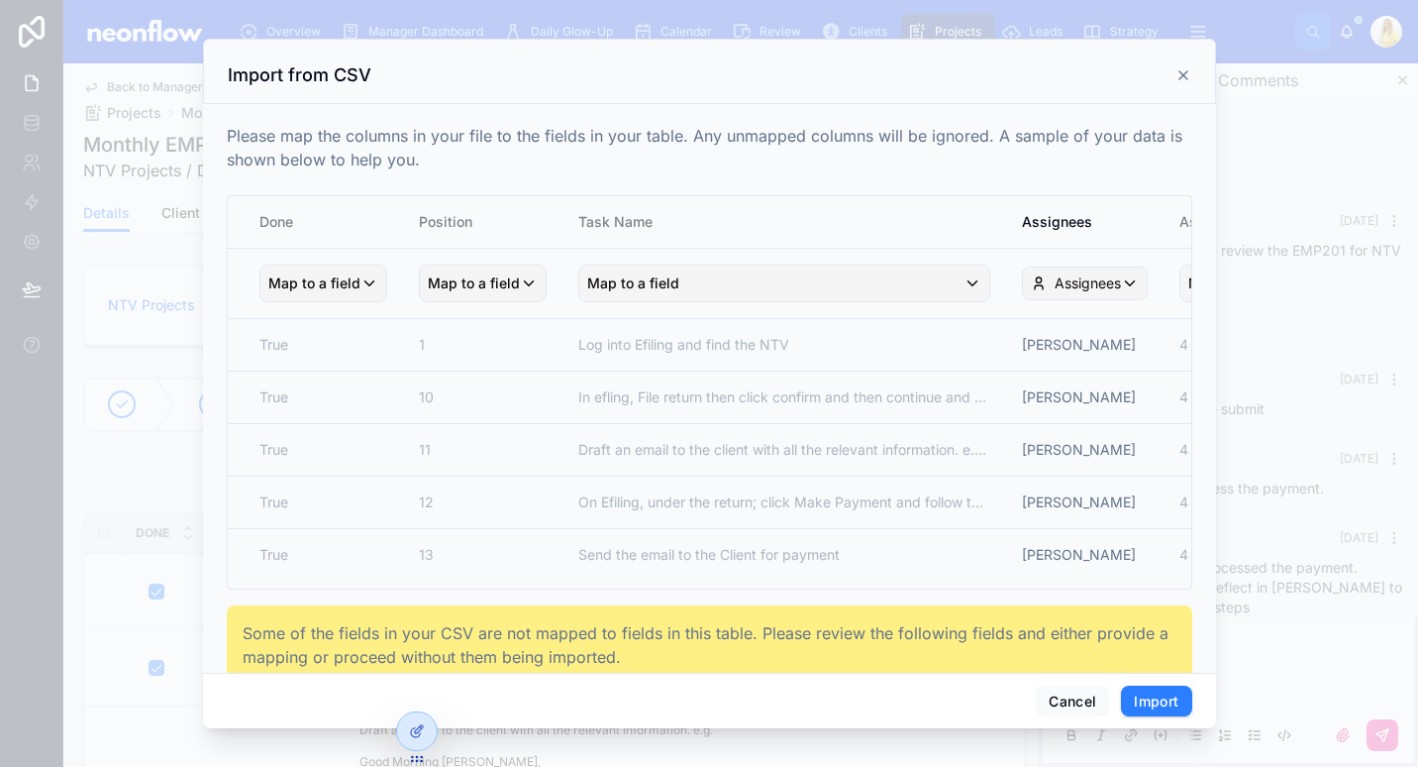
scroll to position [0, 0]
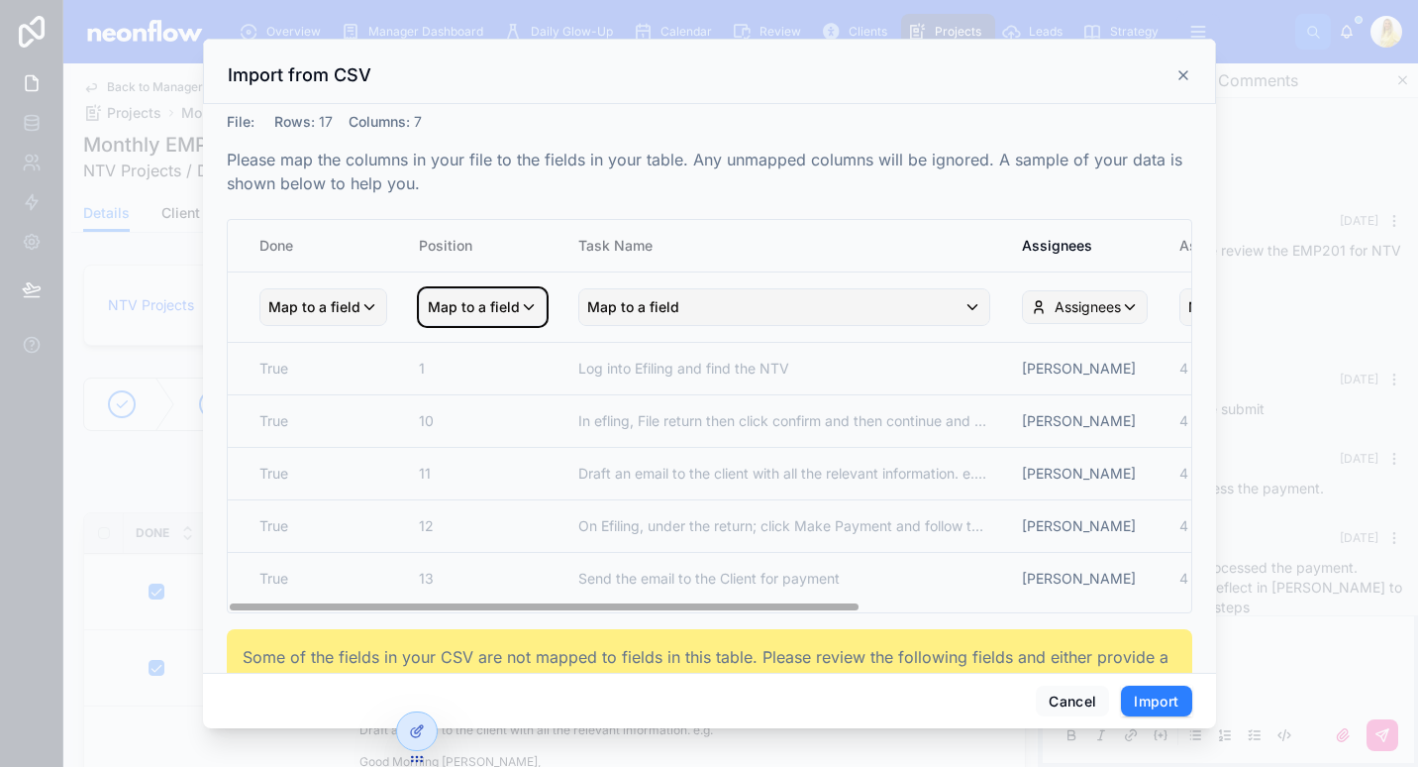
click at [442, 299] on span "Map to a field" at bounding box center [474, 307] width 92 height 36
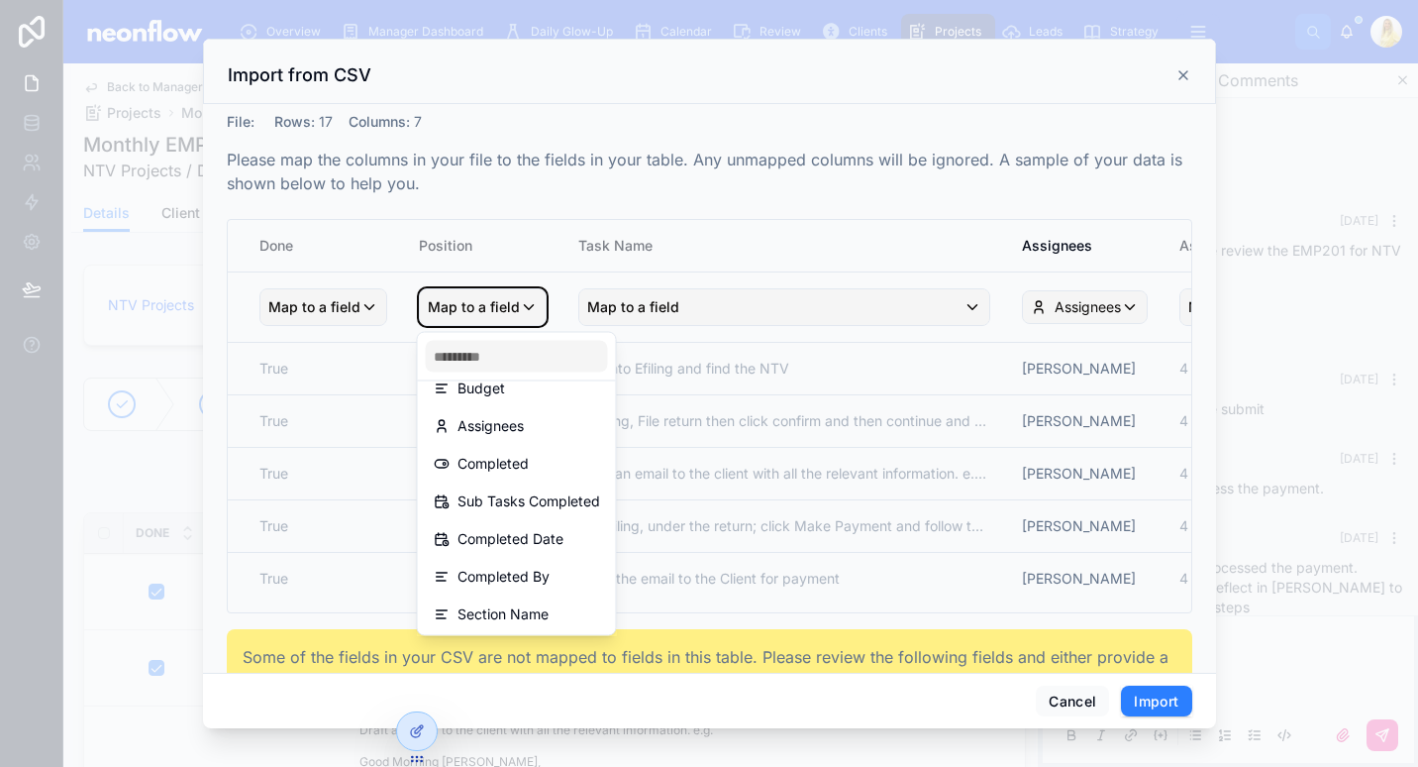
scroll to position [65, 0]
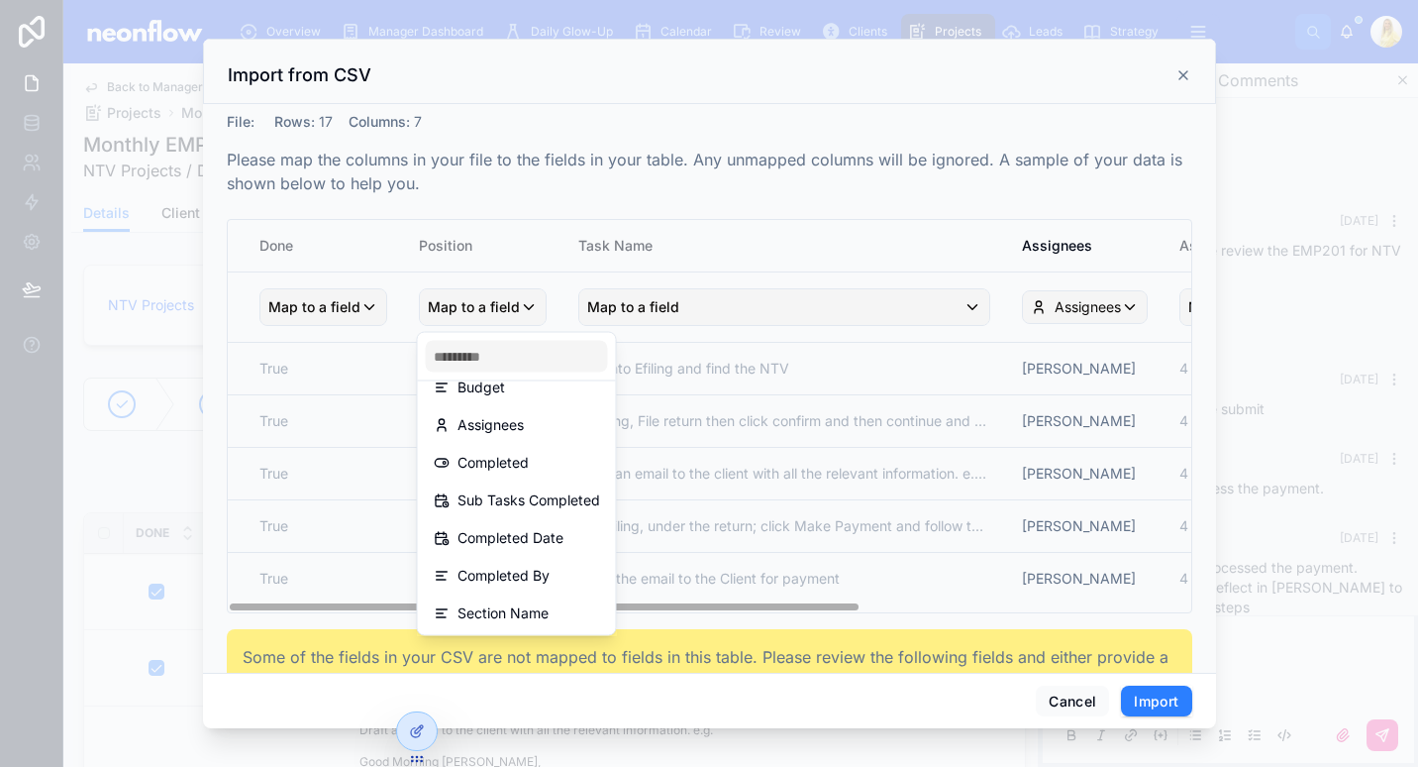
click at [646, 214] on div "scrollable content" at bounding box center [709, 383] width 1418 height 767
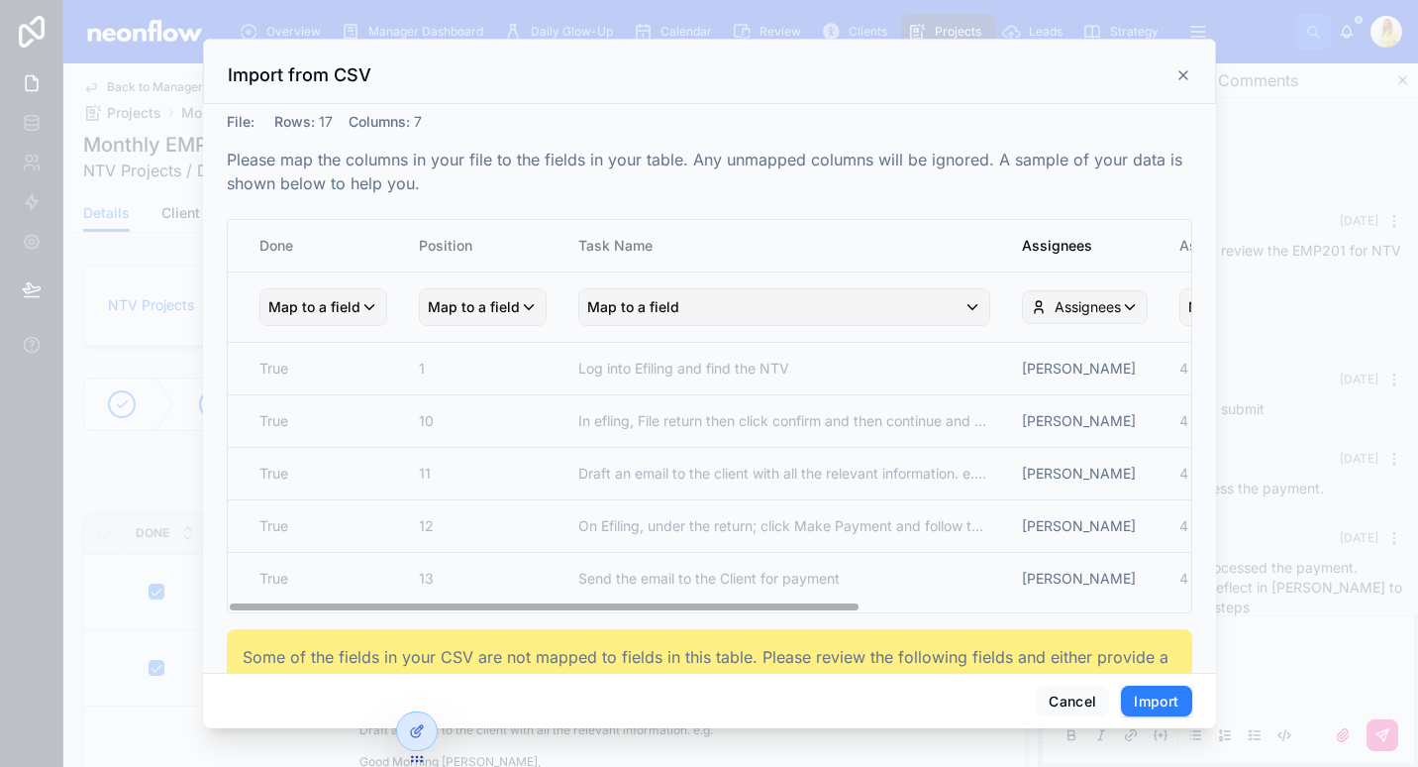
click at [840, 273] on th "Map to a field" at bounding box center [785, 306] width 444 height 70
click at [822, 342] on td "Log into Efiling and find the NTV" at bounding box center [785, 368] width 444 height 52
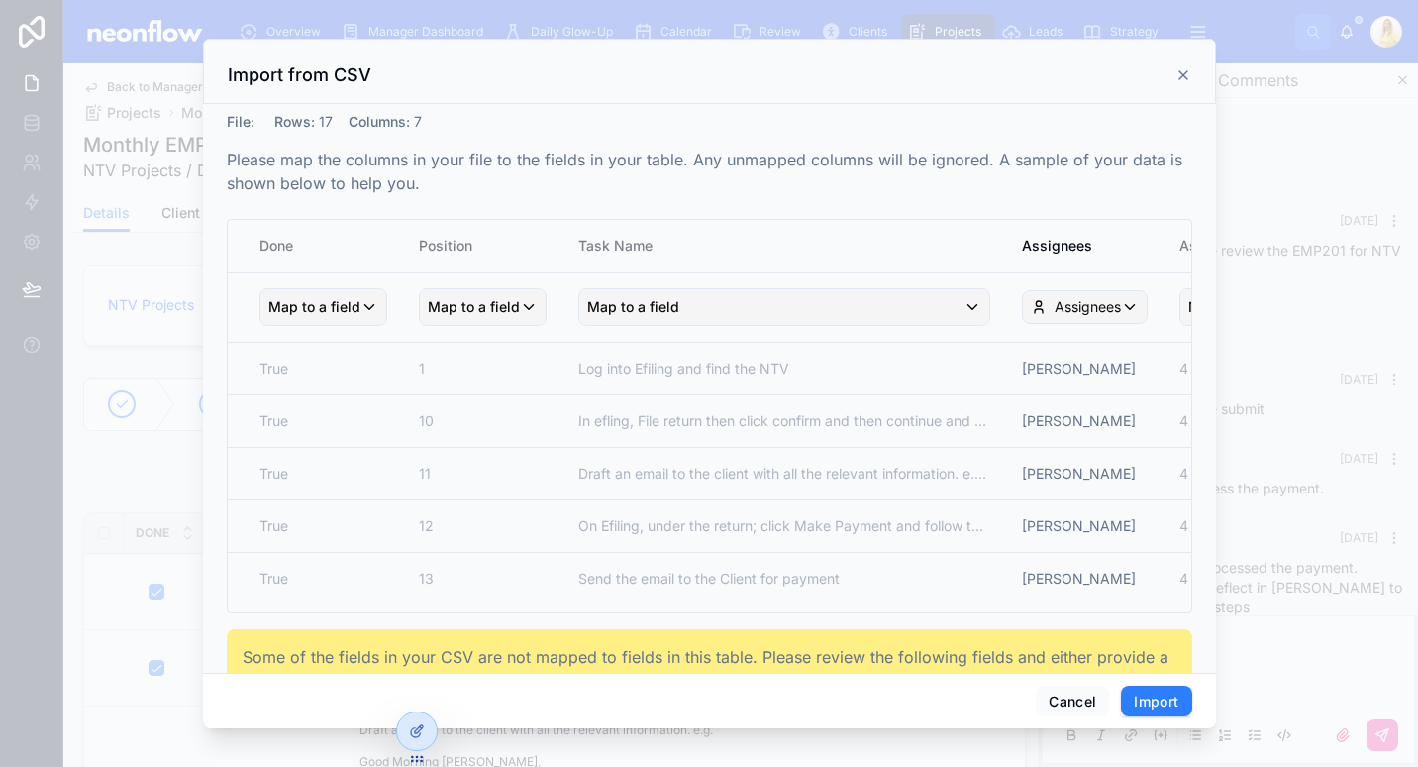
click at [835, 329] on th "Map to a field" at bounding box center [785, 306] width 444 height 70
click at [854, 295] on div "Map to a field" at bounding box center [784, 307] width 410 height 36
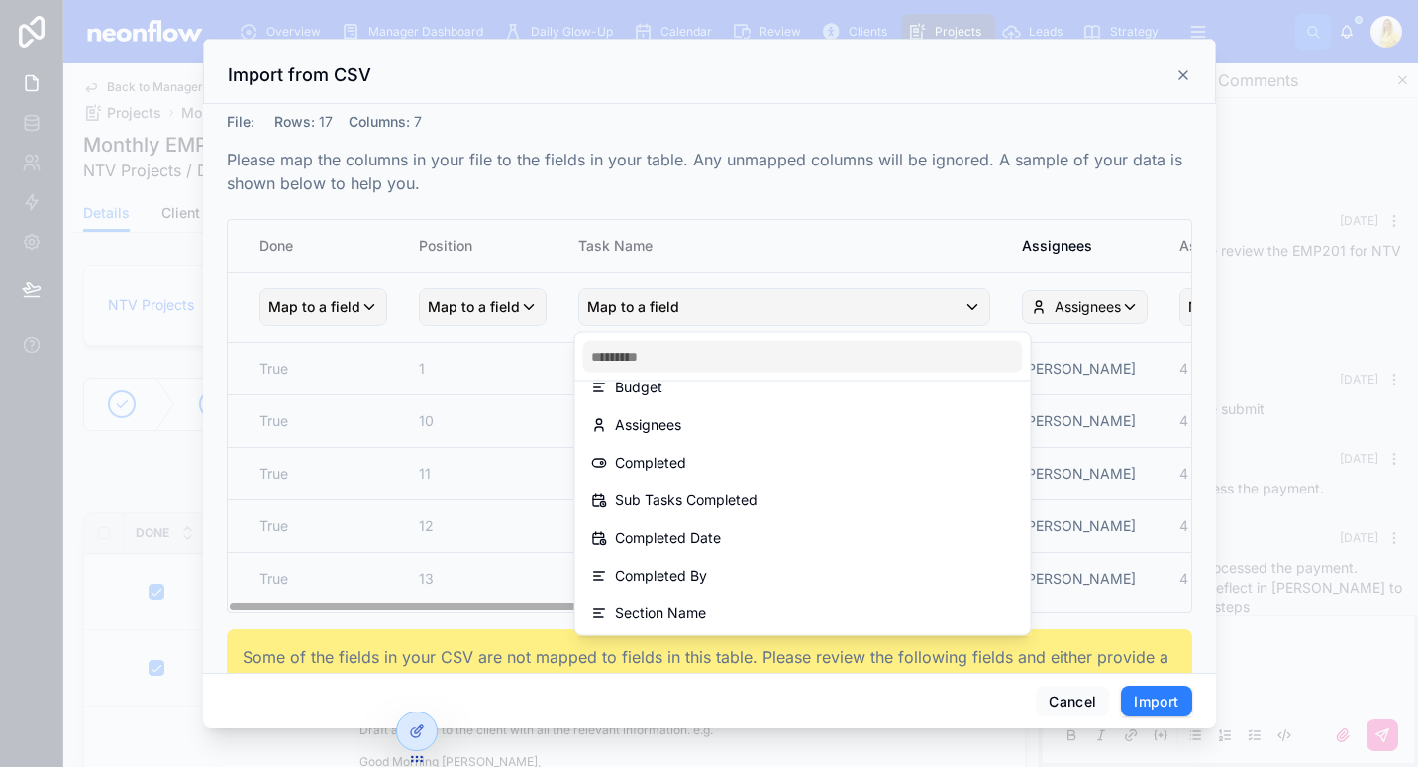
click at [702, 263] on div "scrollable content" at bounding box center [709, 383] width 1418 height 767
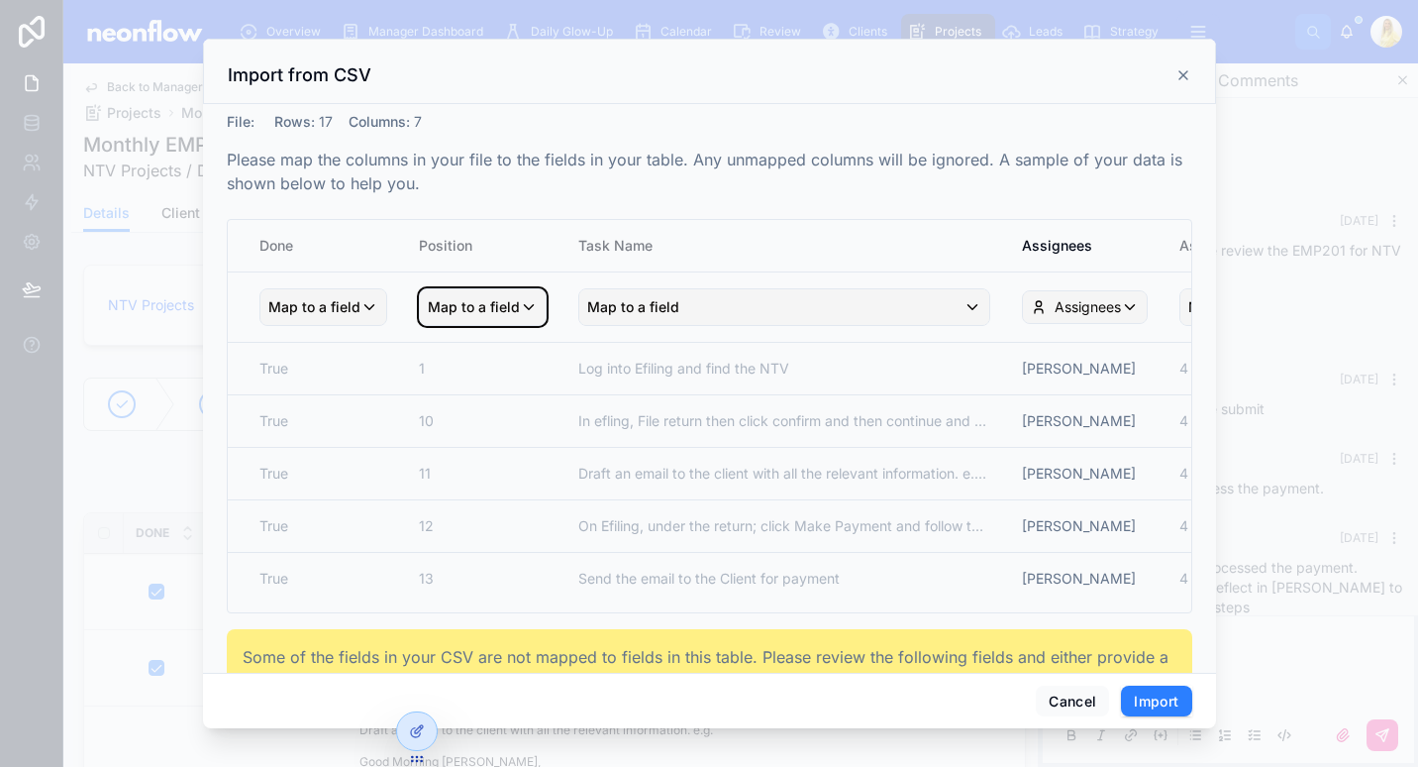
click at [521, 301] on div "Map to a field" at bounding box center [483, 307] width 126 height 36
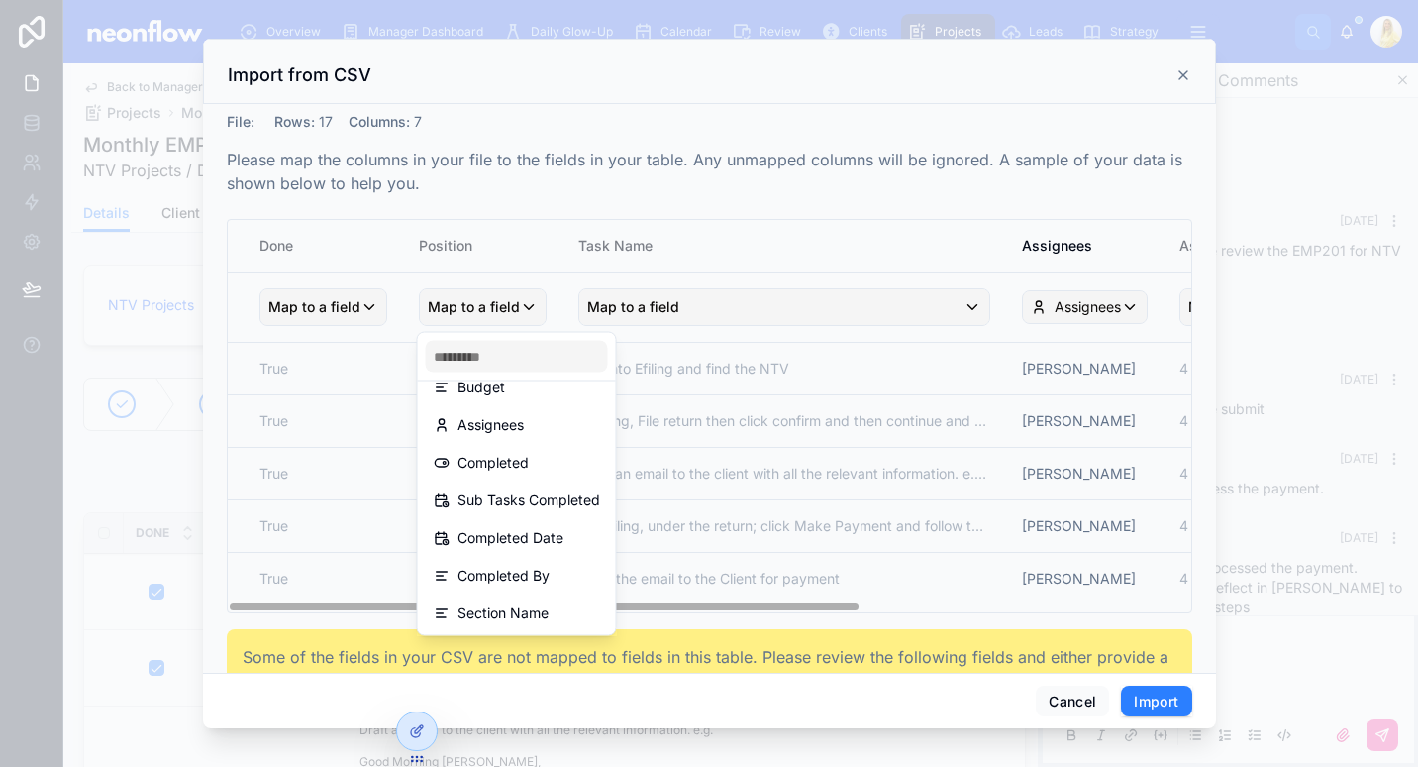
click at [948, 142] on div "scrollable content" at bounding box center [709, 383] width 1418 height 767
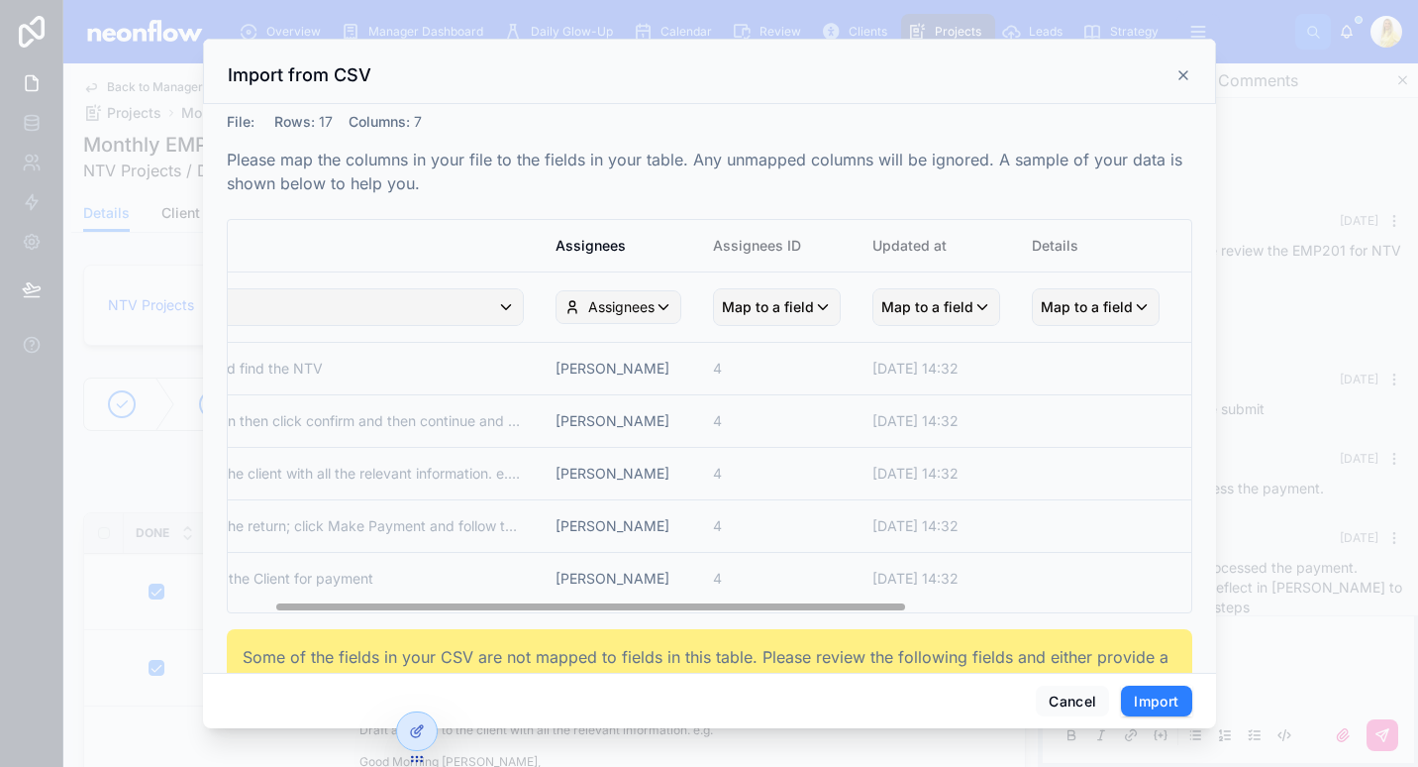
scroll to position [0, 0]
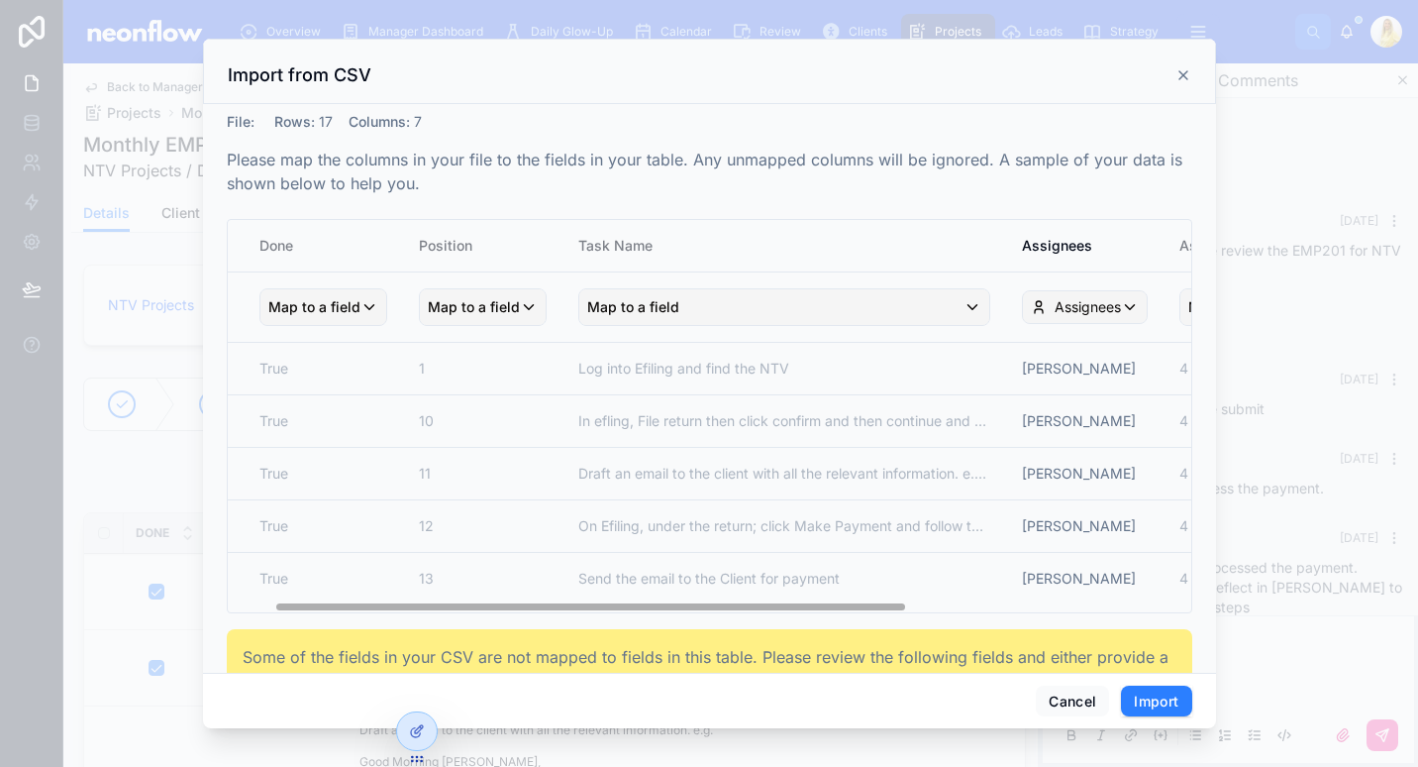
drag, startPoint x: 805, startPoint y: 608, endPoint x: 617, endPoint y: 616, distance: 188.3
click at [617, 616] on div "File : Rows : 17 Columns : 7 Please map the columns in your file to the fields …" at bounding box center [710, 490] width 966 height 757
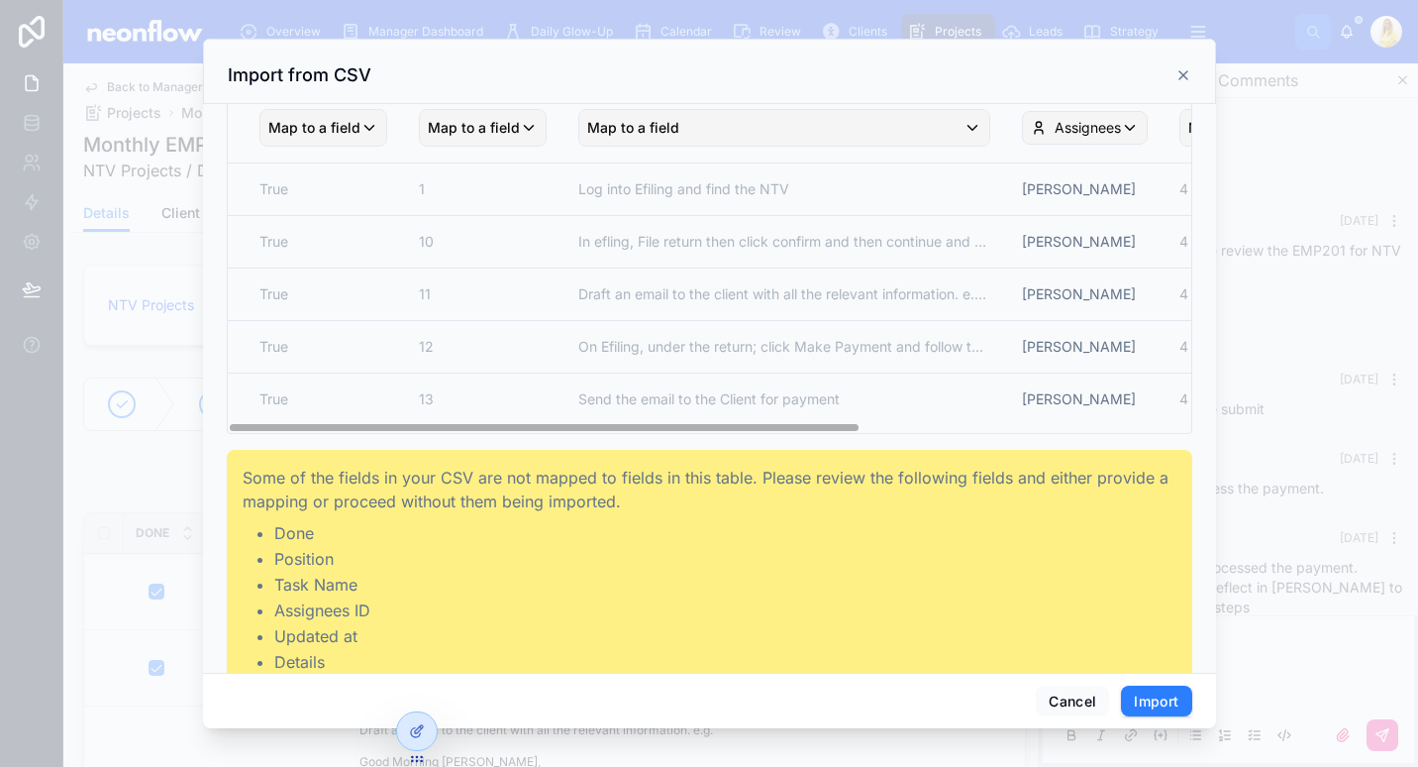
scroll to position [211, 0]
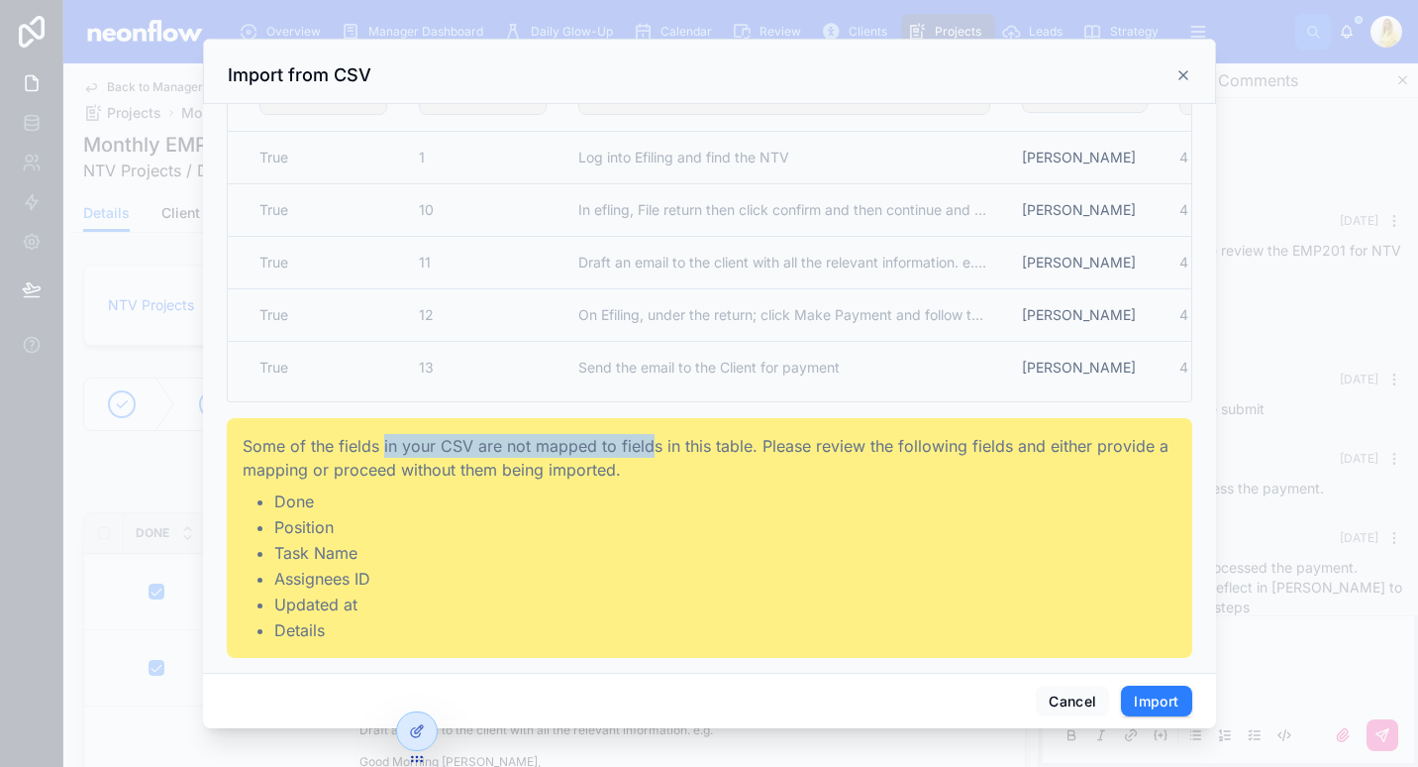
drag, startPoint x: 623, startPoint y: 456, endPoint x: 381, endPoint y: 453, distance: 241.7
click at [381, 453] on p "Some of the fields in your CSV are not mapped to fields in this table. Please r…" at bounding box center [710, 458] width 934 height 48
drag, startPoint x: 381, startPoint y: 453, endPoint x: 427, endPoint y: 489, distance: 58.5
click at [427, 489] on li "Done" at bounding box center [725, 501] width 902 height 24
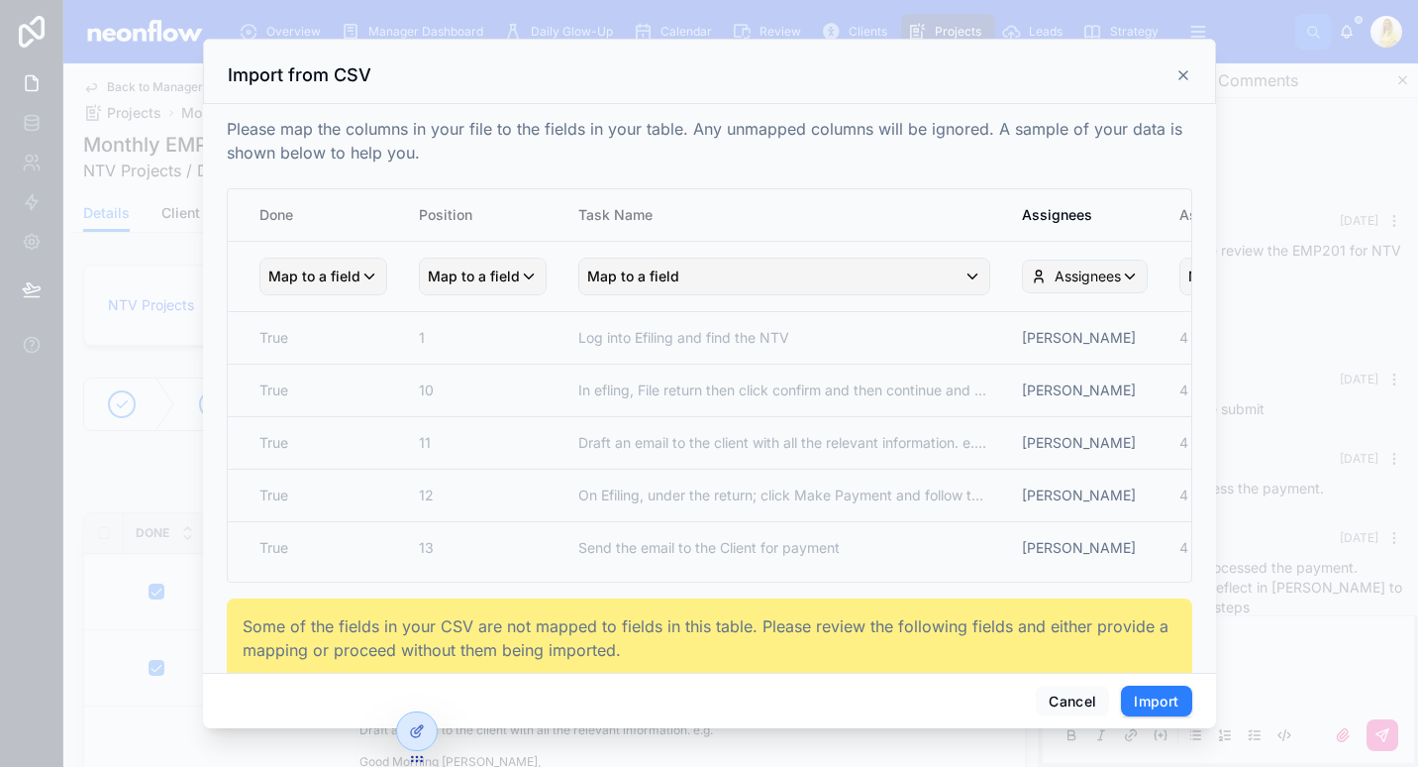
scroll to position [0, 0]
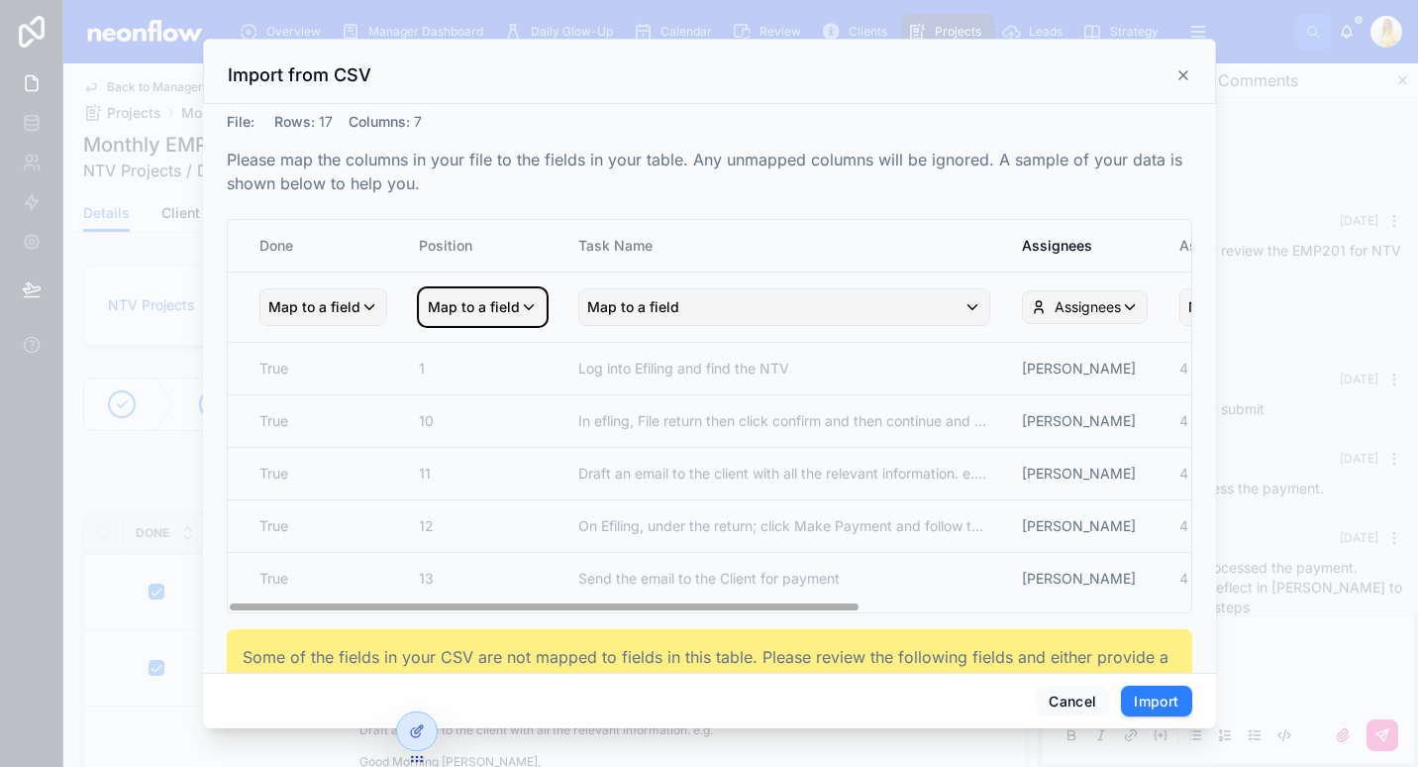
click at [508, 312] on span "Map to a field" at bounding box center [474, 307] width 92 height 36
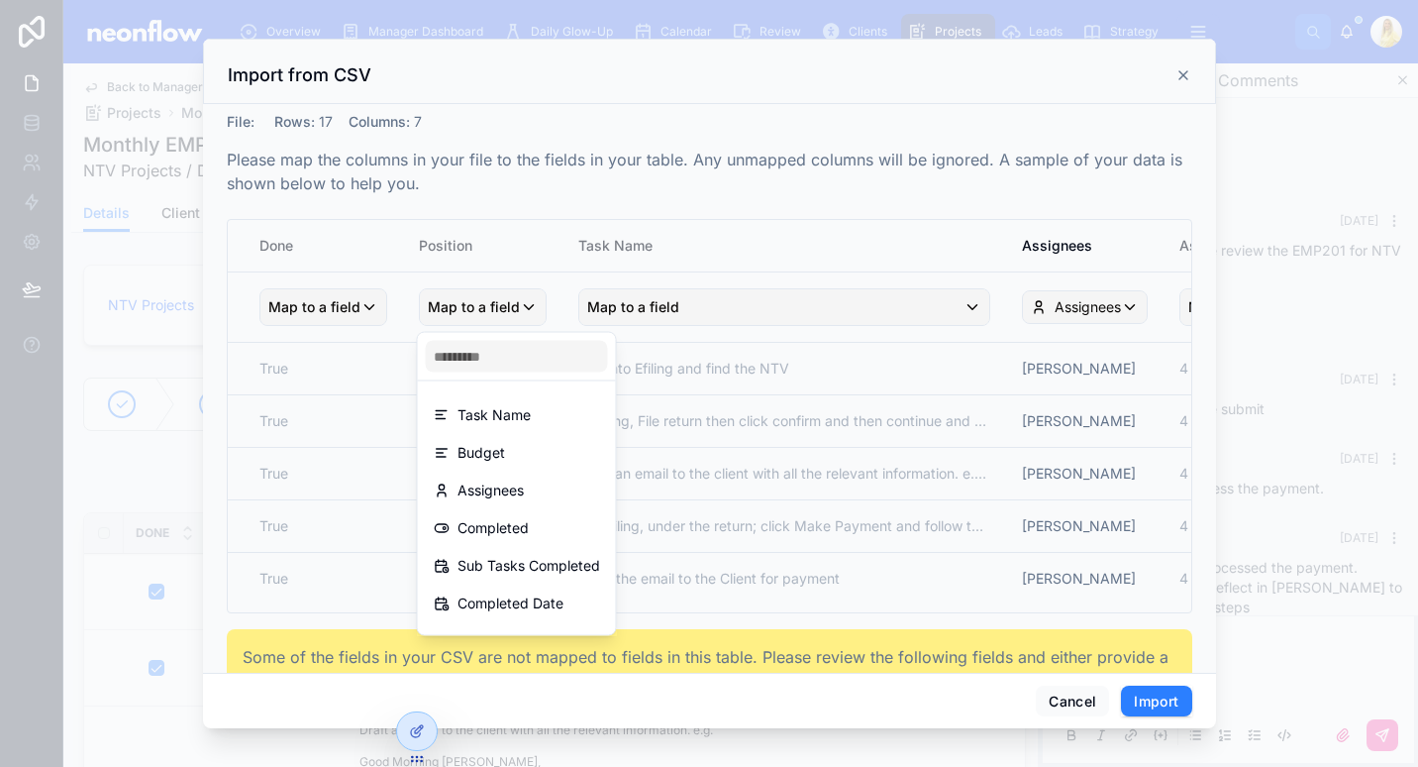
click at [519, 399] on div "Task Name" at bounding box center [517, 415] width 190 height 36
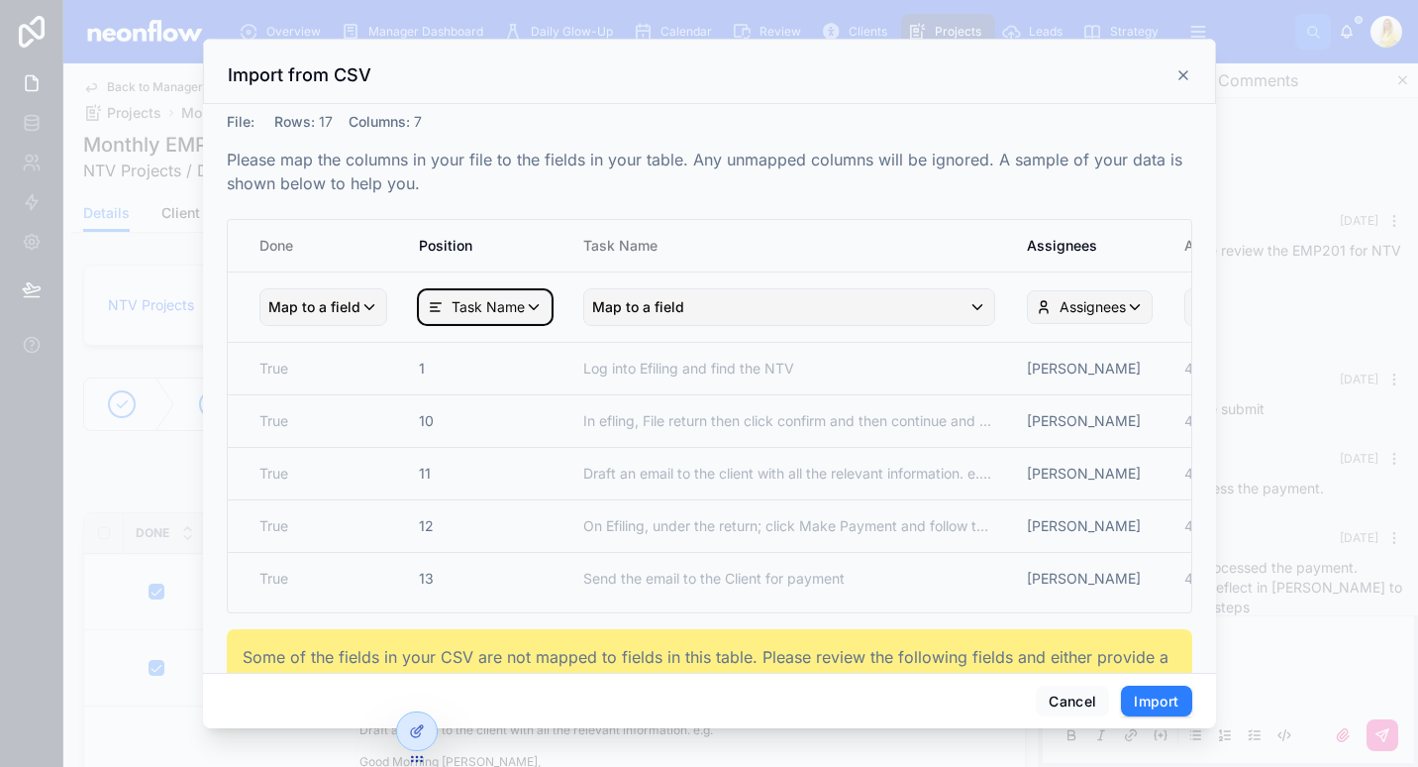
click at [509, 302] on span "Task Name" at bounding box center [488, 307] width 73 height 20
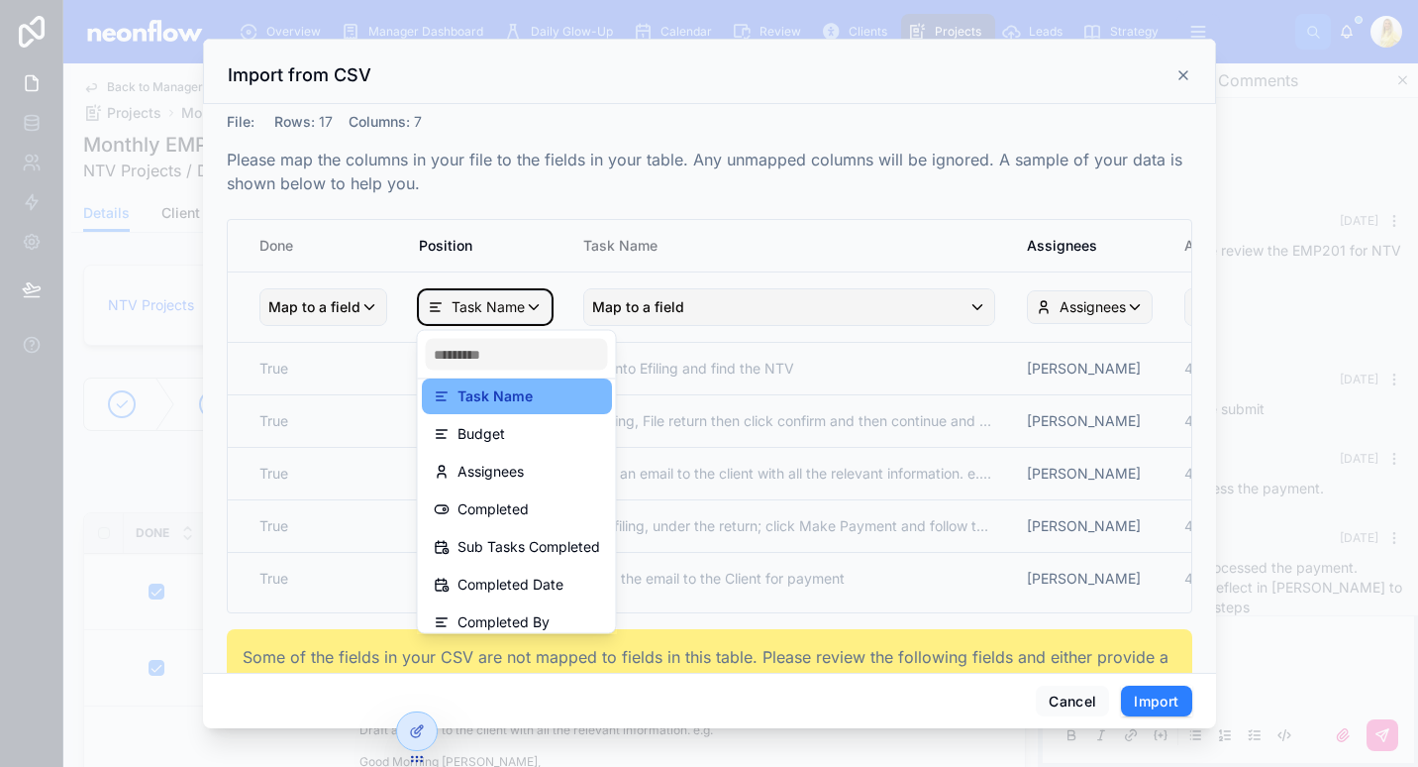
scroll to position [103, 0]
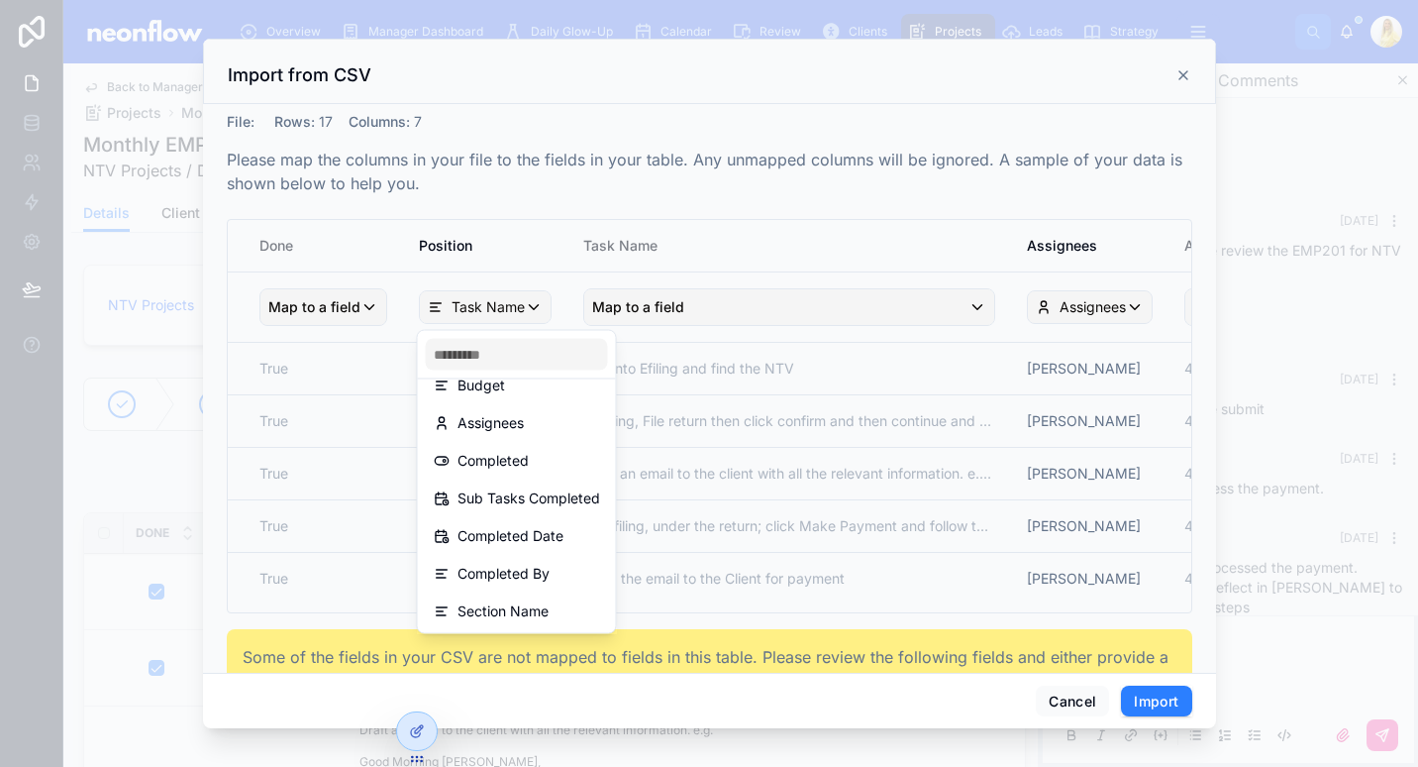
click at [488, 602] on span "Section Name" at bounding box center [503, 611] width 91 height 24
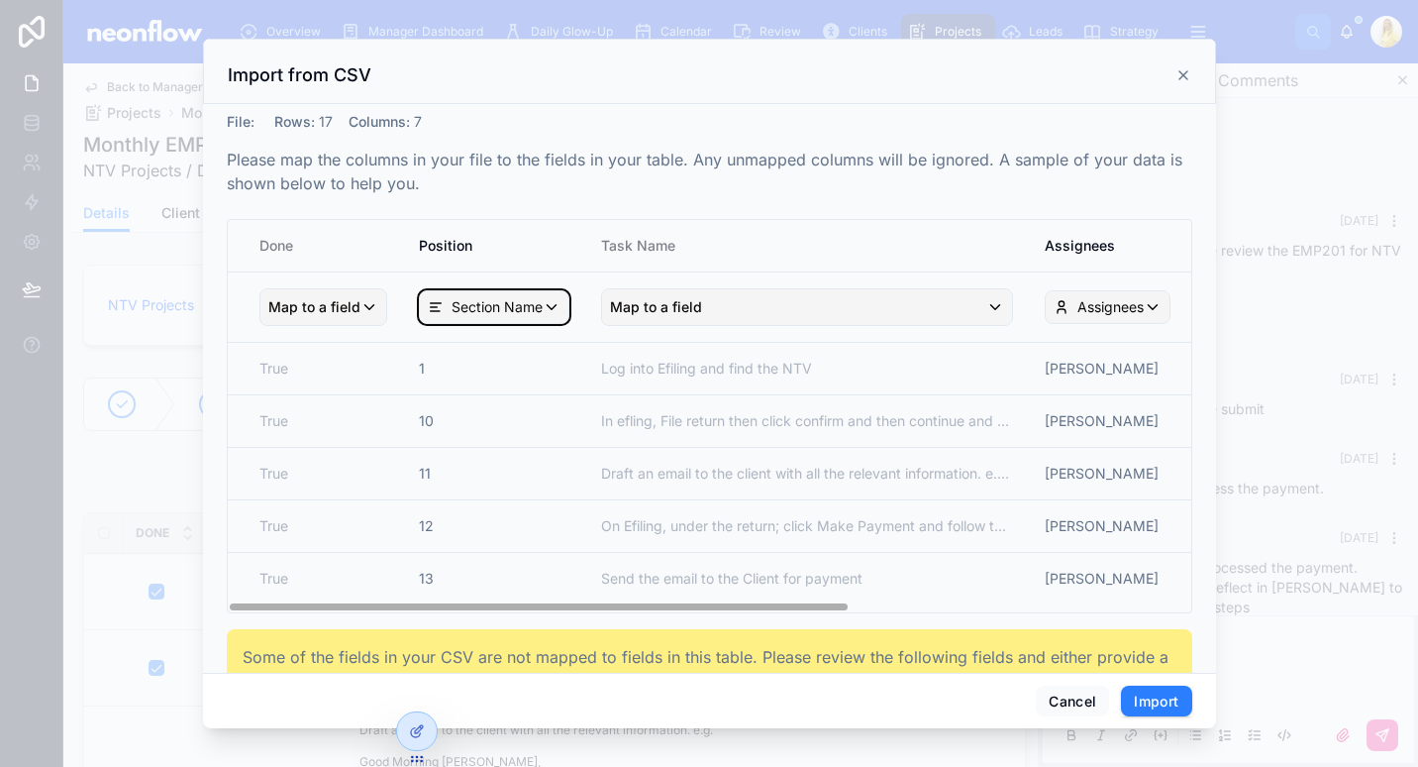
click at [502, 307] on span "Section Name" at bounding box center [497, 307] width 91 height 20
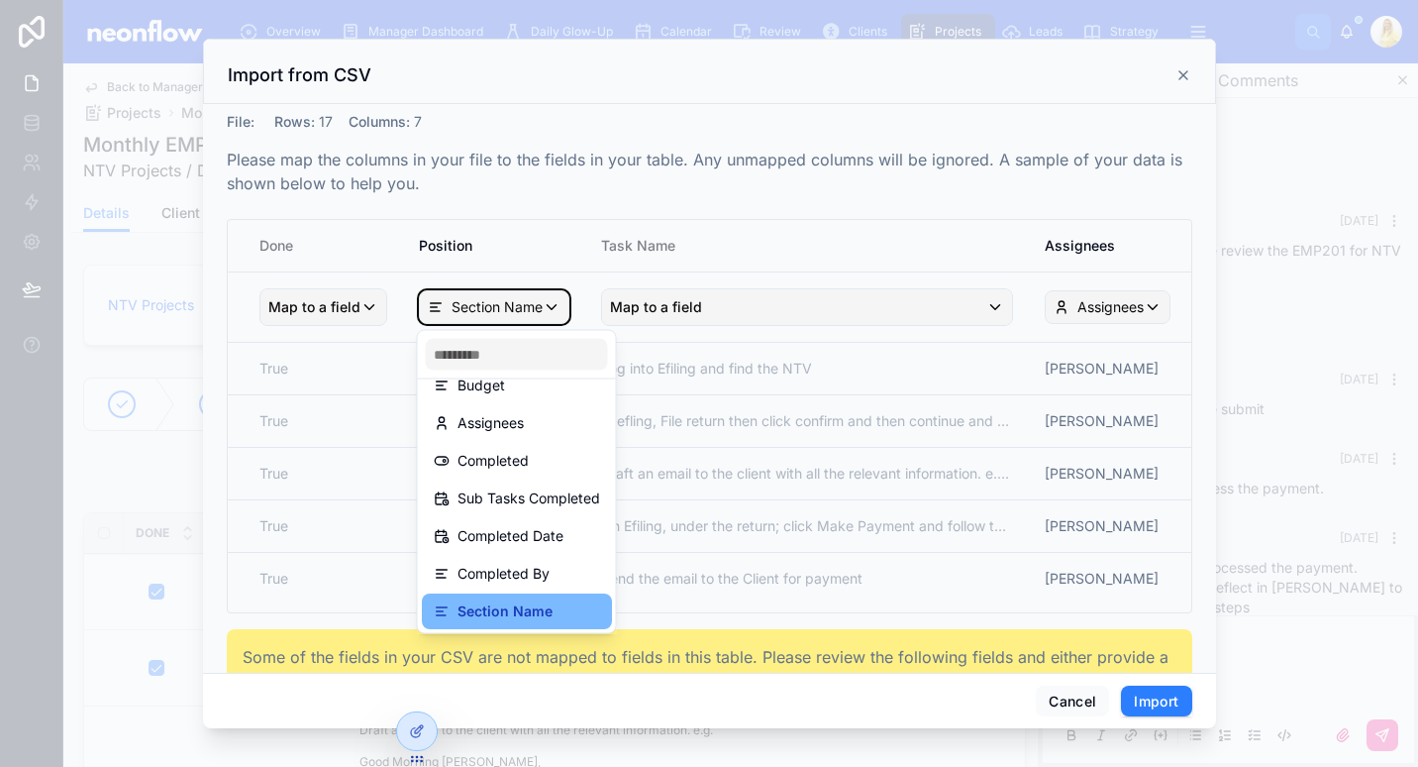
scroll to position [0, 0]
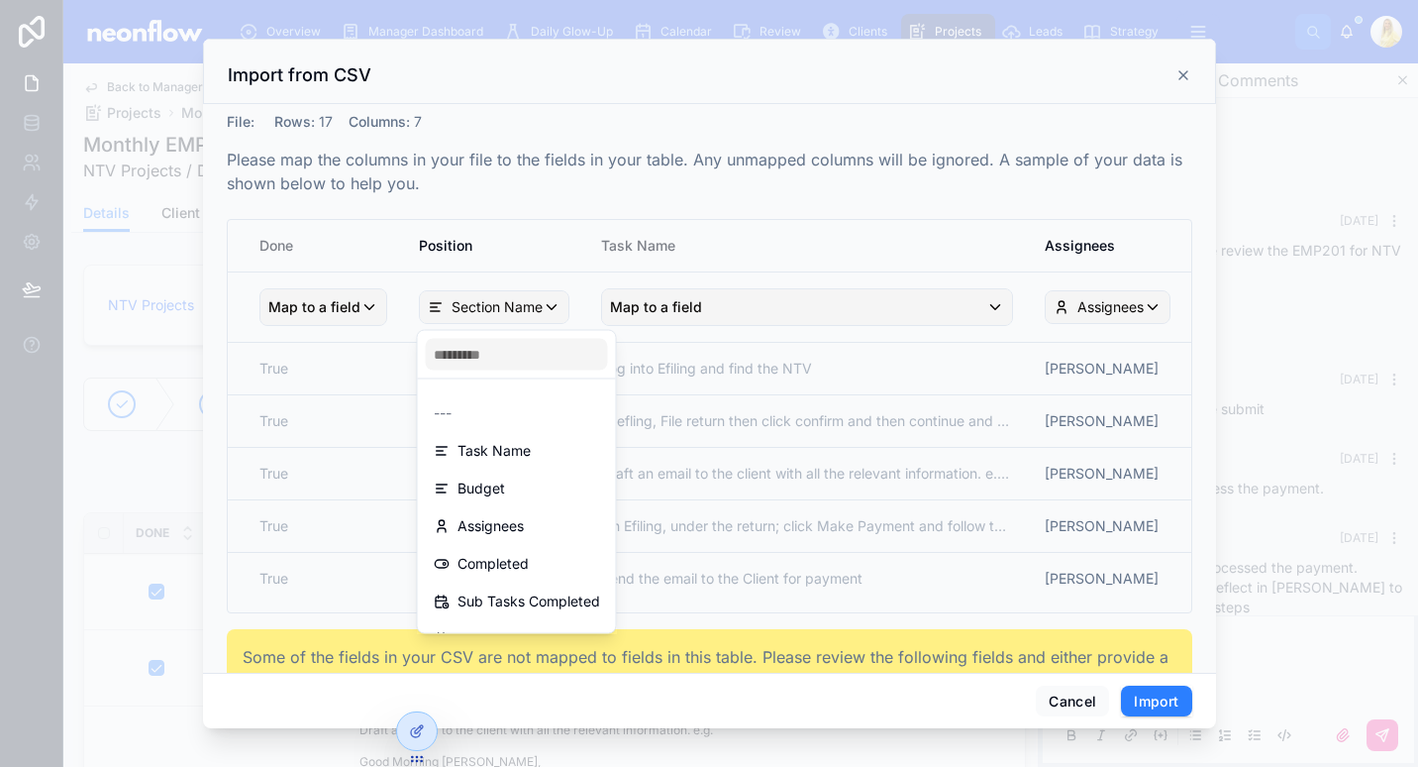
click at [520, 401] on div "---" at bounding box center [517, 413] width 166 height 24
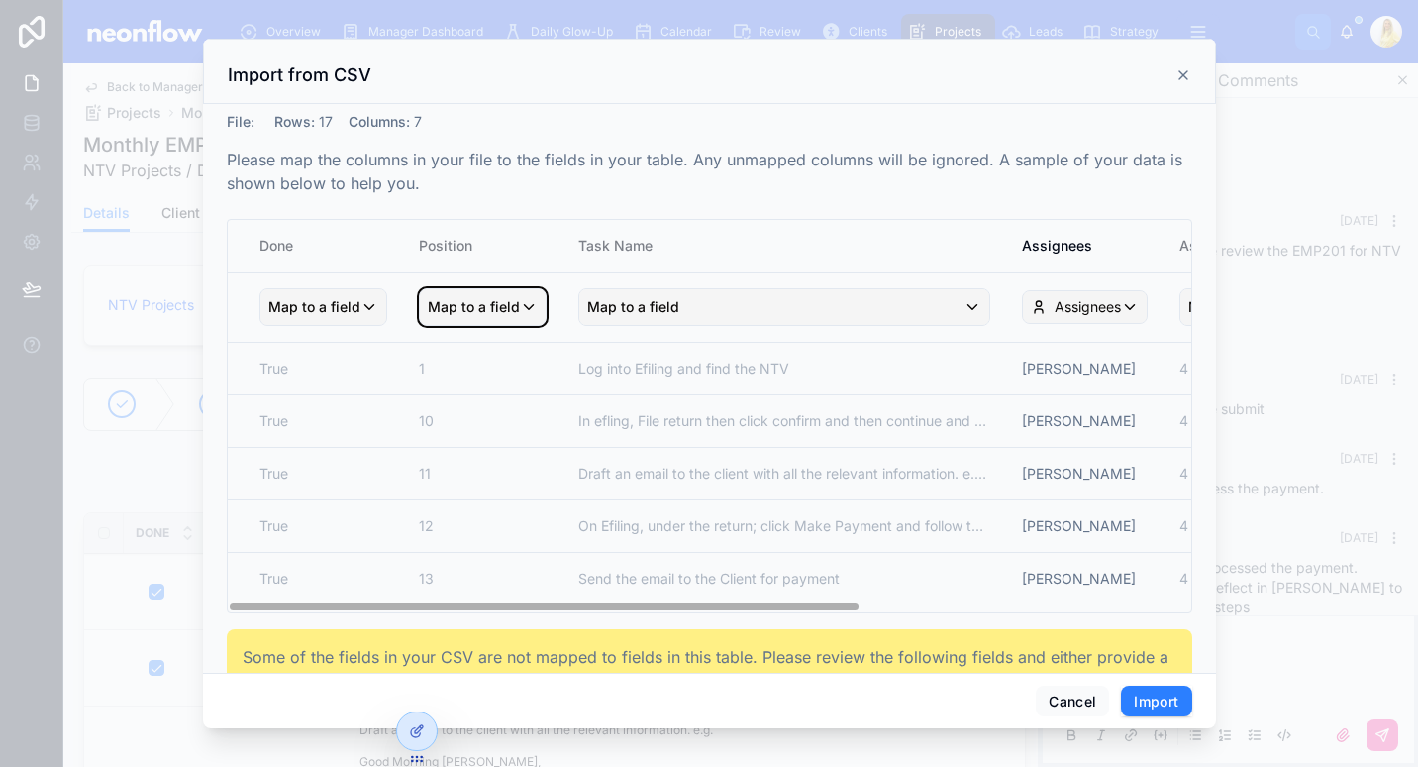
click at [520, 308] on div "Map to a field" at bounding box center [483, 307] width 126 height 36
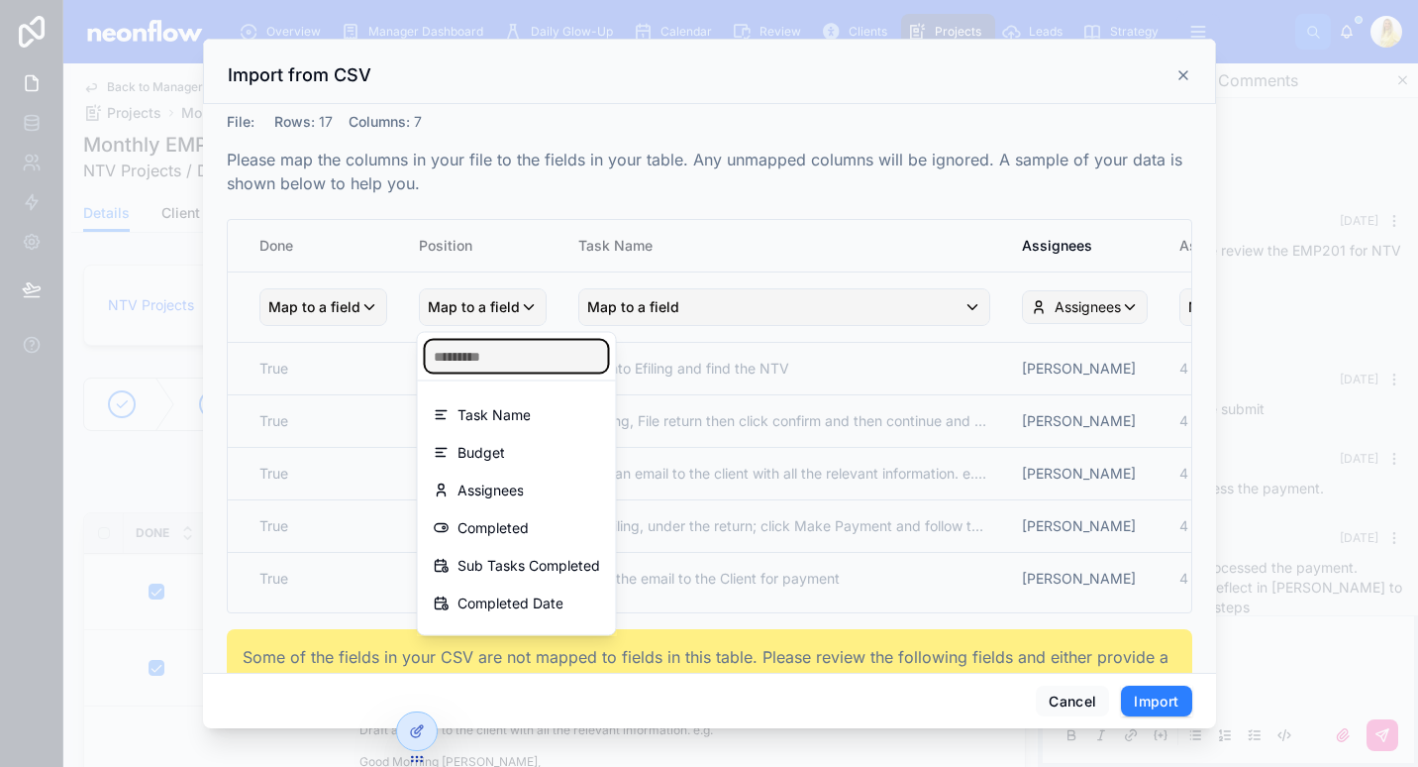
click at [503, 366] on input "text" at bounding box center [517, 357] width 182 height 32
click at [575, 366] on input "text" at bounding box center [517, 357] width 182 height 32
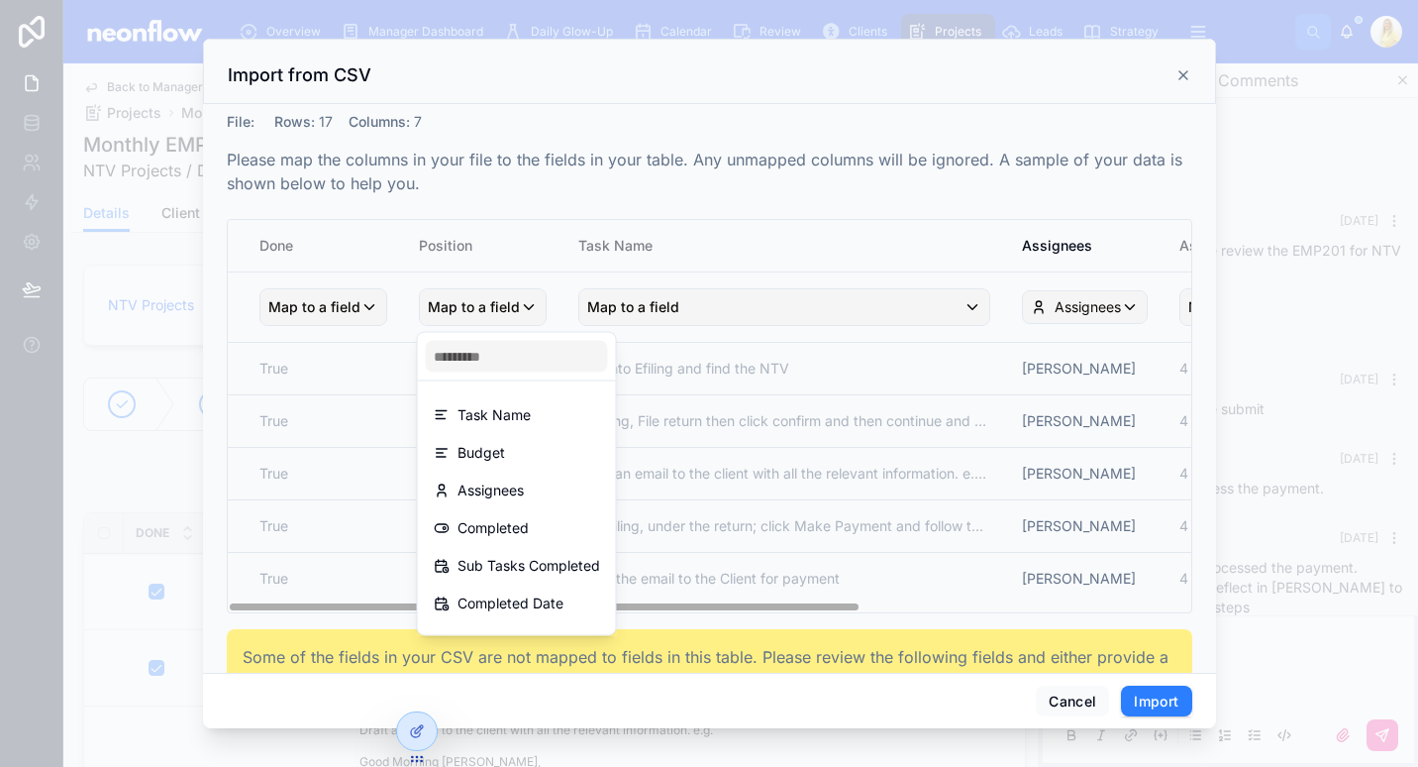
click at [646, 182] on div "scrollable content" at bounding box center [709, 383] width 1418 height 767
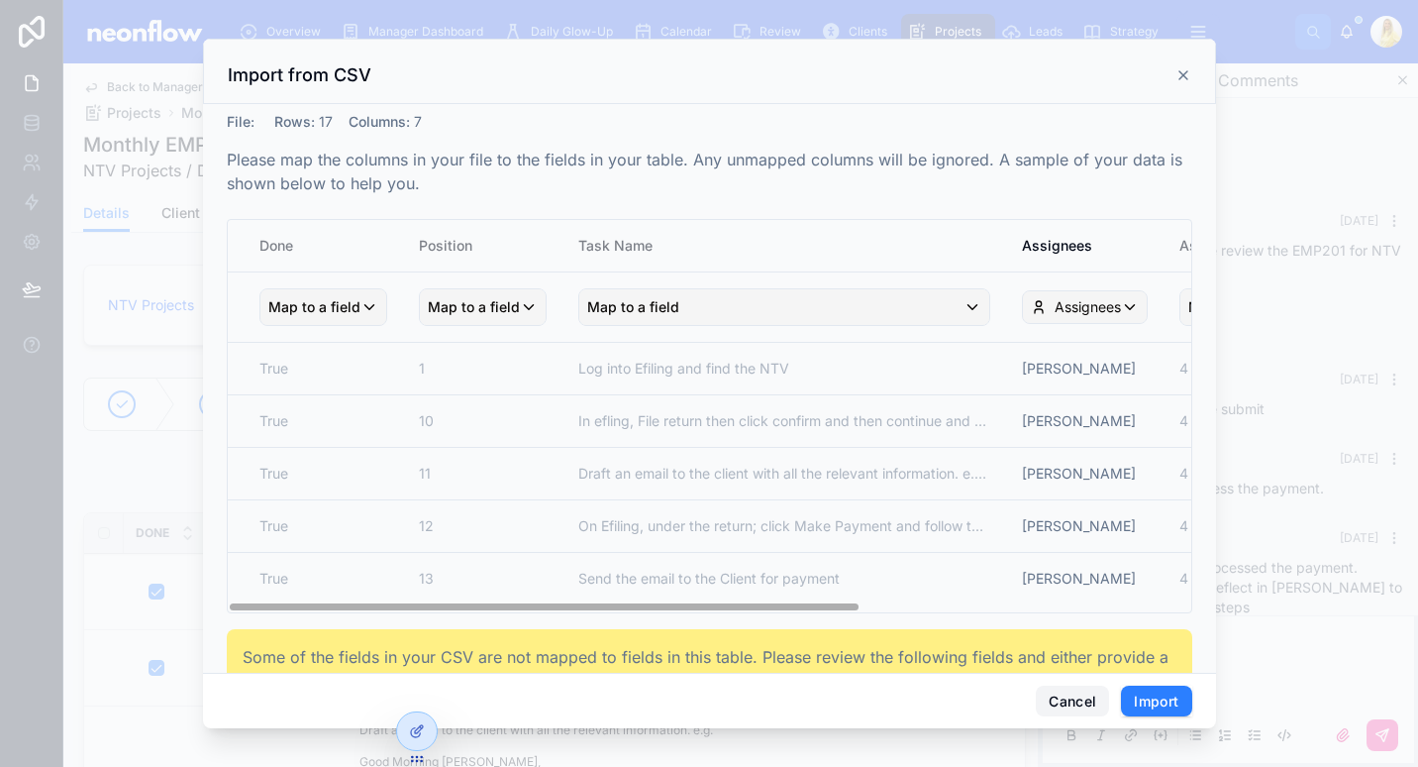
click at [1060, 703] on button "Cancel" at bounding box center [1072, 701] width 73 height 32
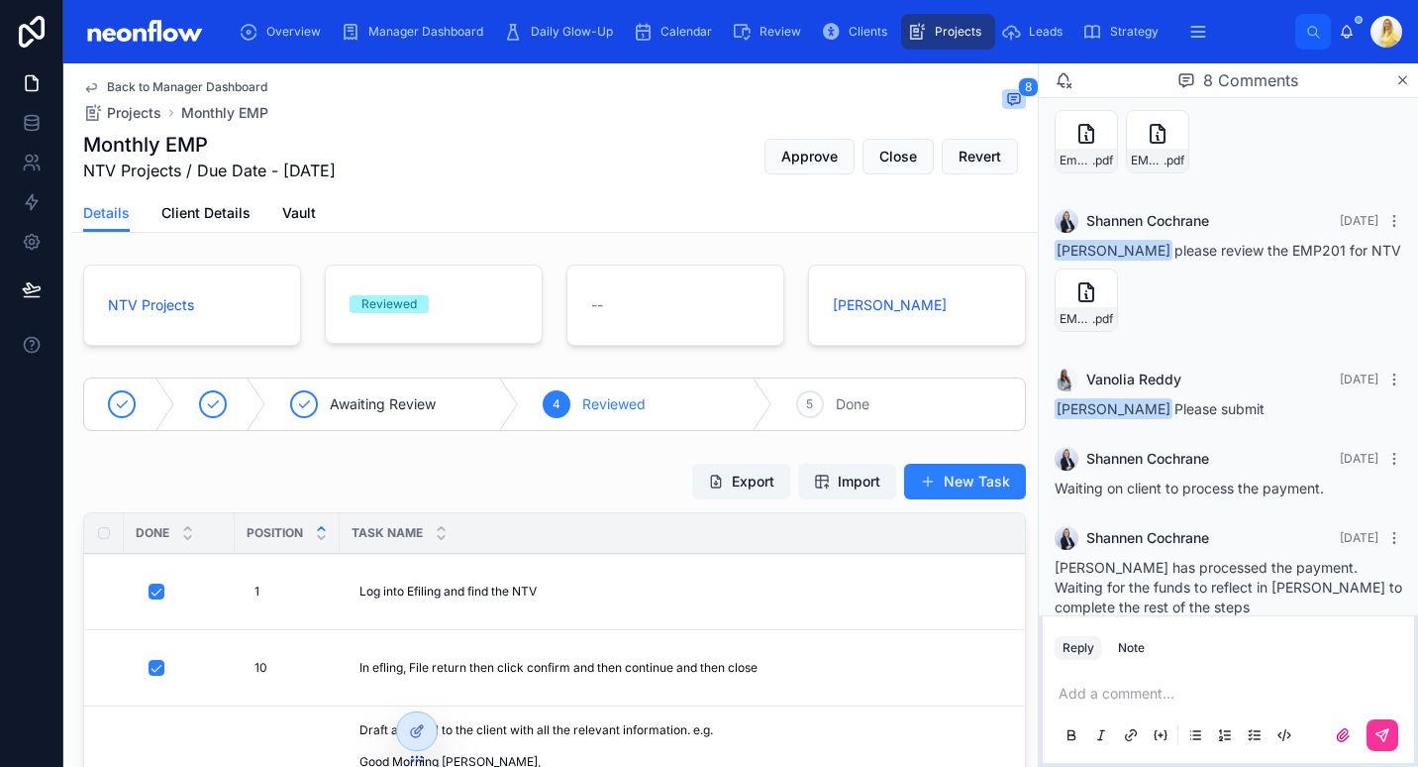
click at [822, 474] on span "Import" at bounding box center [847, 481] width 66 height 20
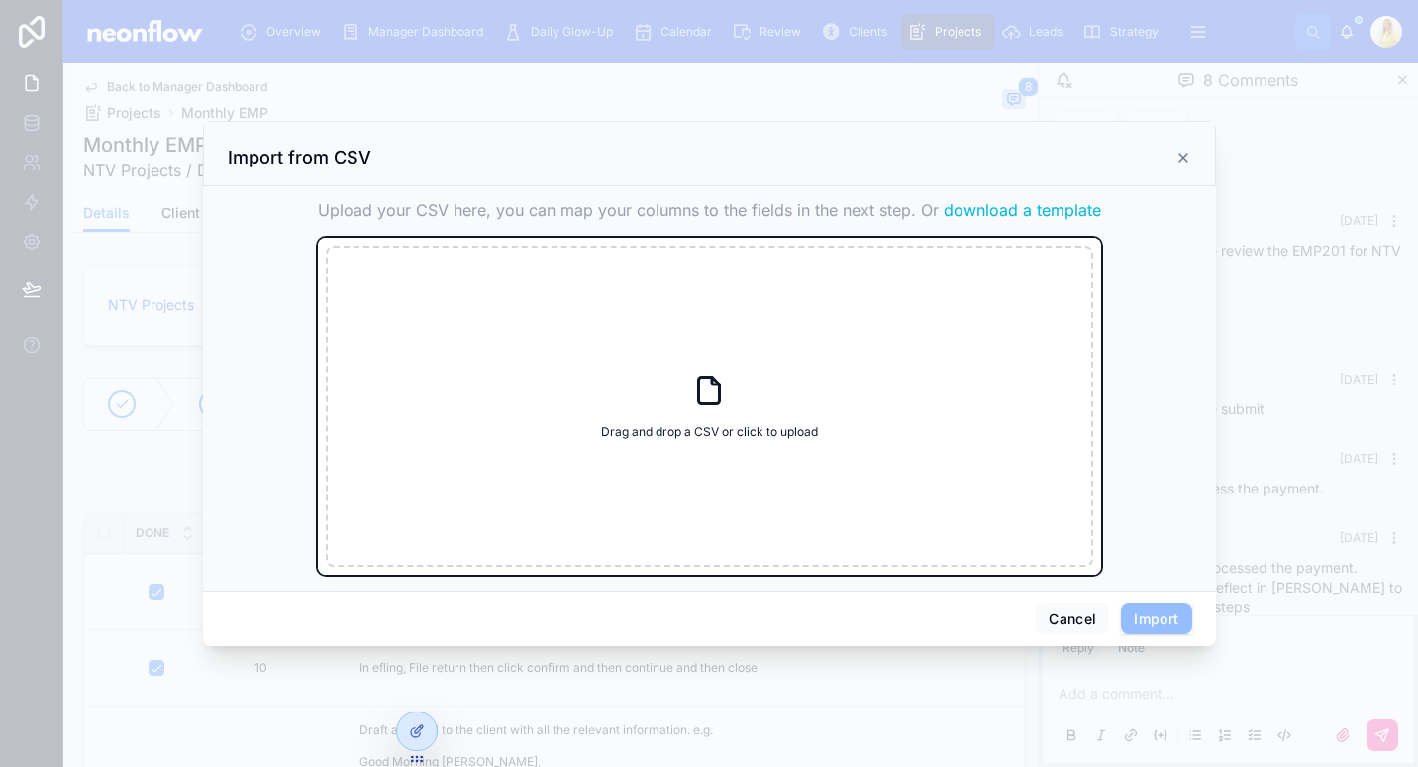
click at [910, 313] on div "Drag and drop a CSV or click to upload Drag and drop a CSV or click to upload" at bounding box center [710, 406] width 768 height 321
type input "**********"
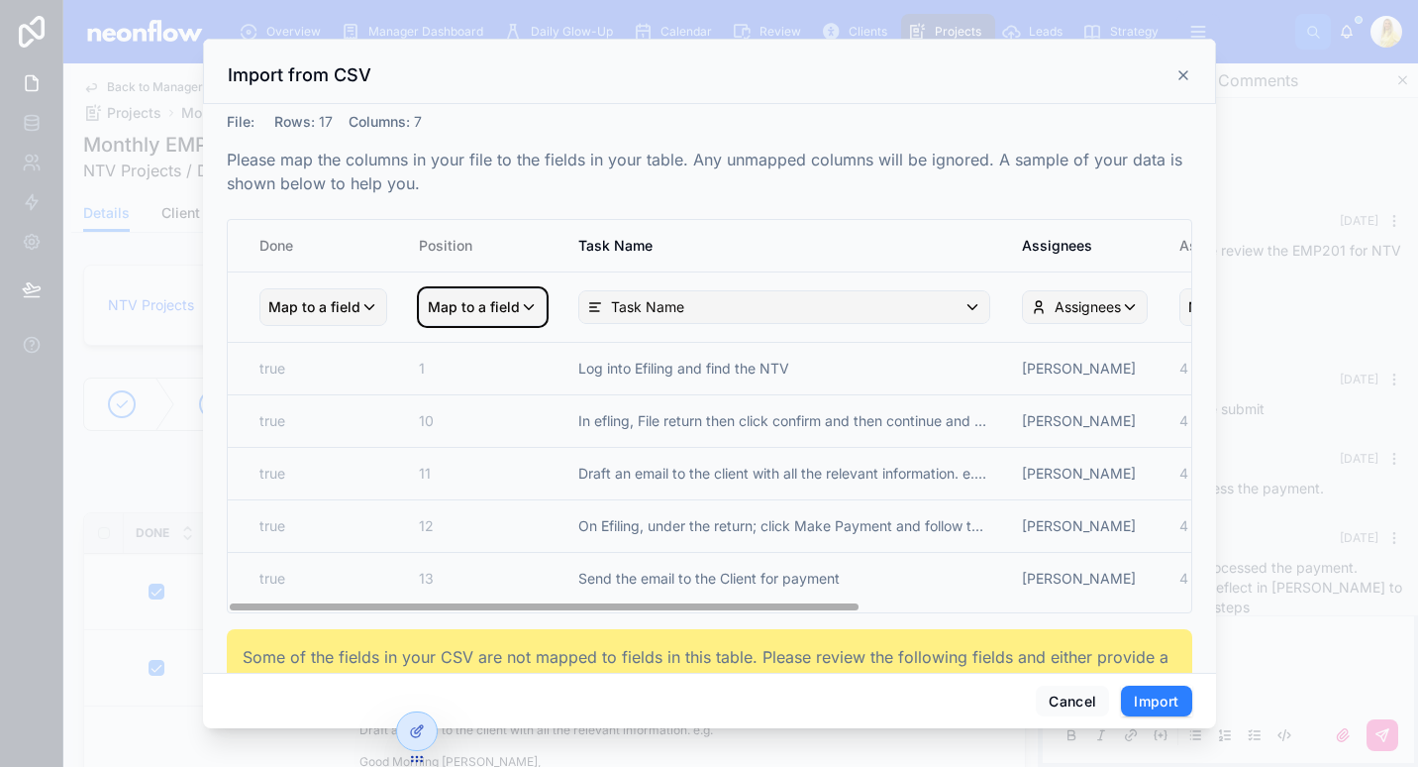
click at [520, 319] on div "Map to a field" at bounding box center [483, 307] width 126 height 36
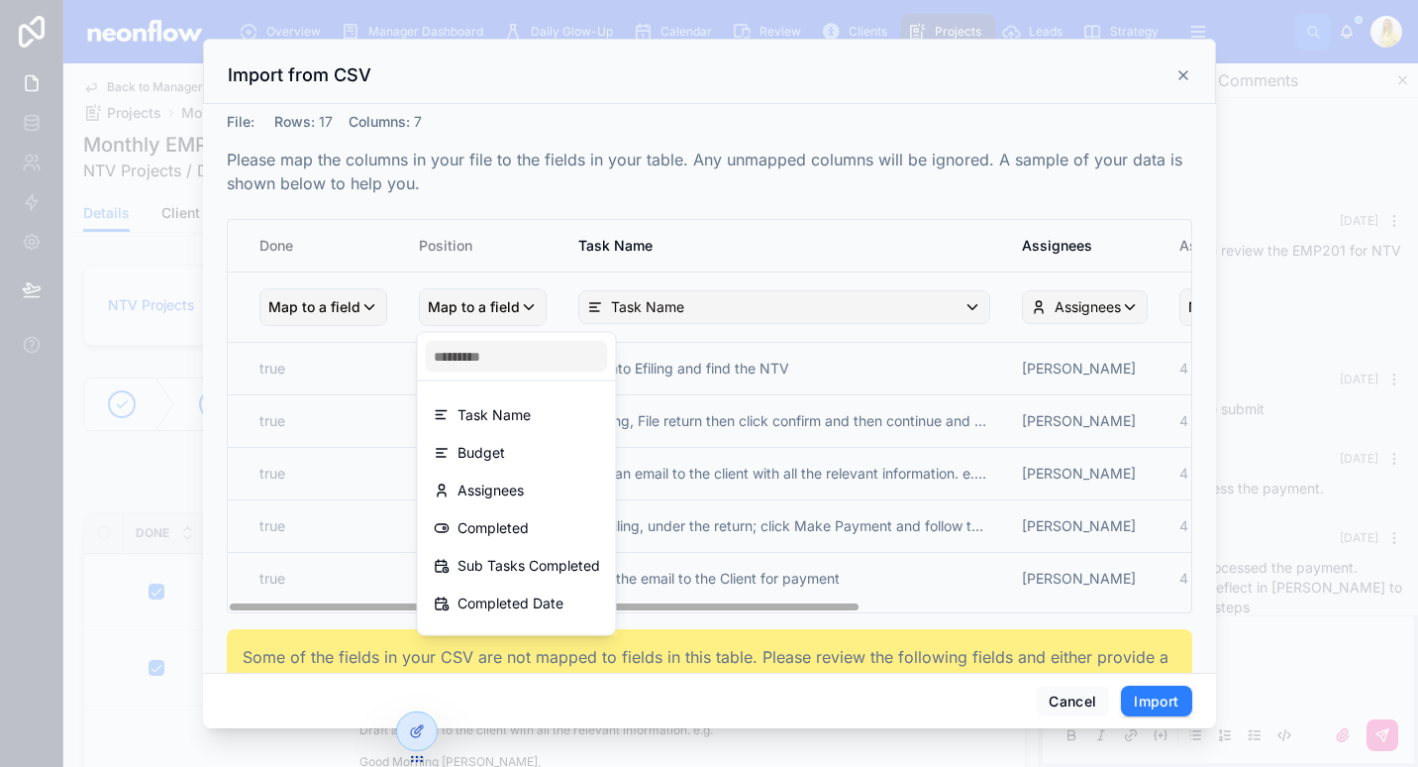
click at [452, 180] on div "scrollable content" at bounding box center [709, 383] width 1418 height 767
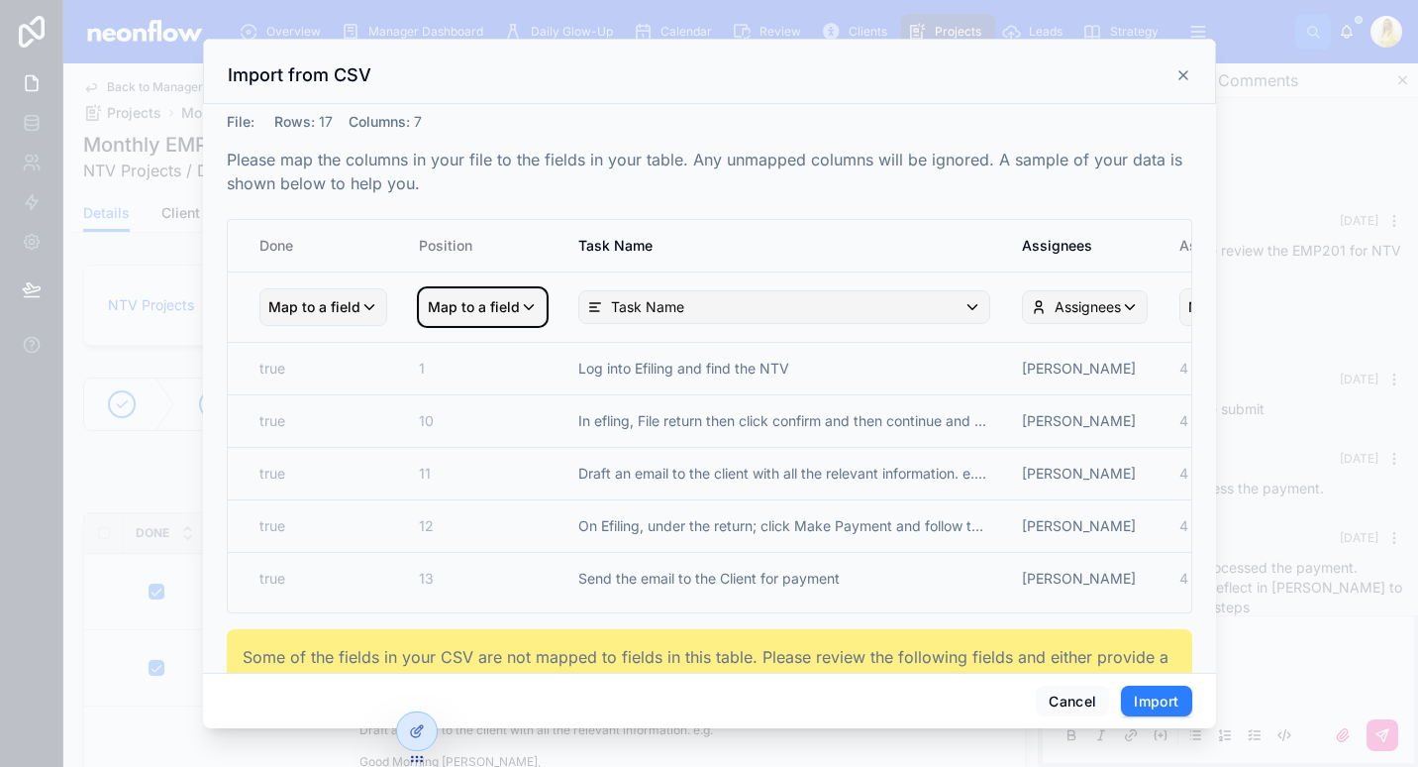
click at [475, 309] on span "Map to a field" at bounding box center [474, 307] width 92 height 36
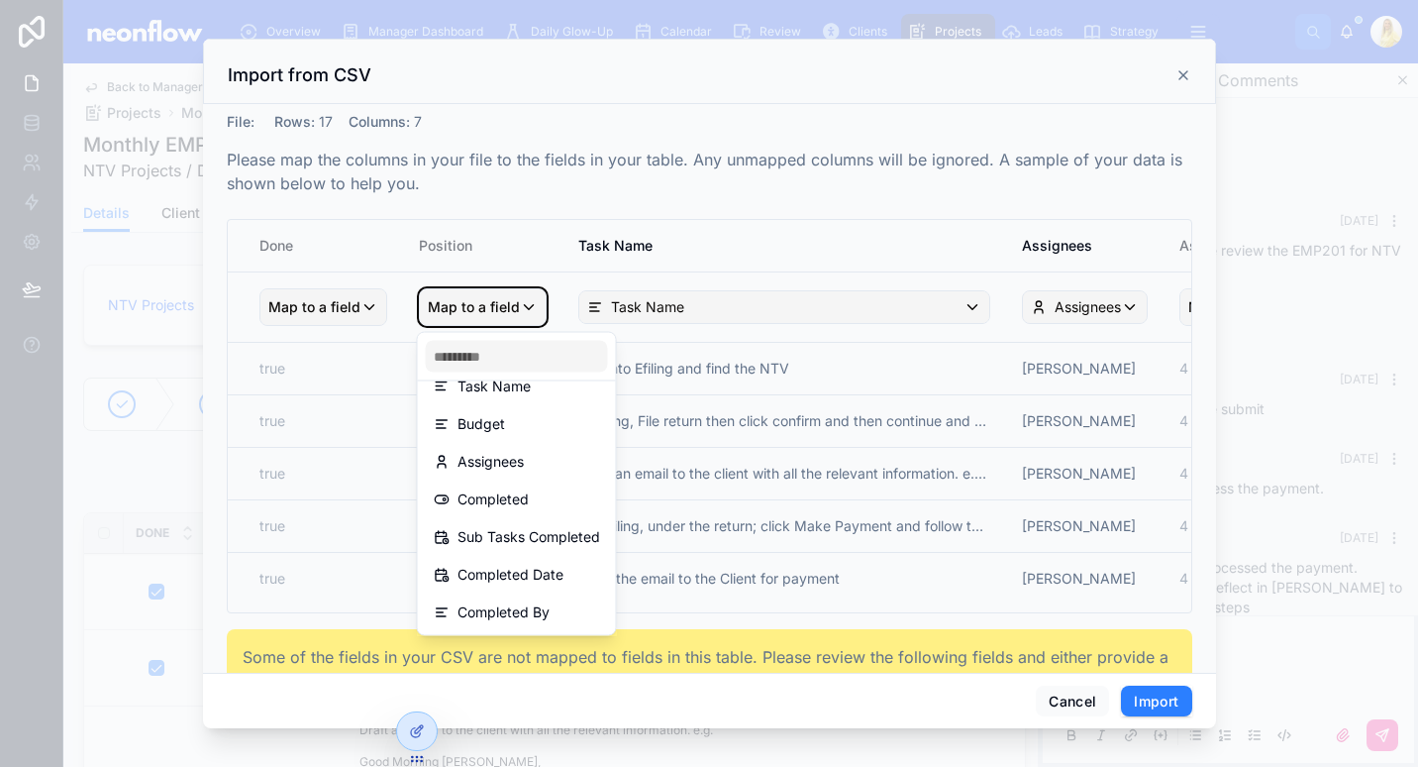
scroll to position [65, 0]
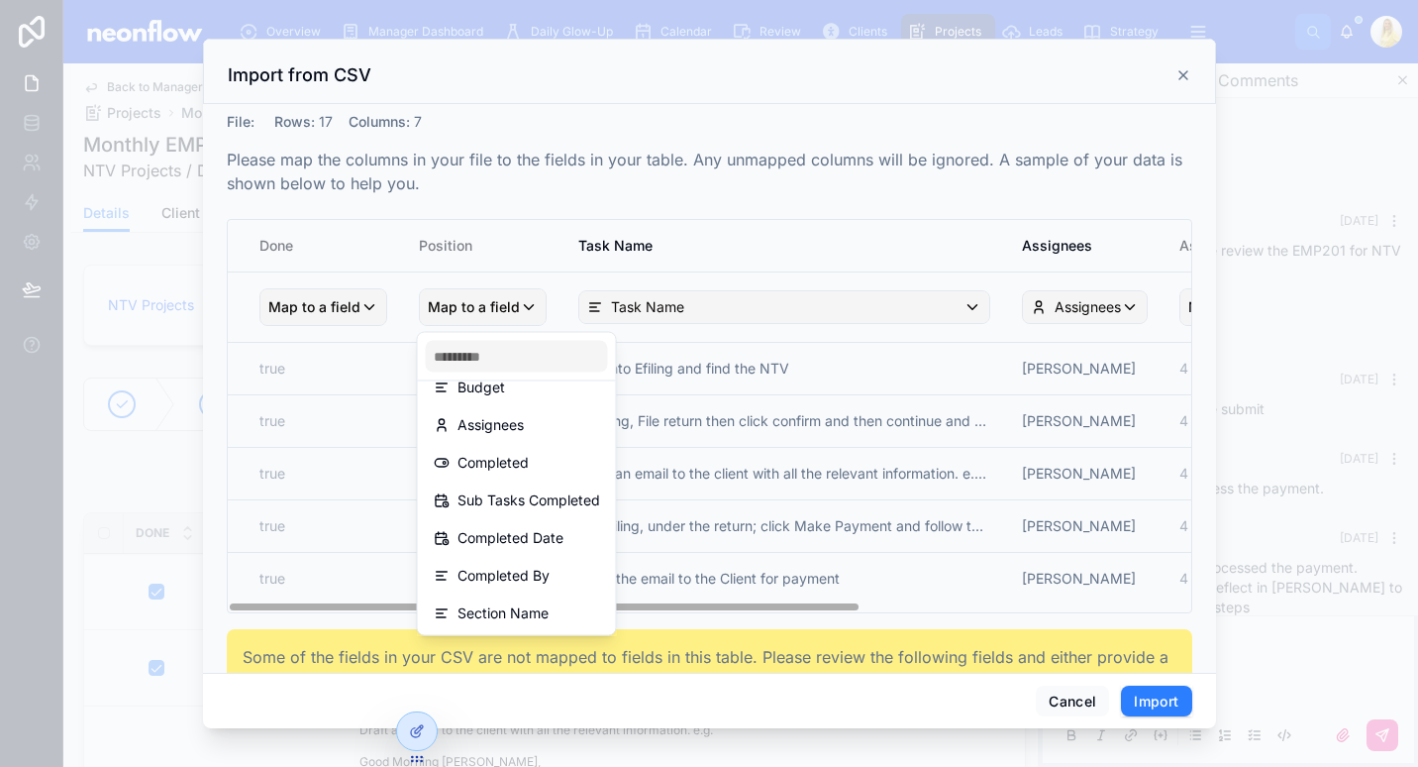
drag, startPoint x: 1173, startPoint y: 86, endPoint x: 1191, endPoint y: 84, distance: 18.9
click at [1174, 88] on div "scrollable content" at bounding box center [709, 383] width 1418 height 767
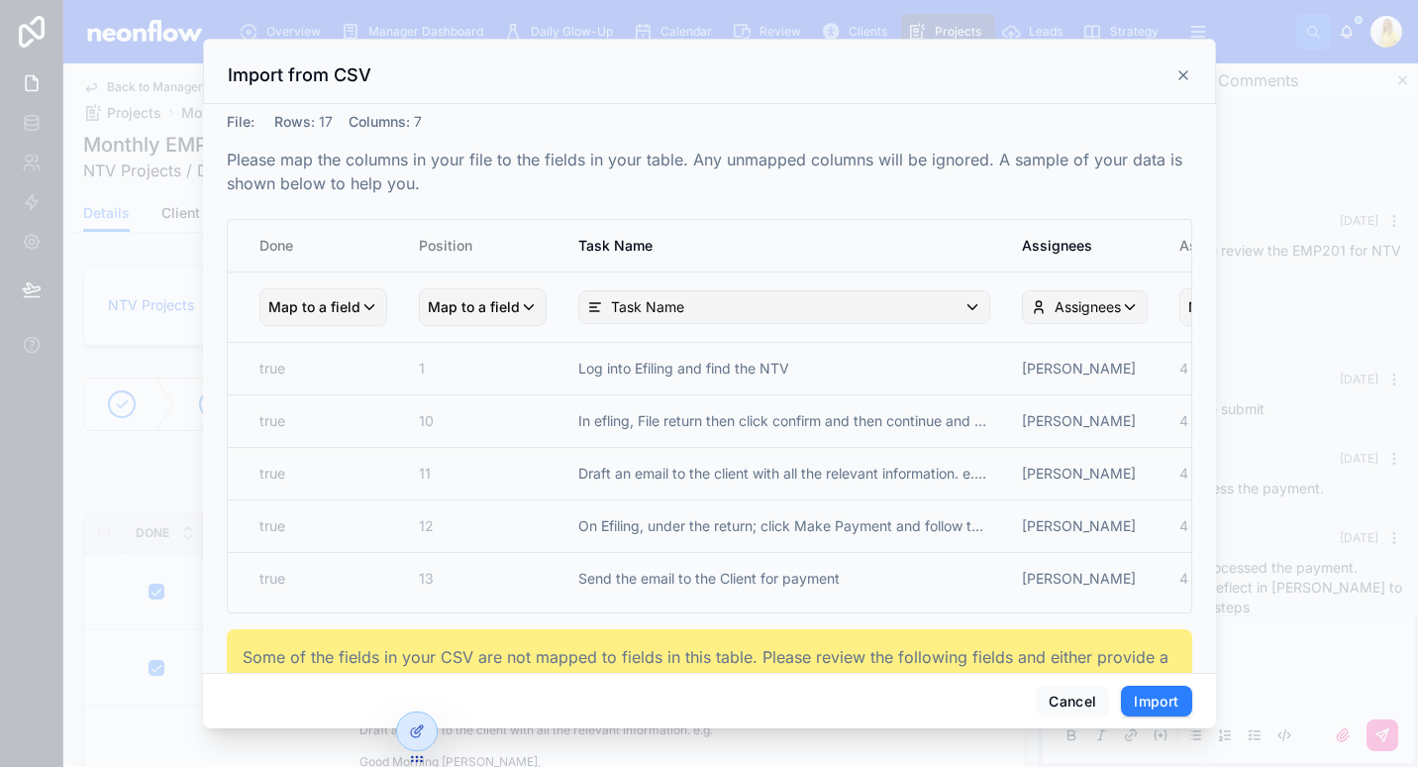
click at [1182, 79] on icon at bounding box center [1184, 75] width 16 height 16
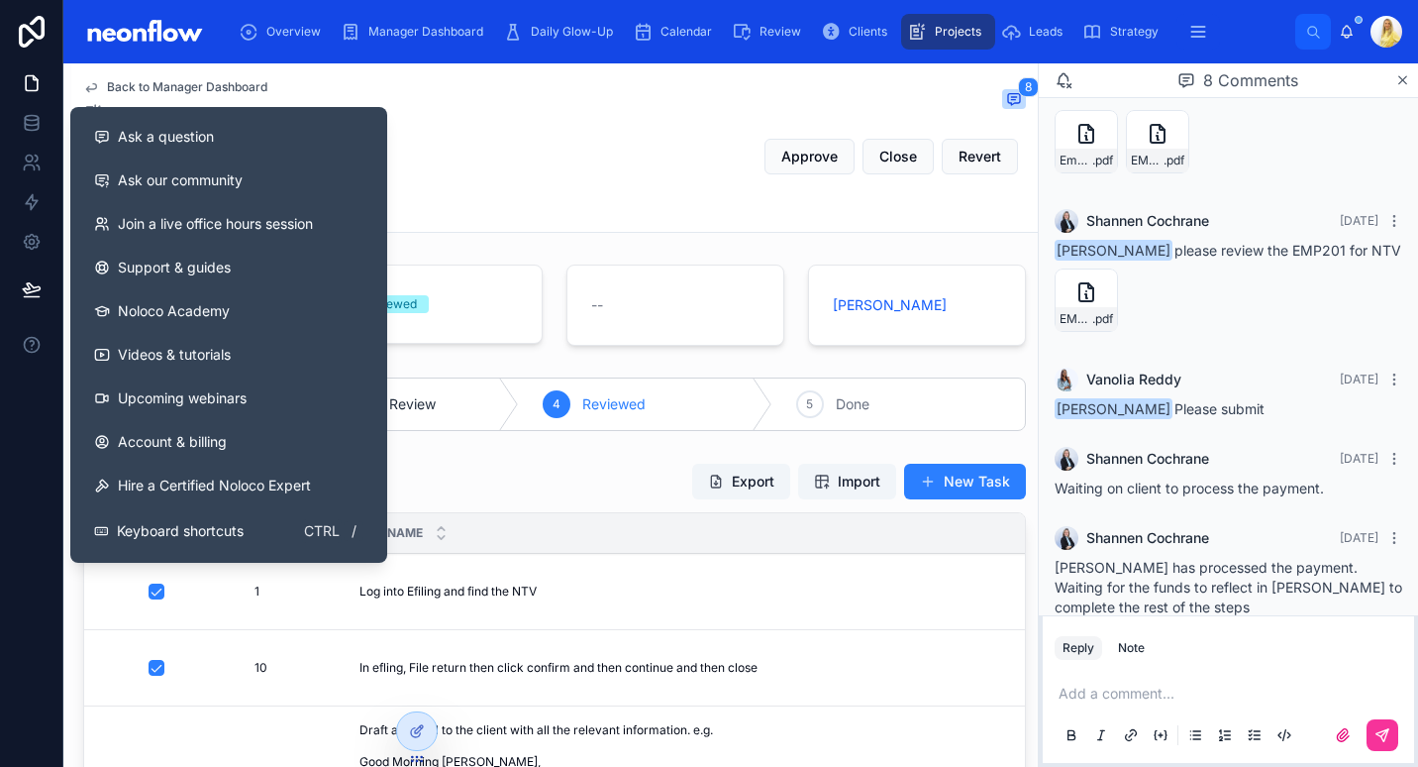
click at [243, 128] on div "Ask a question" at bounding box center [228, 137] width 269 height 20
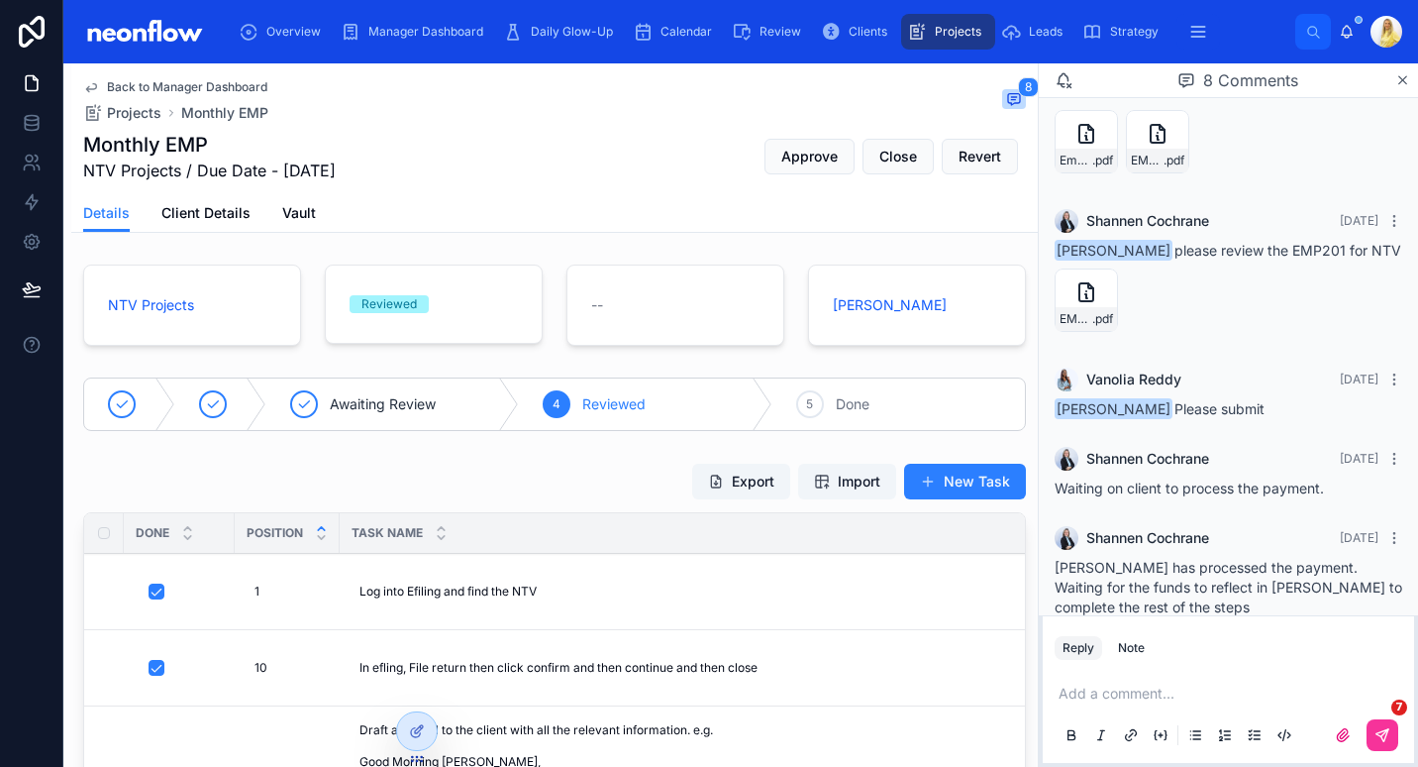
click at [590, 494] on div "Export Import New Task" at bounding box center [554, 482] width 943 height 38
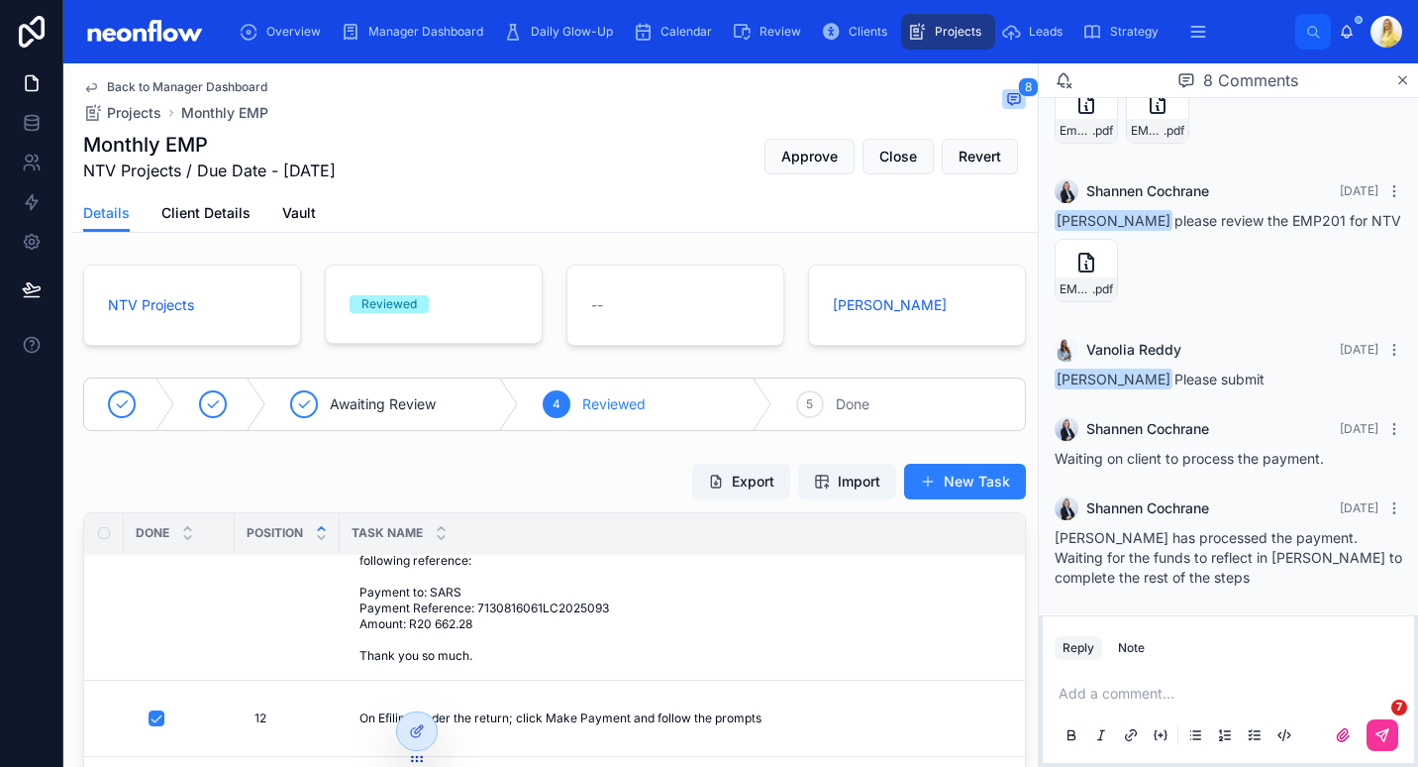
scroll to position [0, 0]
